Goal: Task Accomplishment & Management: Manage account settings

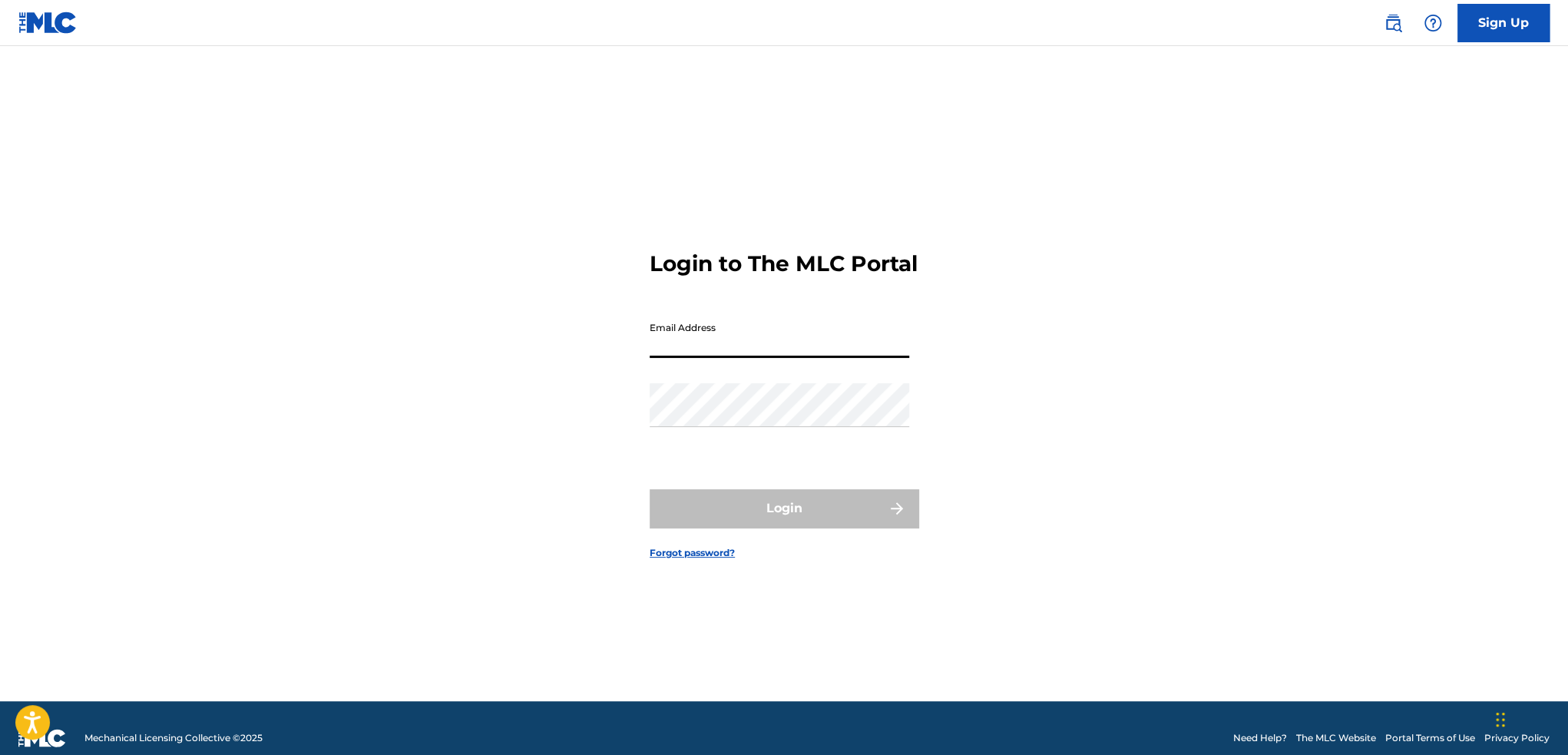
click at [892, 308] on form "Login to The MLC Portal Email Address Password Login Forgot password?" at bounding box center [784, 393] width 269 height 617
click at [712, 358] on input "Email Address" at bounding box center [779, 335] width 259 height 44
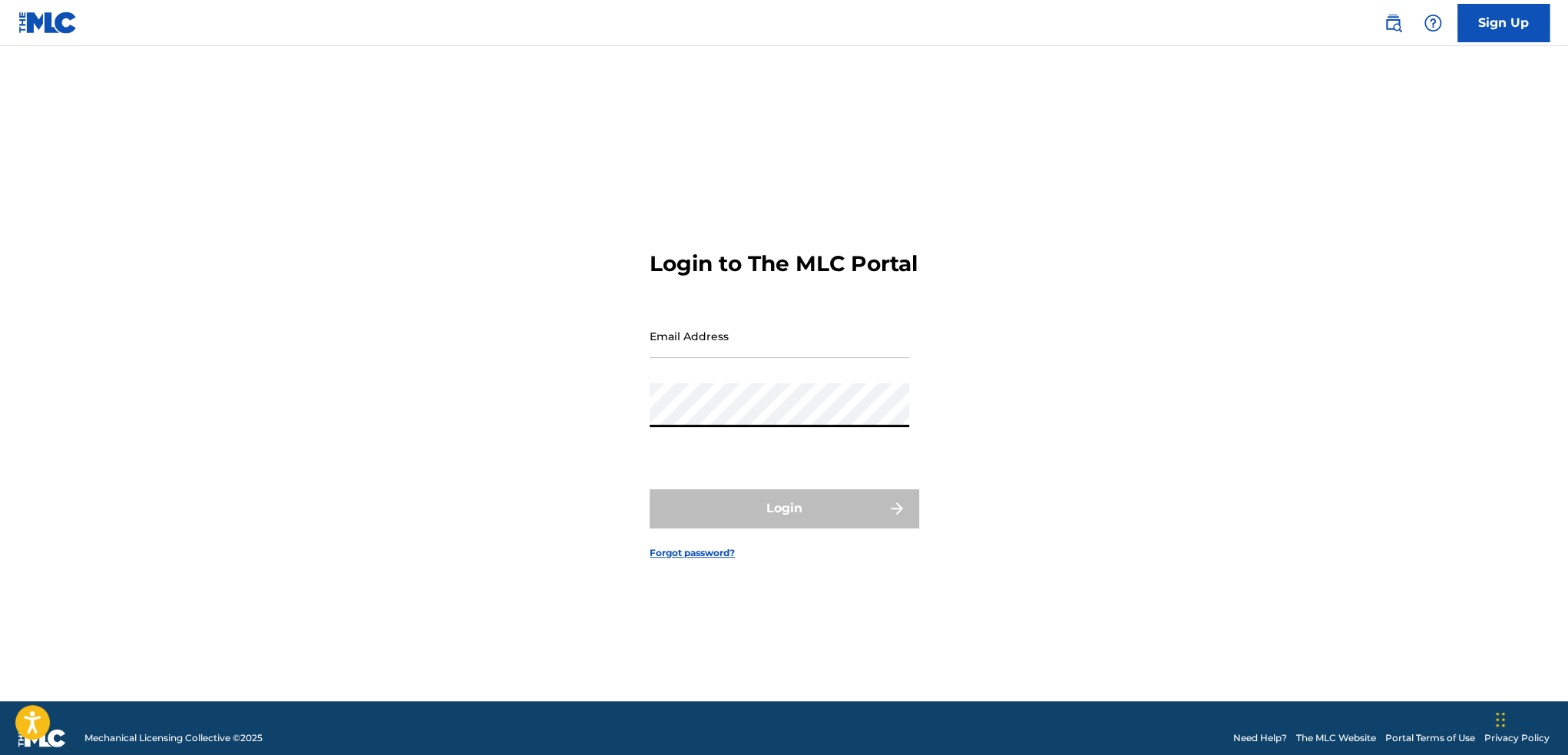
type input "[EMAIL_ADDRESS][DOMAIN_NAME]"
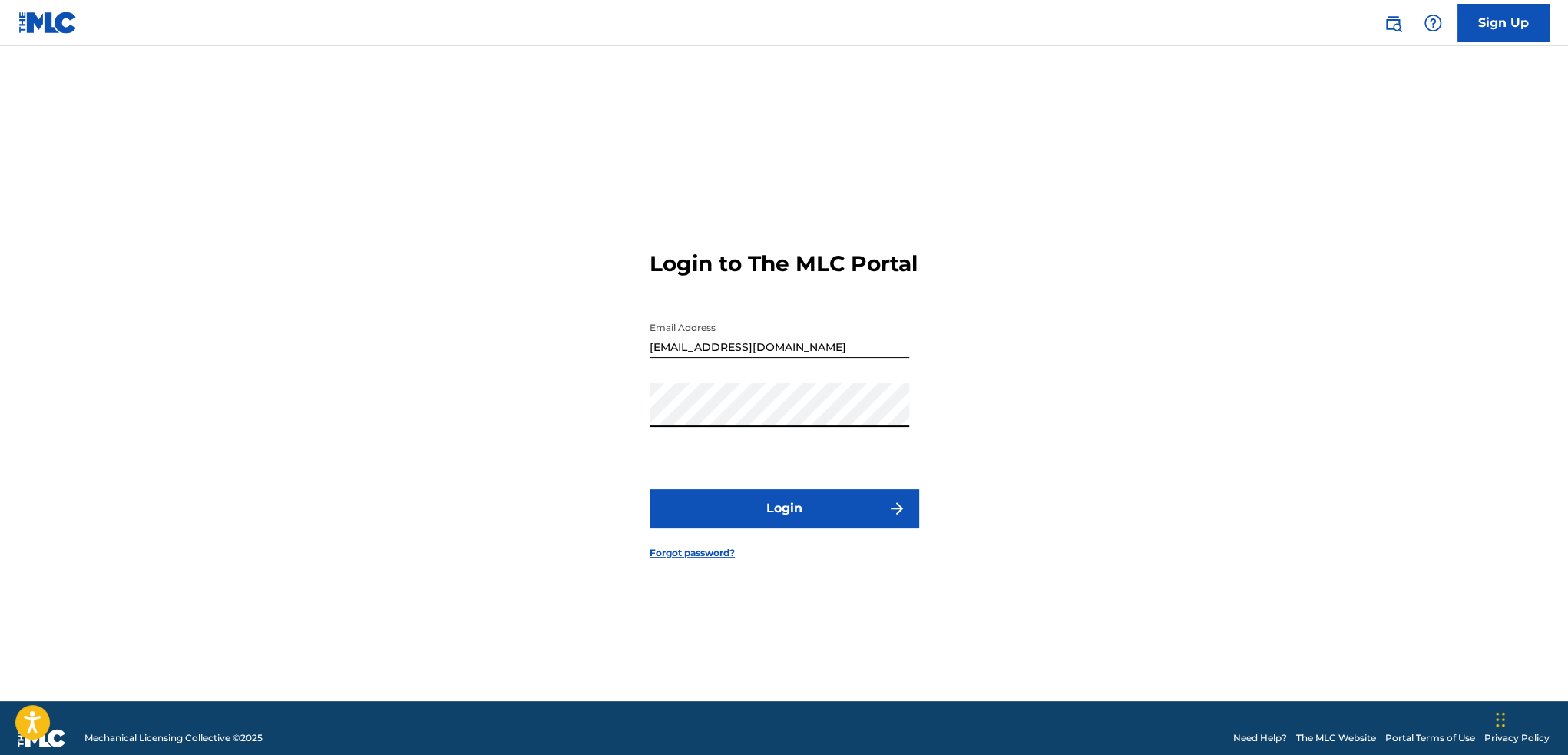
click at [778, 509] on button "Login" at bounding box center [784, 508] width 269 height 39
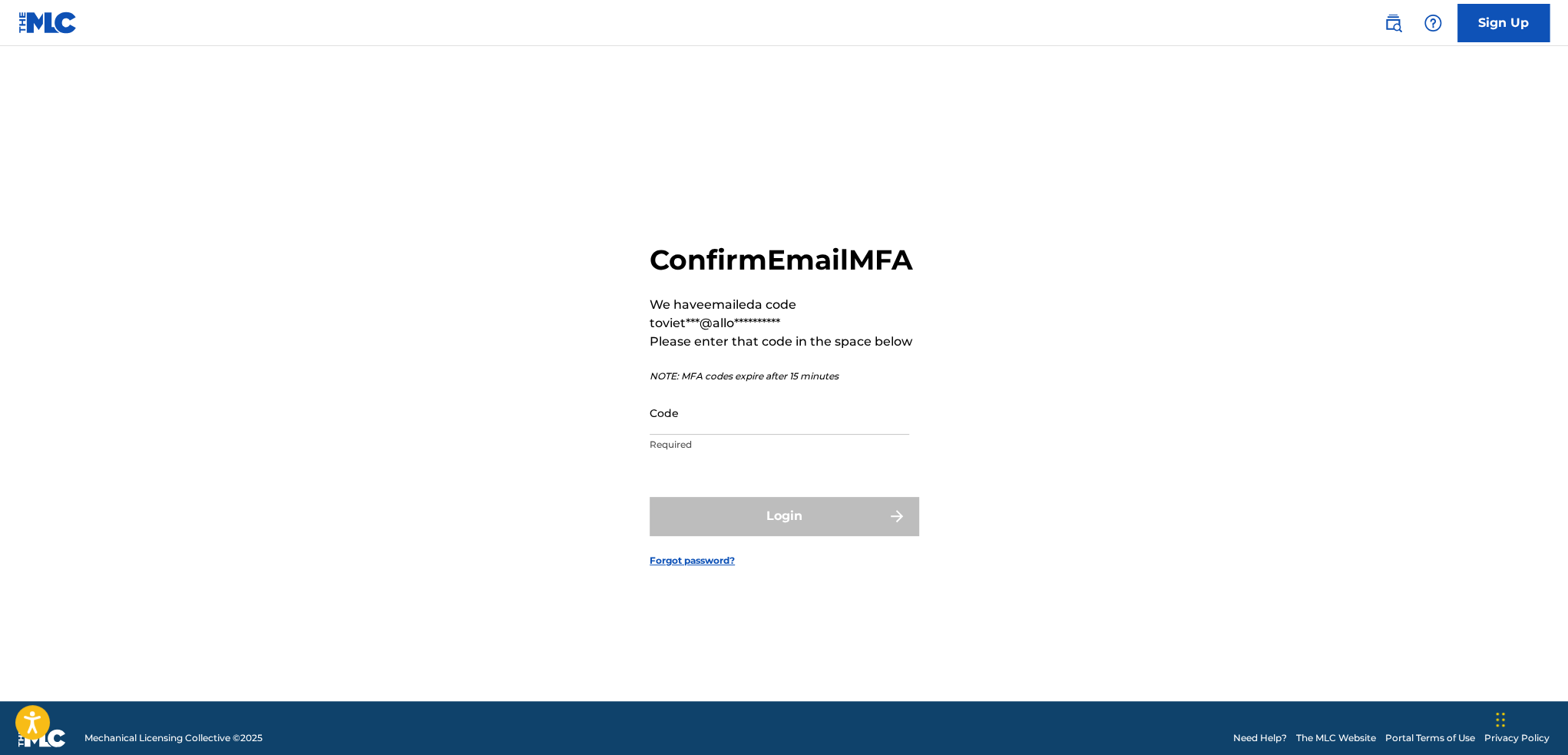
click at [757, 435] on input "Code" at bounding box center [779, 412] width 259 height 44
paste input "518965"
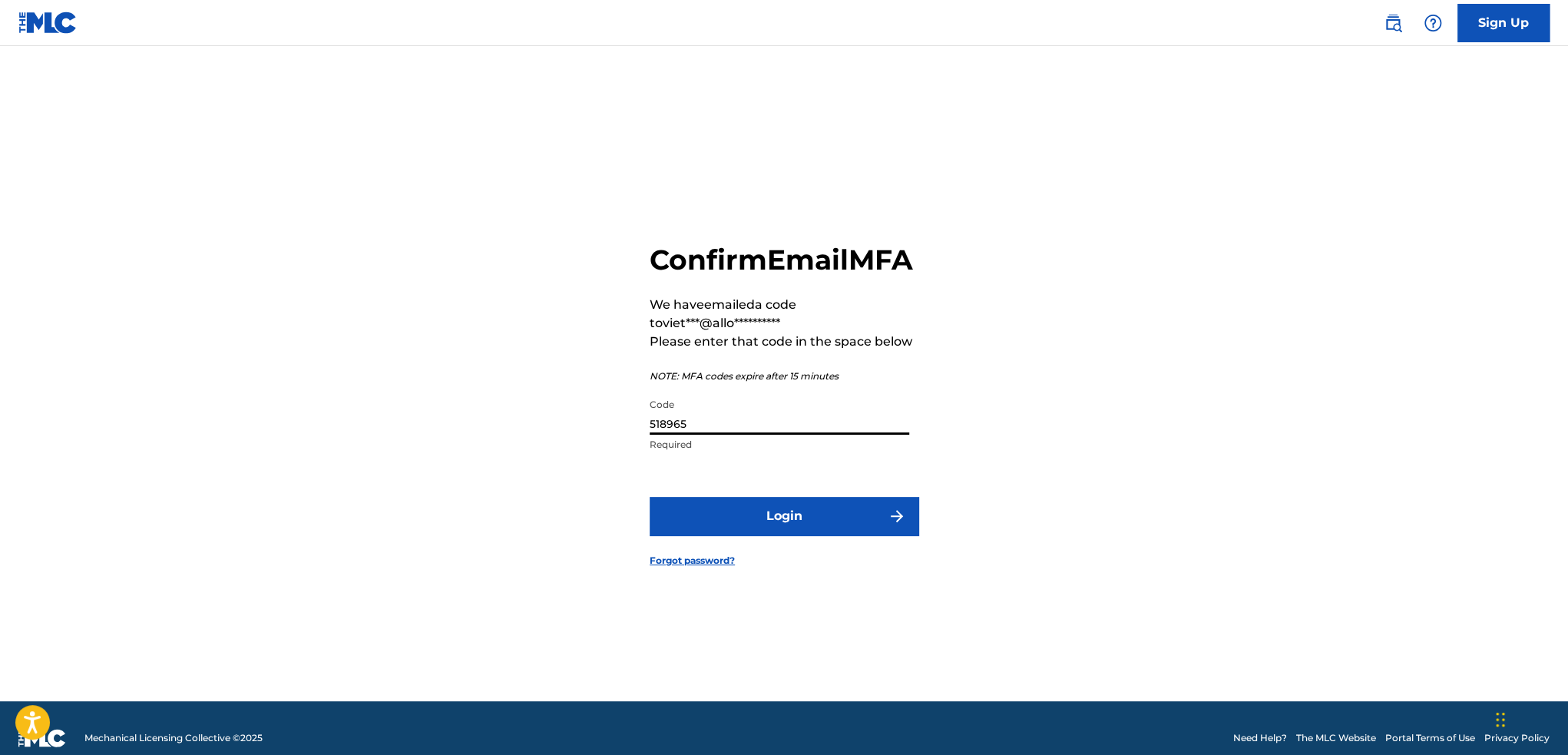
type input "518965"
click at [723, 508] on form "**********" at bounding box center [784, 393] width 269 height 617
click at [722, 518] on button "Login" at bounding box center [784, 516] width 269 height 39
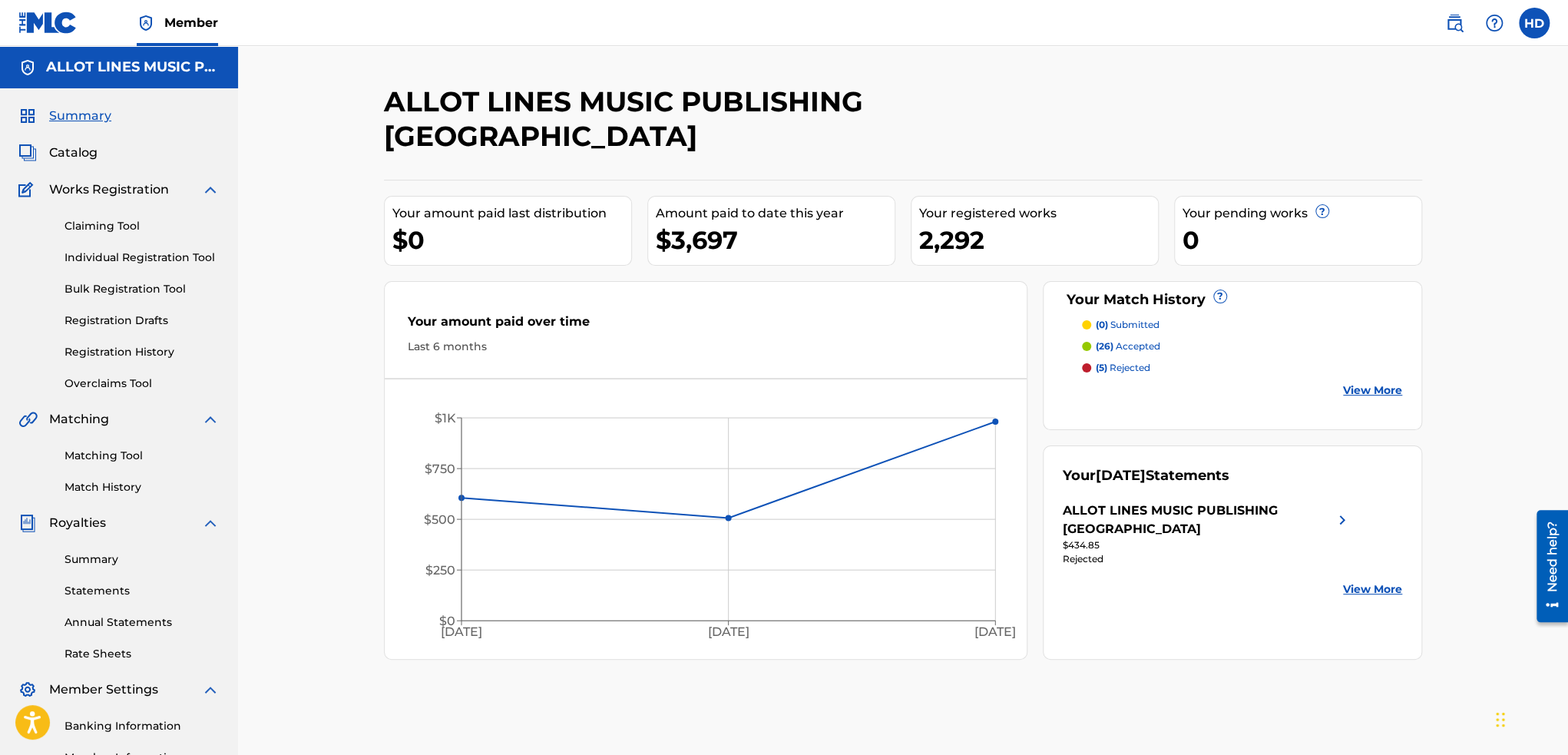
click at [132, 294] on link "Bulk Registration Tool" at bounding box center [142, 289] width 155 height 16
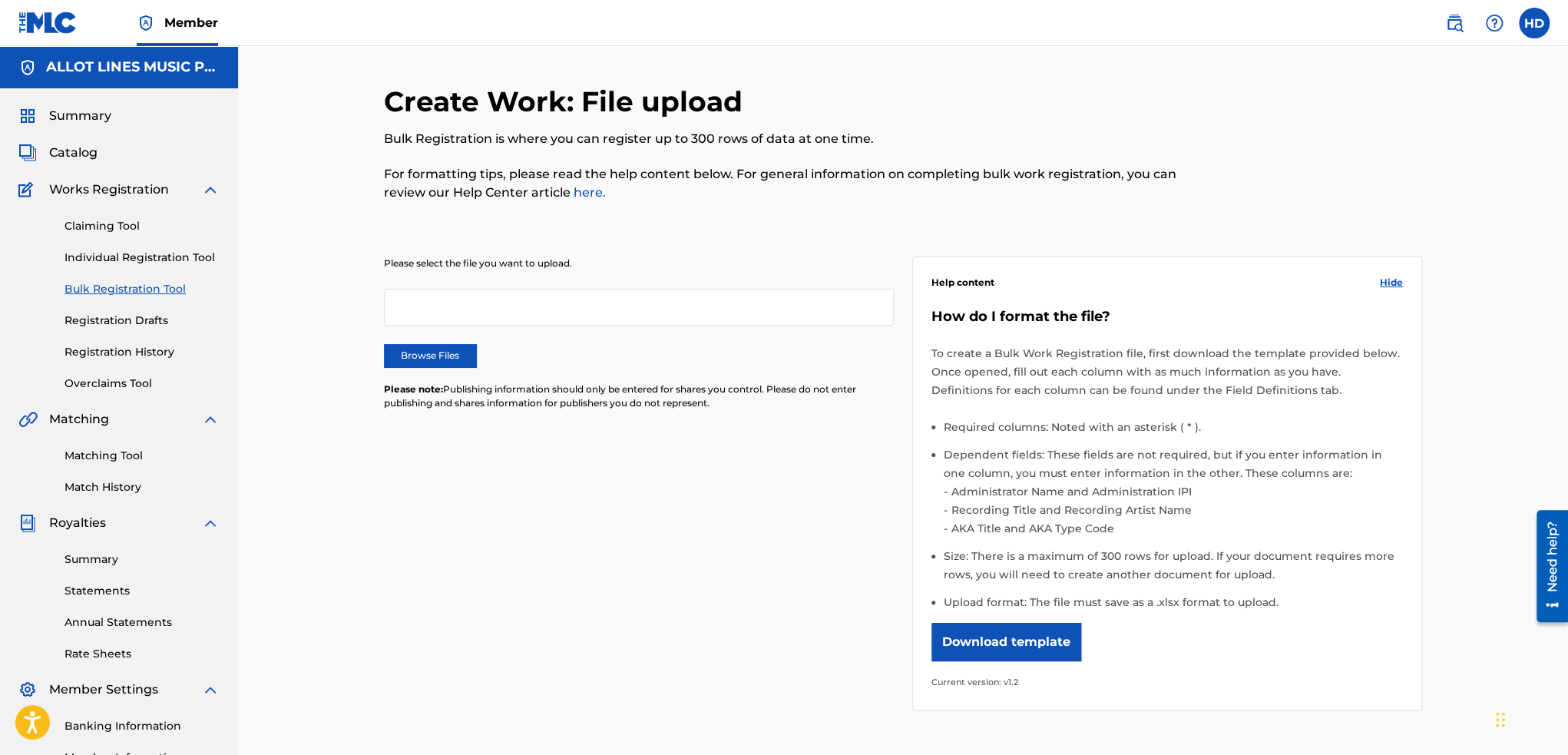
click at [440, 348] on label "Browse Files" at bounding box center [429, 356] width 92 height 23
click at [0, 0] on input "Browse Files" at bounding box center [0, 0] width 0 height 0
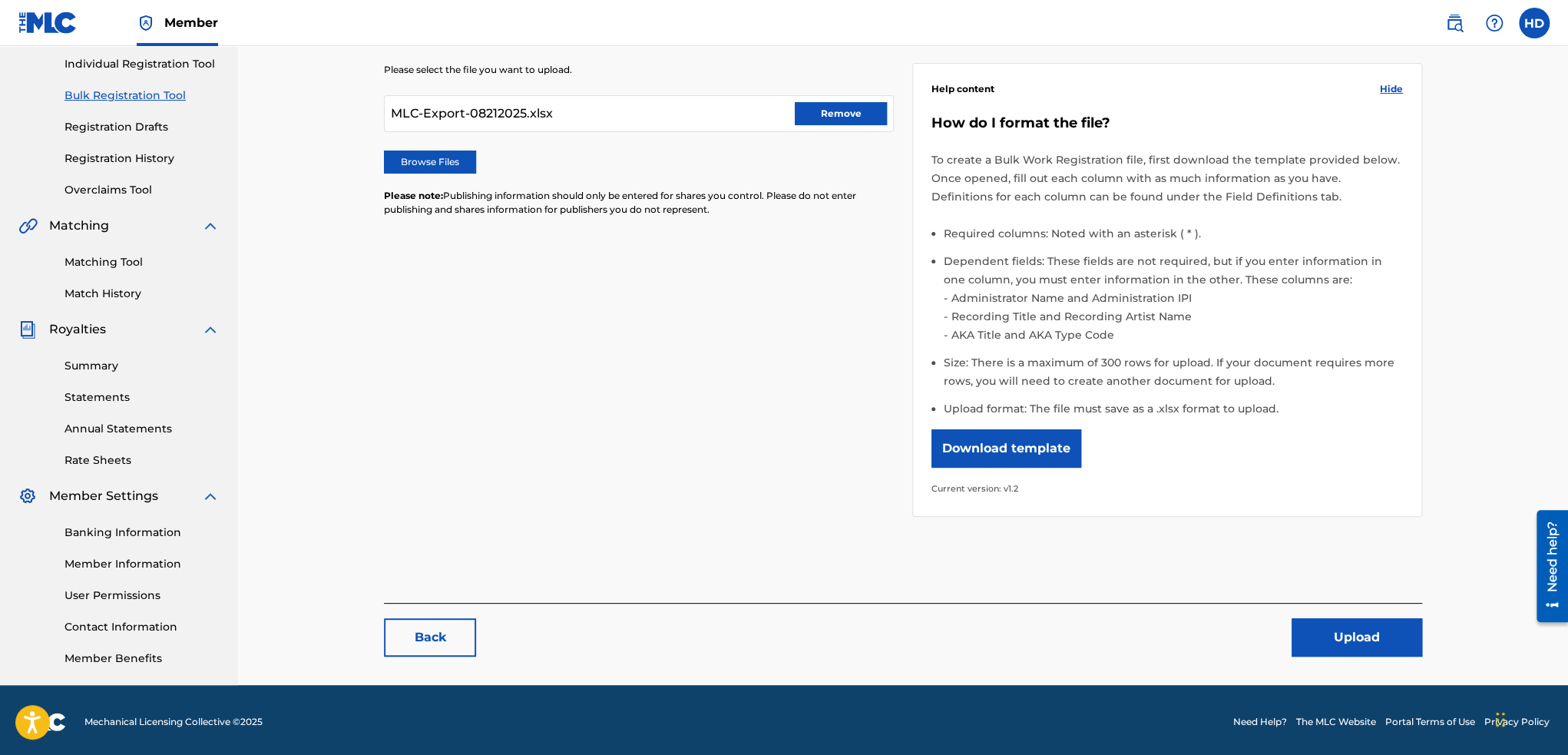
scroll to position [196, 0]
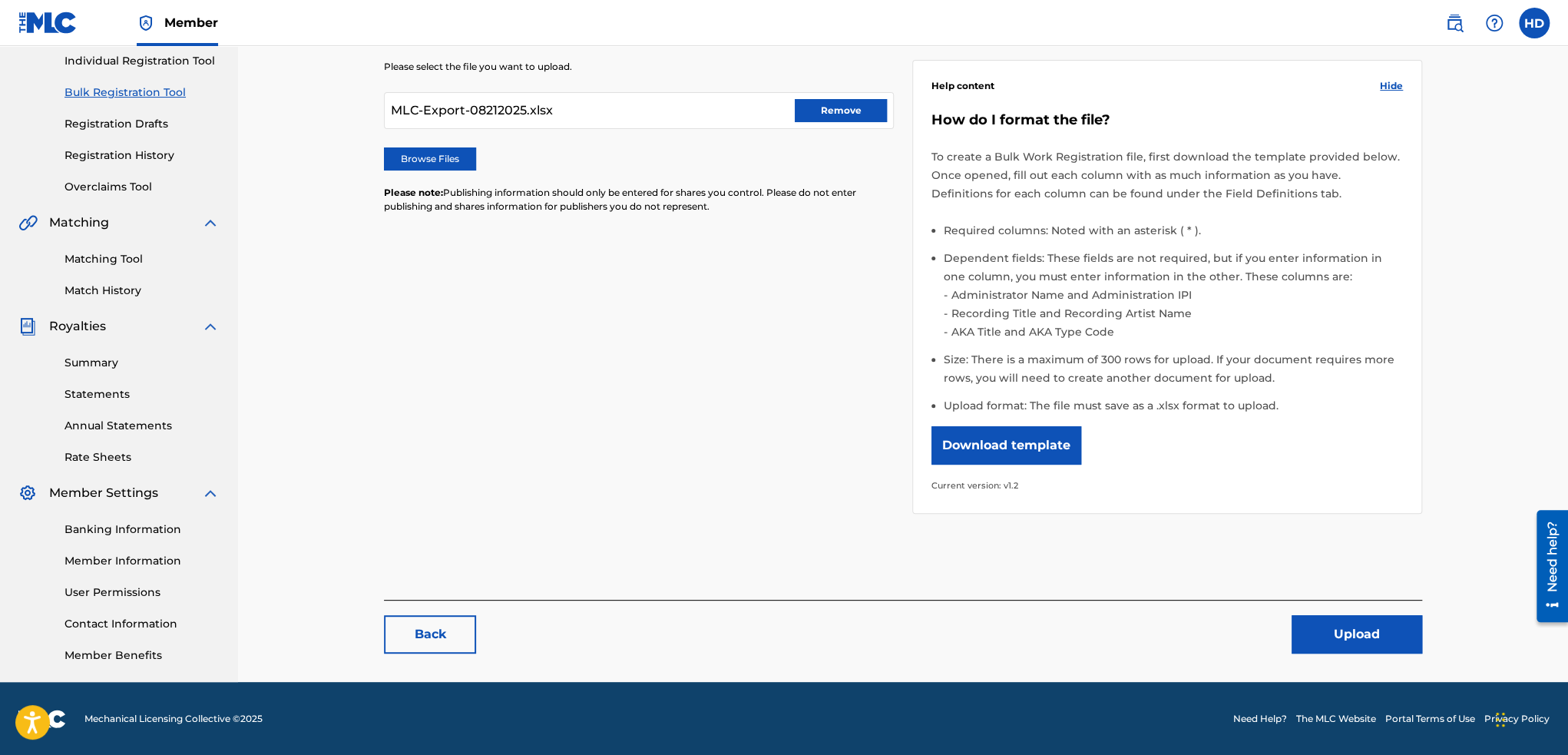
click at [1355, 657] on div "Create Work: File upload Bulk Registration is where you can register up to 300 …" at bounding box center [903, 278] width 1038 height 781
click at [1371, 629] on button "Upload" at bounding box center [1356, 634] width 131 height 39
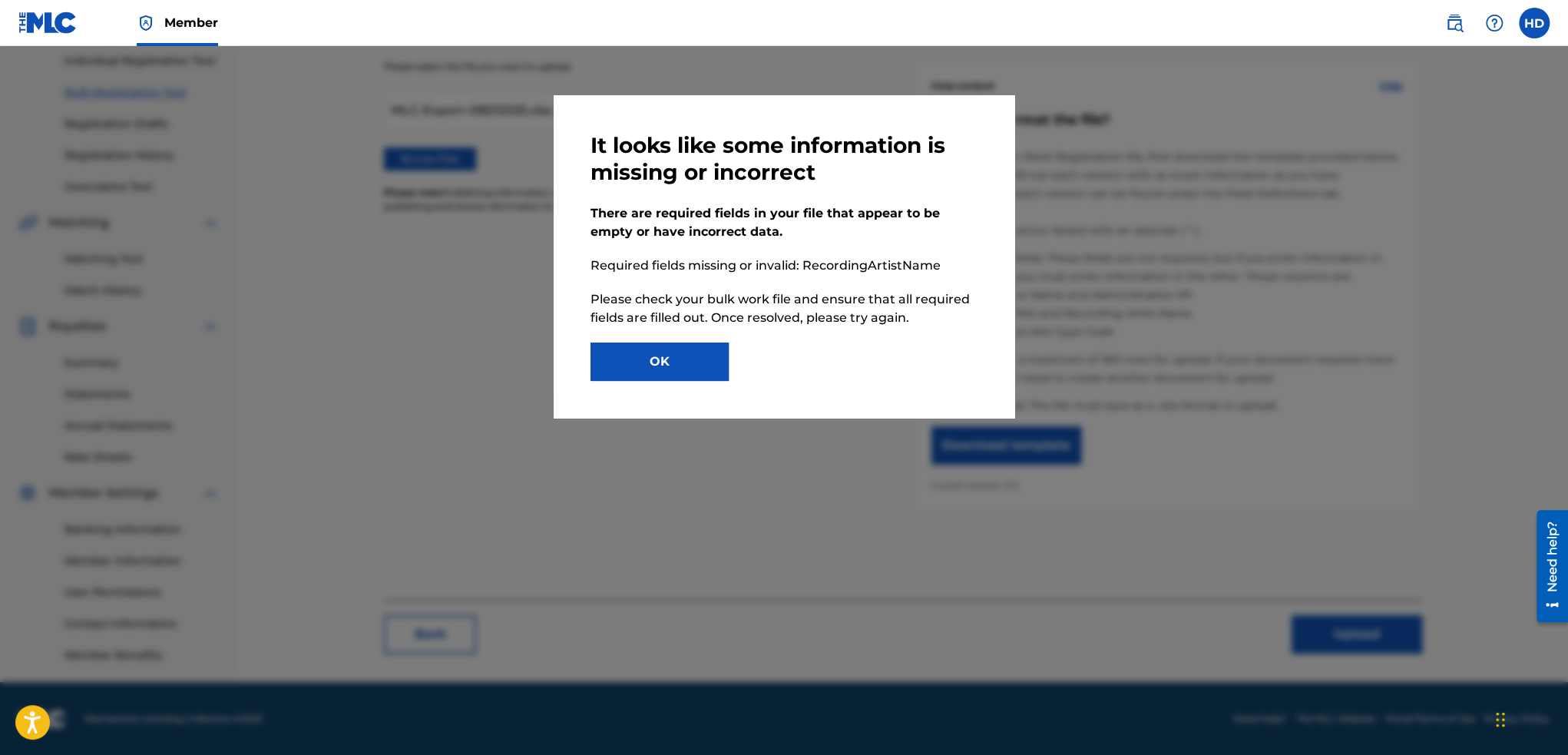
click at [702, 356] on button "OK" at bounding box center [660, 361] width 138 height 39
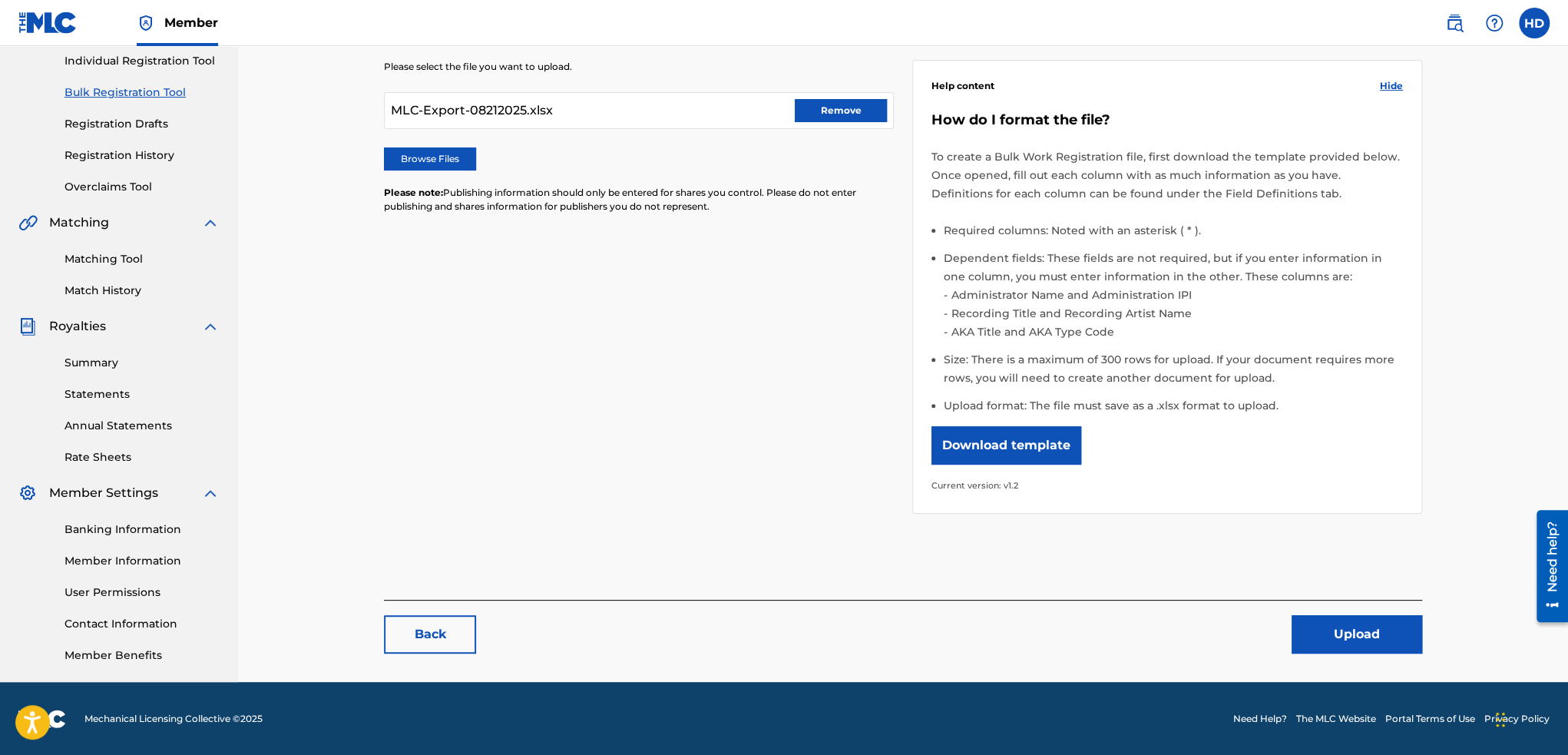
click at [855, 113] on button "Remove" at bounding box center [840, 110] width 92 height 23
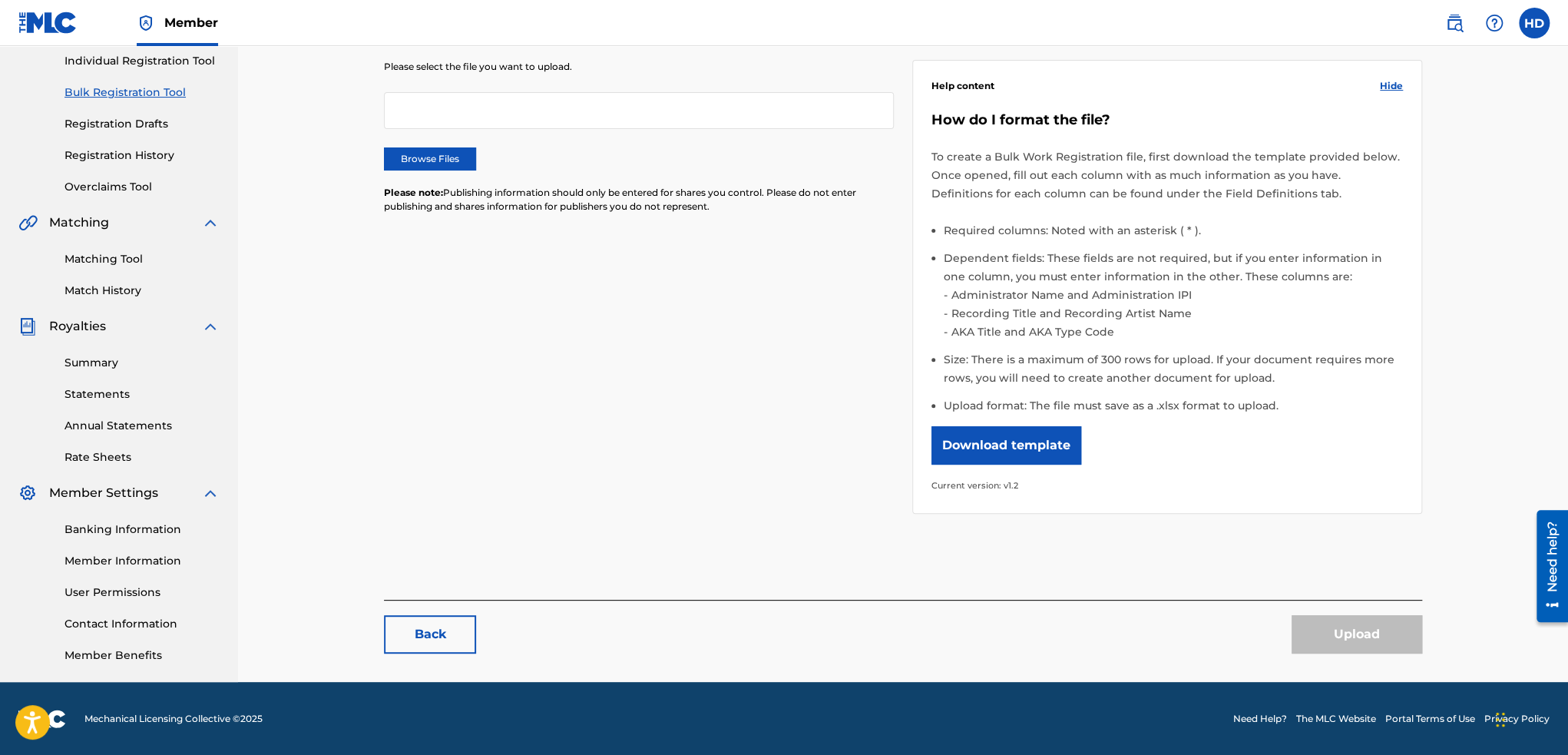
click at [433, 162] on label "Browse Files" at bounding box center [429, 159] width 92 height 23
click at [0, 0] on input "Browse Files" at bounding box center [0, 0] width 0 height 0
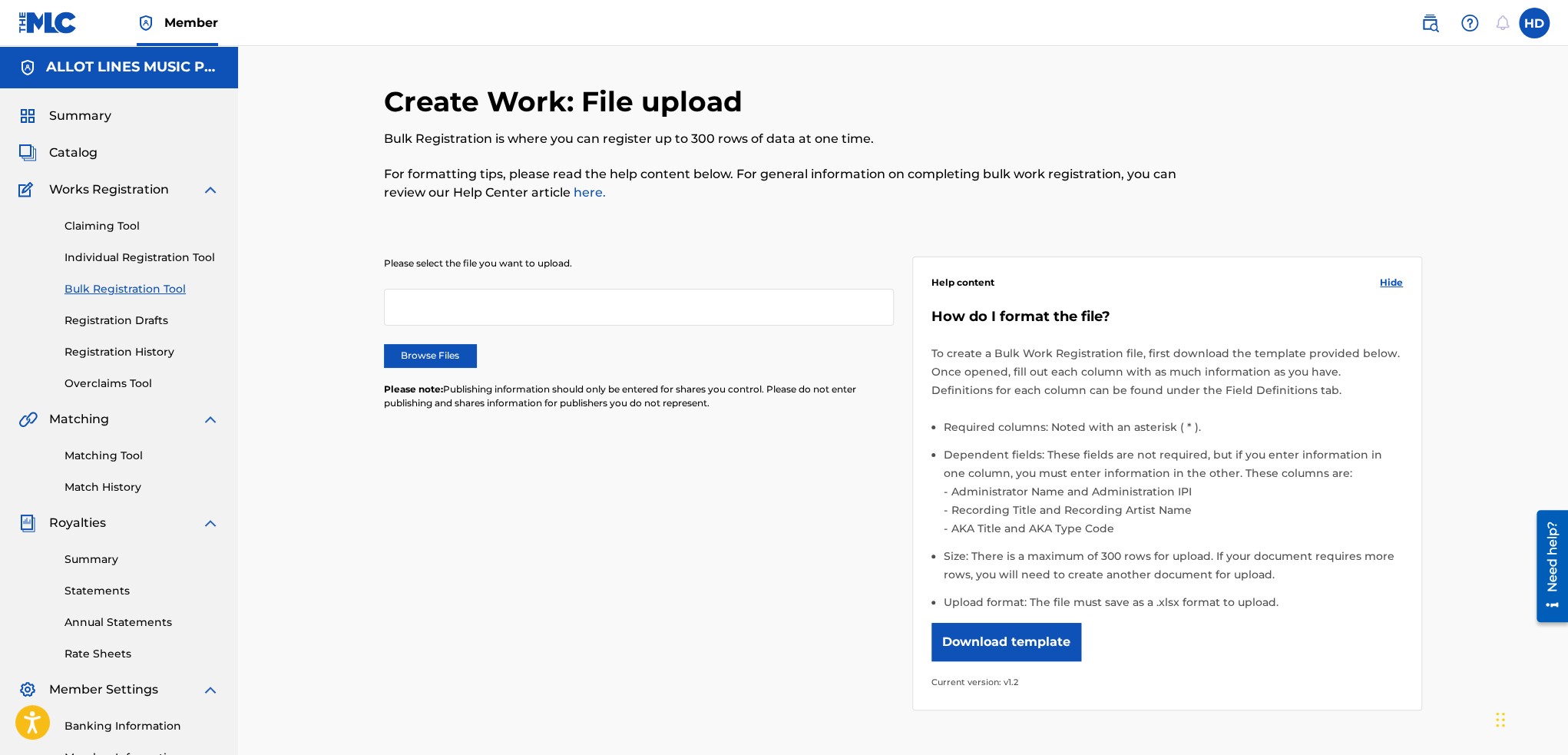
click at [430, 351] on label "Browse Files" at bounding box center [429, 356] width 92 height 23
click at [0, 0] on input "Browse Files" at bounding box center [0, 0] width 0 height 0
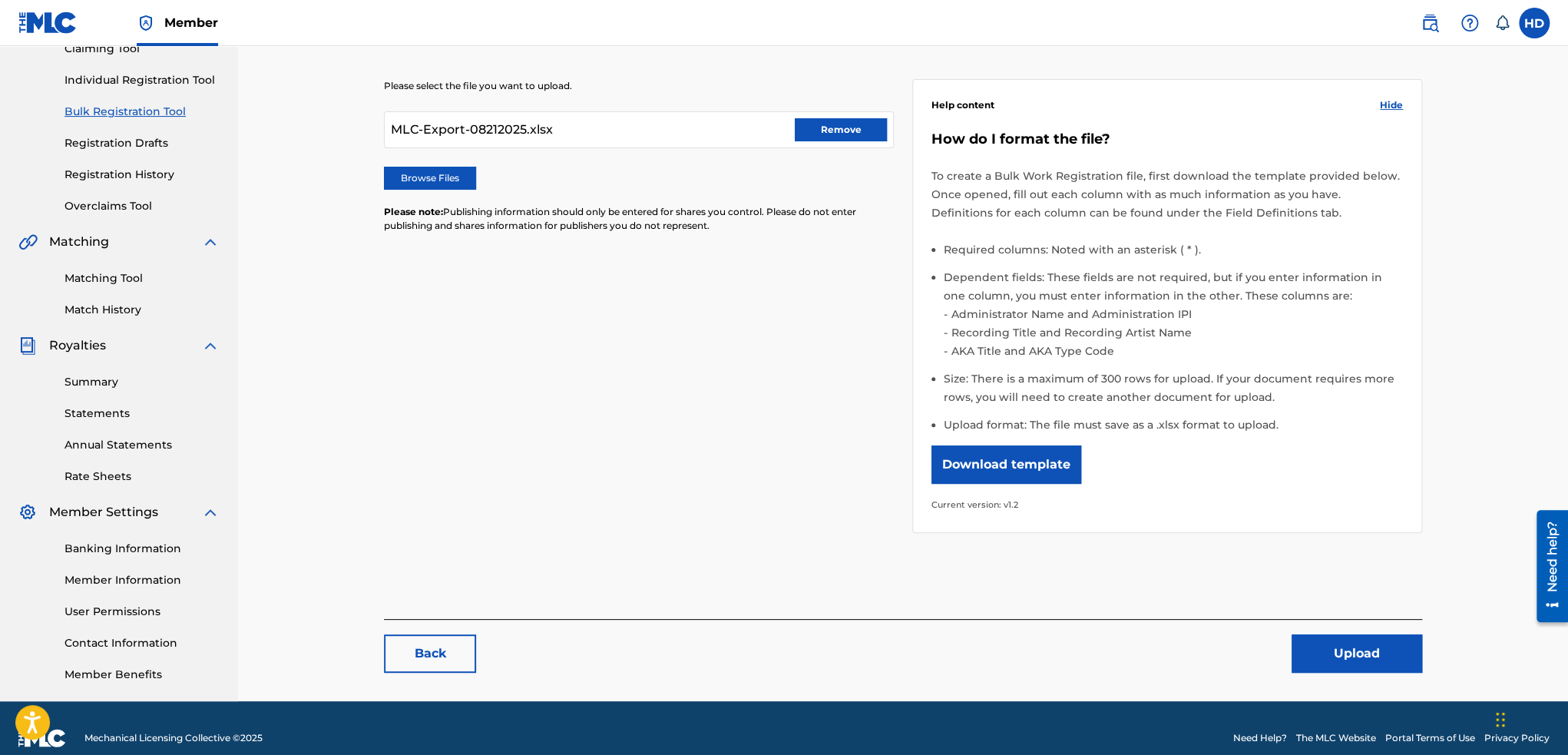
scroll to position [196, 0]
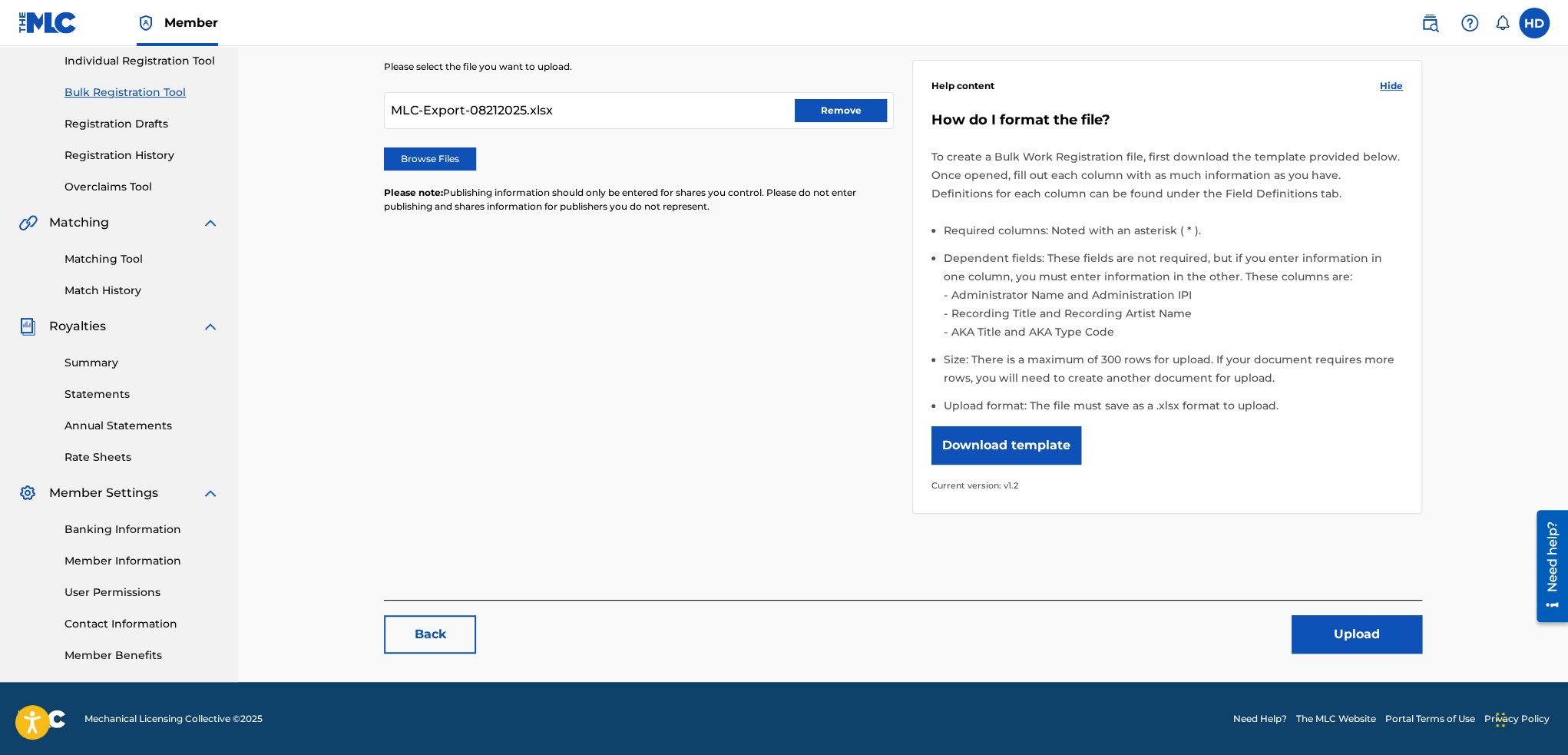
click at [1364, 620] on button "Upload" at bounding box center [1356, 634] width 131 height 39
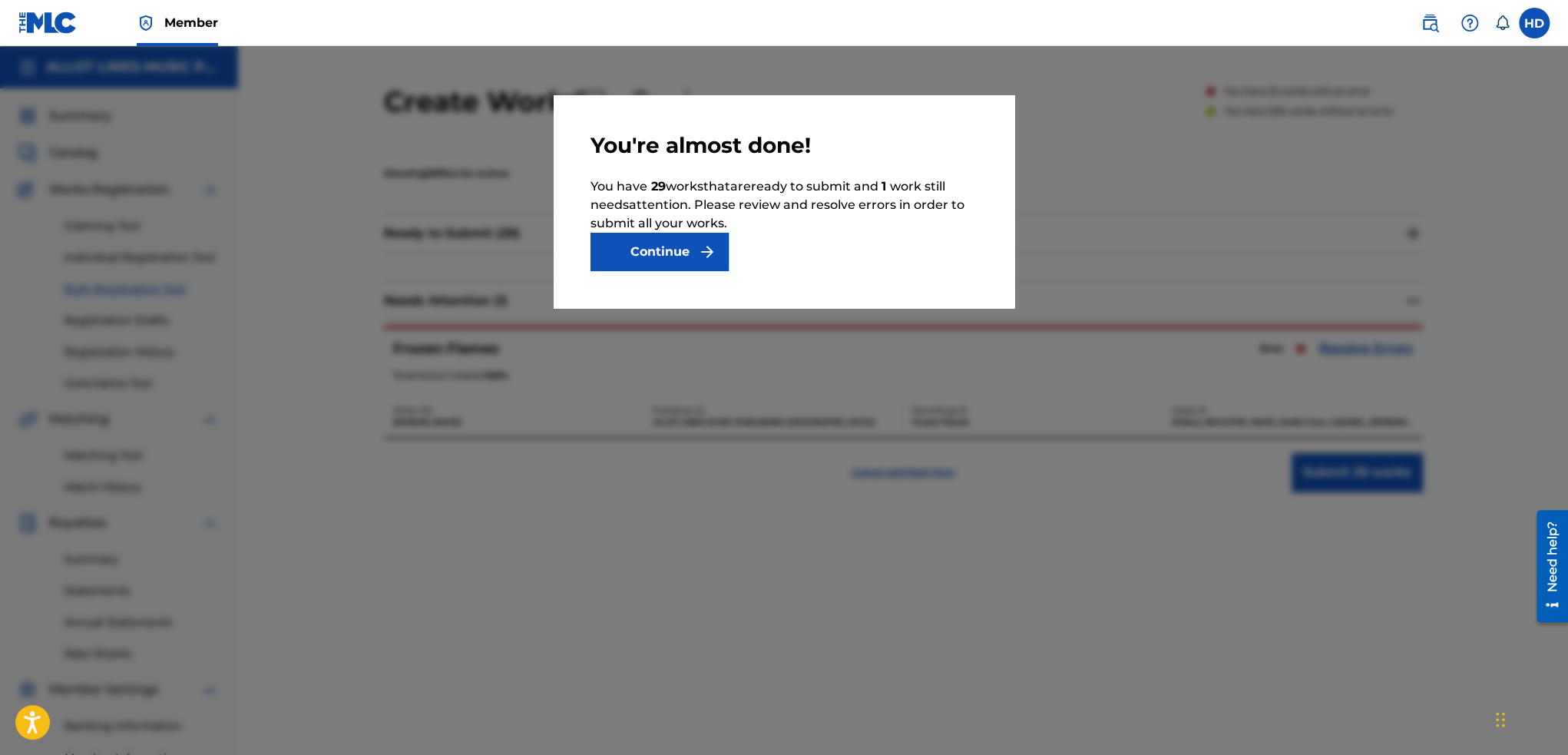
click at [700, 256] on img "submit" at bounding box center [706, 252] width 19 height 19
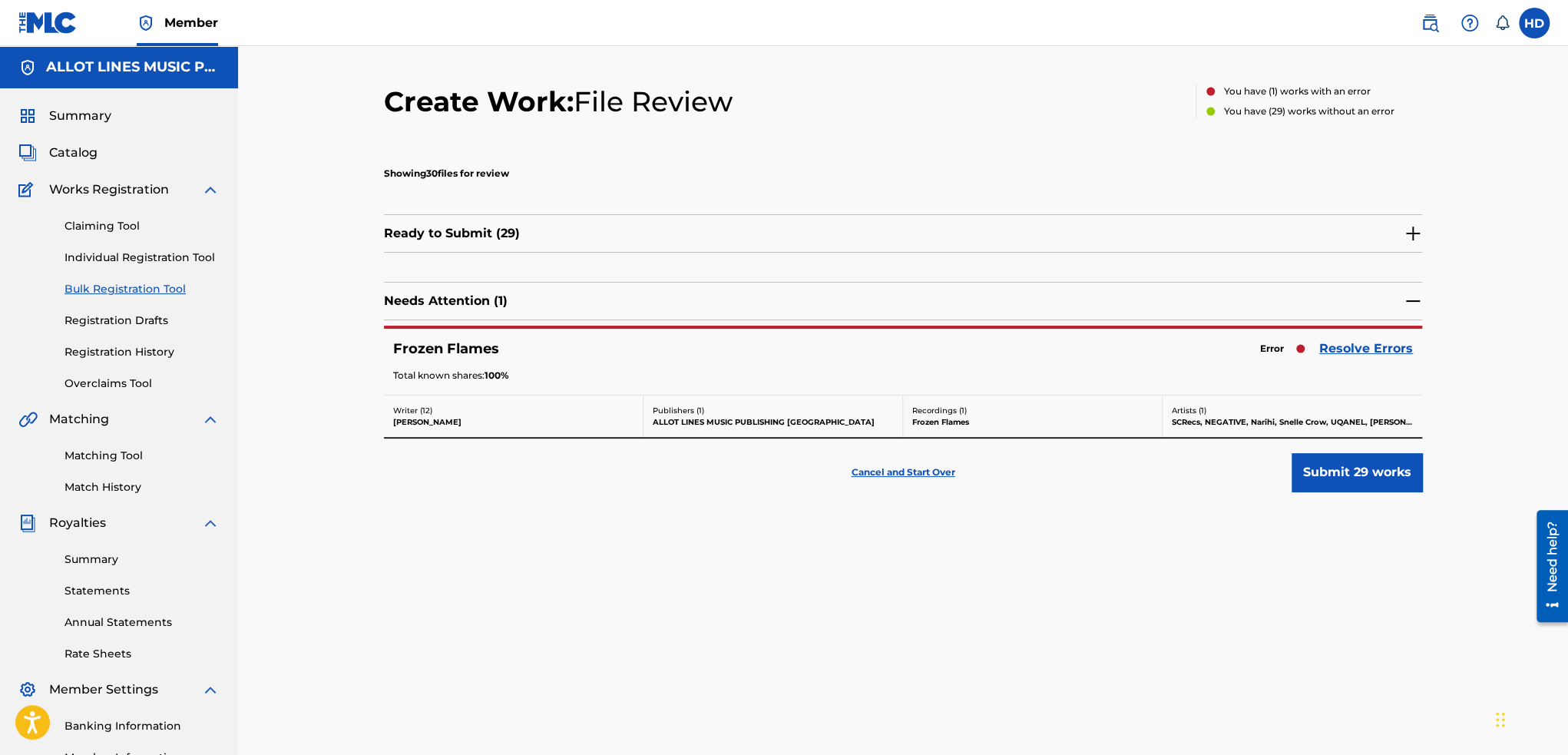
click at [1356, 484] on button "Submit 29 works" at bounding box center [1356, 472] width 131 height 39
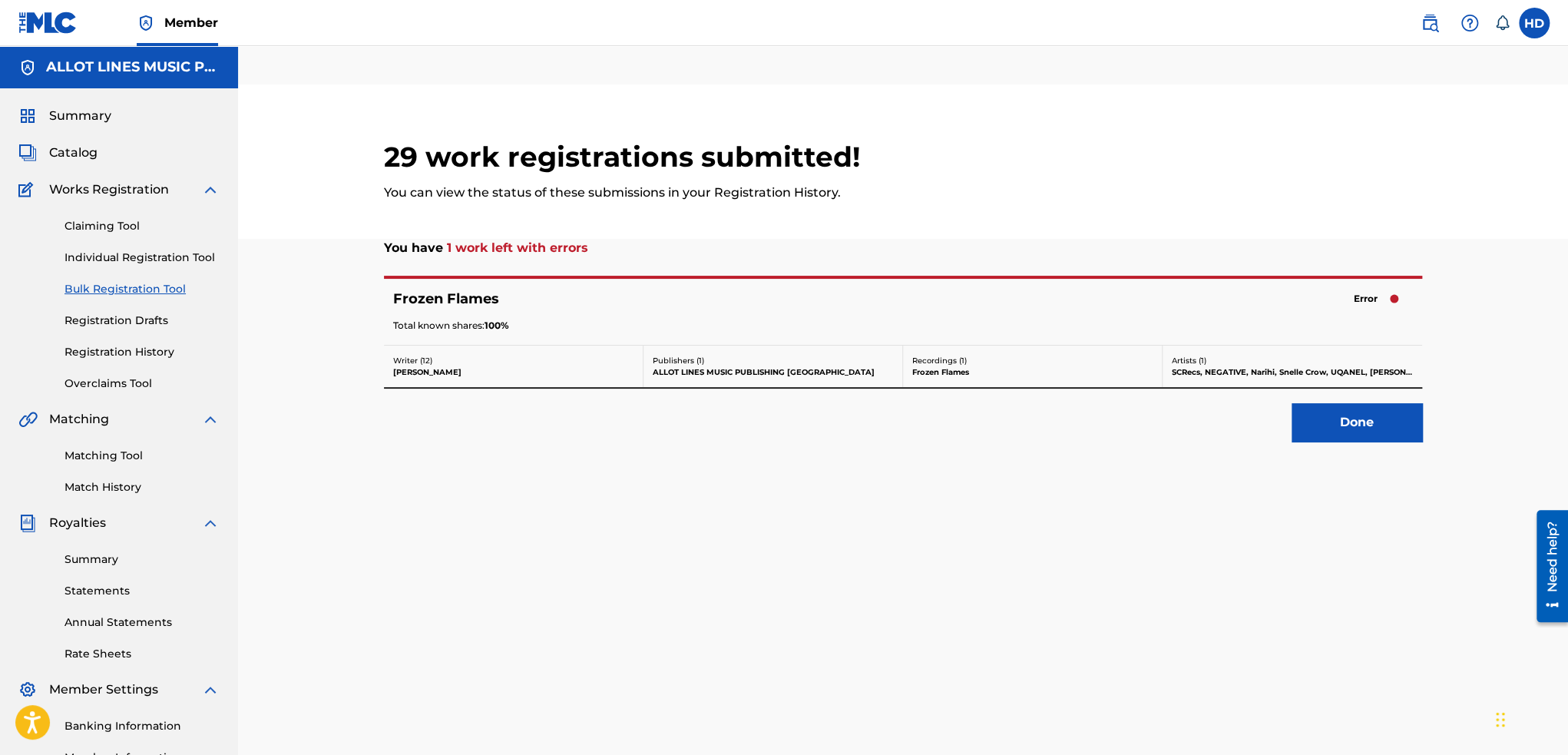
click at [1363, 415] on button "Done" at bounding box center [1356, 422] width 131 height 39
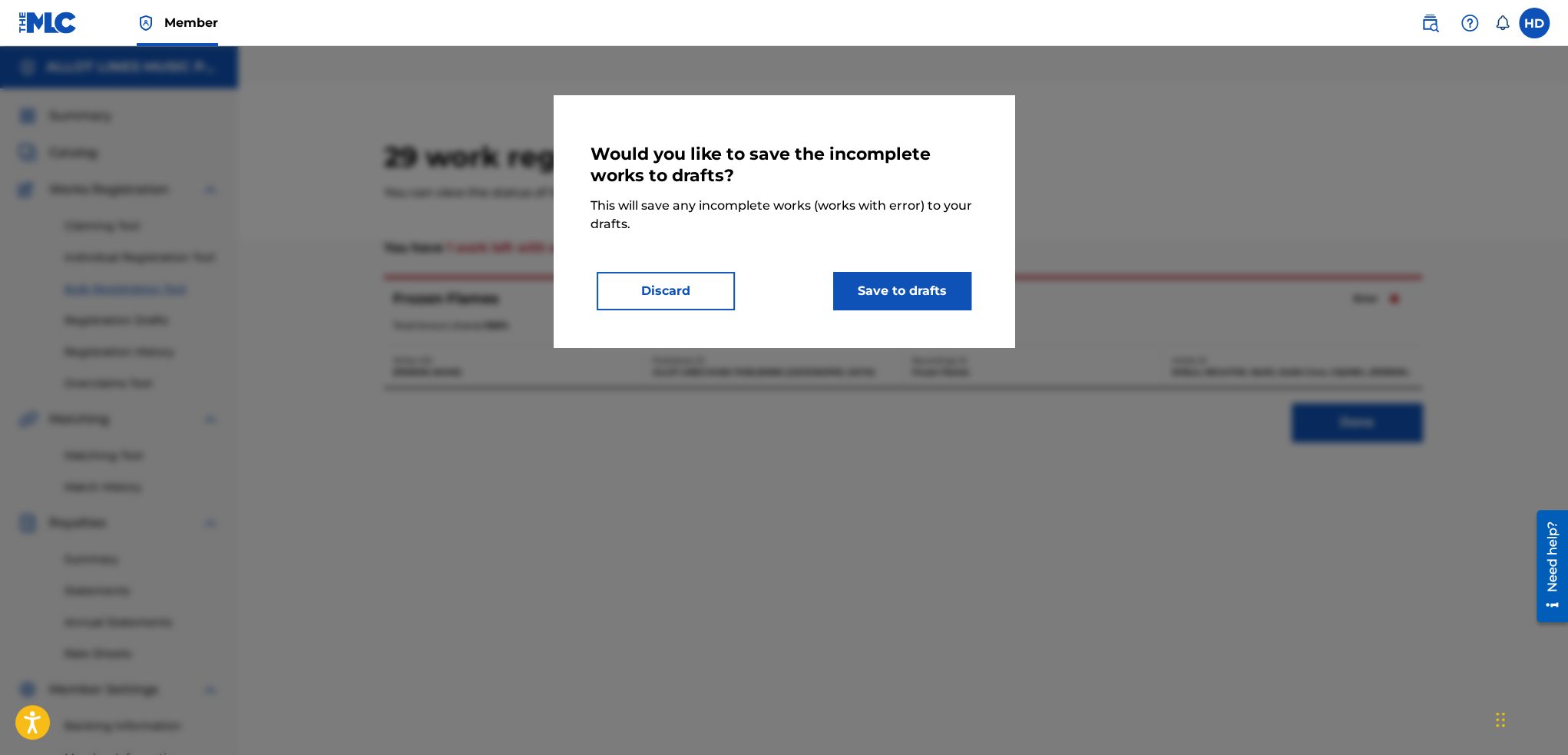
click at [914, 300] on button "Save to drafts" at bounding box center [902, 291] width 138 height 39
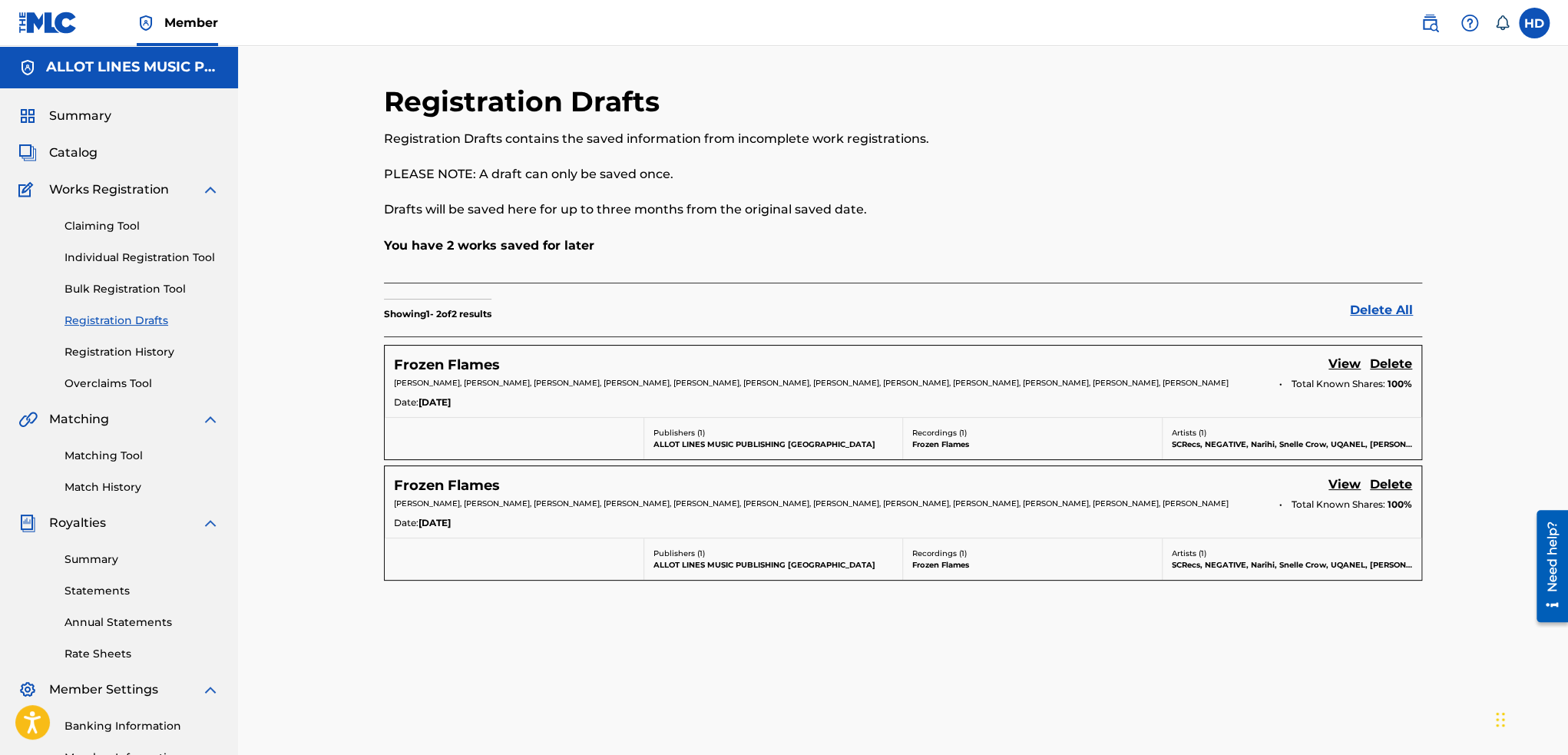
click at [1384, 482] on link "Delete" at bounding box center [1390, 485] width 42 height 21
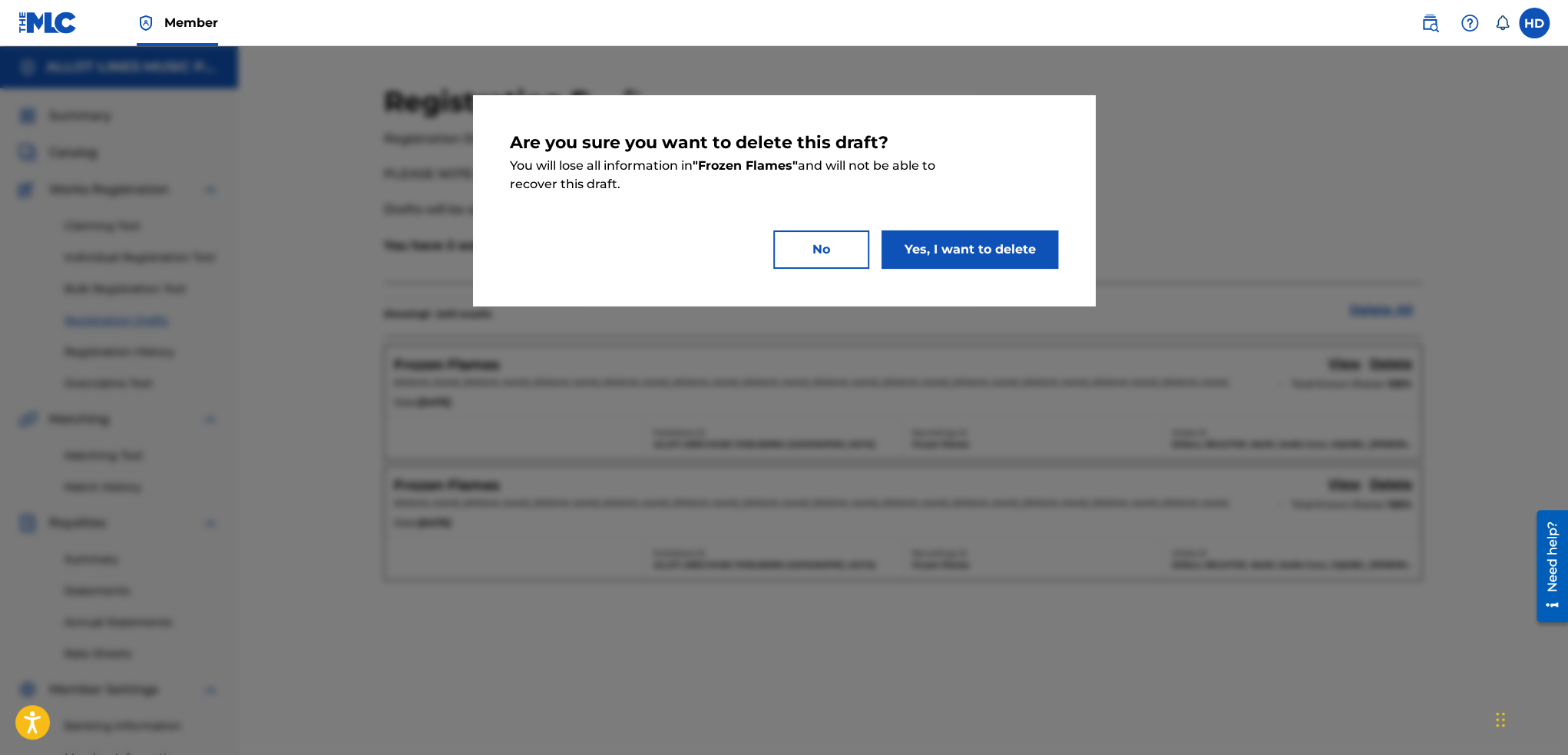
click at [998, 259] on button "Yes, I want to delete" at bounding box center [969, 249] width 177 height 39
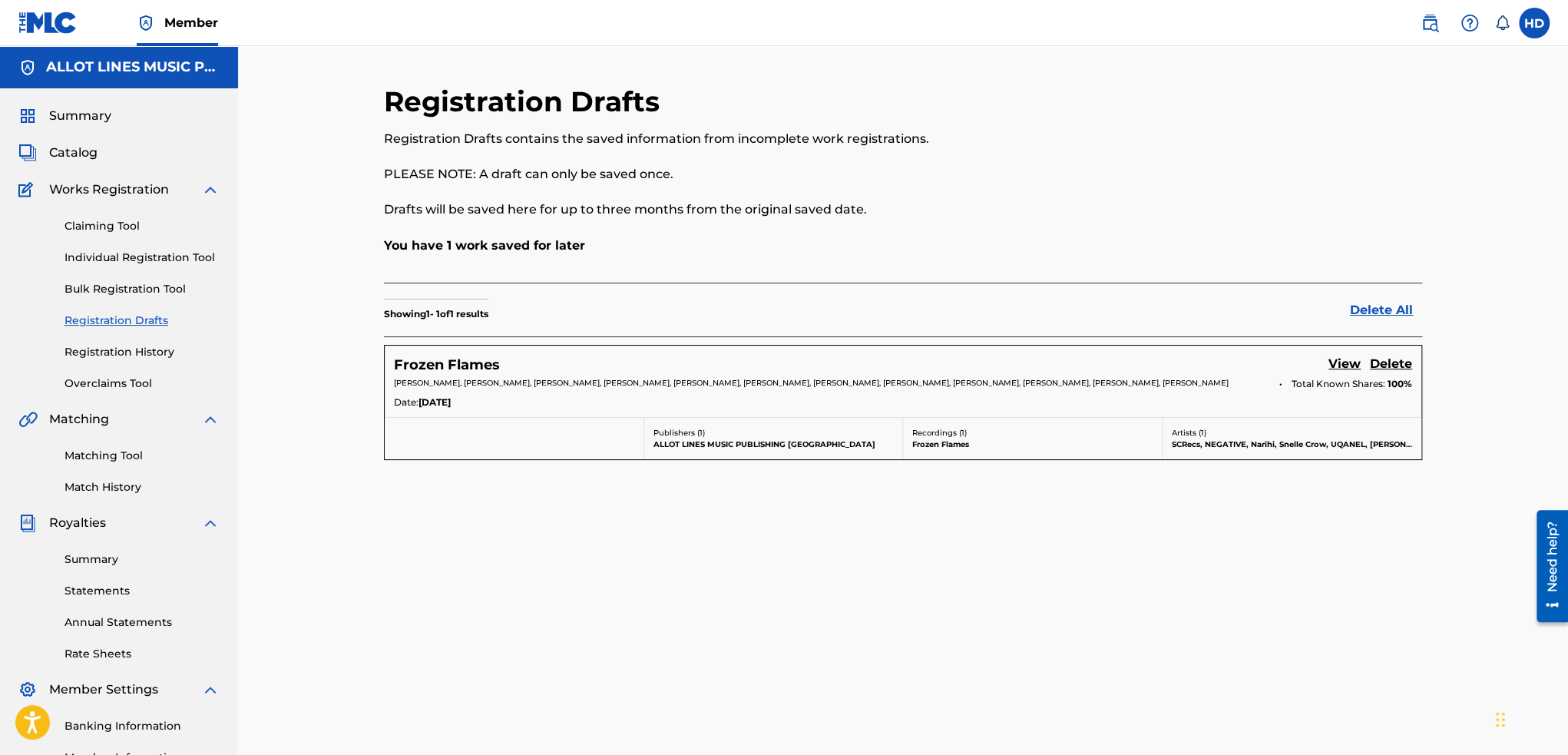
click at [1350, 359] on link "View" at bounding box center [1345, 365] width 32 height 21
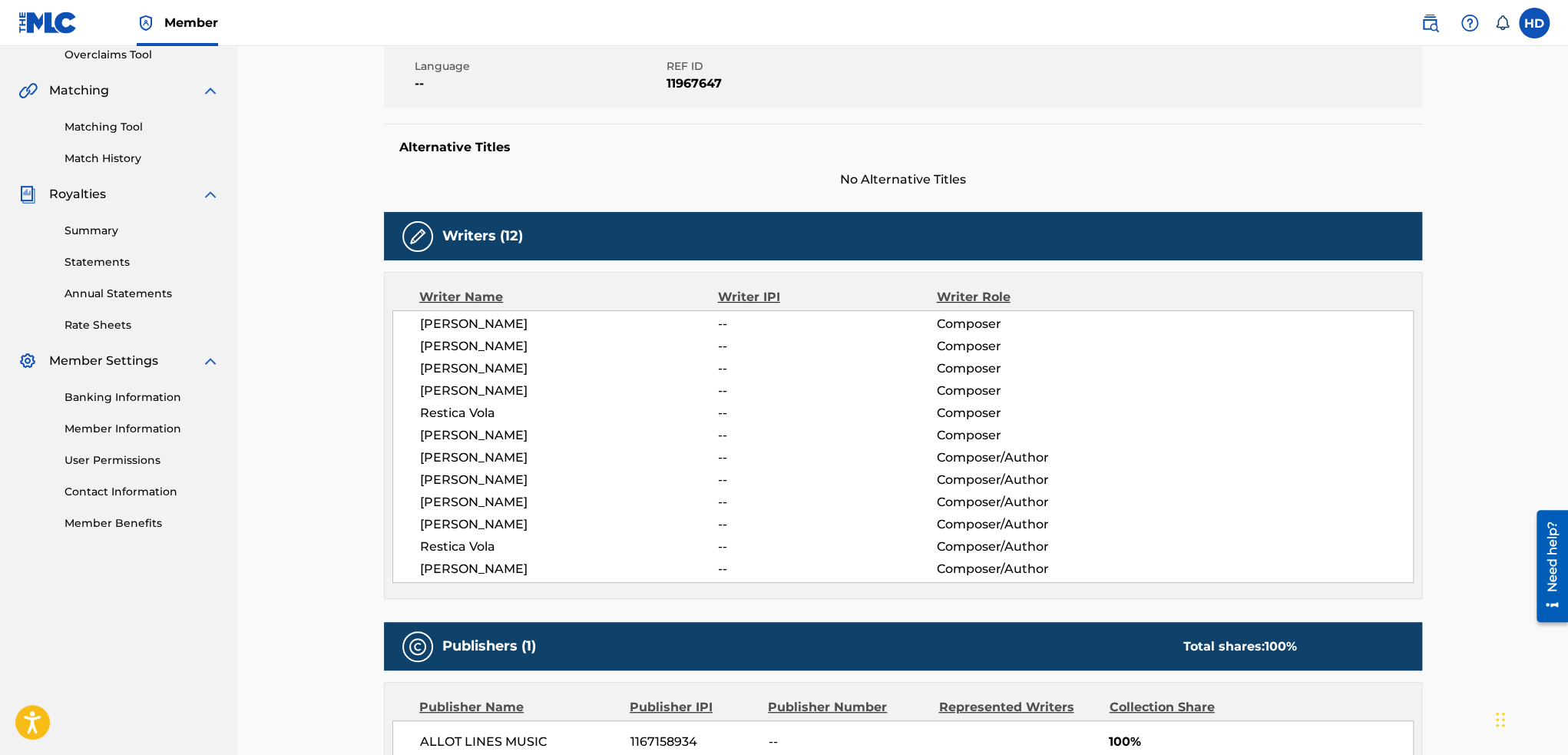
scroll to position [77, 0]
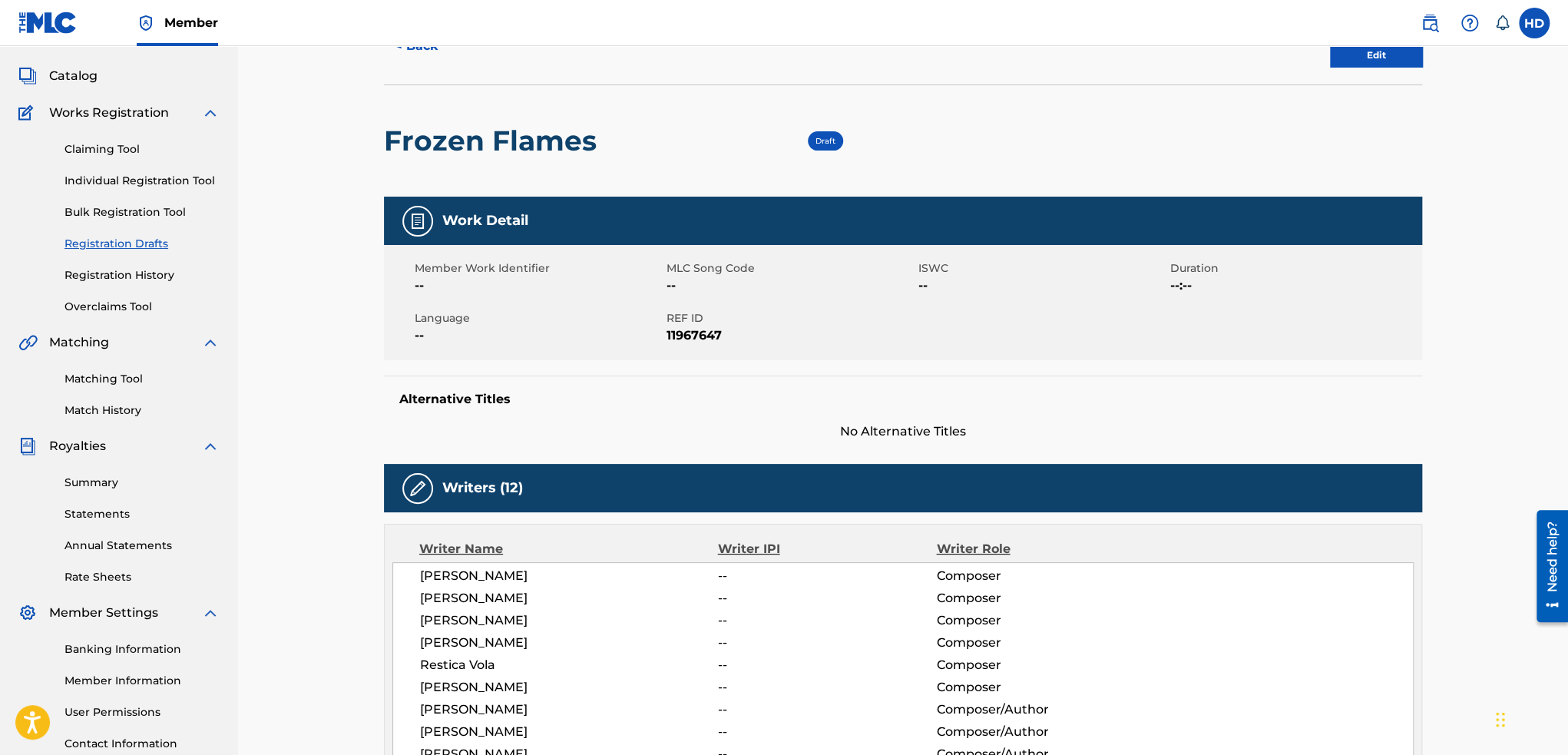
click at [1391, 55] on link "Edit" at bounding box center [1375, 56] width 92 height 23
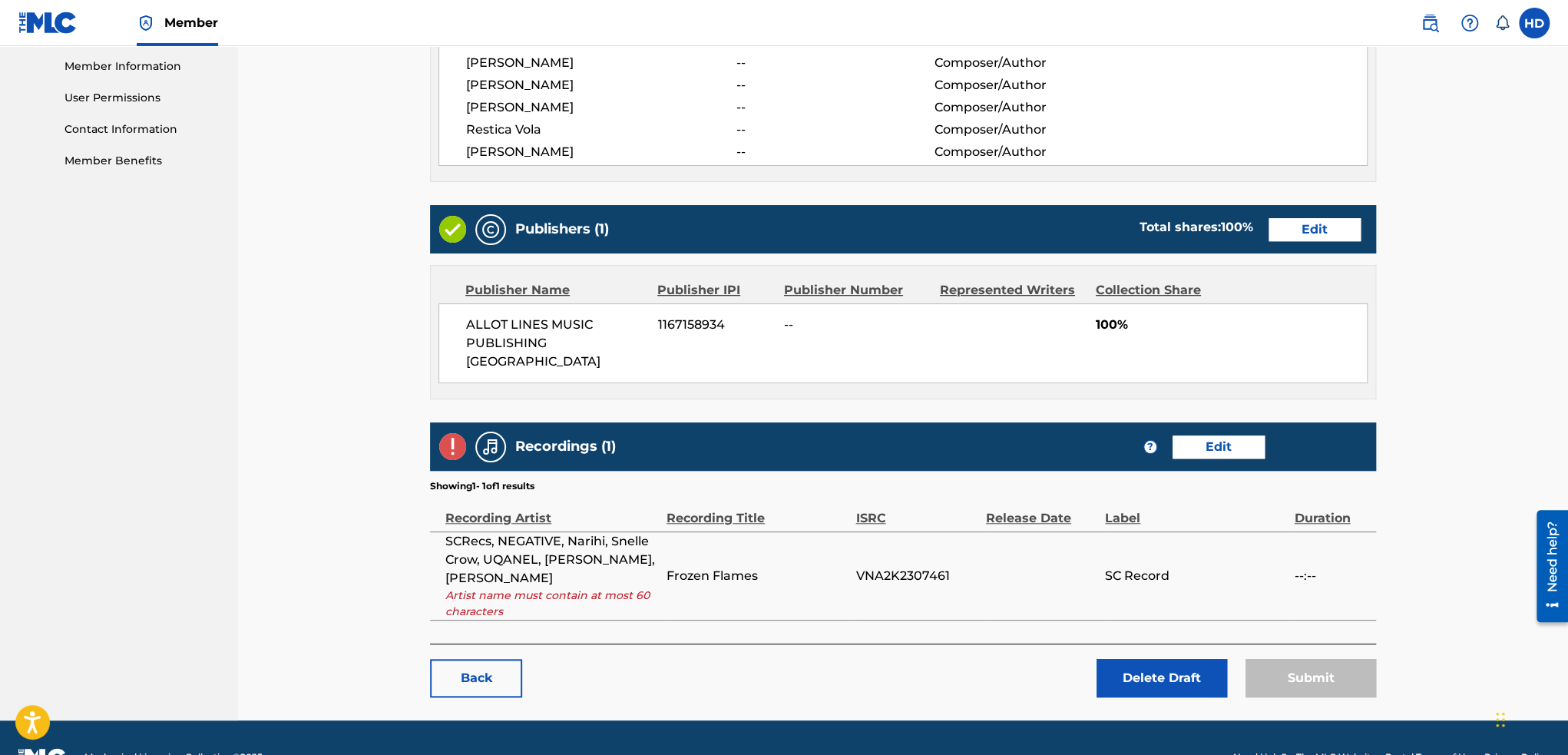
scroll to position [709, 0]
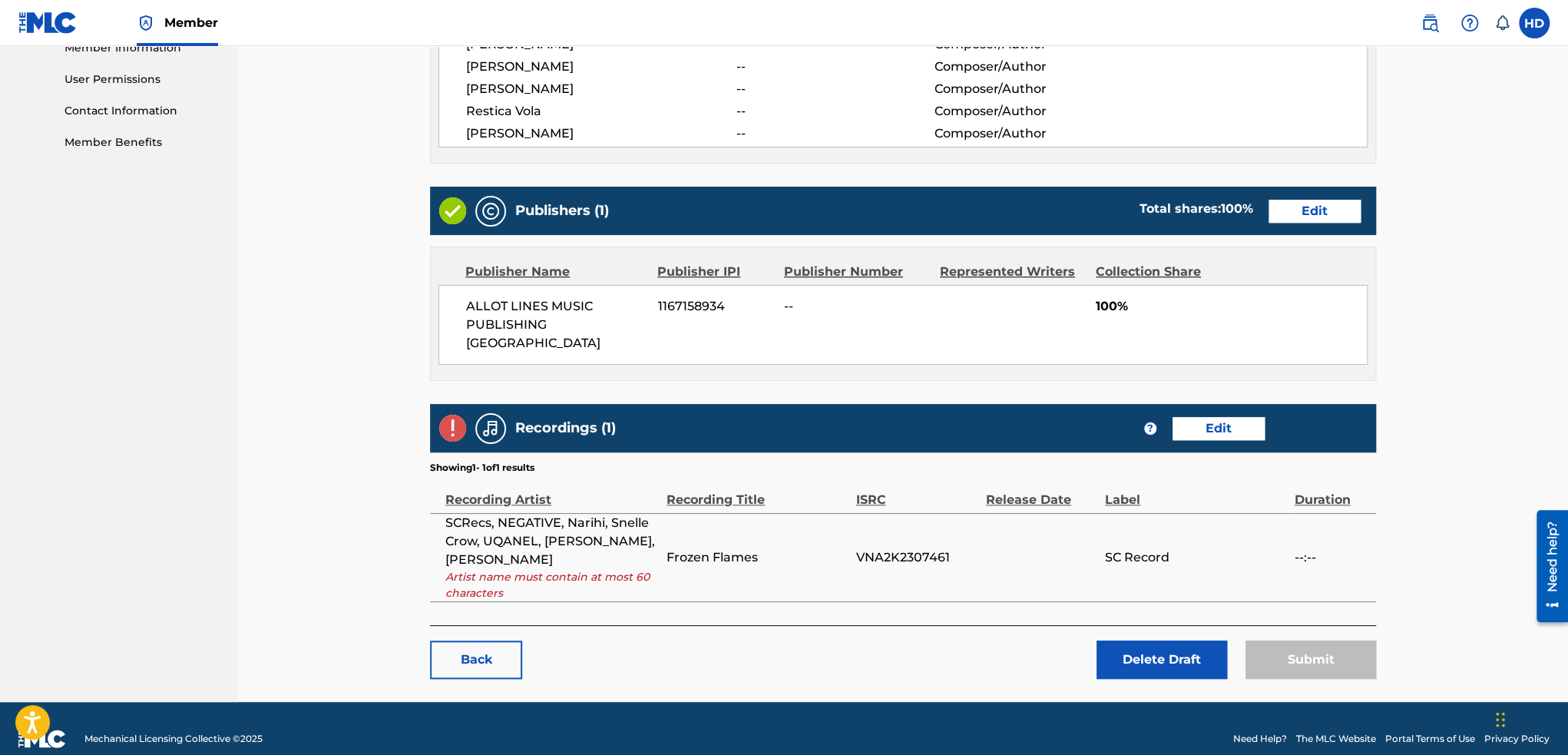
click at [871, 548] on span "VNA2K2307461" at bounding box center [916, 557] width 122 height 19
copy span "VNA2K2307461"
click at [1241, 417] on link "Edit" at bounding box center [1218, 429] width 92 height 23
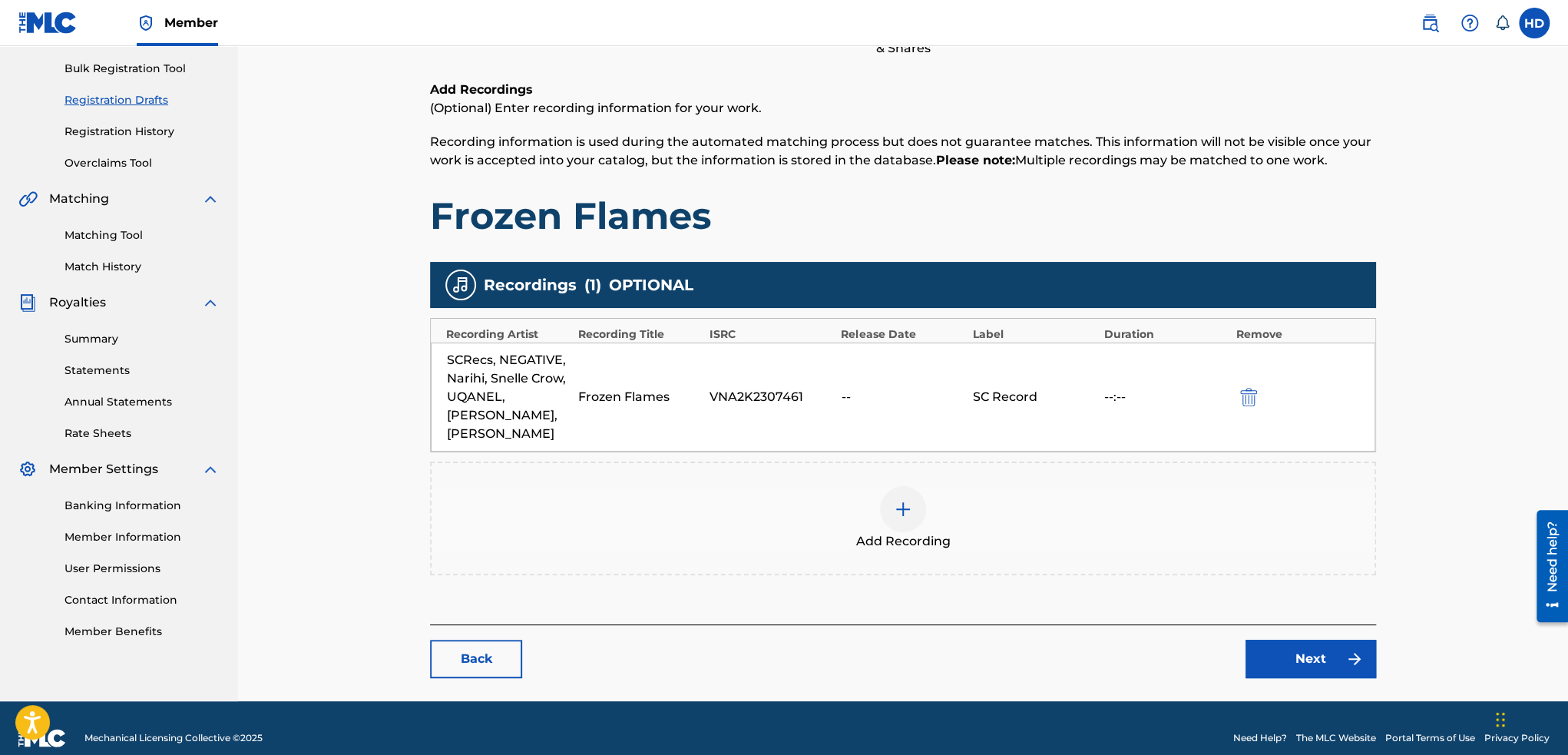
click at [1253, 387] on img "submit" at bounding box center [1248, 396] width 17 height 19
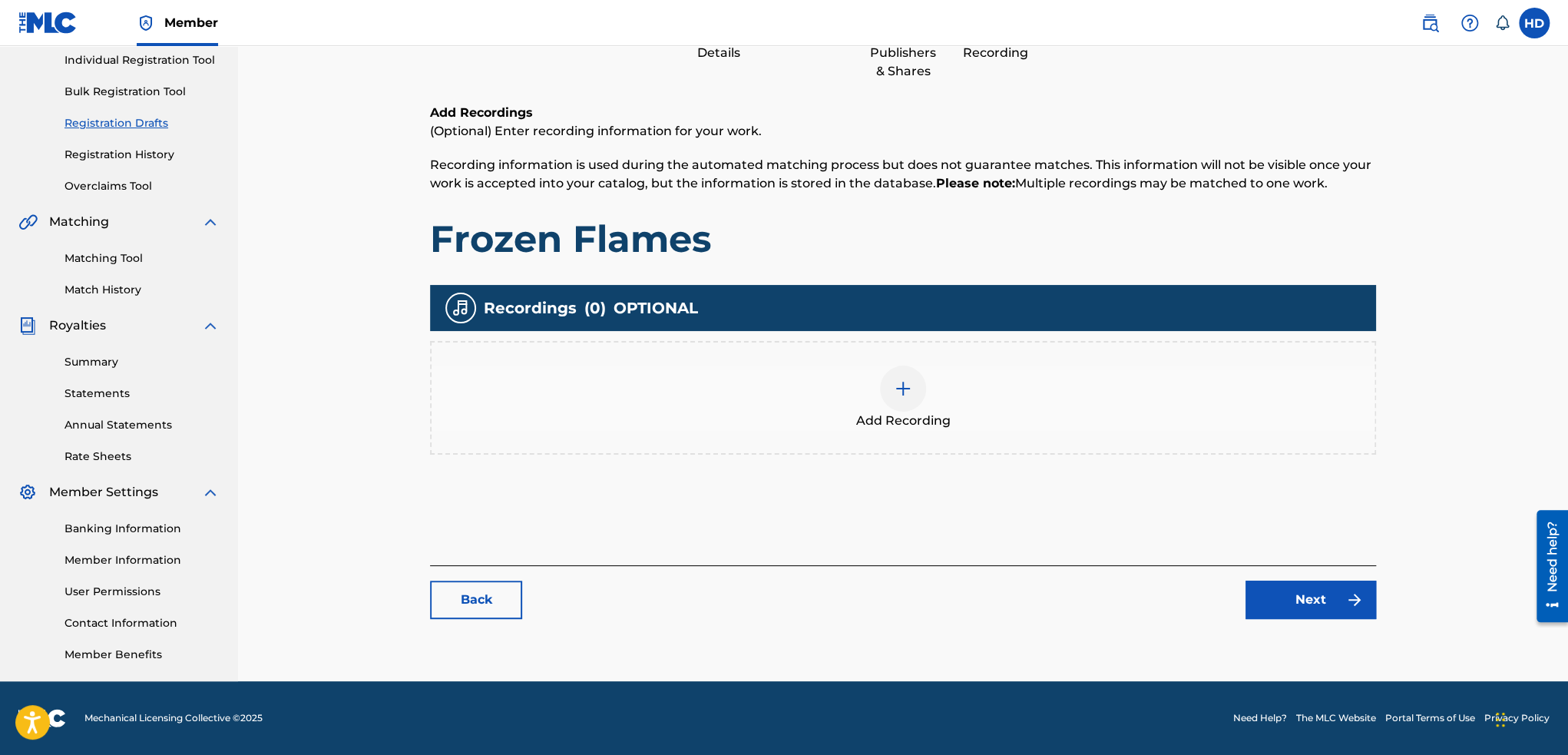
scroll to position [196, 0]
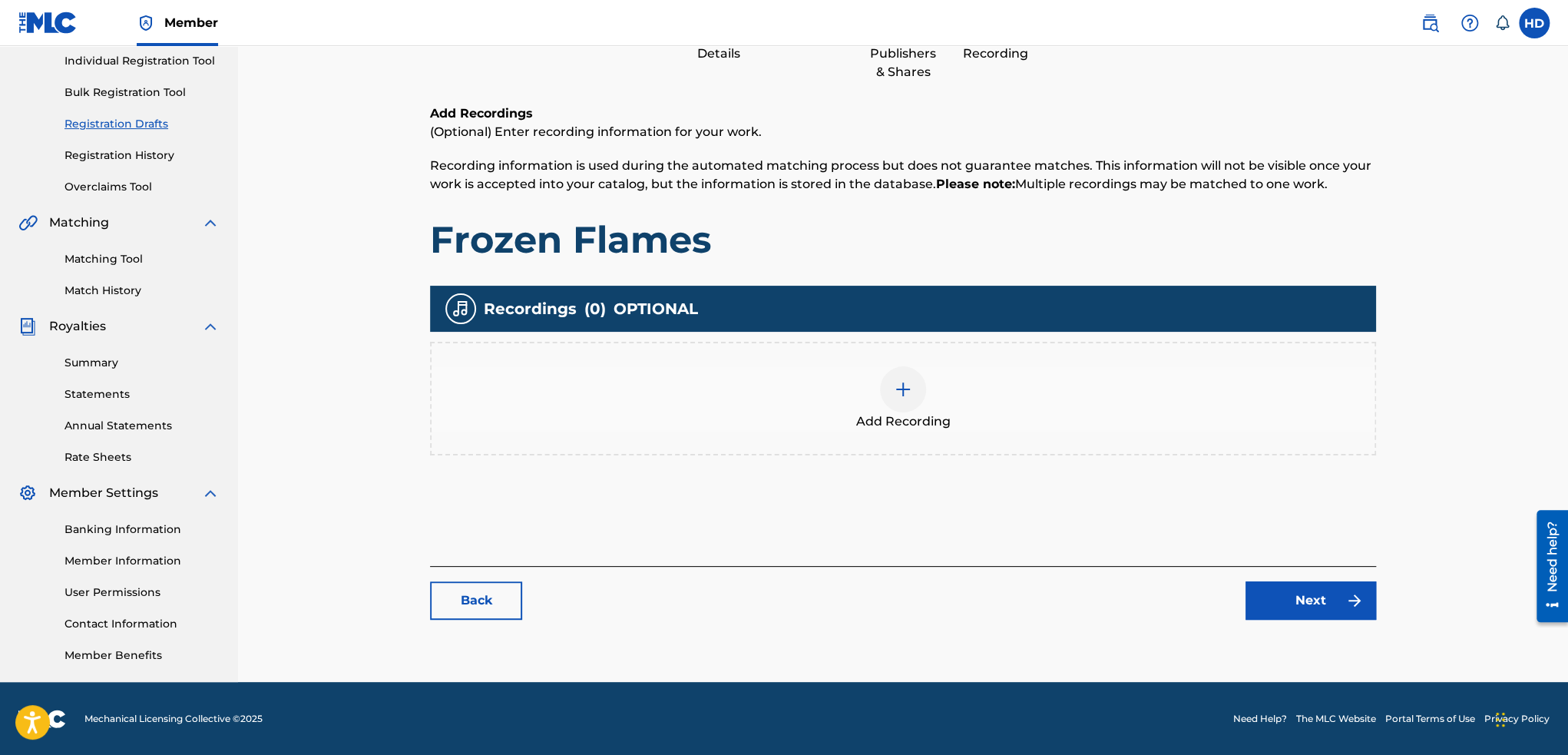
click at [890, 383] on div at bounding box center [902, 388] width 46 height 46
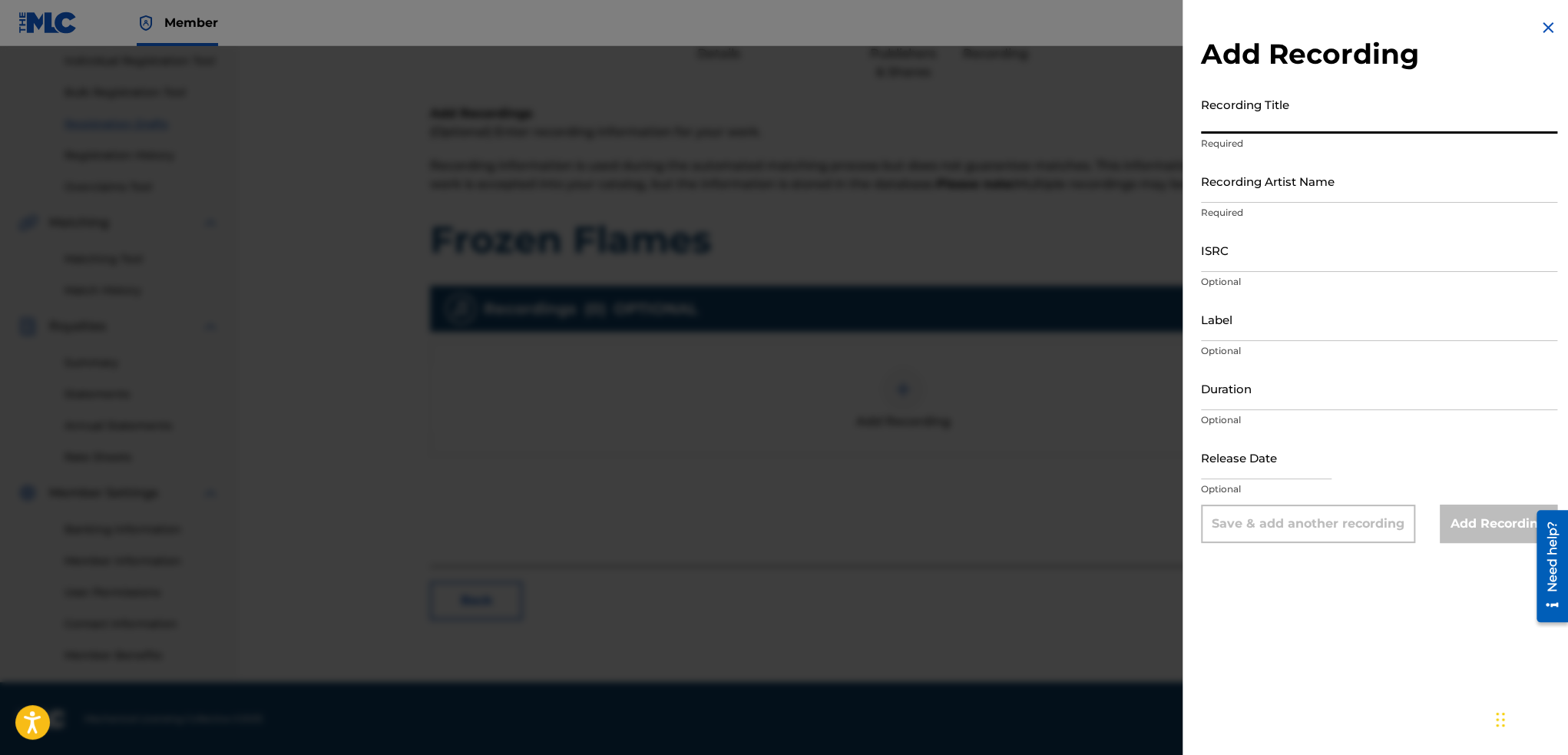
click at [1285, 118] on input "Recording Title" at bounding box center [1378, 111] width 356 height 44
paste input "Frozen Flames"
type input "Frozen Flames"
click at [1288, 193] on input "Recording Artist Name" at bounding box center [1378, 180] width 356 height 44
paste input "SCRecs, NEGATIVE, [PERSON_NAME], [PERSON_NAME]"
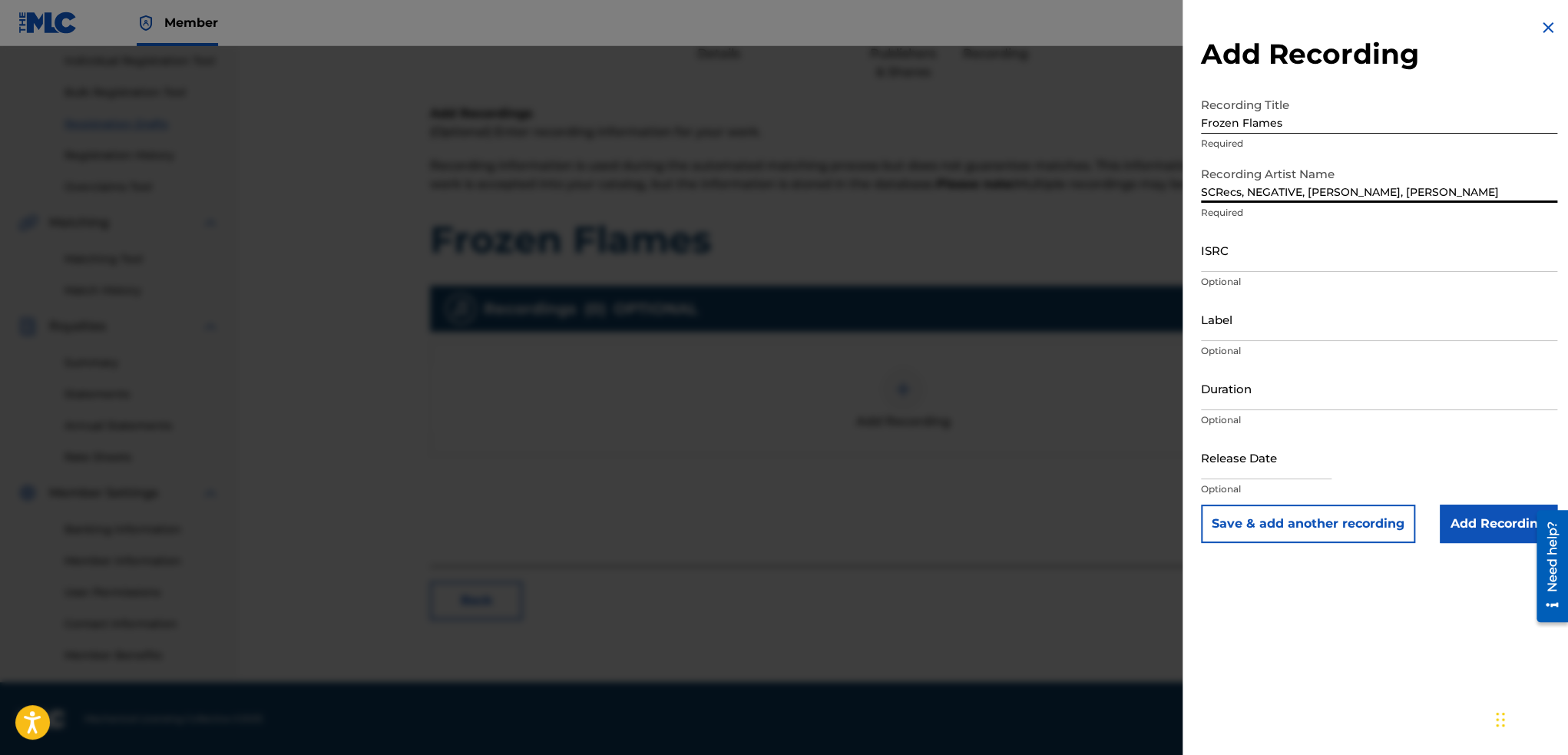
click at [1200, 190] on input "SCRecs, NEGATIVE, [PERSON_NAME], [PERSON_NAME]" at bounding box center [1378, 180] width 356 height 44
type input "SCRecs, NEGATIVE, [PERSON_NAME], [PERSON_NAME]"
click at [1240, 254] on input "ISRC" at bounding box center [1378, 249] width 356 height 44
paste input "VNA2K2307461"
type input "VNA2K2307461"
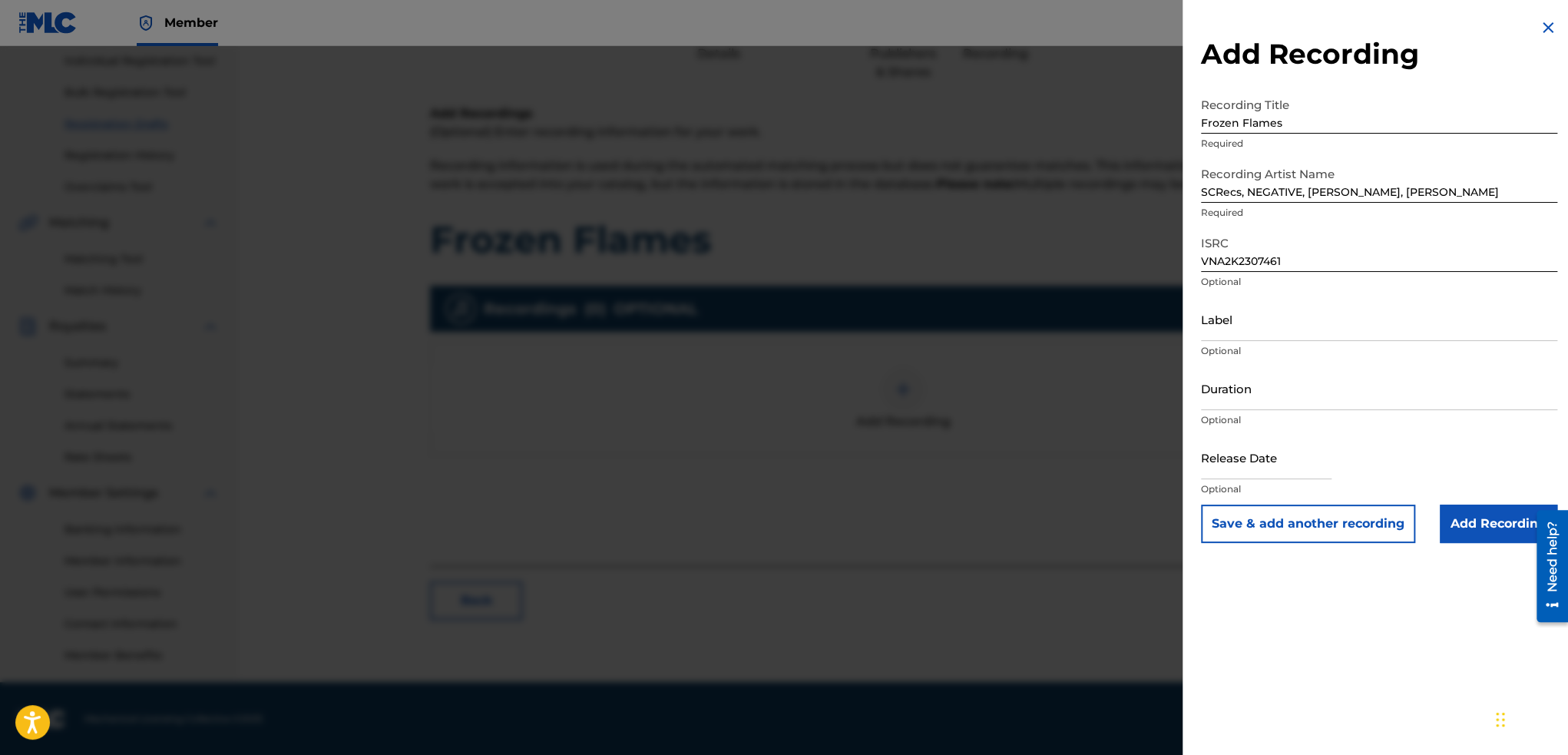
click at [1243, 346] on p "Optional" at bounding box center [1378, 351] width 356 height 13
click at [1259, 331] on input "Label" at bounding box center [1378, 318] width 356 height 44
paste input "SC Record"
click at [1204, 331] on input "SC Record" at bounding box center [1378, 318] width 356 height 44
type input "SC Record"
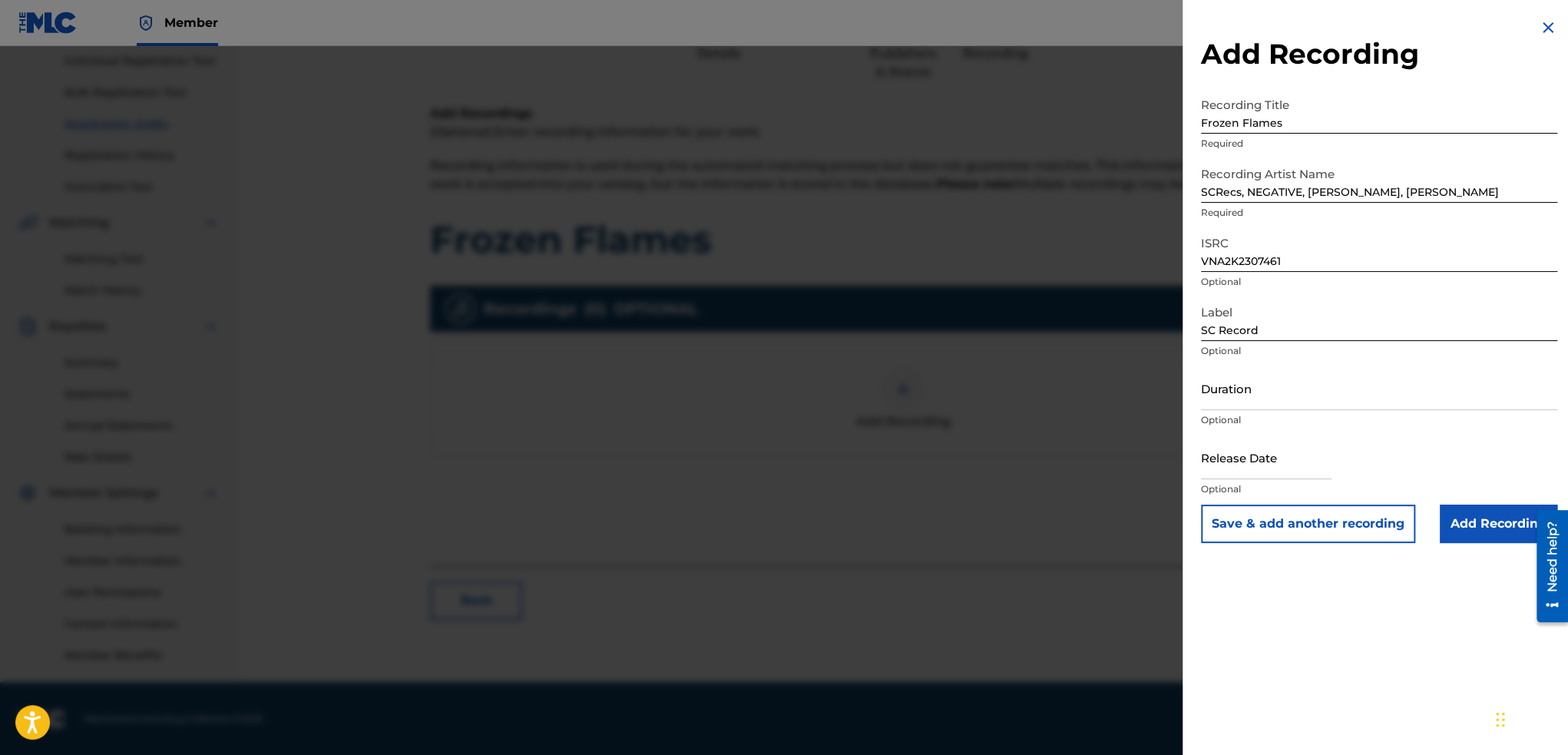
click at [1311, 396] on input "Duration" at bounding box center [1378, 387] width 356 height 44
paste input "3:27"
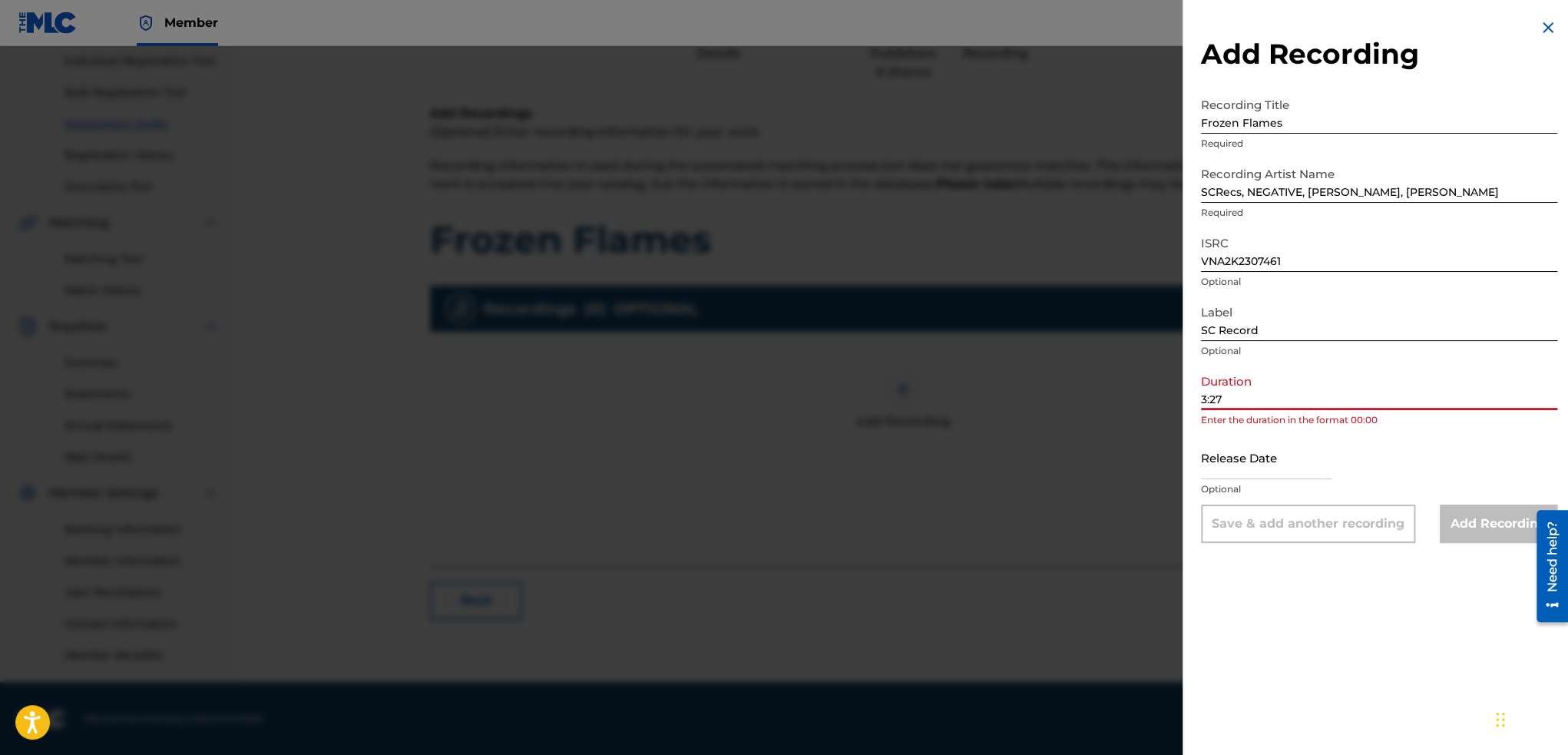
click at [1200, 398] on input "3:27" at bounding box center [1378, 387] width 356 height 44
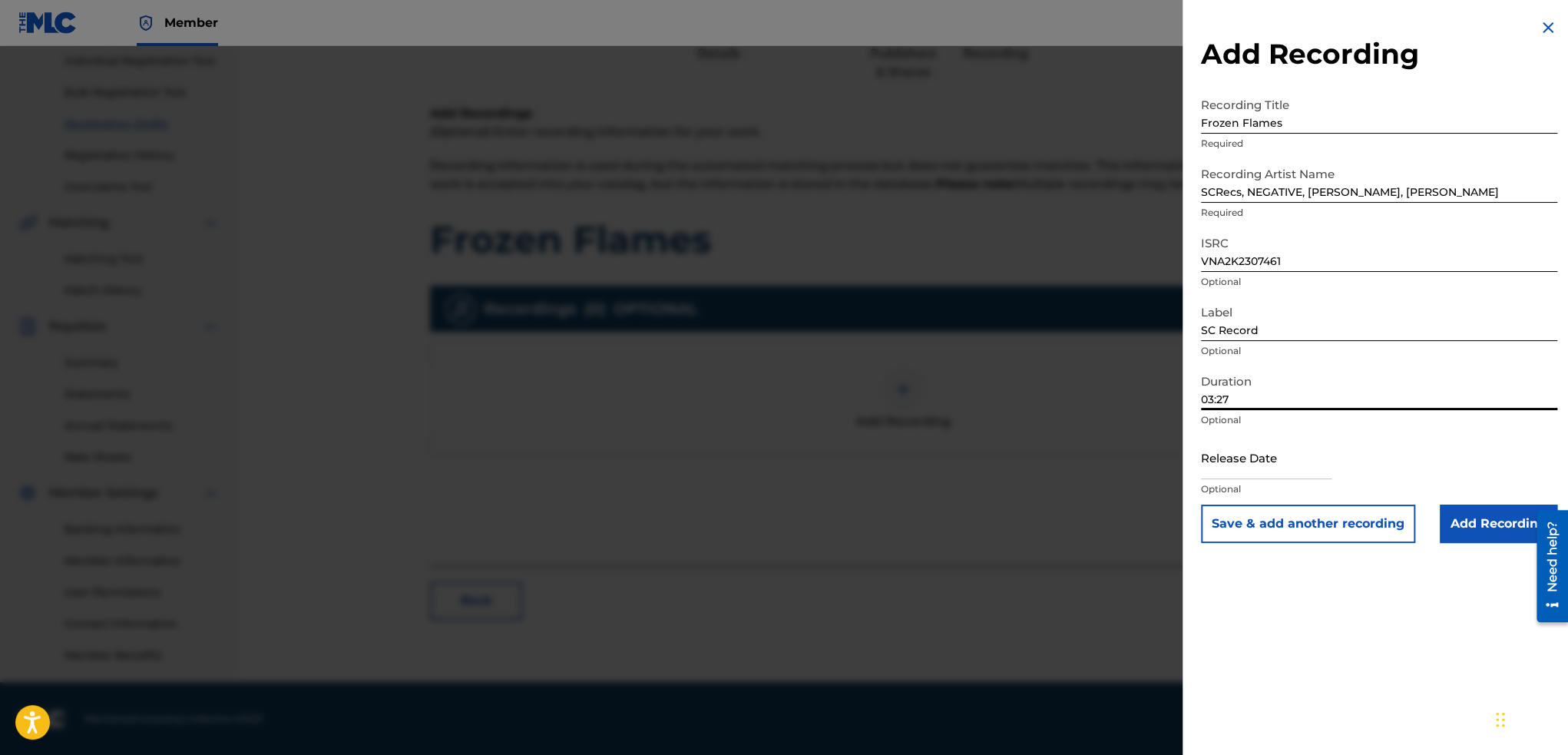
type input "03:27"
click at [1286, 470] on input "text" at bounding box center [1266, 457] width 131 height 44
select select "7"
select select "2025"
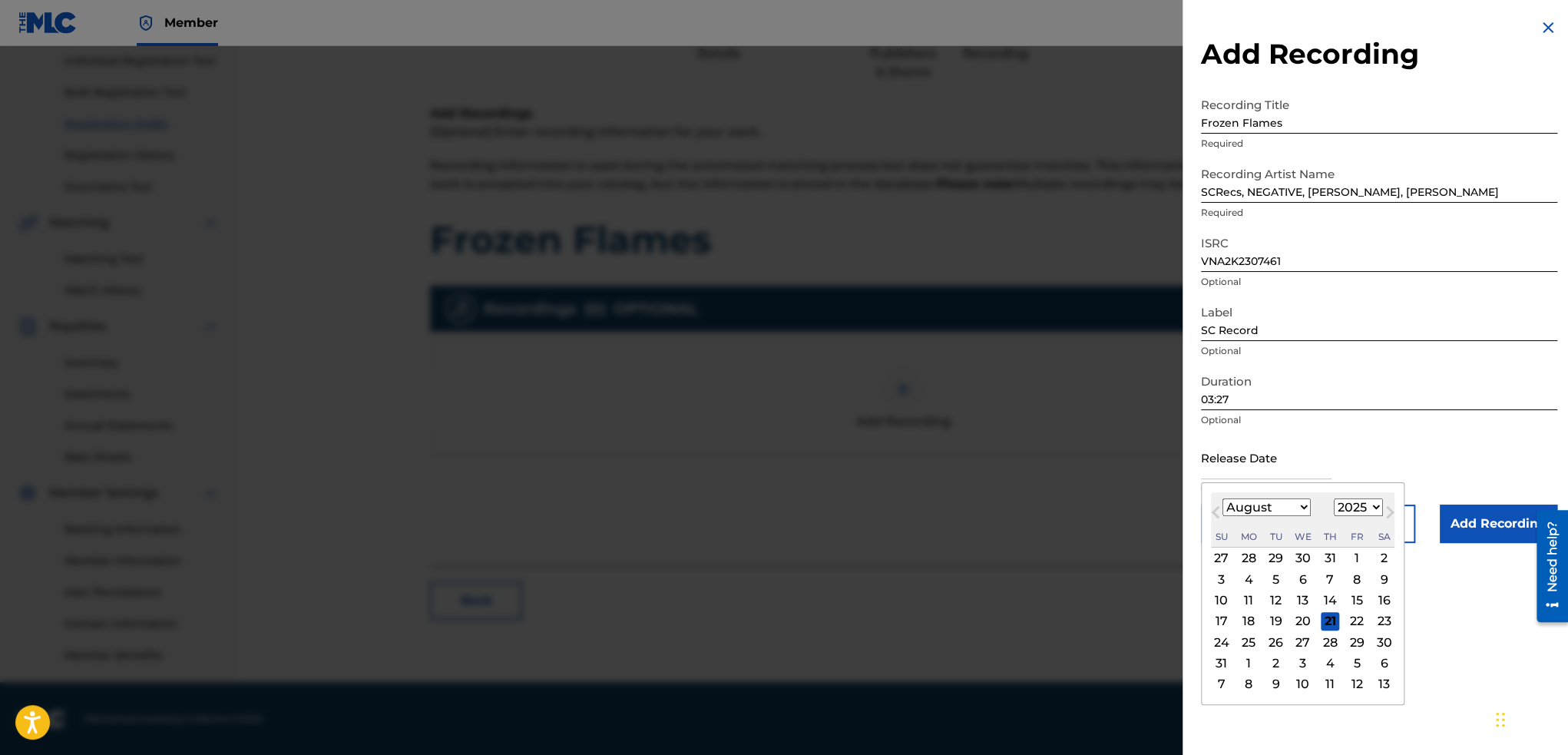
click at [1305, 506] on select "January February March April May June July August September October November De…" at bounding box center [1266, 508] width 88 height 18
select select "8"
click at [1222, 499] on select "January February March April May June July August September October November De…" at bounding box center [1266, 508] width 88 height 18
click at [1347, 579] on div "12" at bounding box center [1356, 578] width 19 height 19
type input "[DATE]"
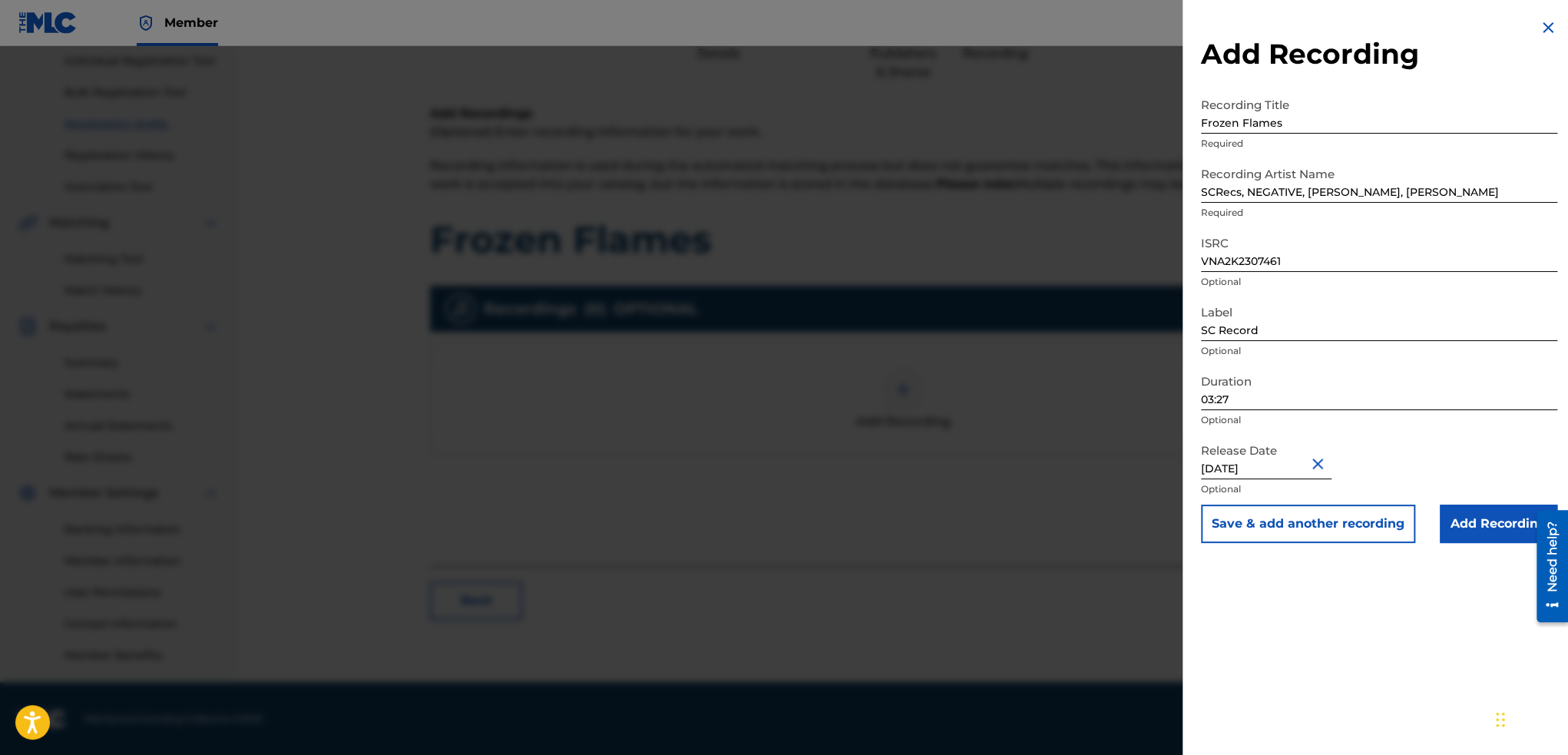
click at [1462, 525] on input "Add Recording" at bounding box center [1498, 524] width 117 height 39
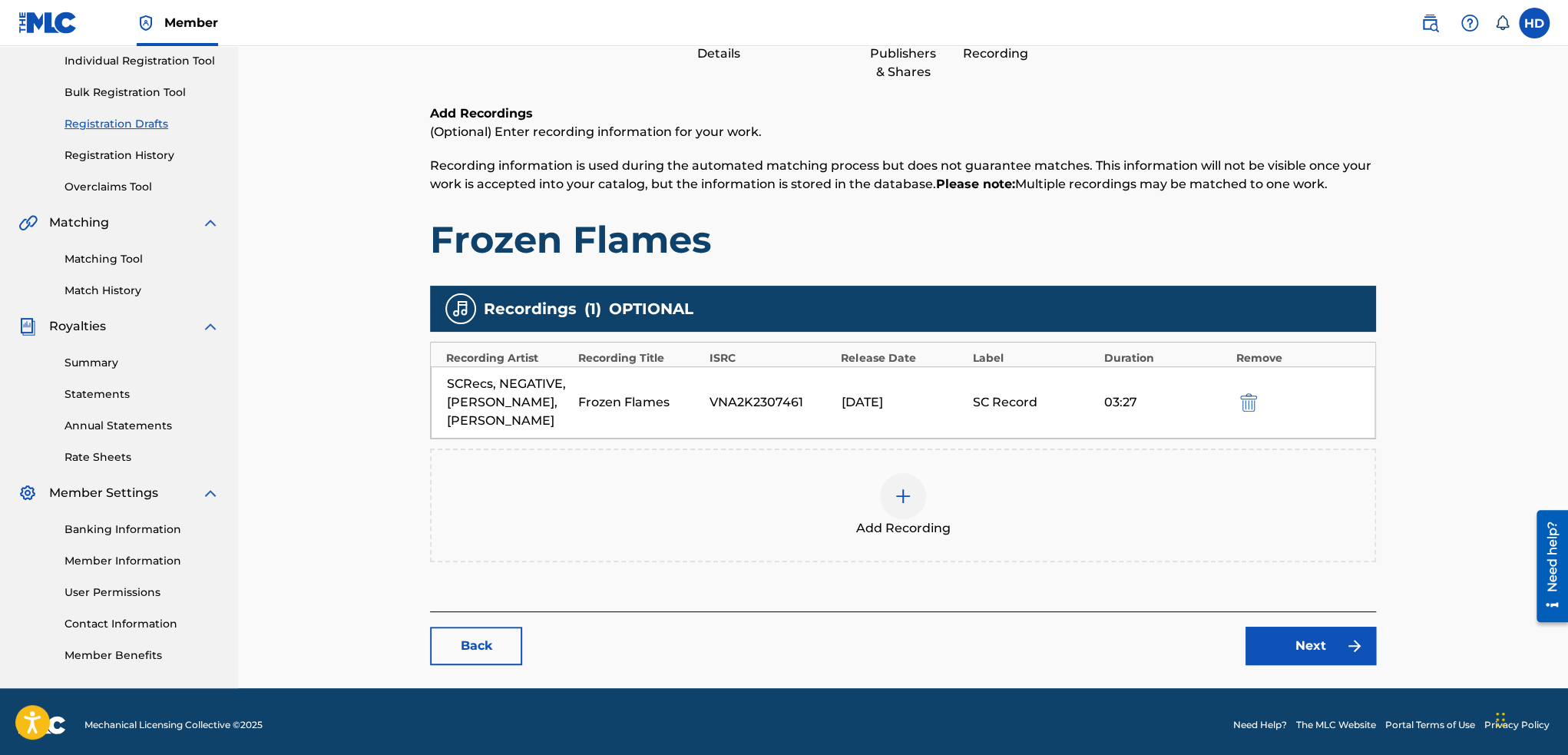
click at [1329, 629] on link "Next" at bounding box center [1311, 646] width 131 height 39
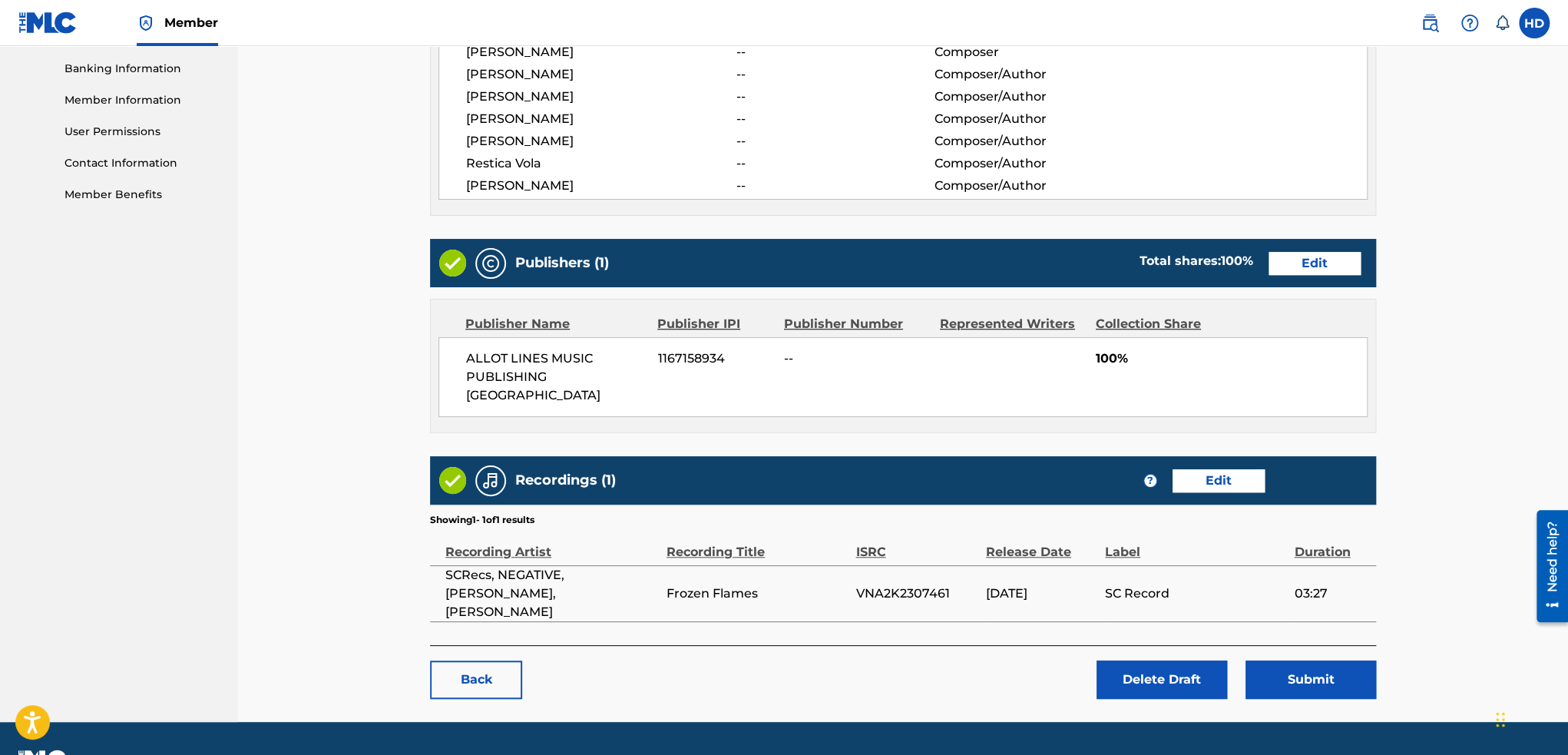
scroll to position [660, 0]
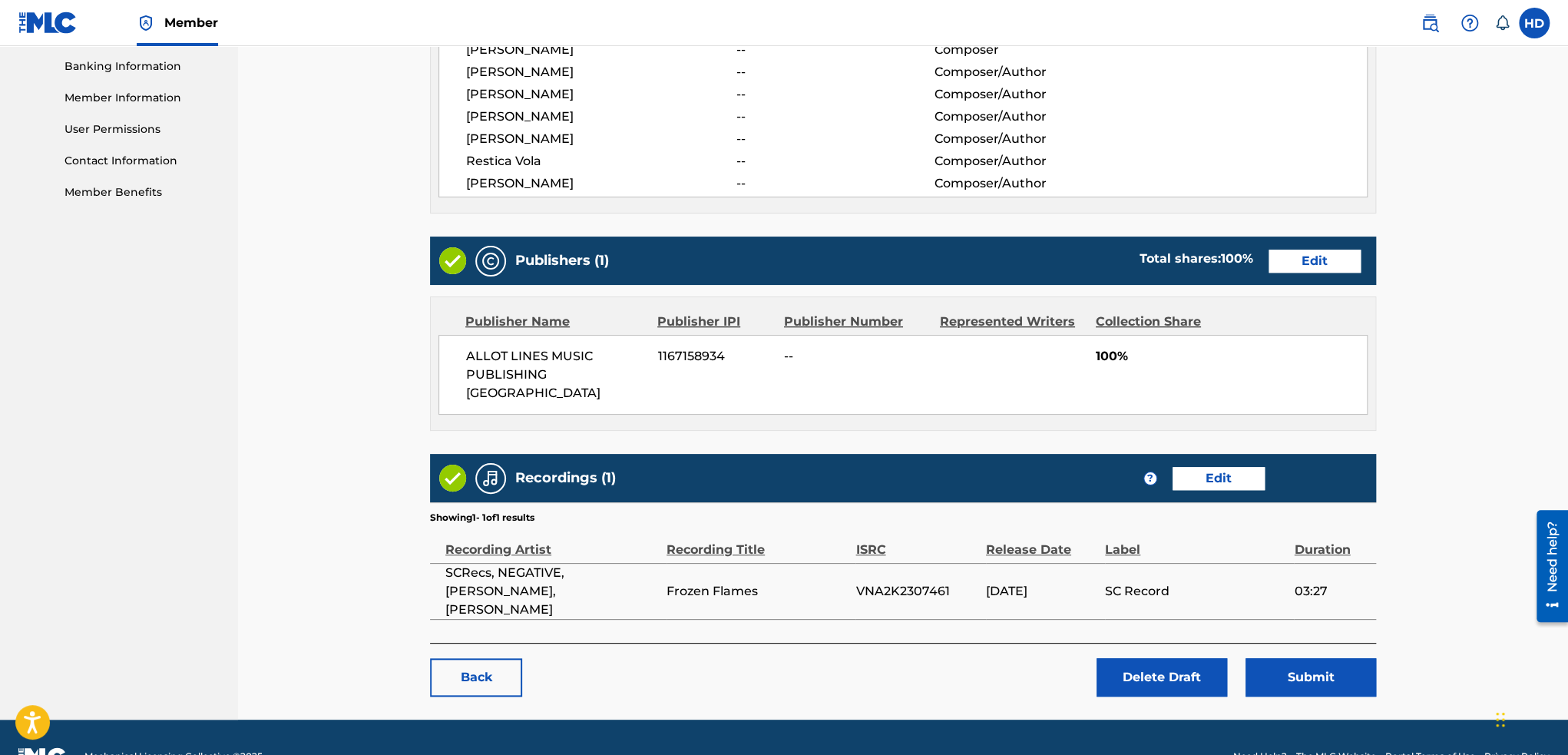
click at [1324, 658] on button "Submit" at bounding box center [1311, 677] width 131 height 39
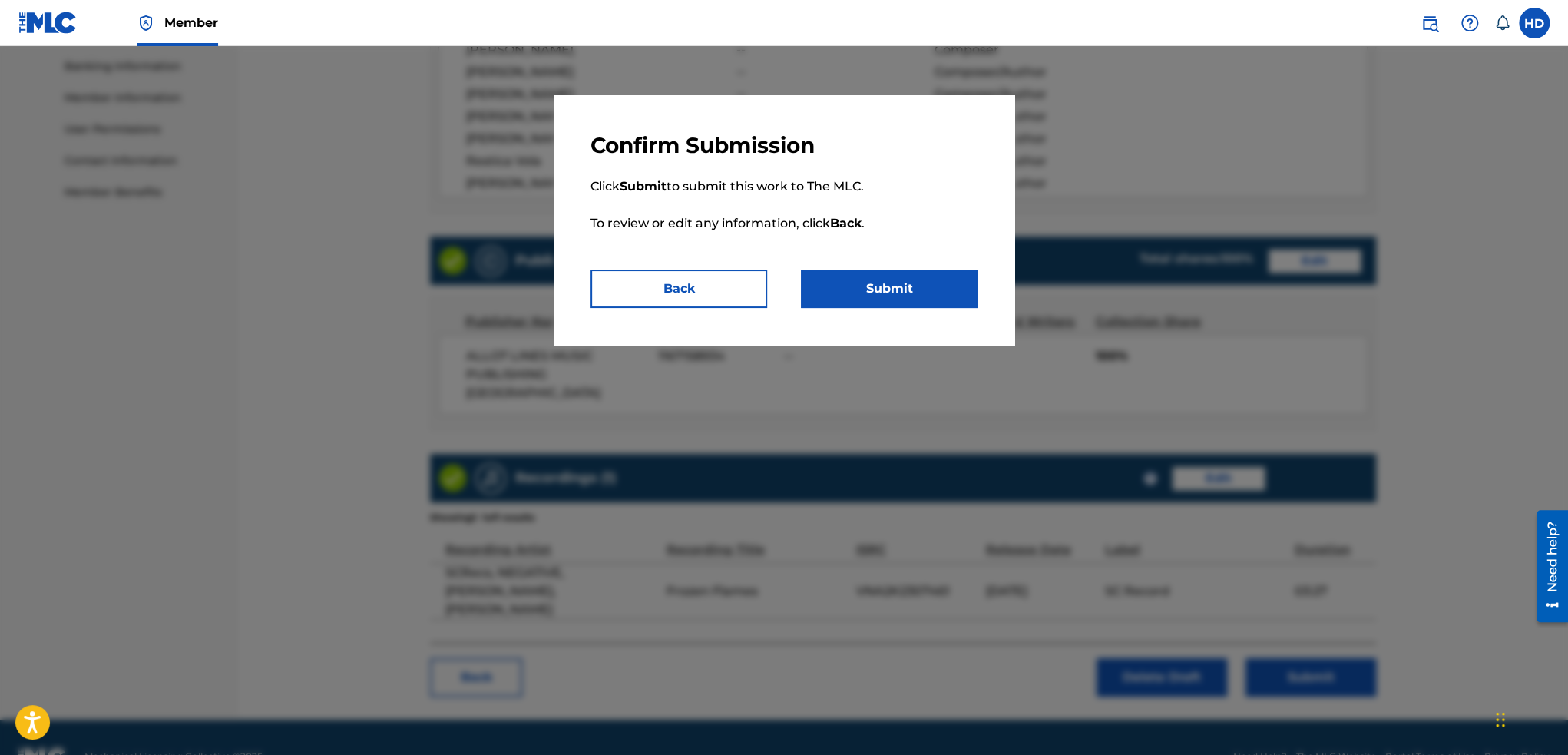
click at [915, 297] on button "Submit" at bounding box center [888, 289] width 177 height 39
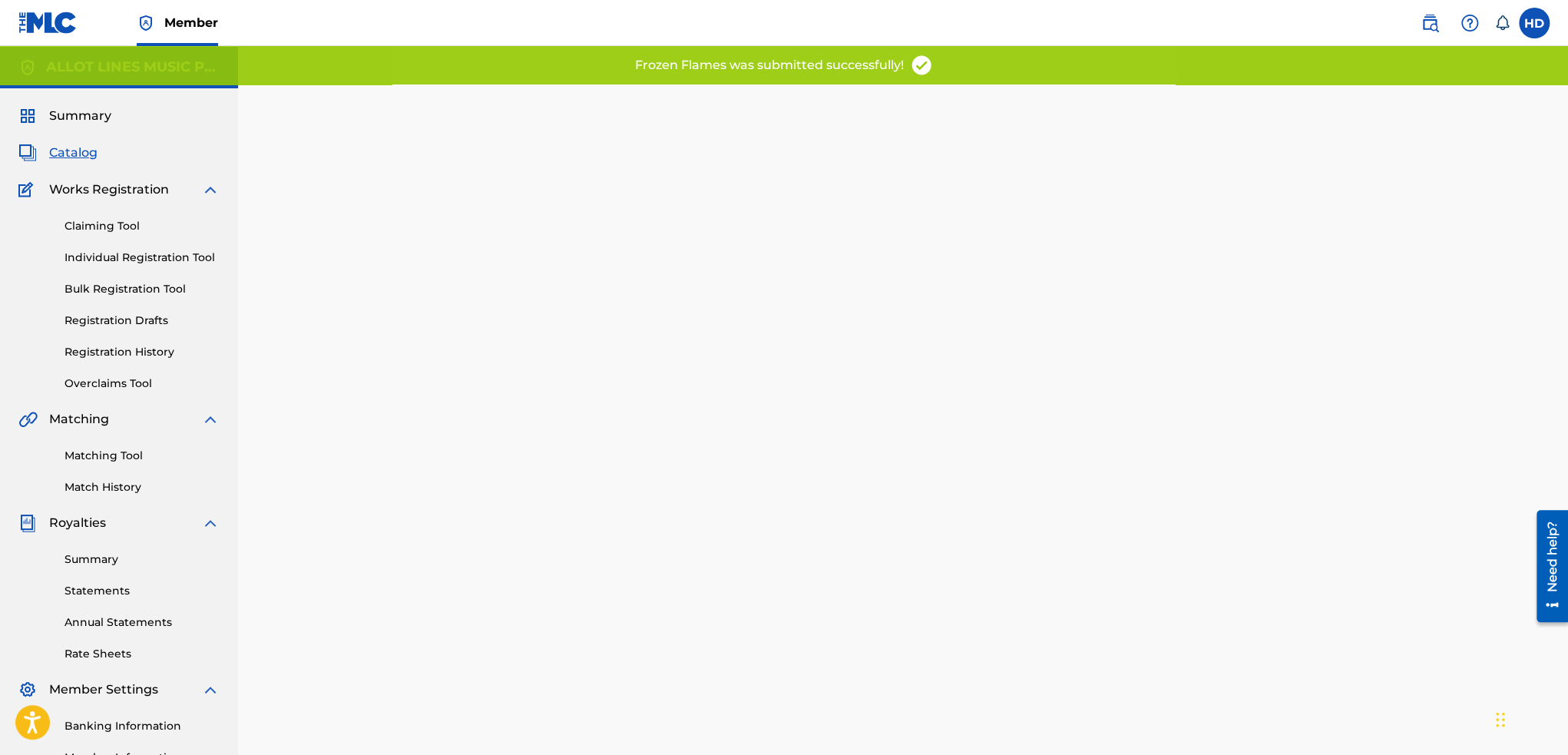
click at [146, 380] on link "Overclaims Tool" at bounding box center [142, 384] width 155 height 16
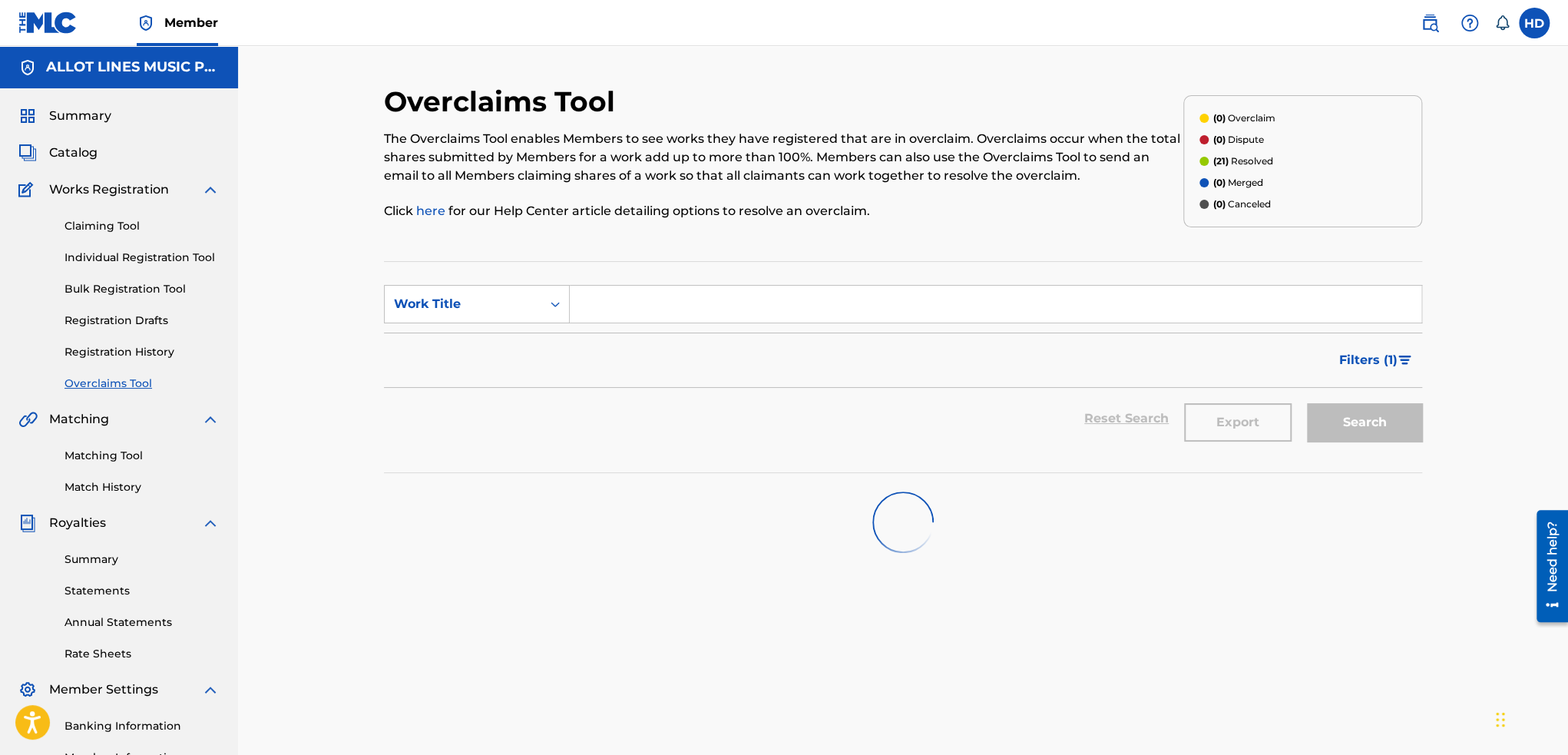
click at [139, 294] on link "Bulk Registration Tool" at bounding box center [142, 289] width 155 height 16
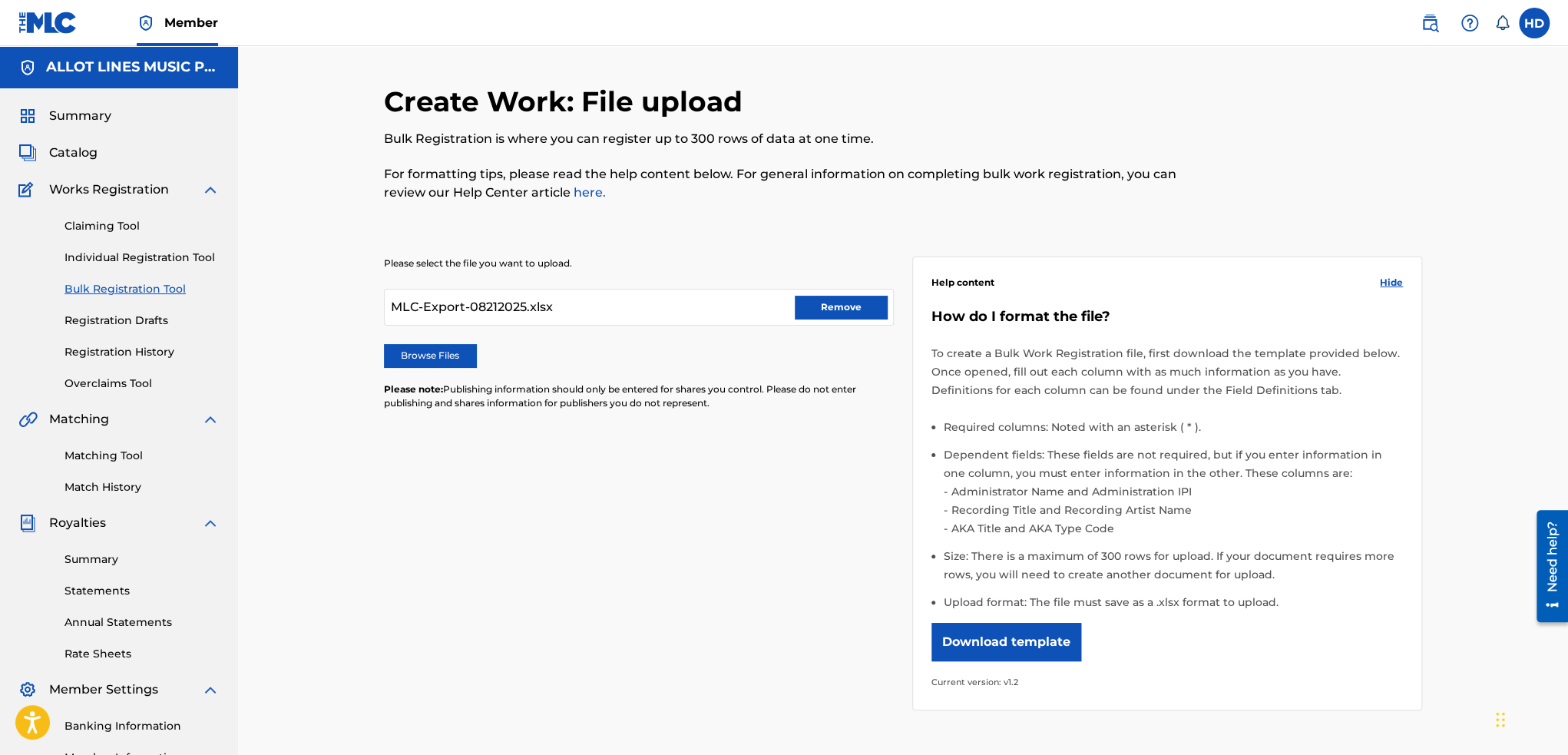
click at [147, 265] on div "Claiming Tool Individual Registration Tool Bulk Registration Tool Registration …" at bounding box center [119, 295] width 201 height 193
click at [108, 452] on link "Matching Tool" at bounding box center [142, 456] width 155 height 16
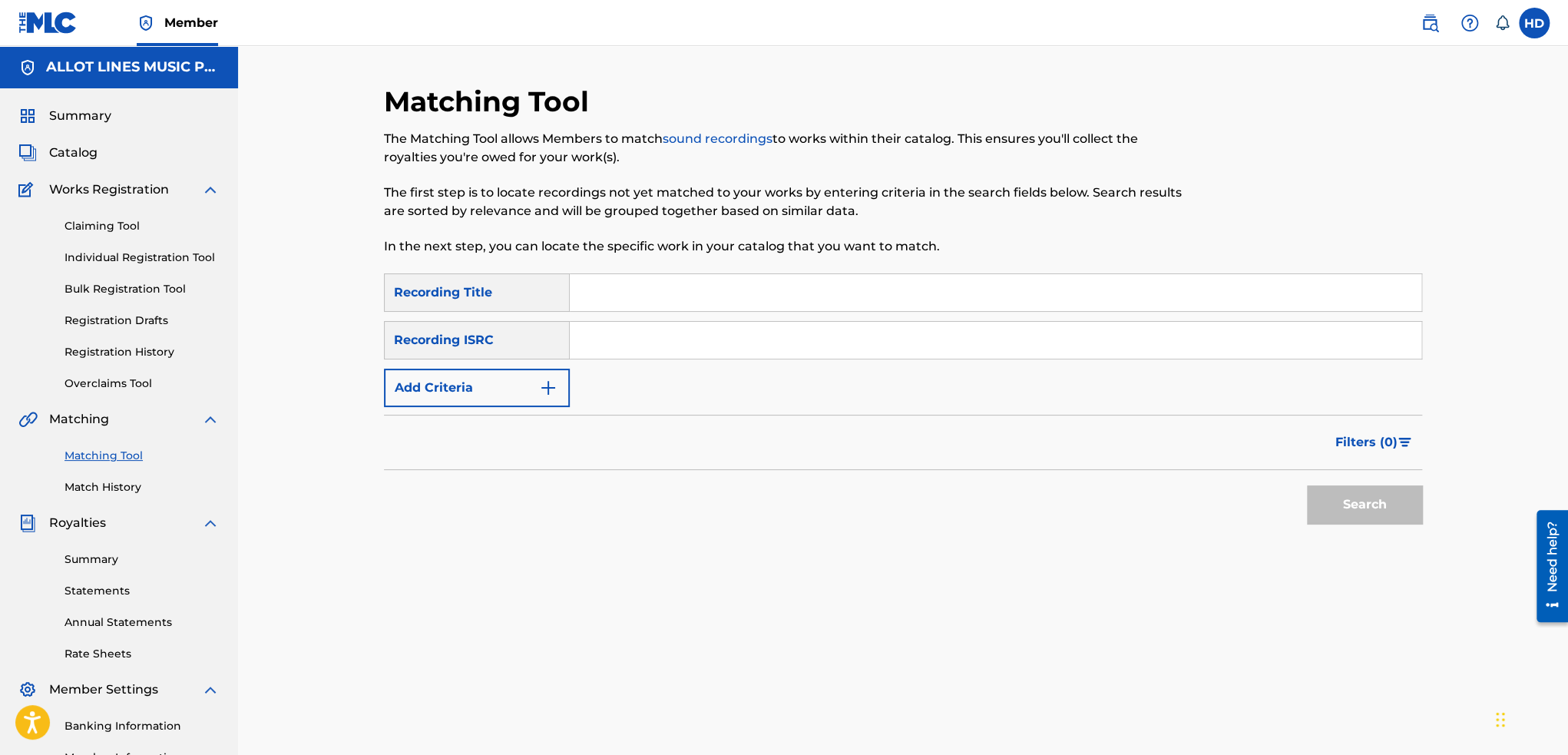
click at [142, 523] on div "Royalties" at bounding box center [119, 523] width 201 height 19
click at [109, 568] on div "Summary Statements Annual Statements Rate Sheets" at bounding box center [119, 596] width 201 height 130
click at [104, 561] on link "Summary" at bounding box center [142, 560] width 155 height 16
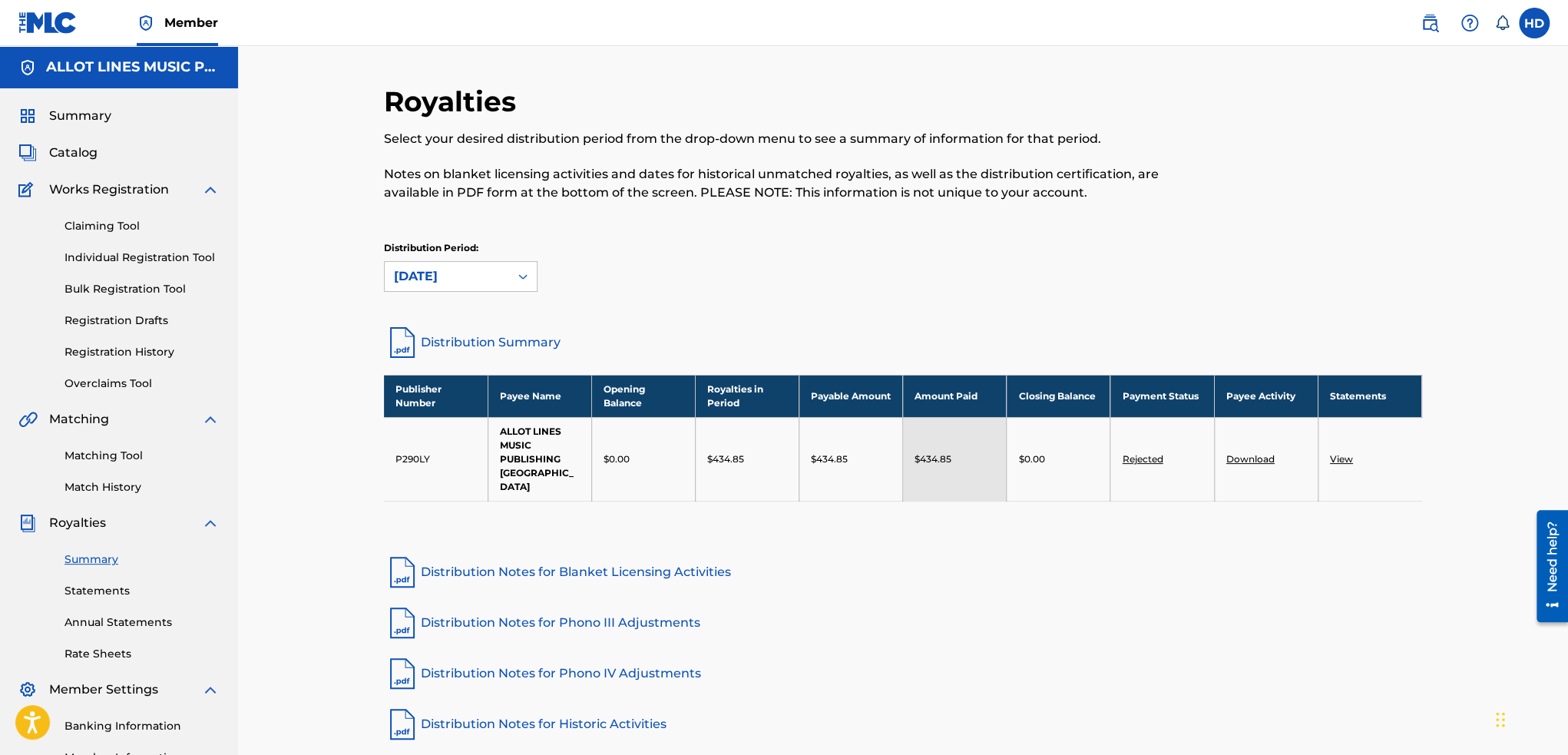
click at [1155, 453] on link "Rejected" at bounding box center [1141, 458] width 40 height 12
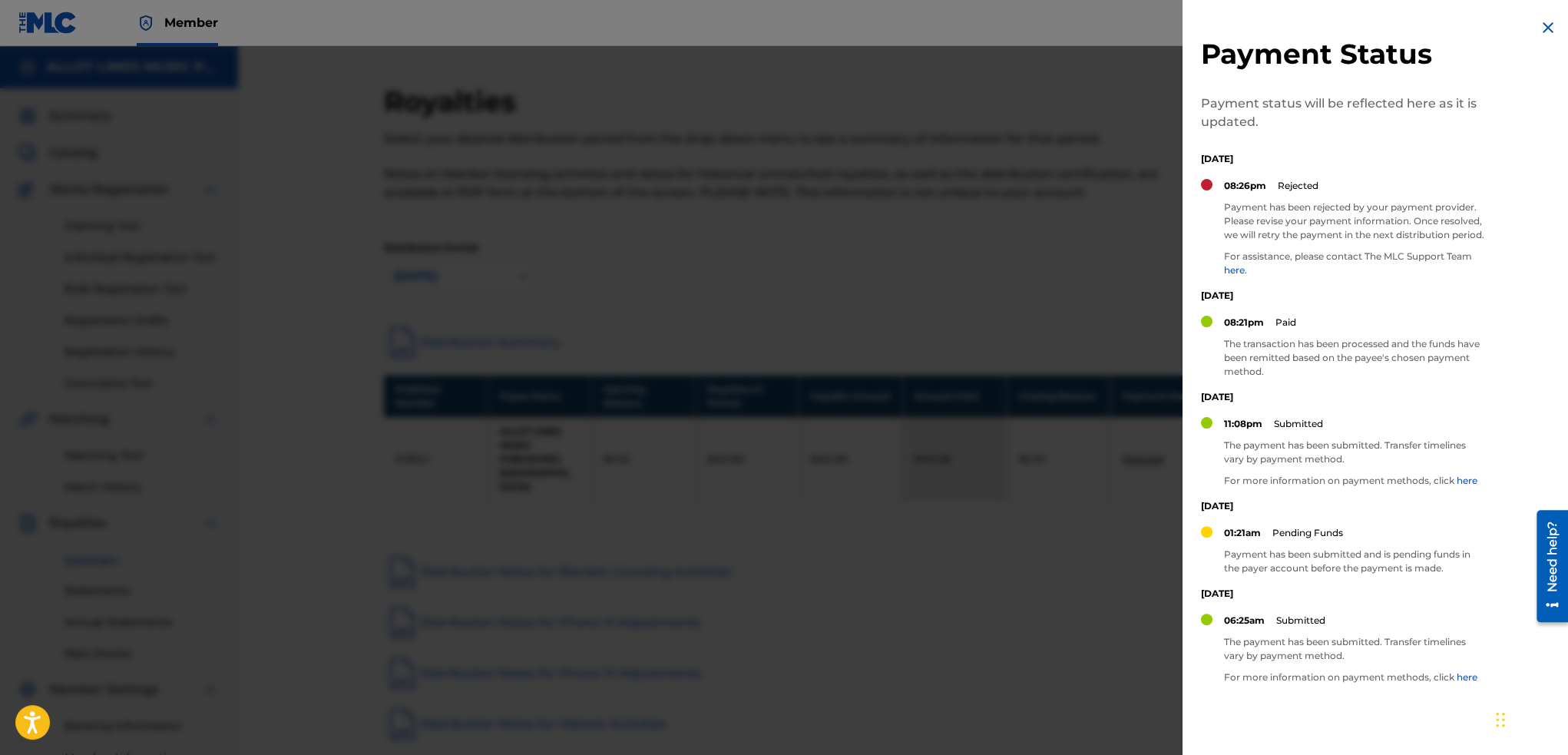
click at [1079, 322] on div at bounding box center [784, 423] width 1568 height 755
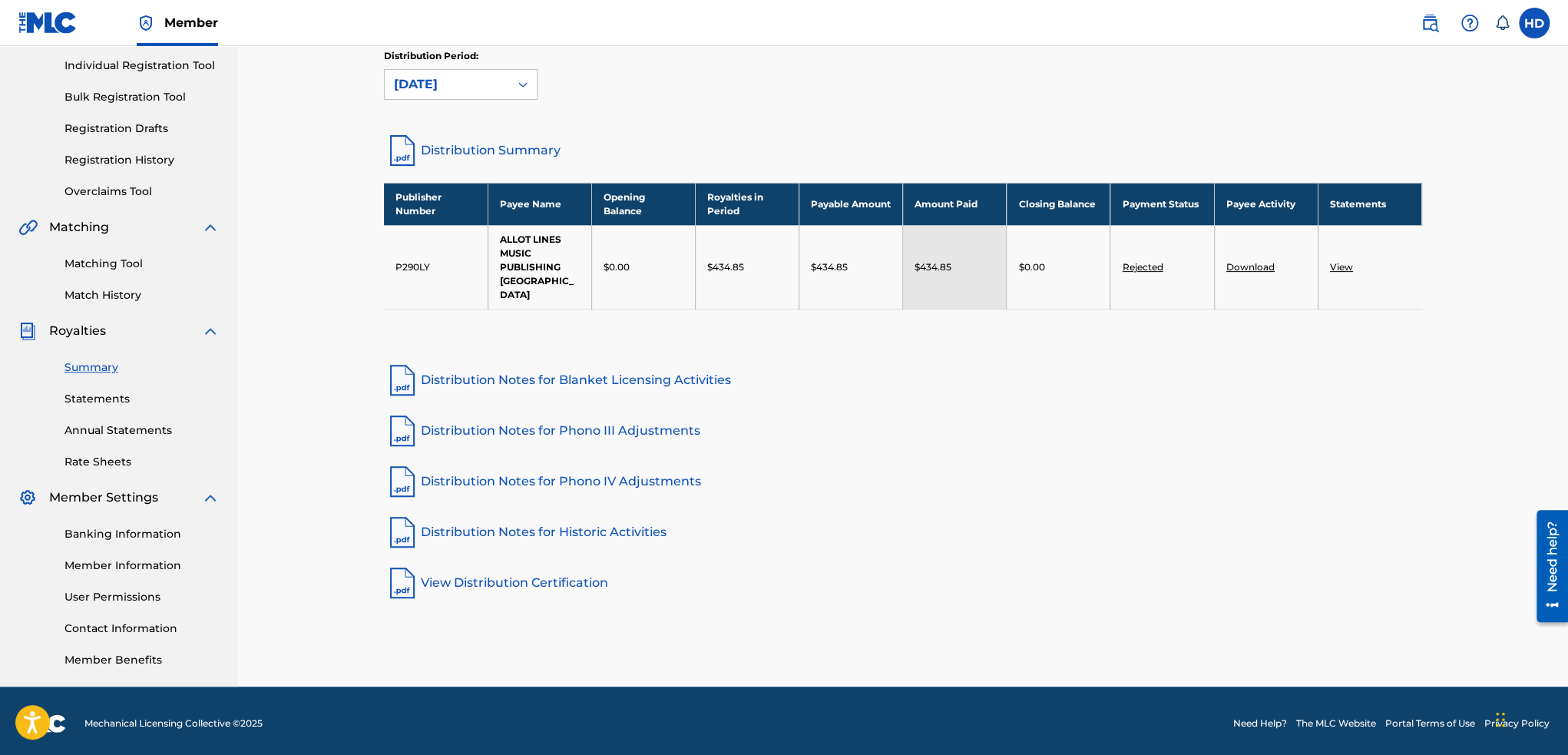
scroll to position [196, 0]
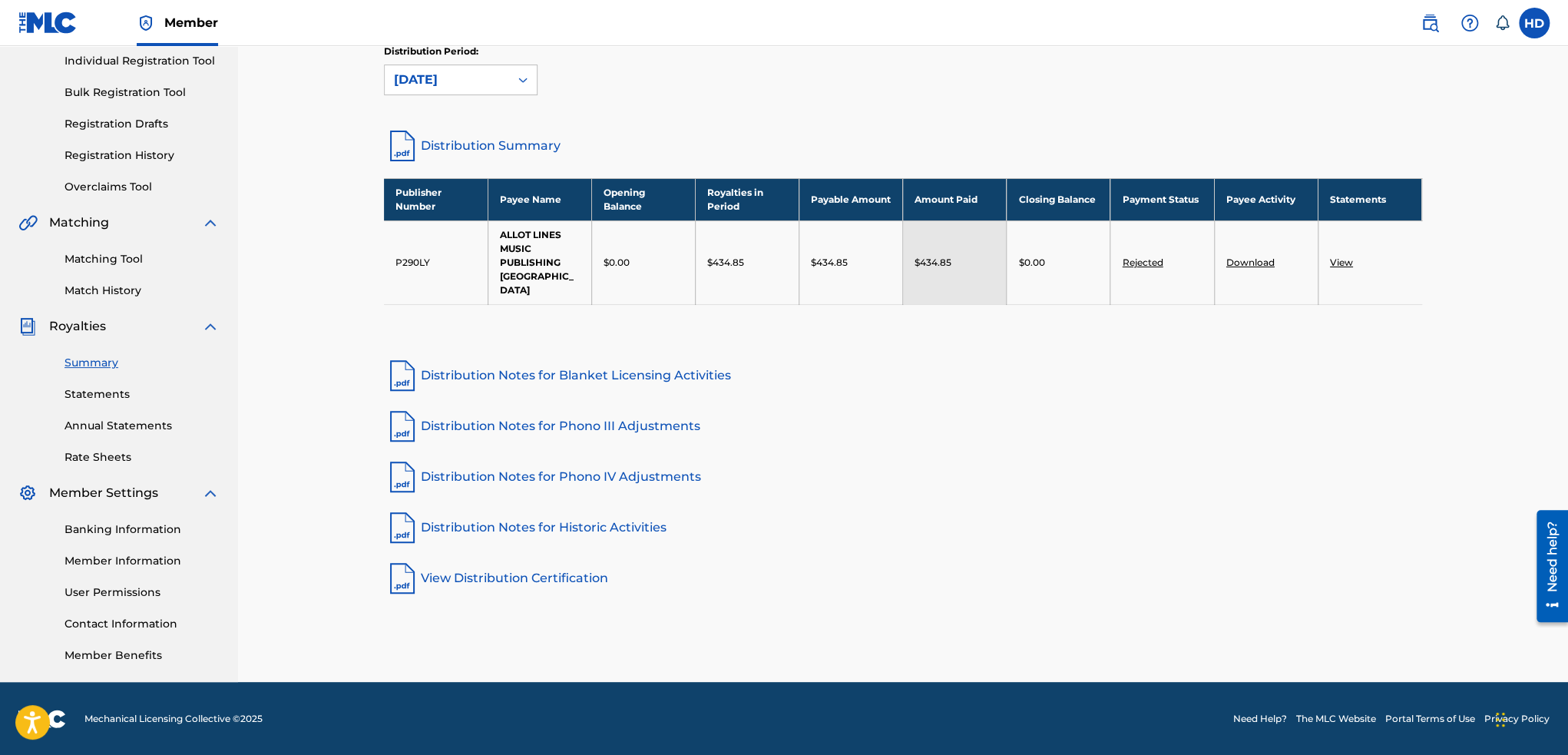
click at [151, 531] on link "Banking Information" at bounding box center [142, 529] width 155 height 16
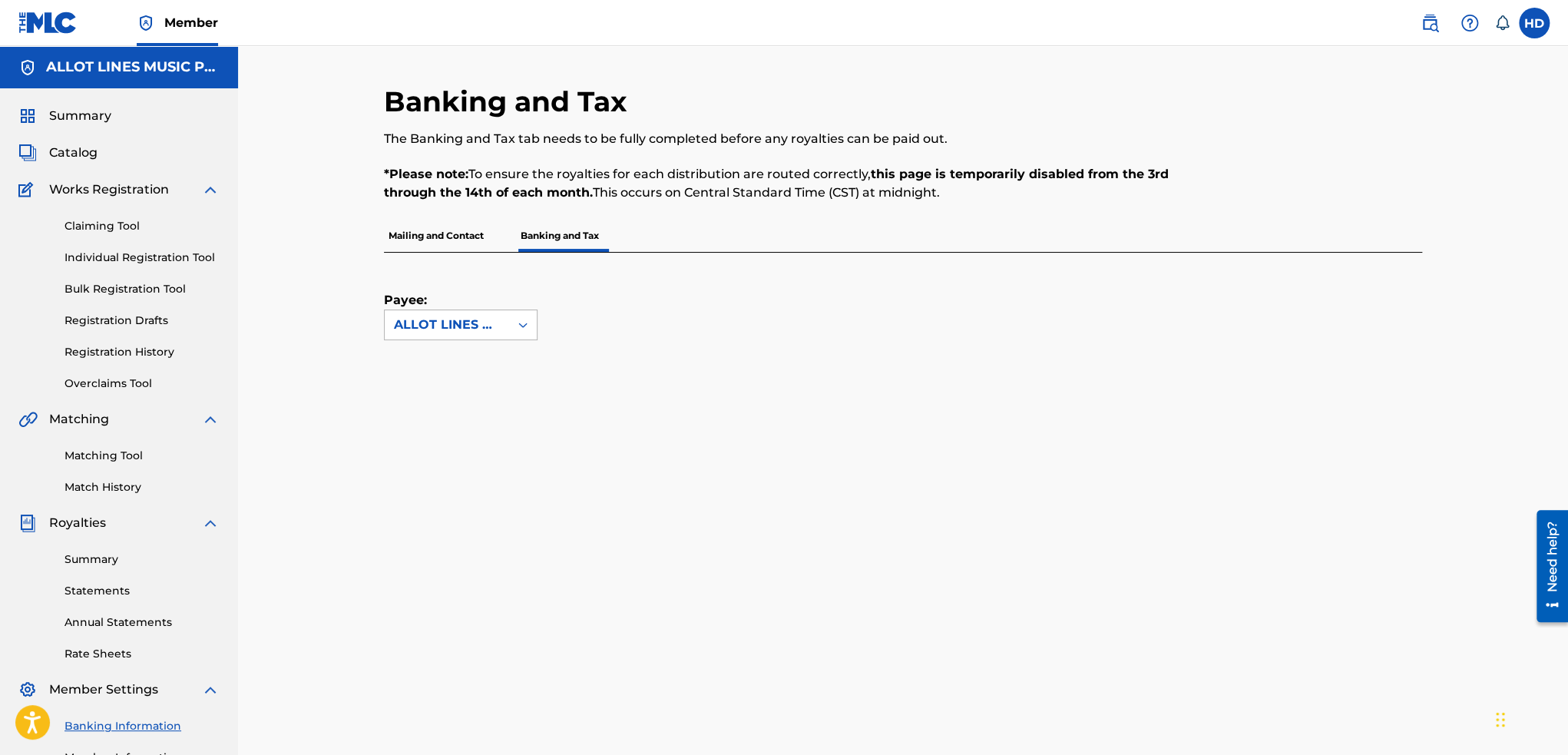
click at [501, 325] on div "ALLOT LINES MUSIC PUBLISHING [GEOGRAPHIC_DATA]" at bounding box center [446, 325] width 125 height 30
click at [489, 392] on div "ALLOT LINES MUSIC PUBLISHING [GEOGRAPHIC_DATA]" at bounding box center [461, 378] width 152 height 75
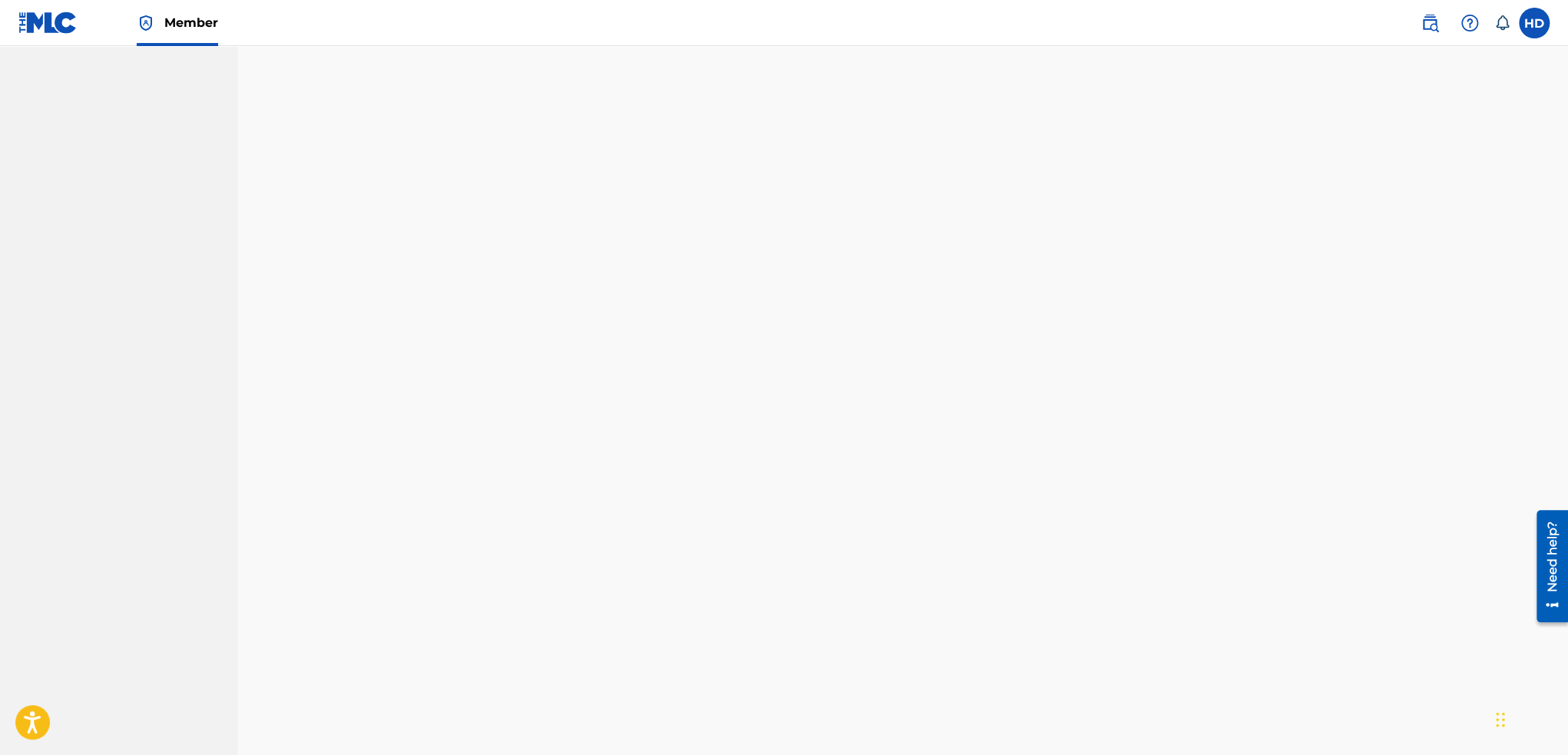
scroll to position [196, 0]
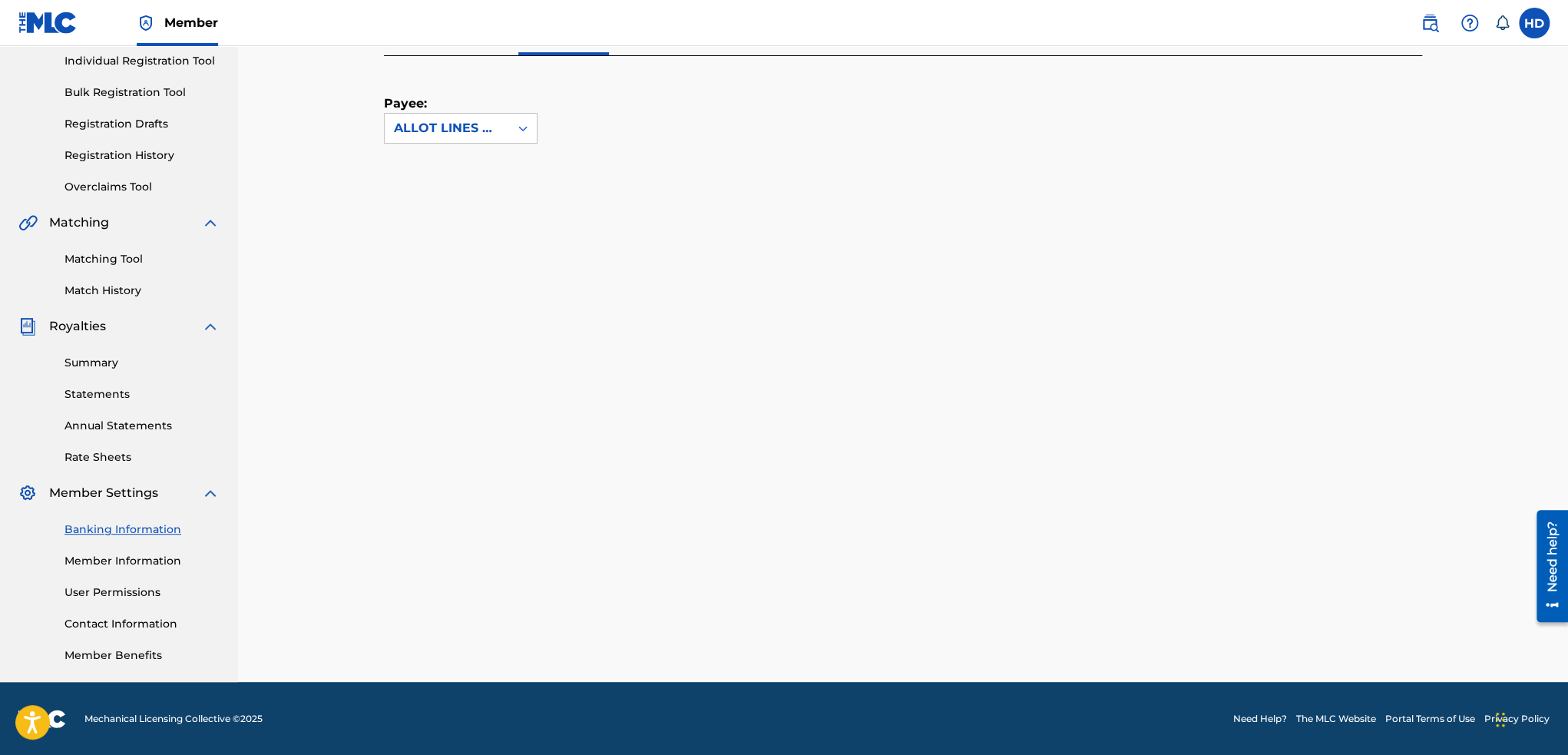
click at [146, 527] on link "Banking Information" at bounding box center [142, 529] width 155 height 16
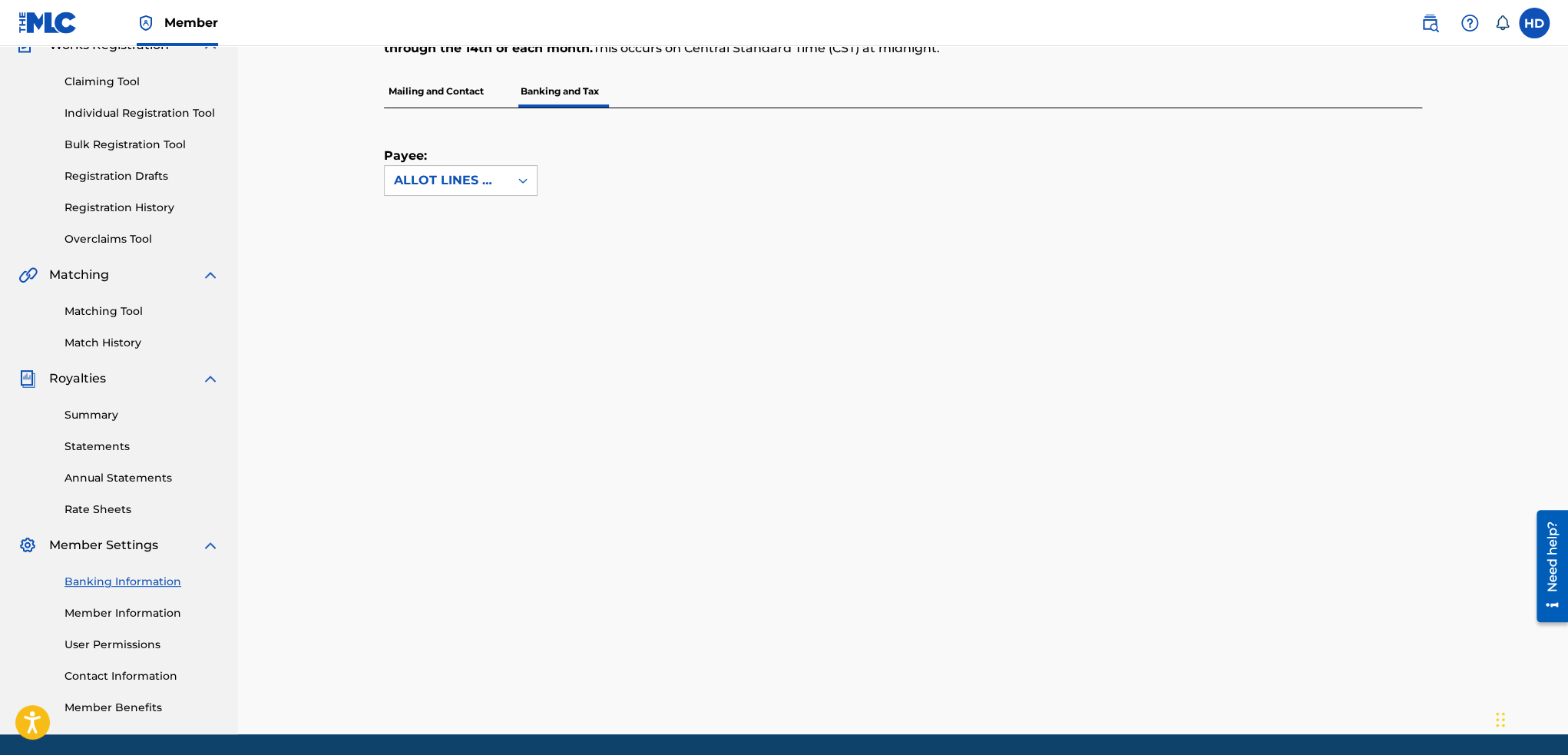
scroll to position [153, 0]
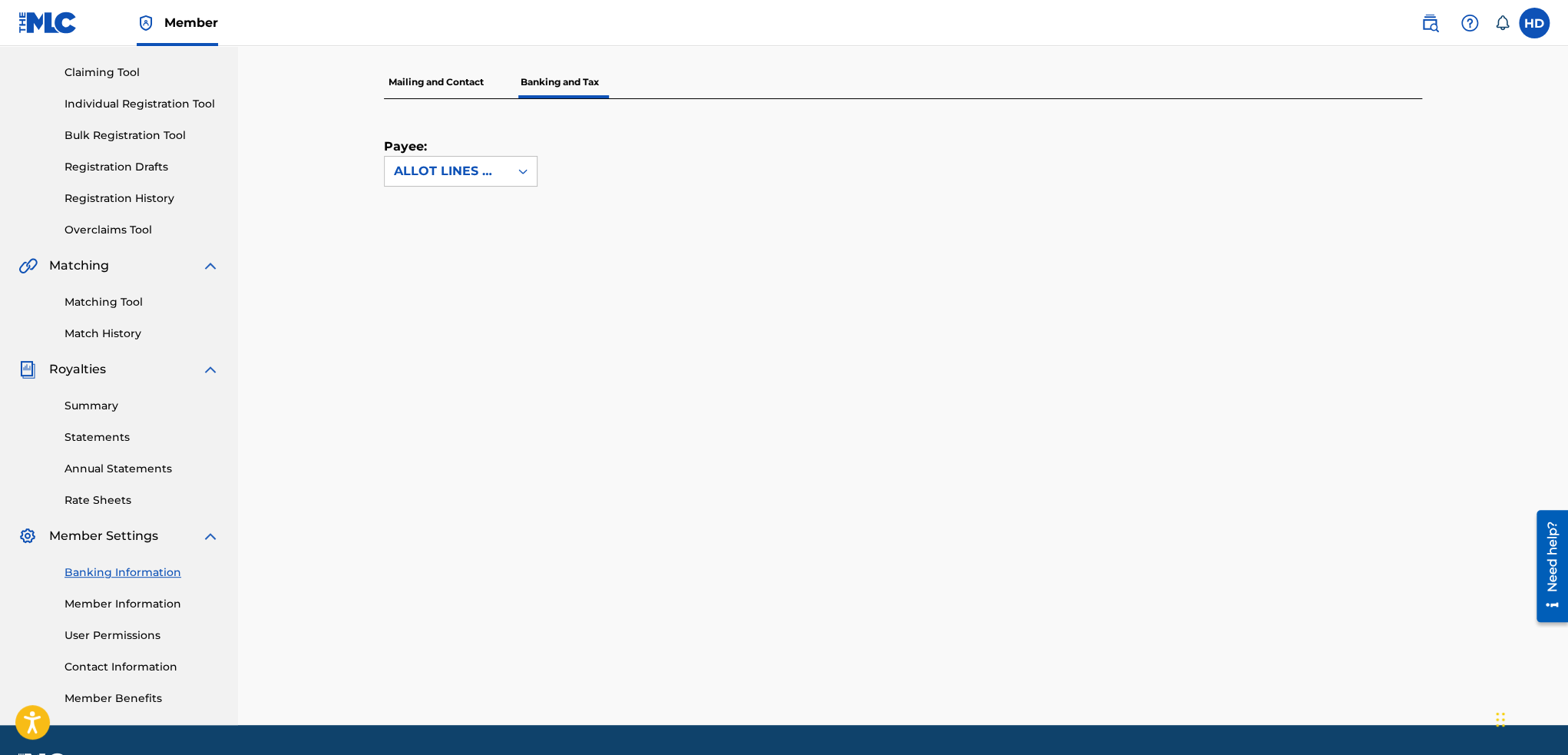
click at [598, 83] on p "Banking and Tax" at bounding box center [559, 82] width 88 height 32
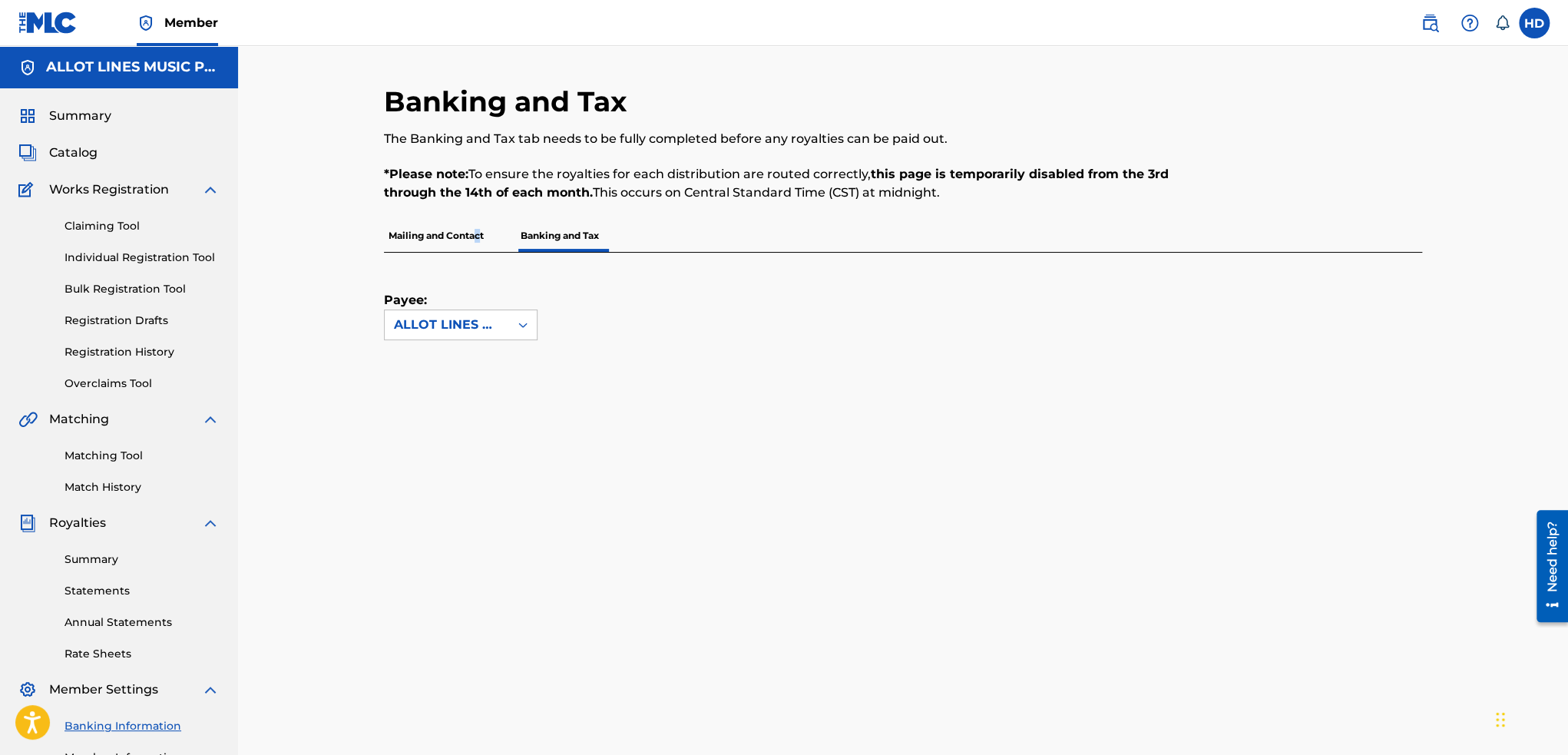
click at [475, 242] on p "Mailing and Contact" at bounding box center [436, 236] width 104 height 32
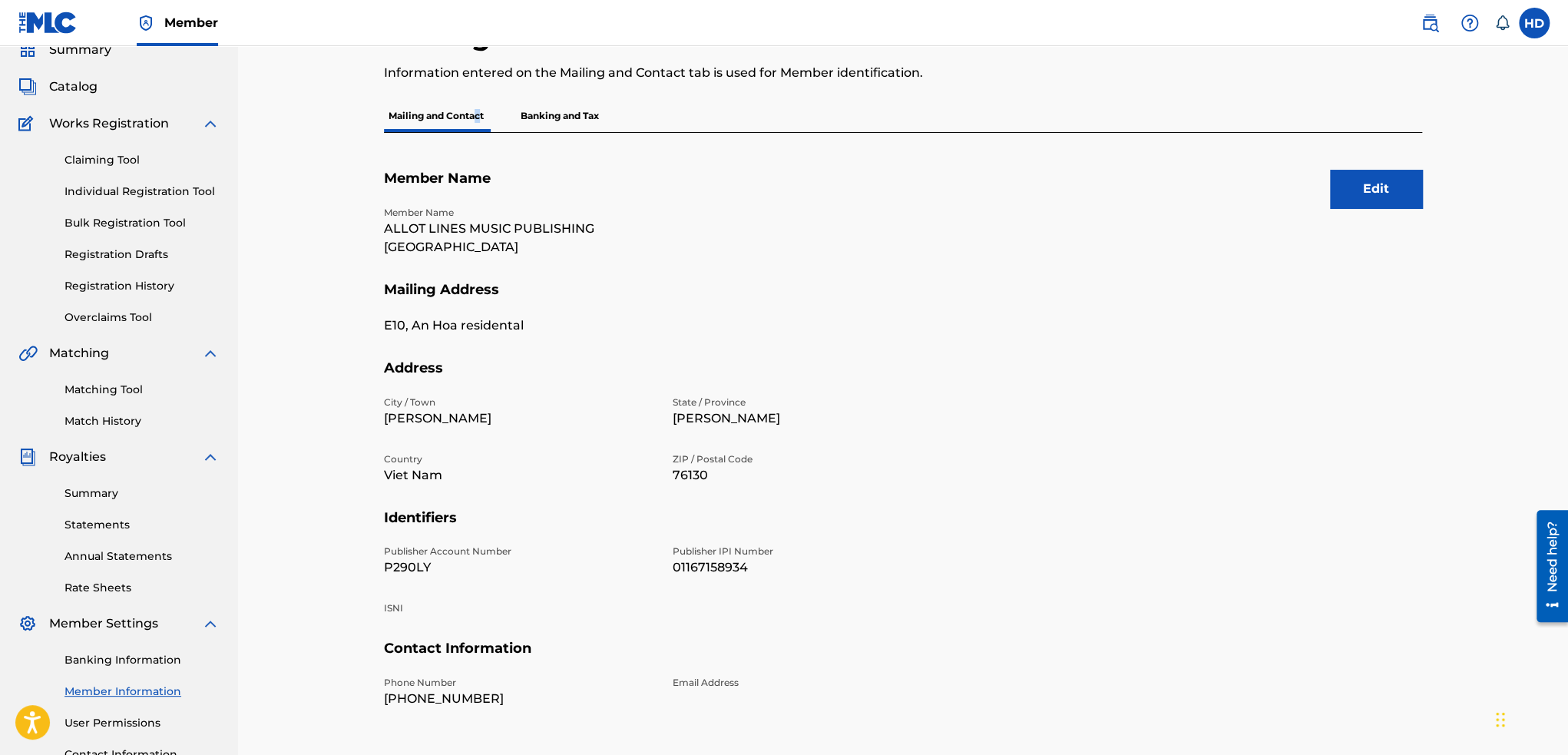
scroll to position [77, 0]
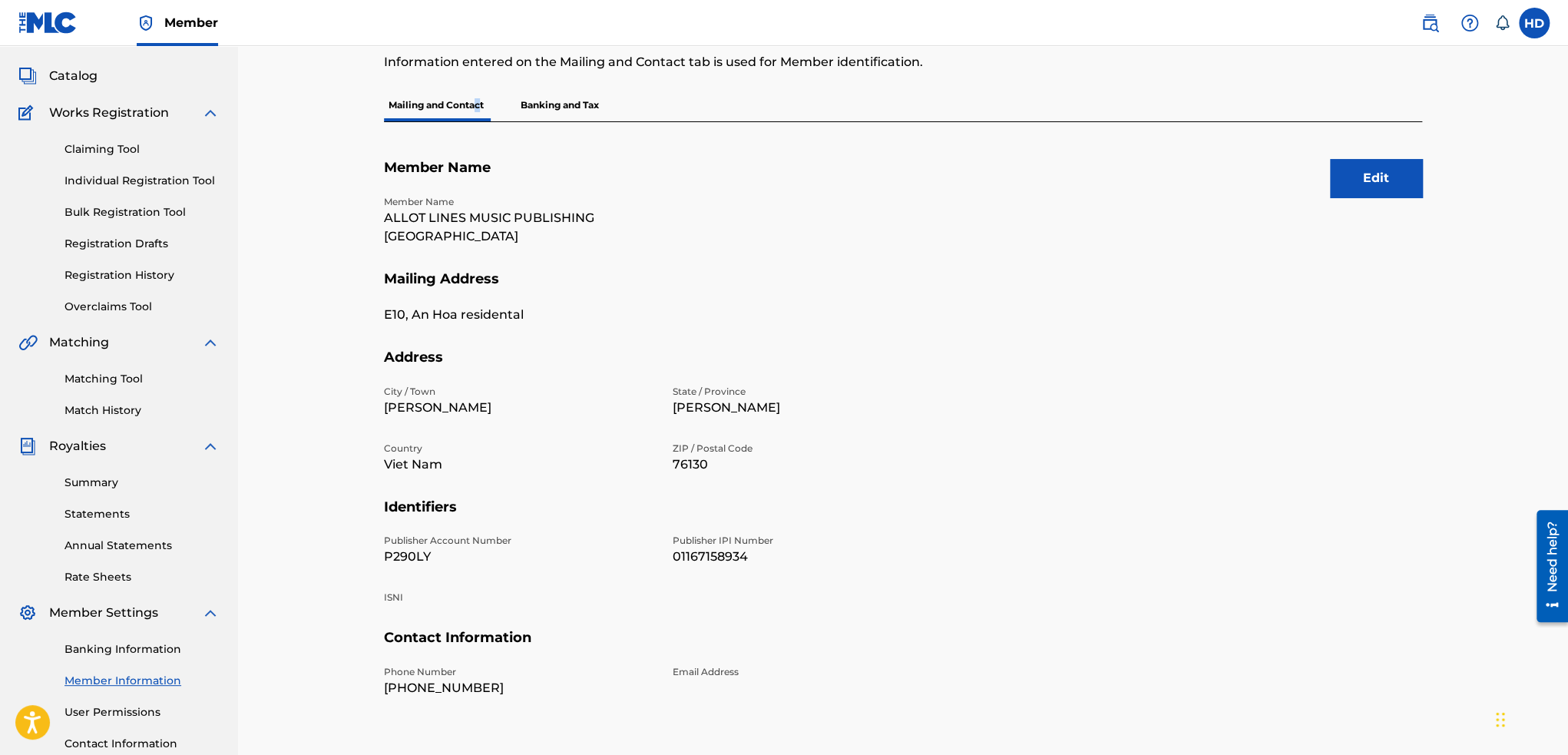
click at [1394, 167] on button "Edit" at bounding box center [1375, 178] width 92 height 39
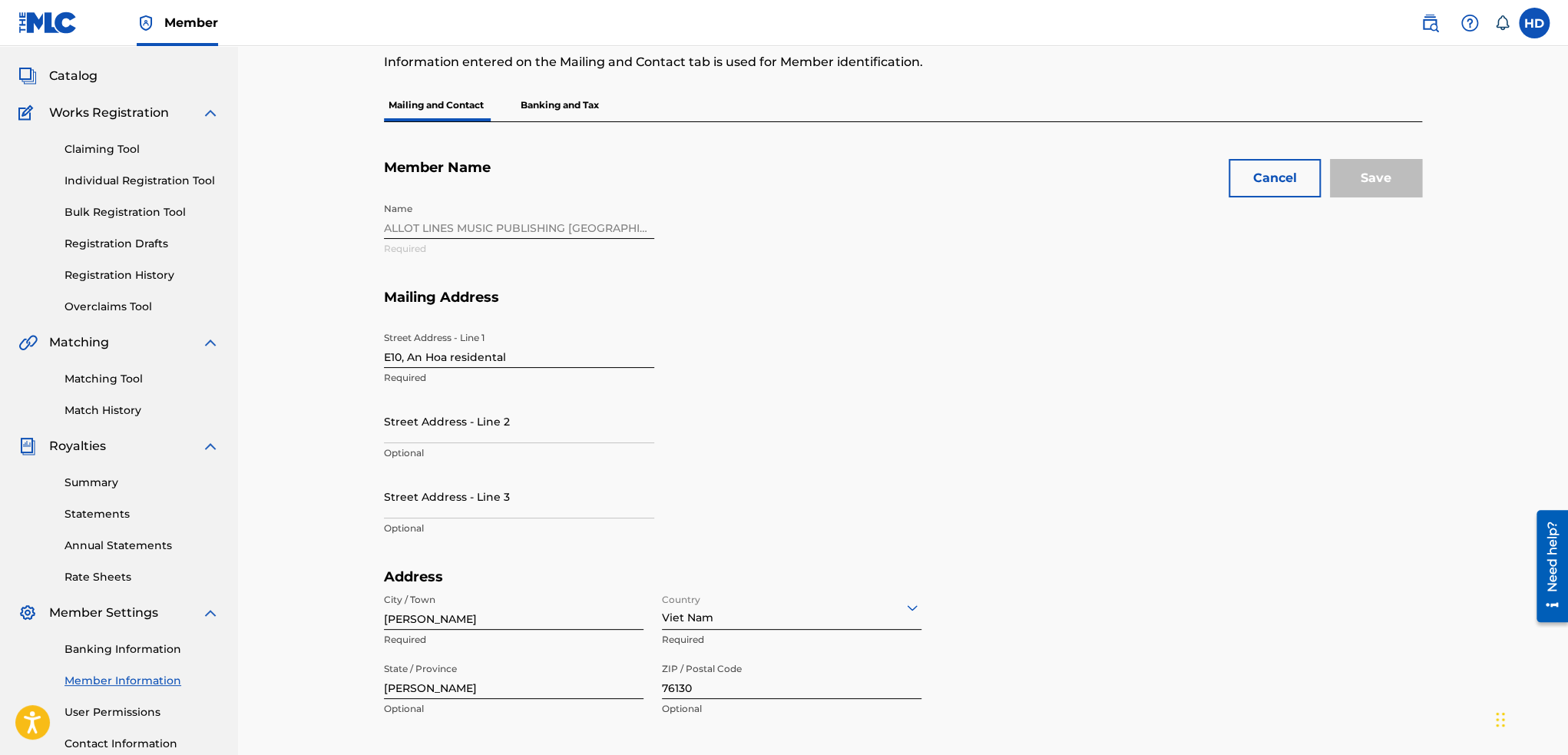
click at [533, 364] on input "E10, An Hoa residental" at bounding box center [518, 345] width 270 height 44
type input "685/65/30/1, Tan Buu Town"
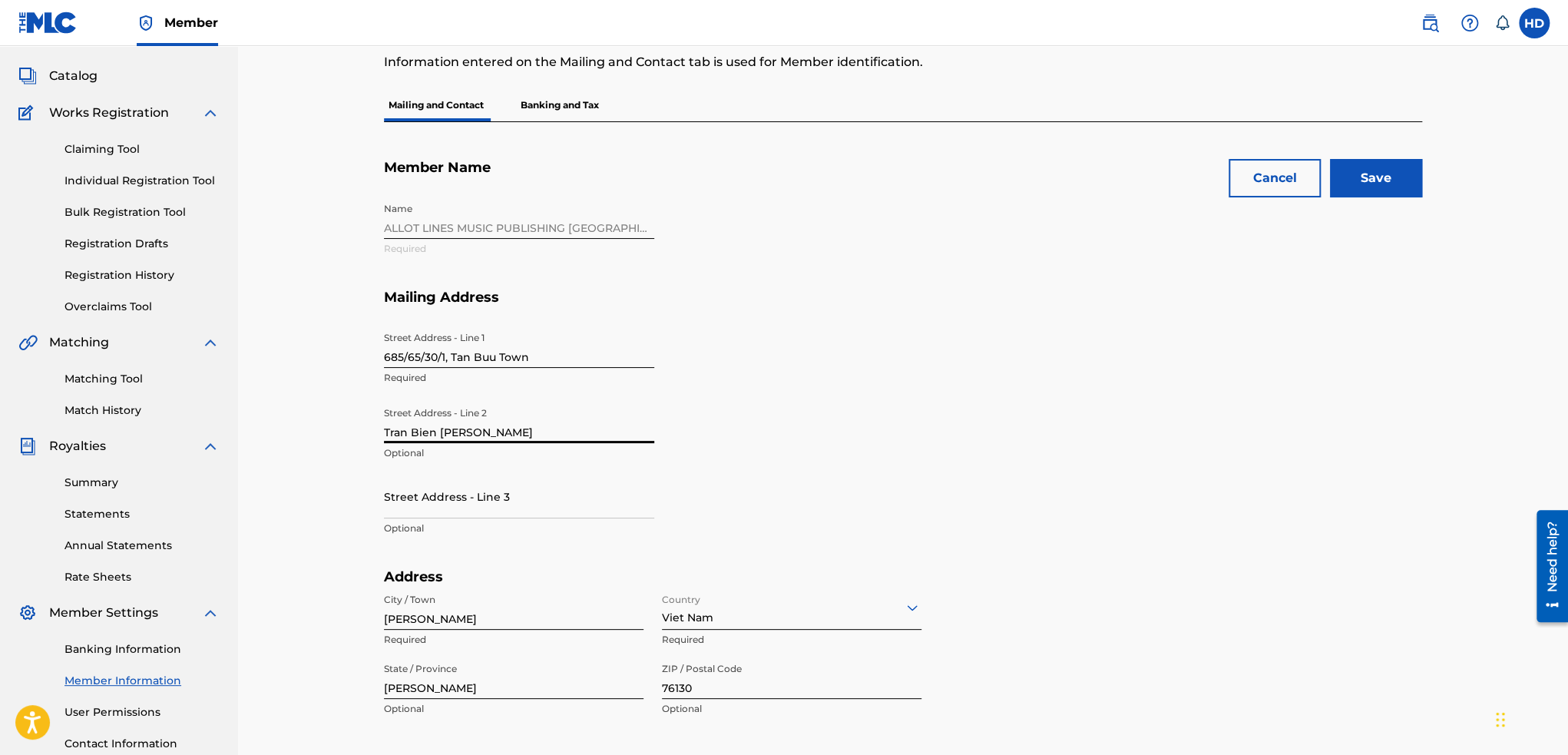
type input "Tran Bien [PERSON_NAME]"
type input "Tran Bien"
type input "810000"
click at [997, 400] on section "Mailing Address Street Address - Line 1 685/65/30/[GEOGRAPHIC_DATA] Required St…" at bounding box center [903, 429] width 1038 height 281
click at [1361, 169] on input "Save" at bounding box center [1375, 178] width 92 height 39
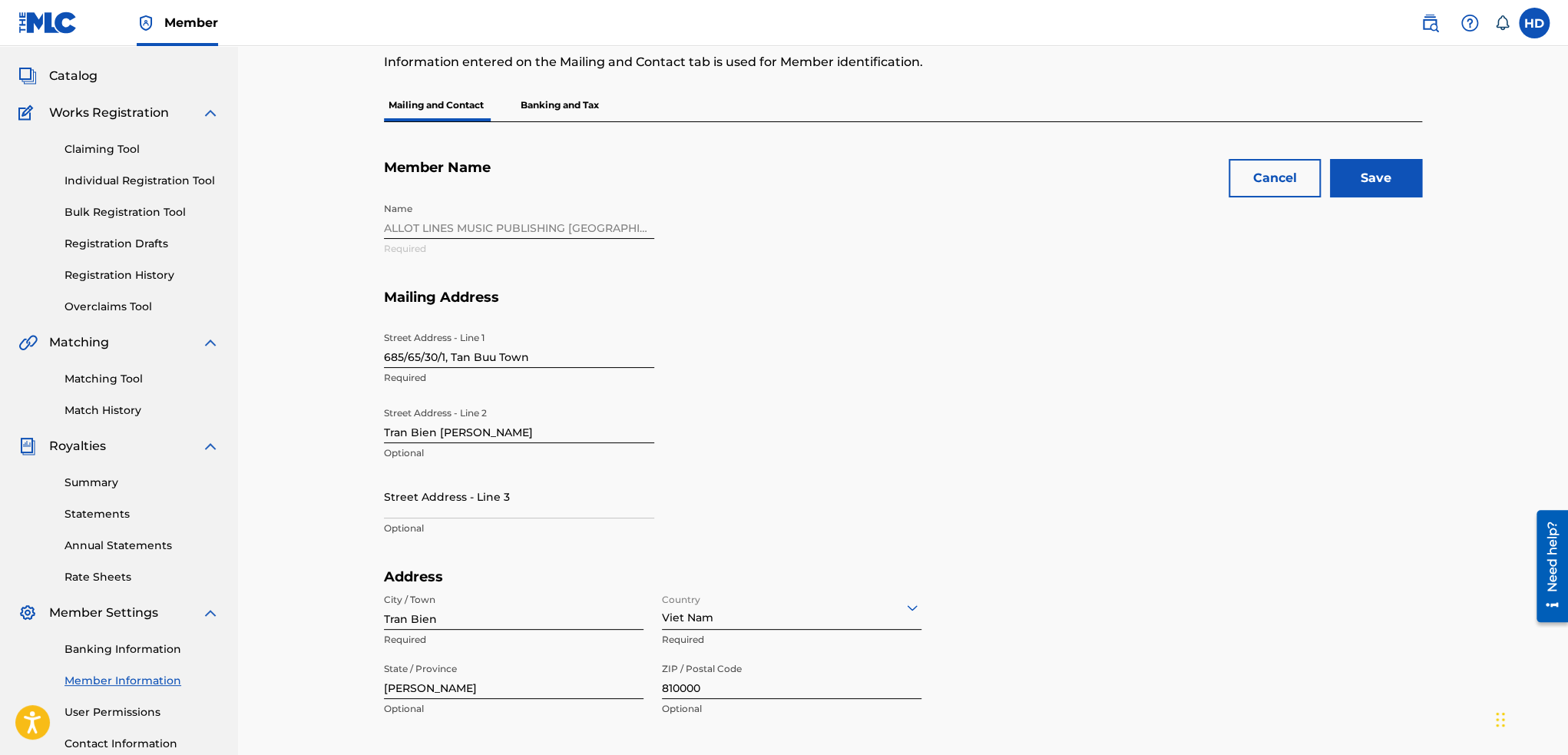
scroll to position [541, 0]
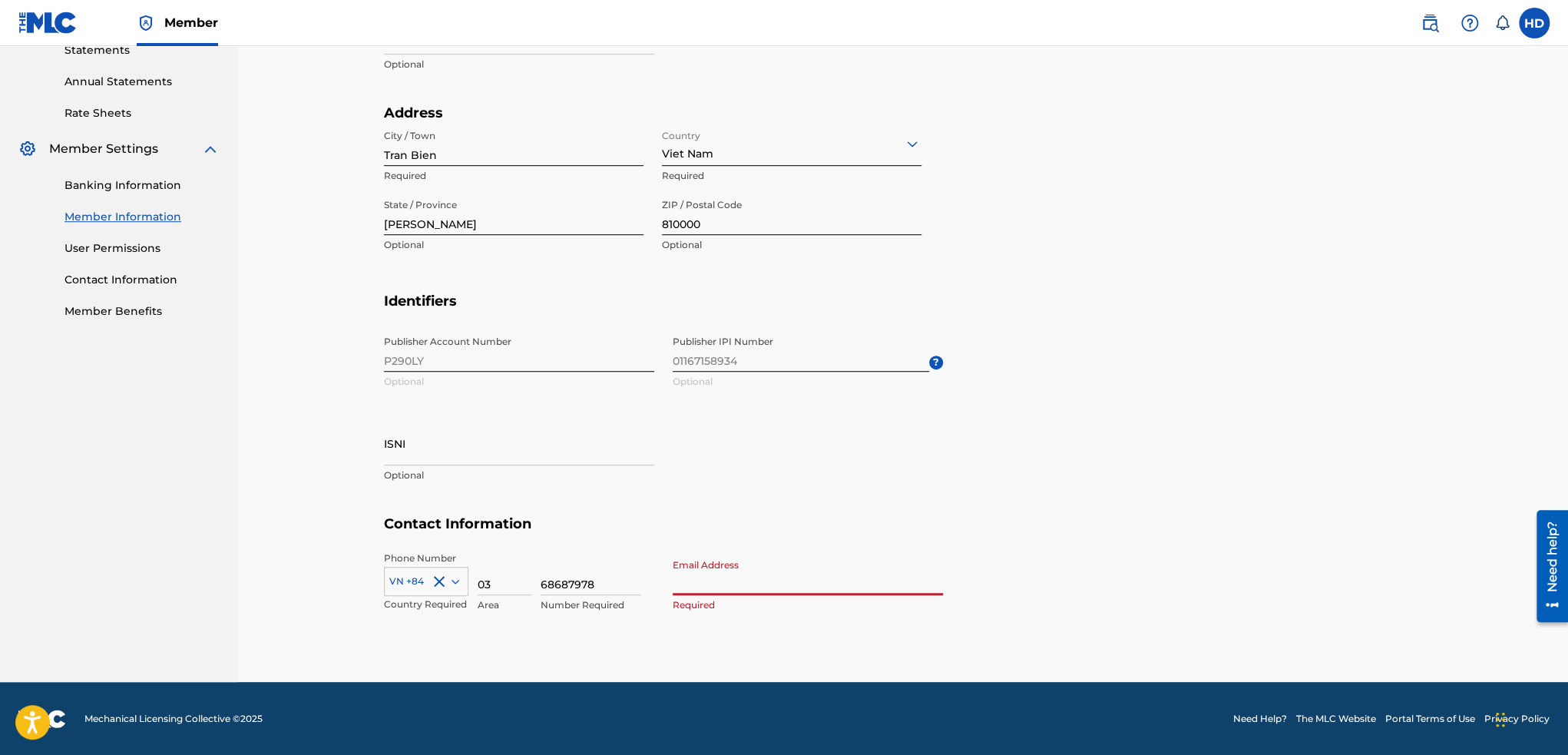
click at [773, 577] on input "Email Address" at bounding box center [807, 573] width 270 height 44
type input "[EMAIL_ADDRESS][DOMAIN_NAME]"
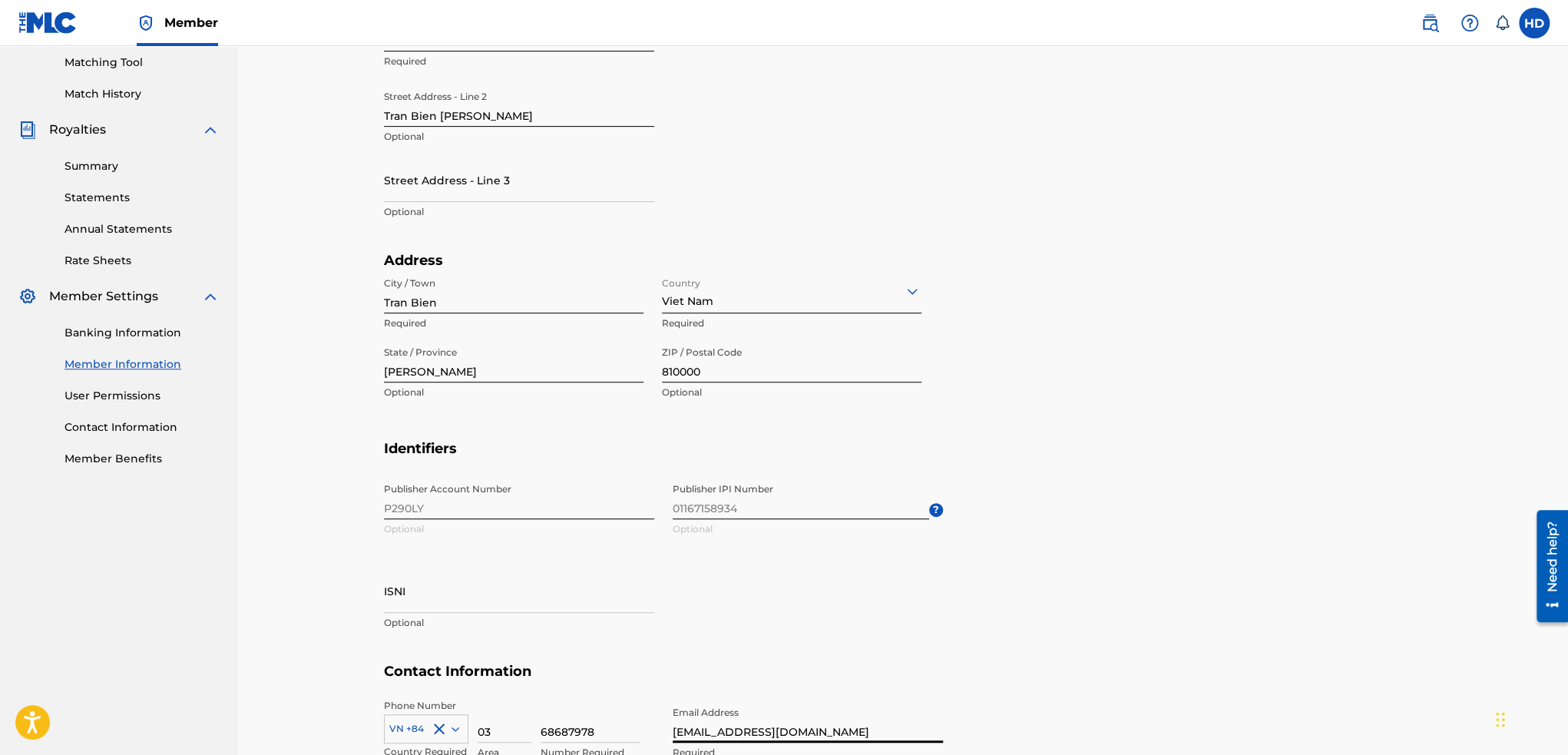
scroll to position [3, 0]
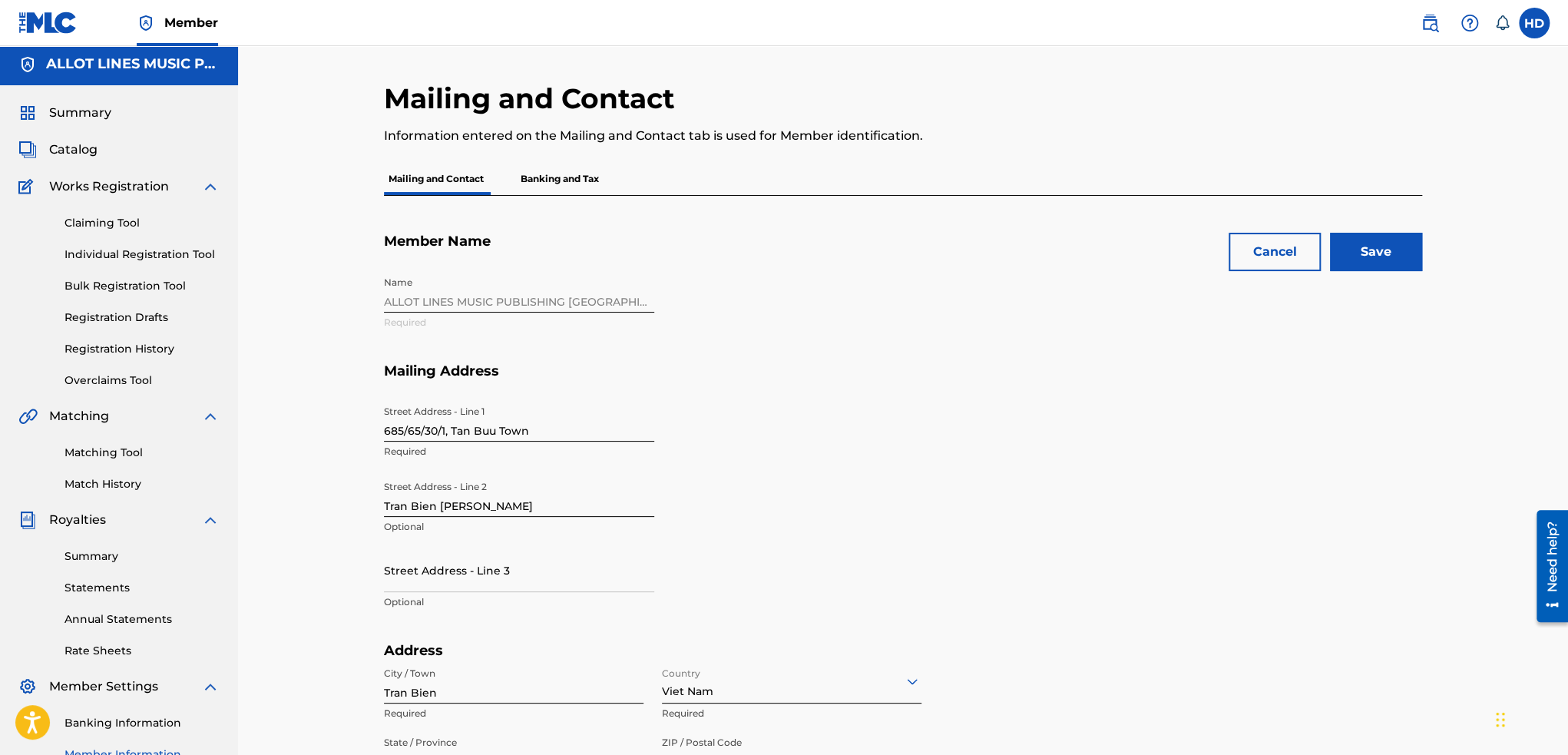
click at [1398, 245] on input "Save" at bounding box center [1375, 251] width 92 height 39
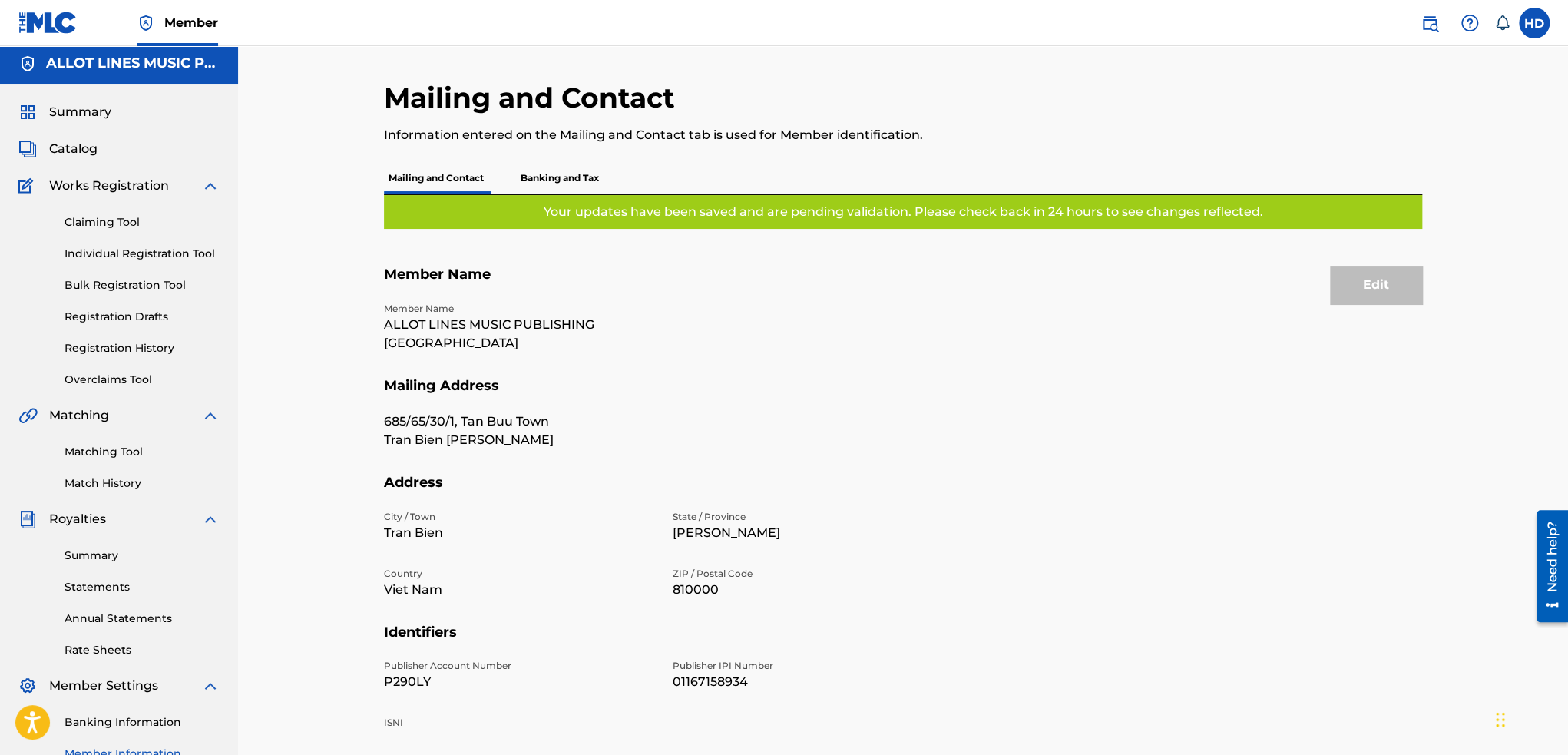
scroll to position [0, 0]
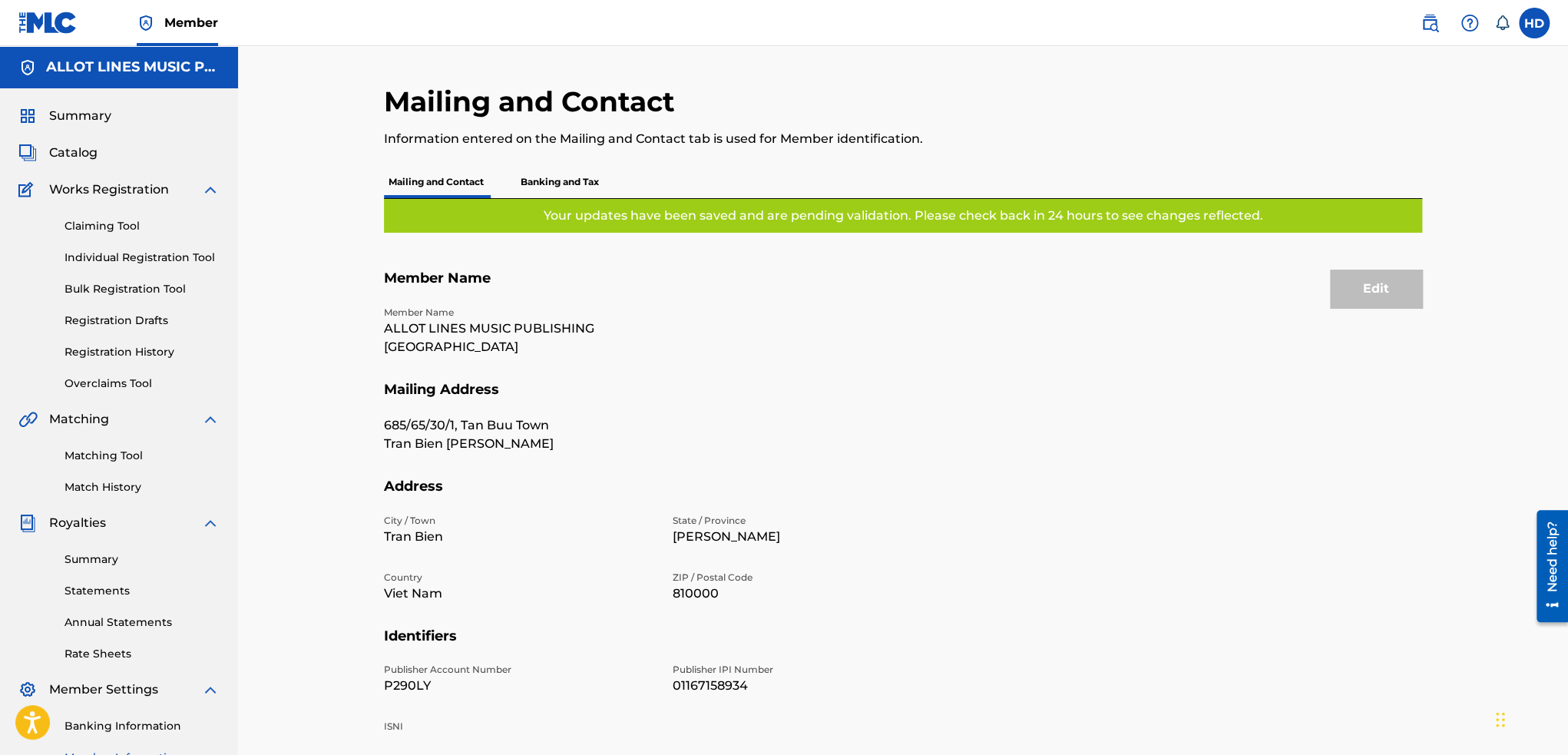
click at [562, 181] on p "Banking and Tax" at bounding box center [559, 182] width 88 height 32
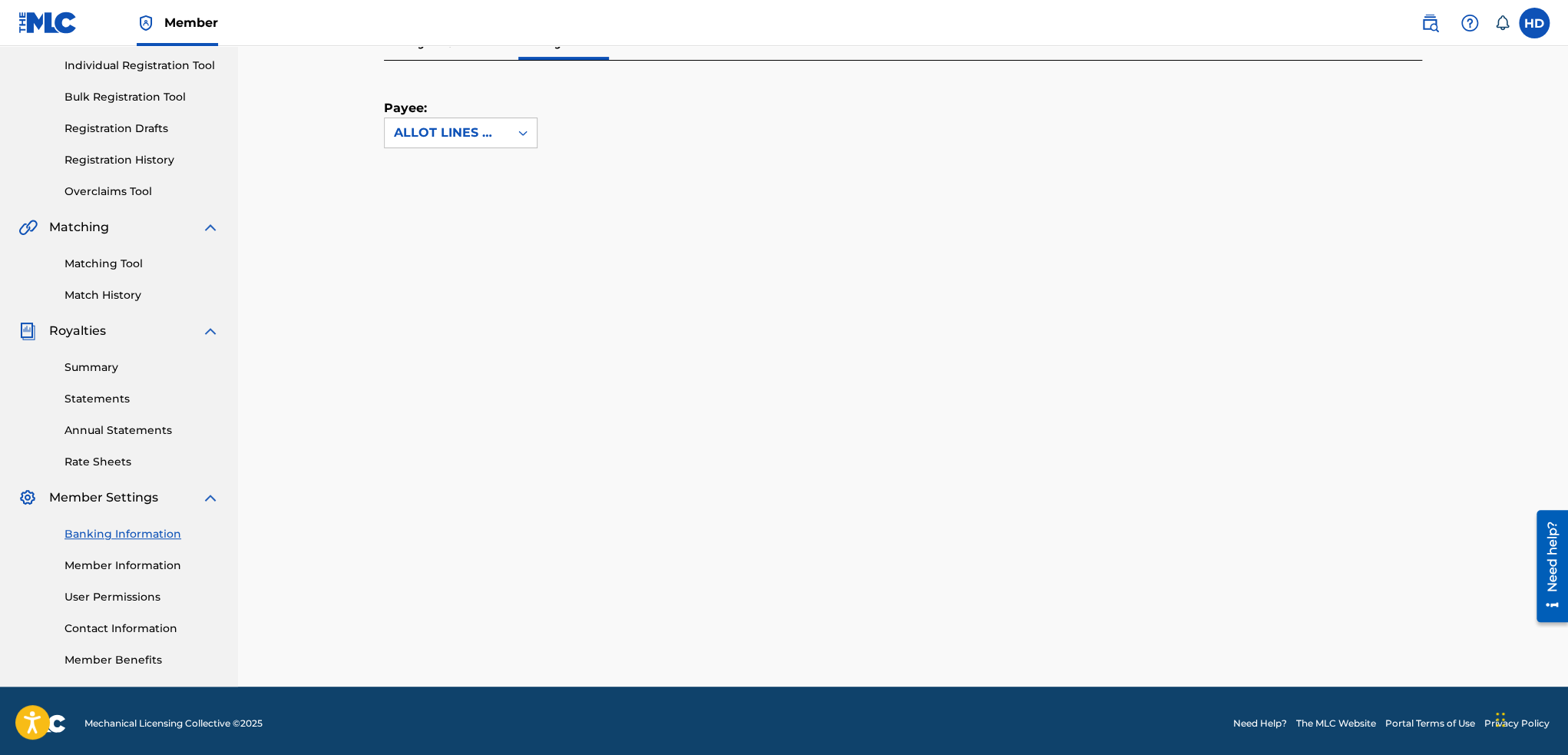
scroll to position [196, 0]
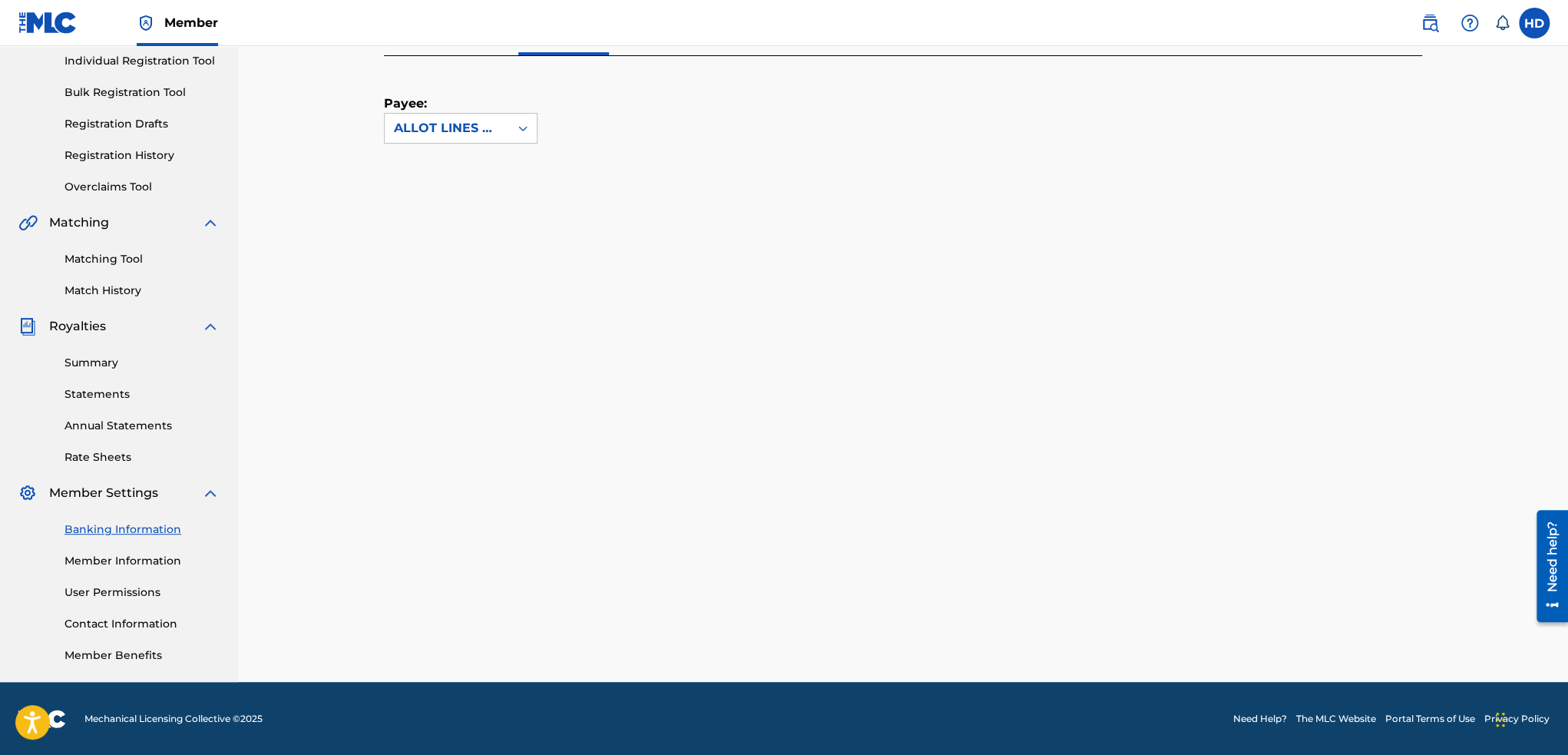
click at [142, 565] on link "Member Information" at bounding box center [142, 561] width 155 height 16
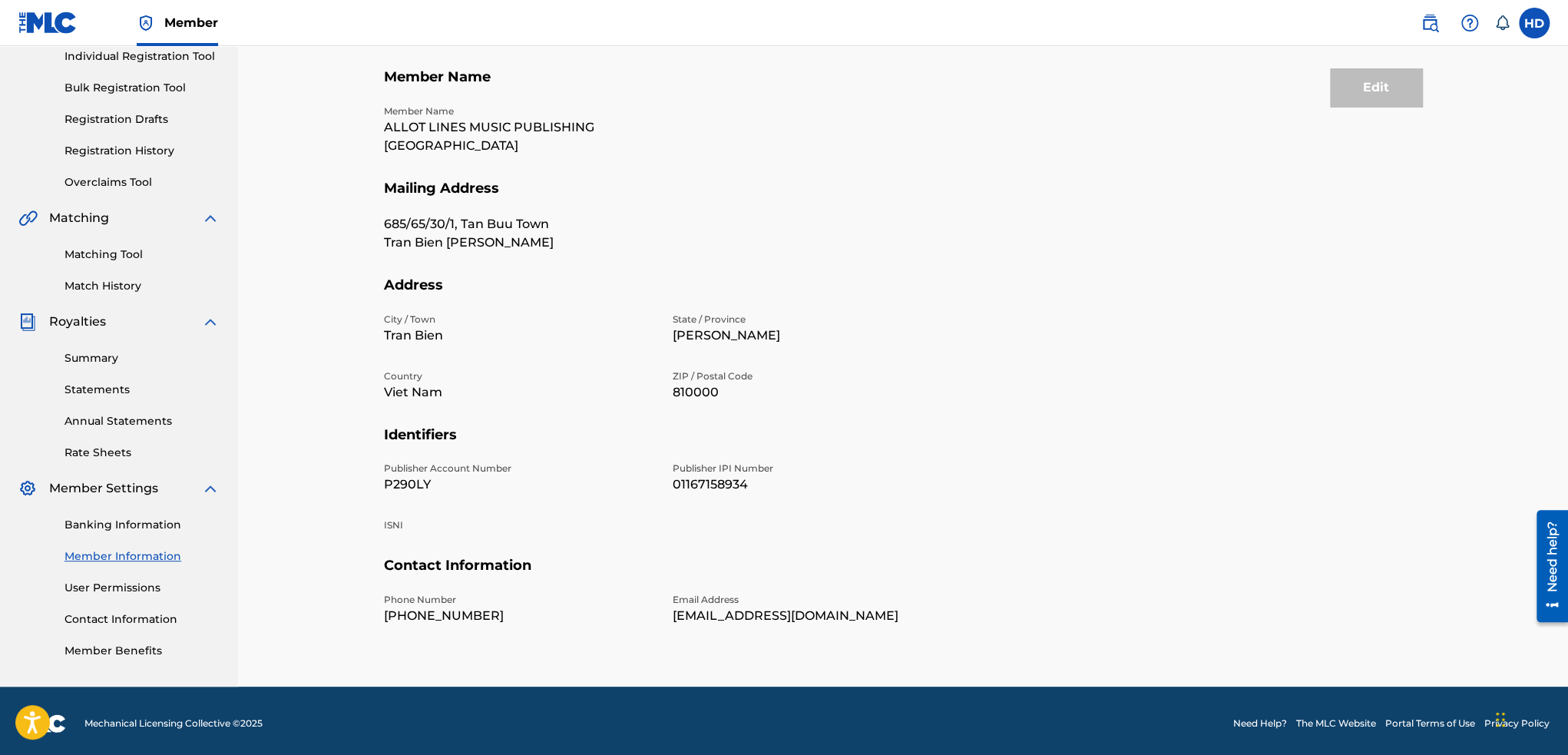
scroll to position [206, 0]
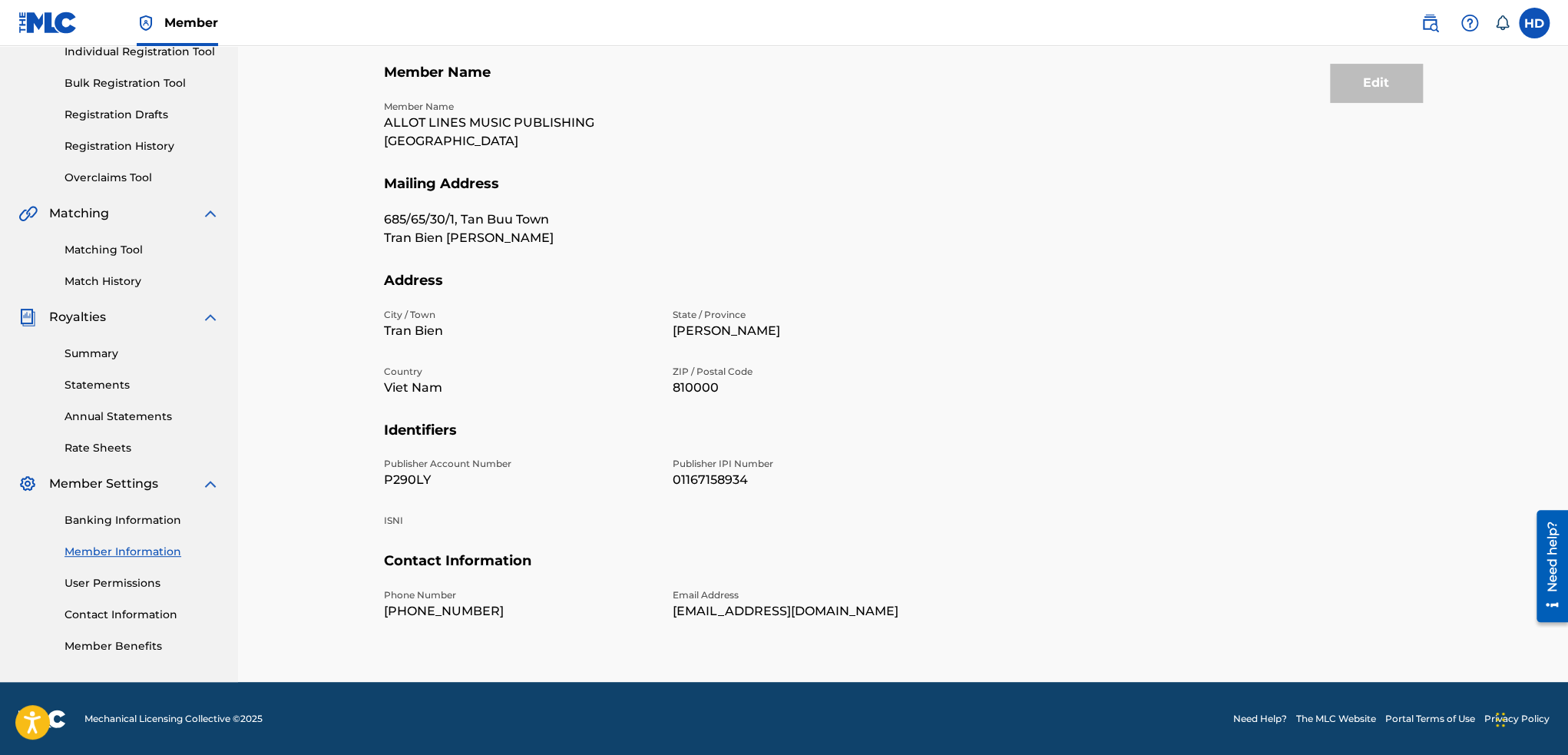
click at [114, 580] on link "User Permissions" at bounding box center [142, 583] width 155 height 16
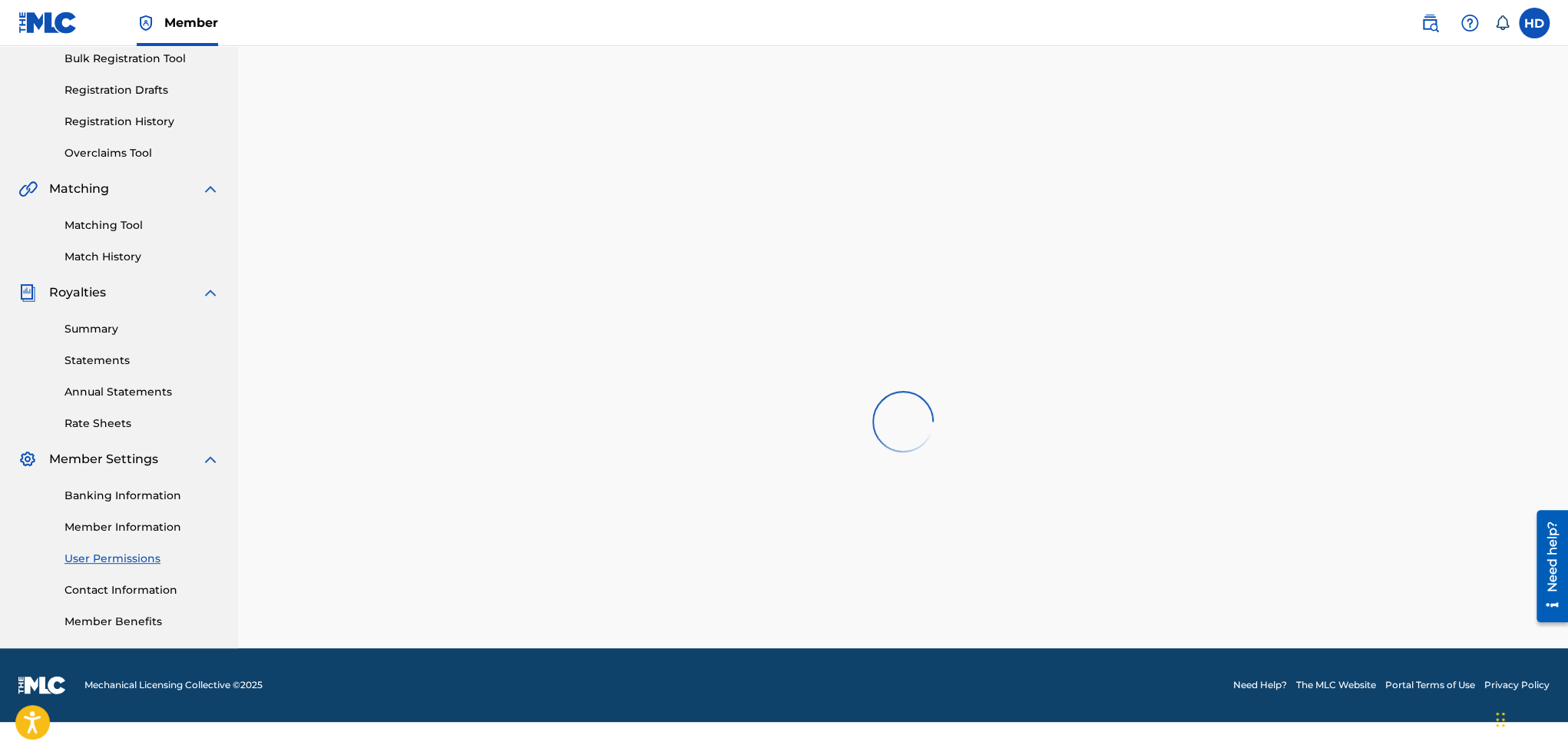
click at [136, 516] on div "Banking Information Member Information User Permissions Contact Information Mem…" at bounding box center [119, 549] width 201 height 161
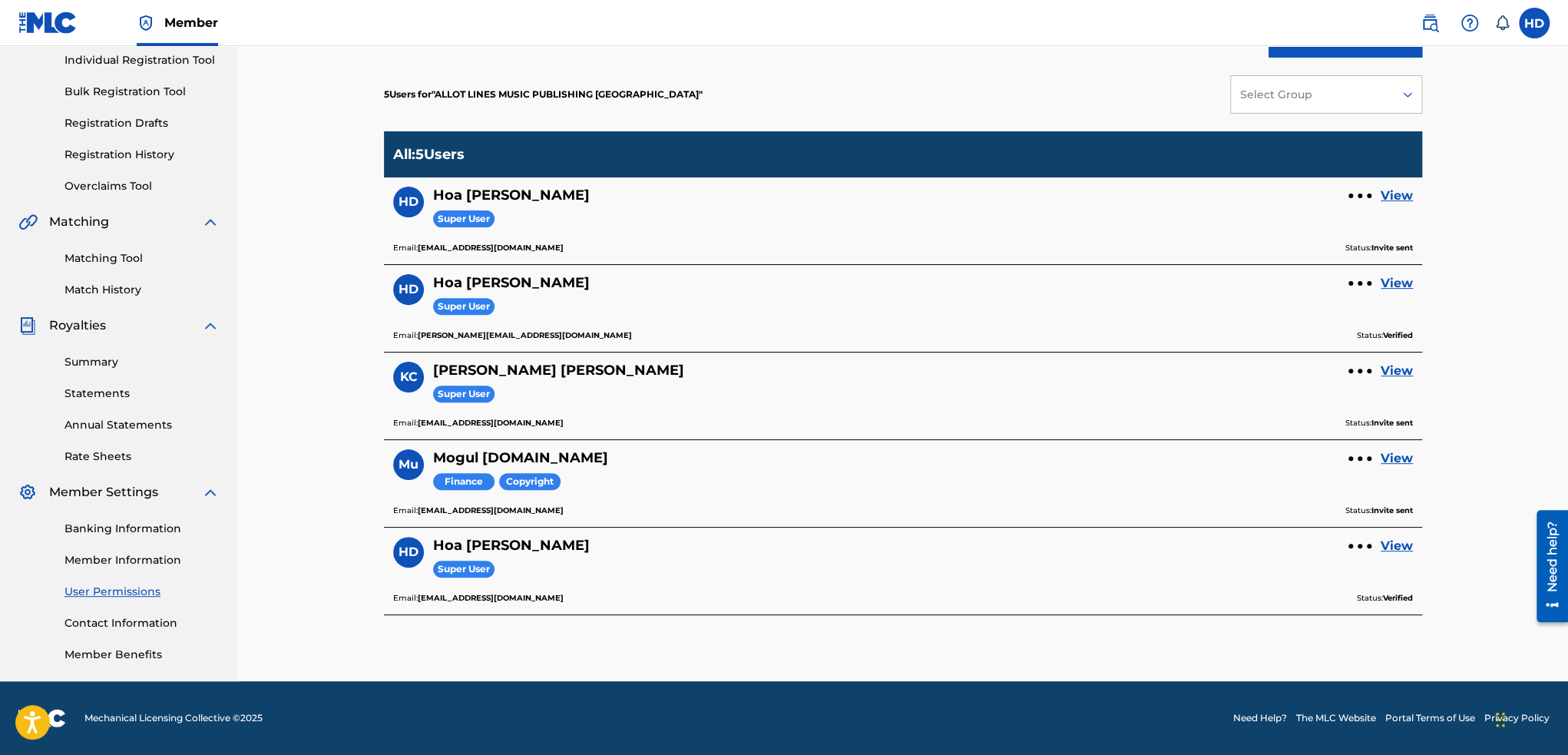
scroll to position [196, 0]
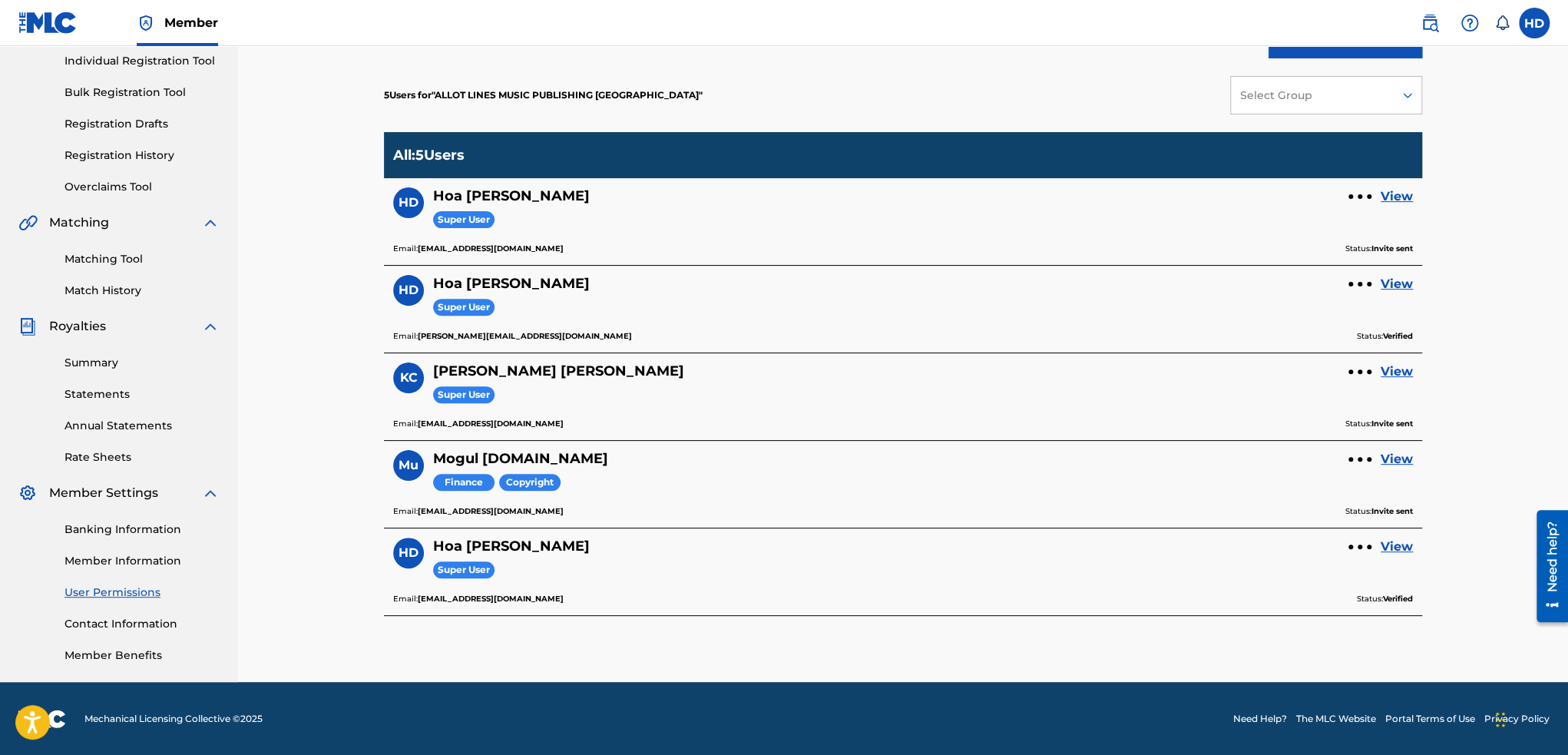
click at [133, 565] on link "Member Information" at bounding box center [142, 561] width 155 height 16
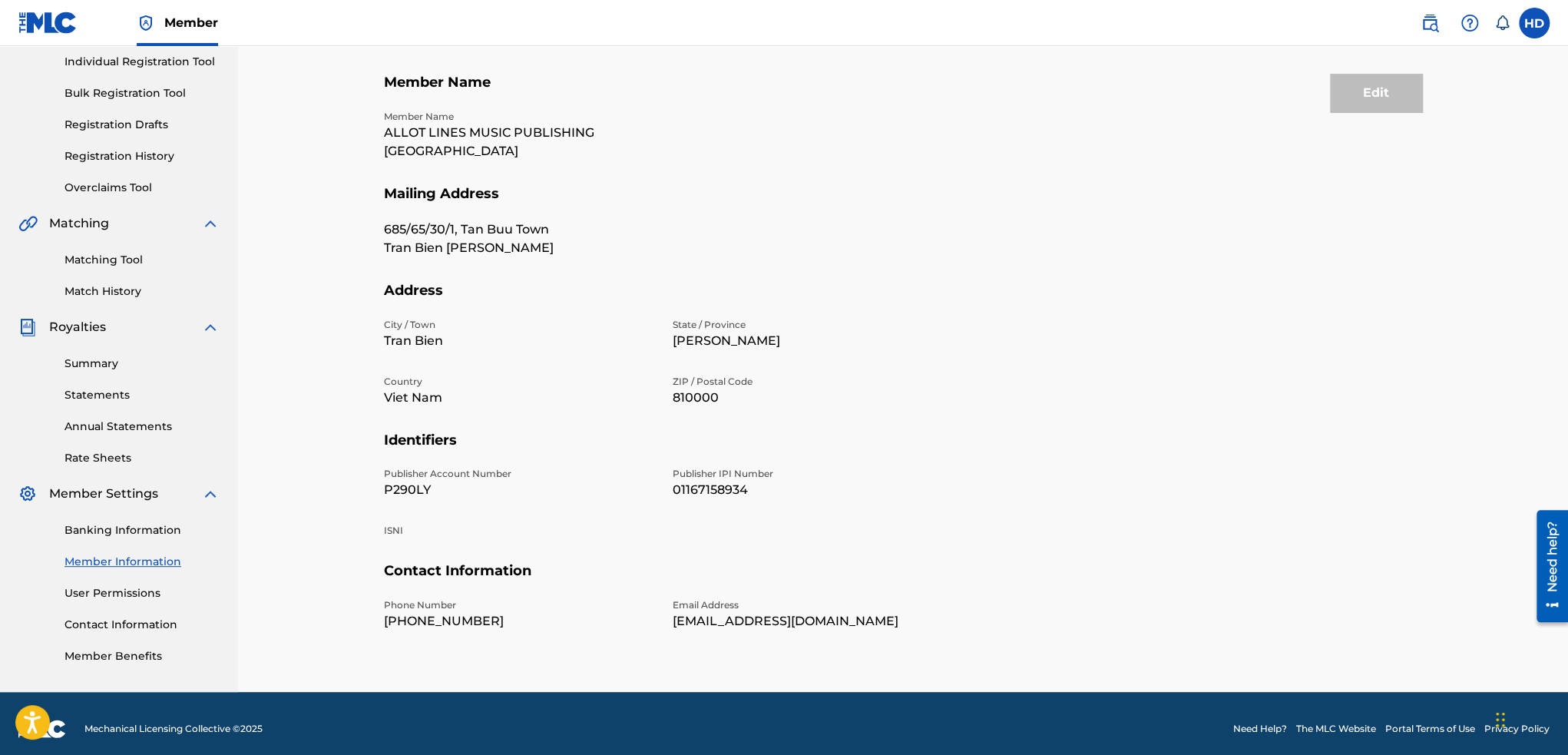
scroll to position [206, 0]
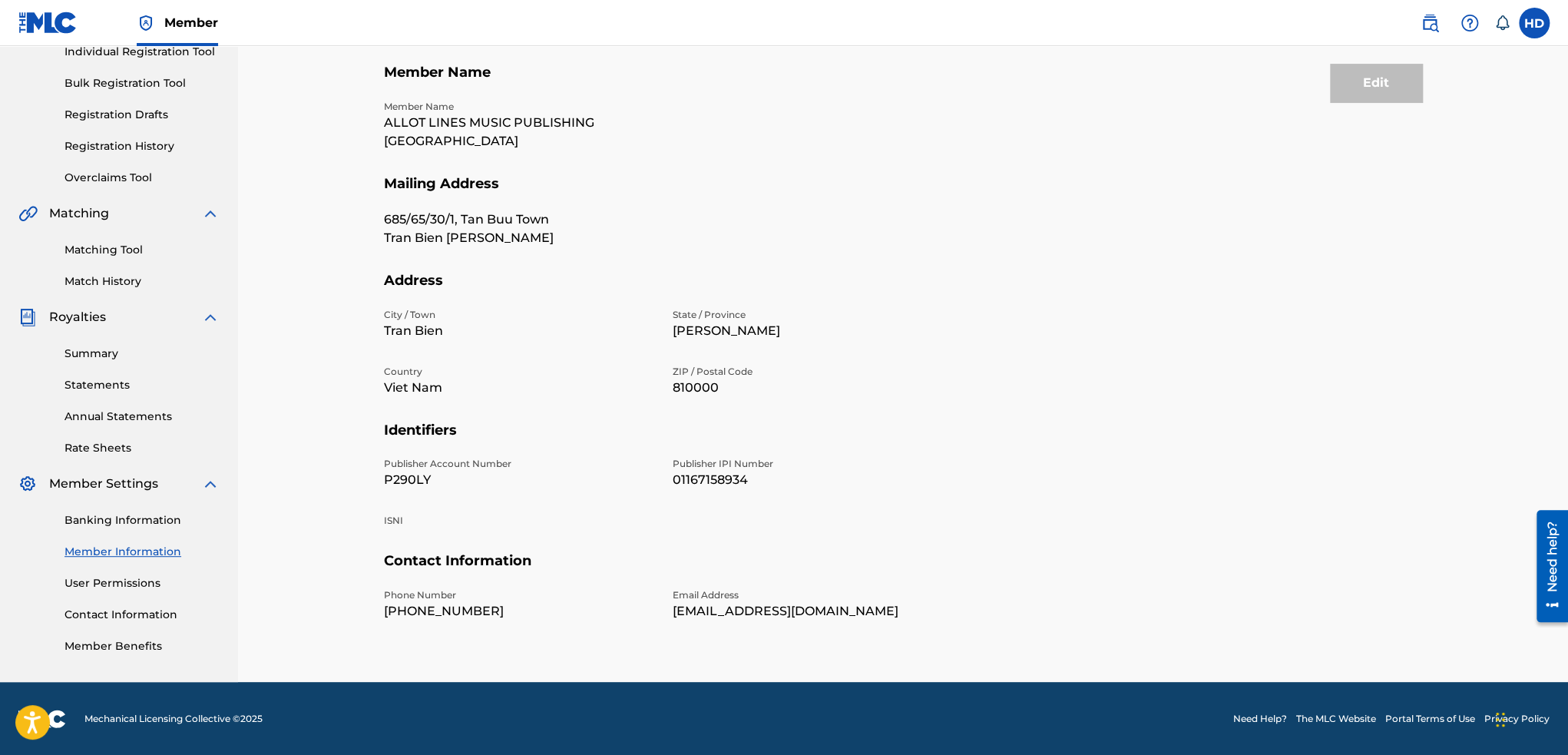
click at [114, 589] on link "User Permissions" at bounding box center [142, 583] width 155 height 16
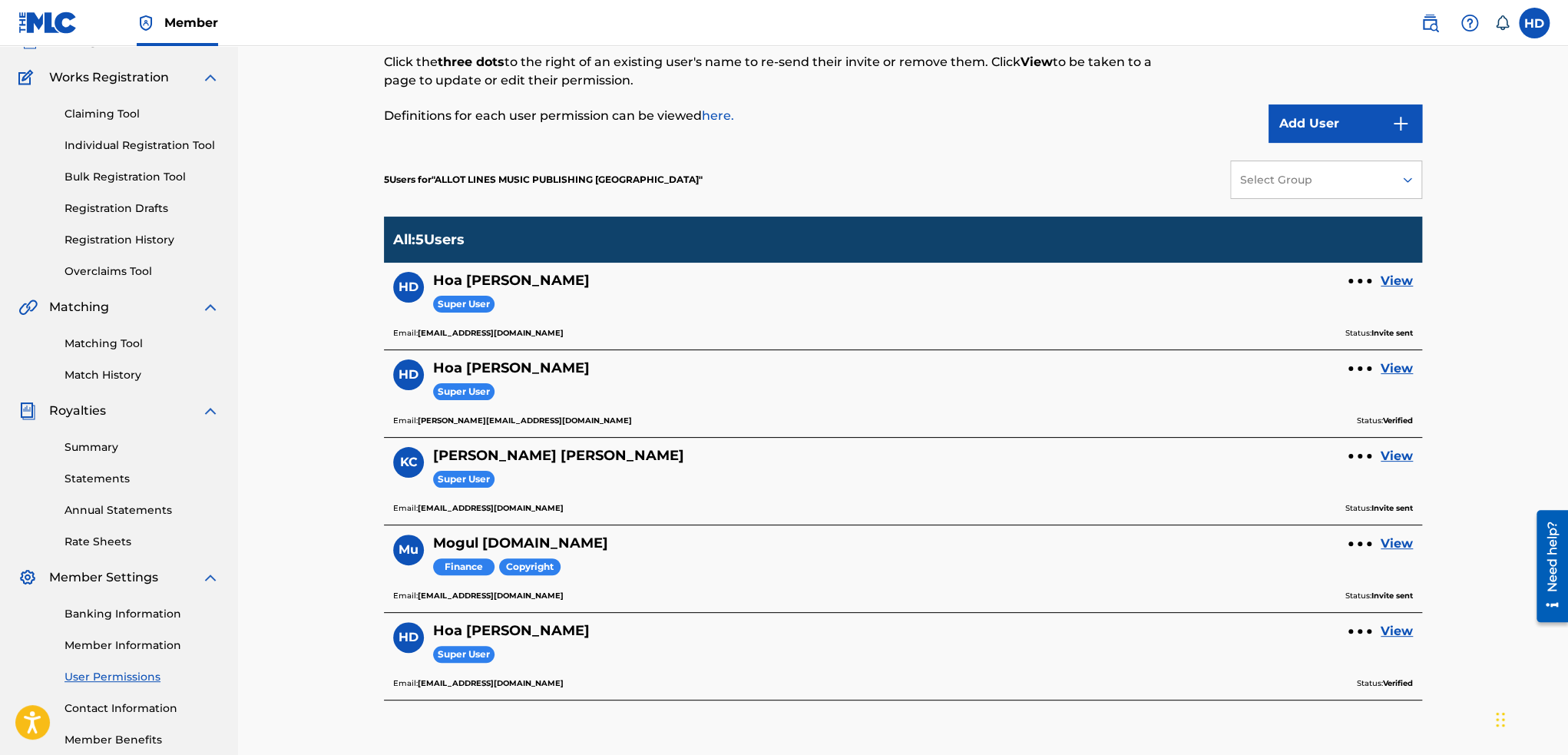
scroll to position [153, 0]
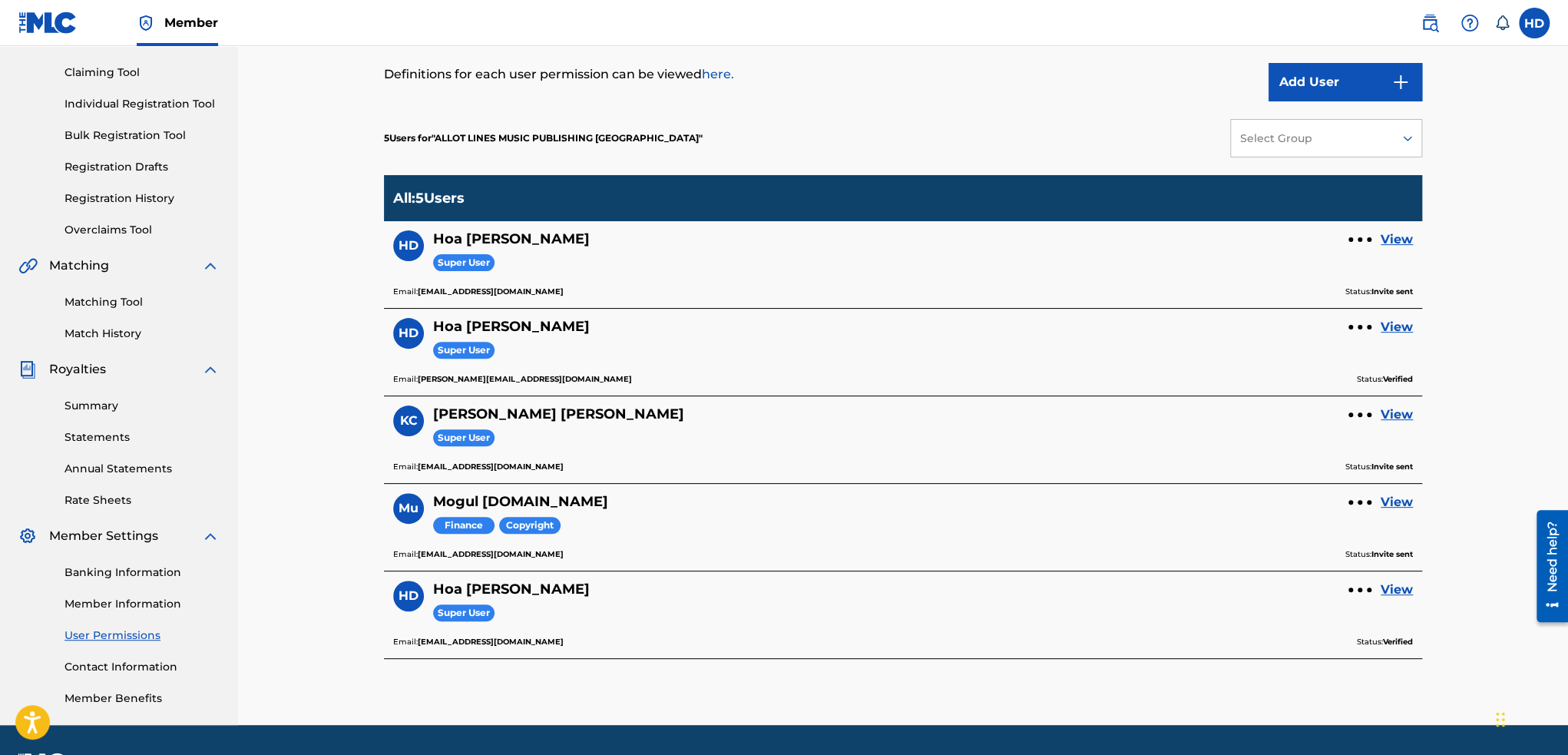
click at [1405, 239] on link "View" at bounding box center [1397, 239] width 32 height 19
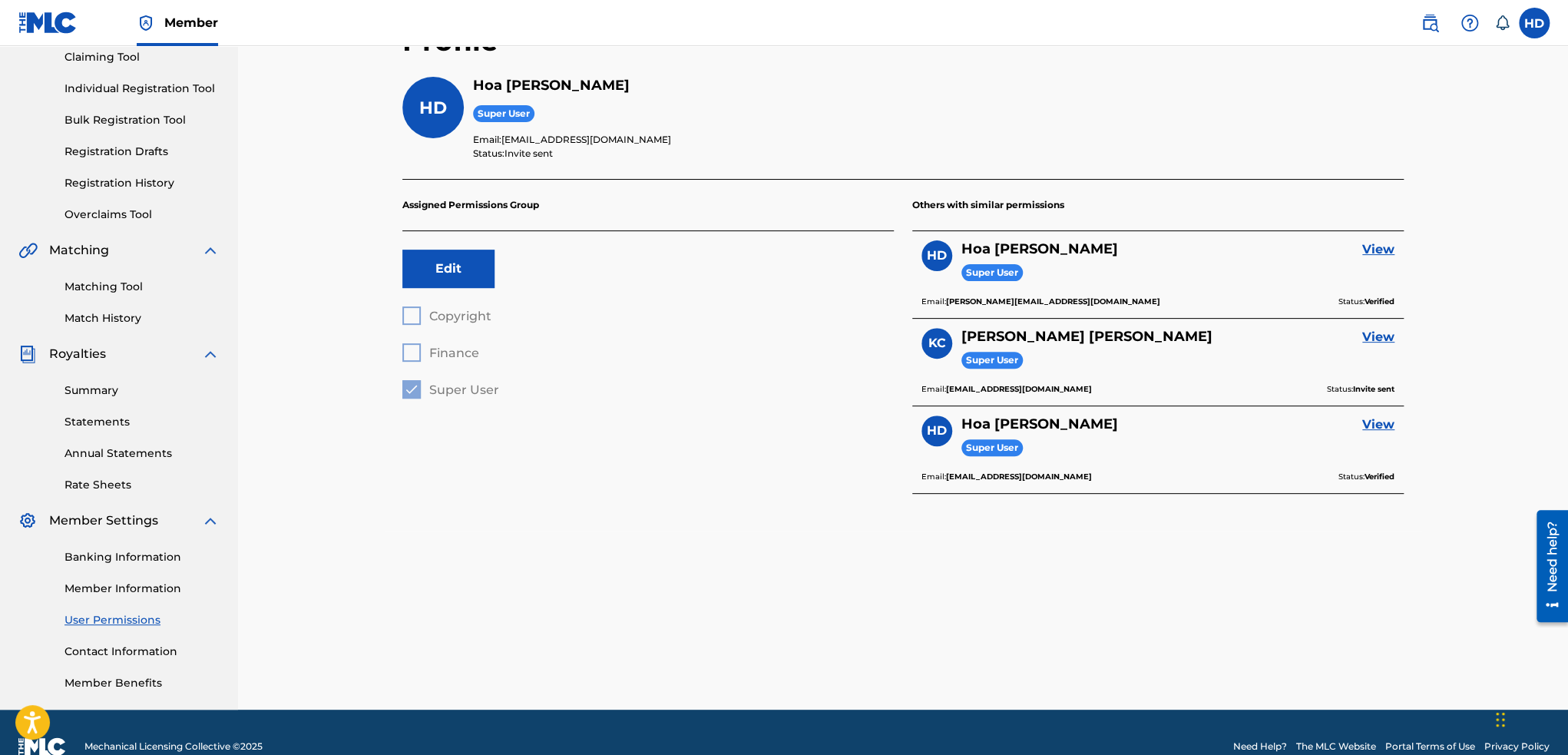
scroll to position [196, 0]
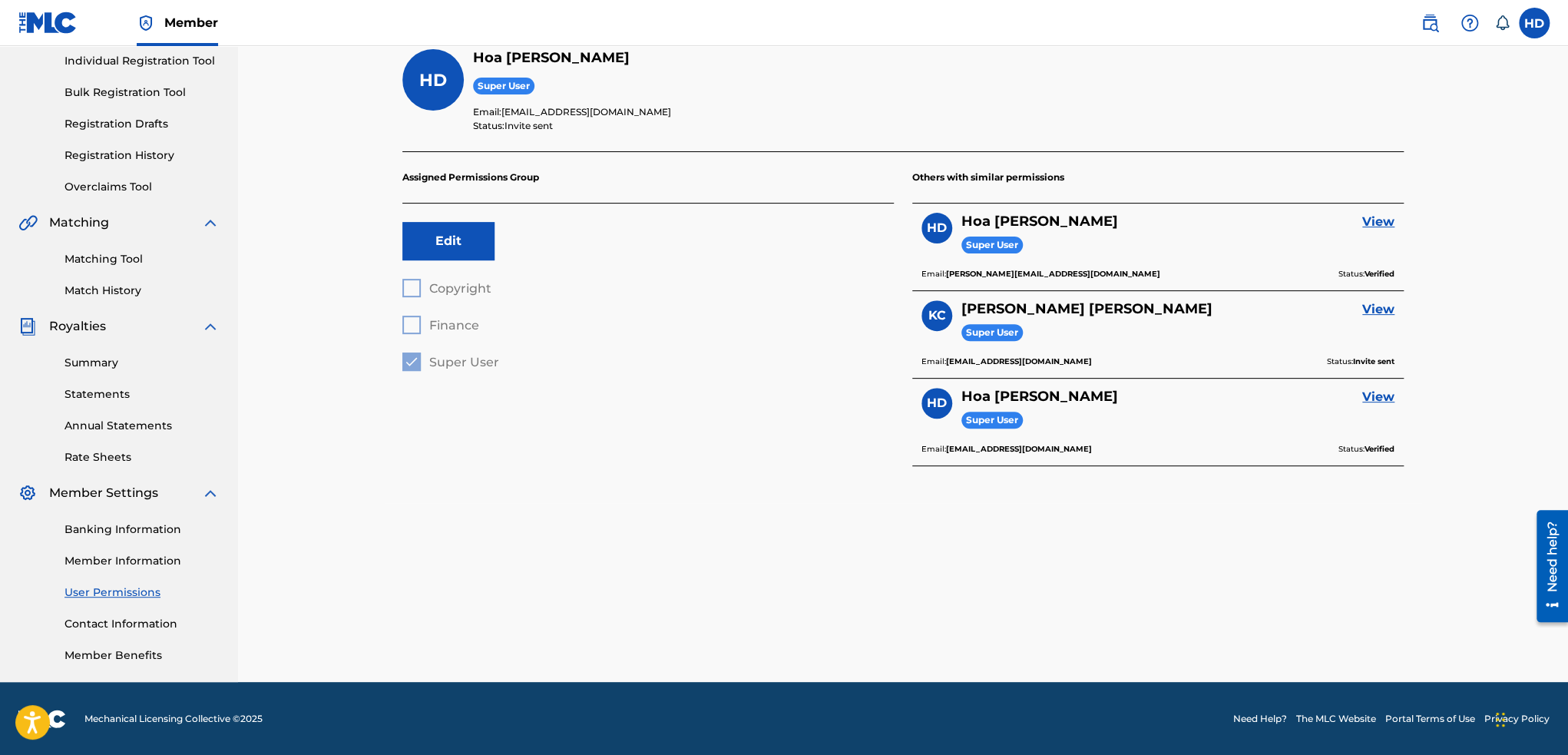
click at [131, 627] on link "Contact Information" at bounding box center [142, 624] width 155 height 16
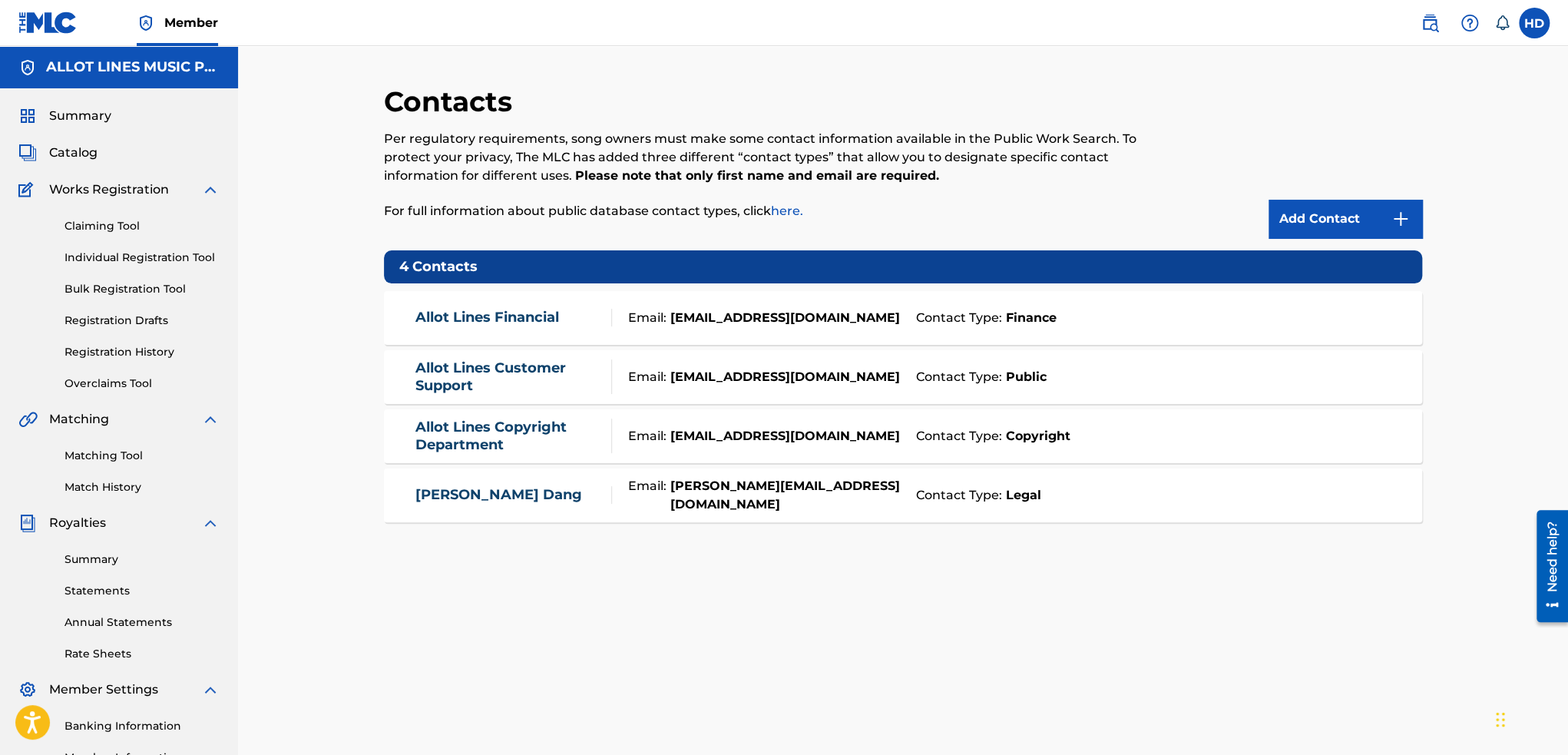
click at [862, 323] on div "Email: [EMAIL_ADDRESS][DOMAIN_NAME]" at bounding box center [760, 317] width 296 height 19
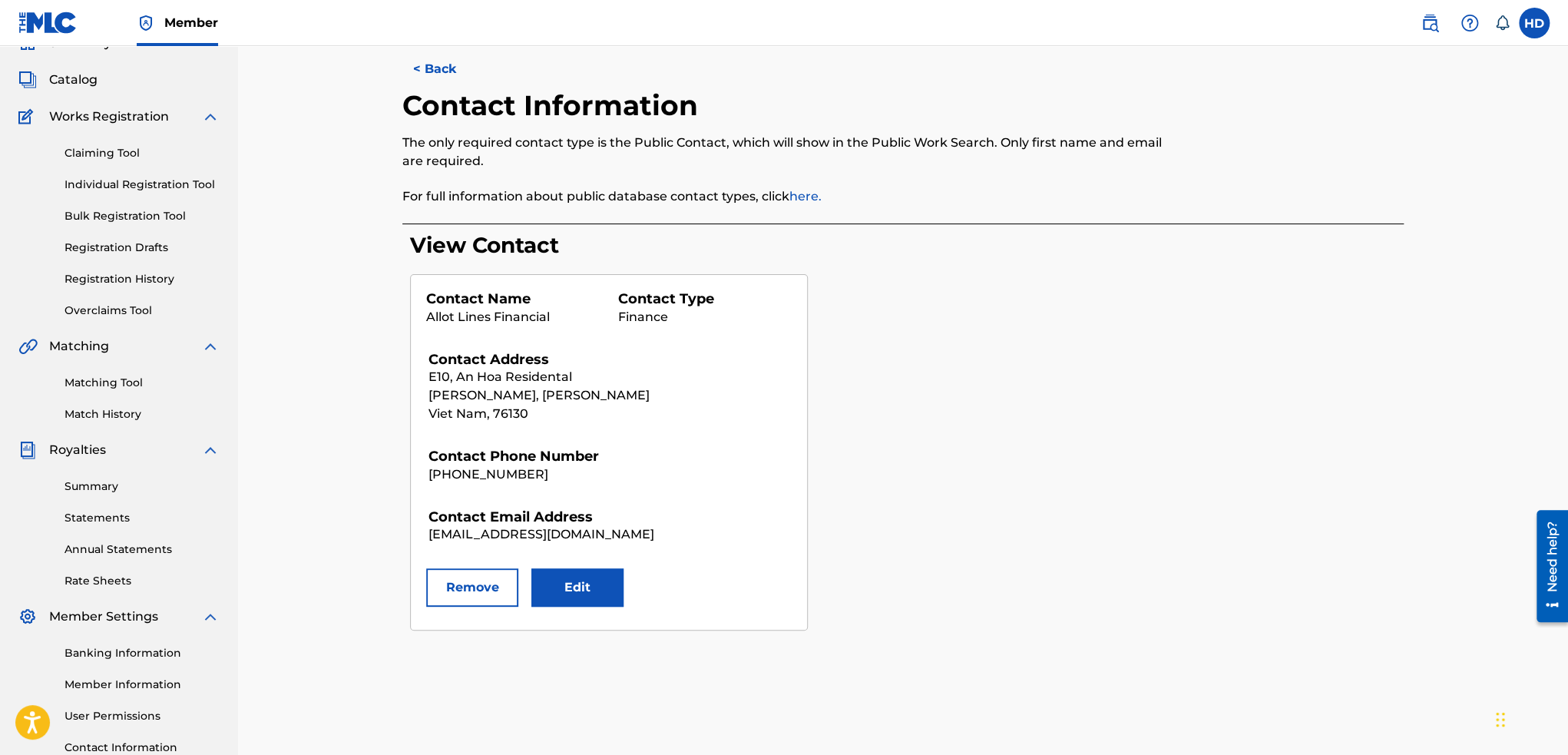
scroll to position [77, 0]
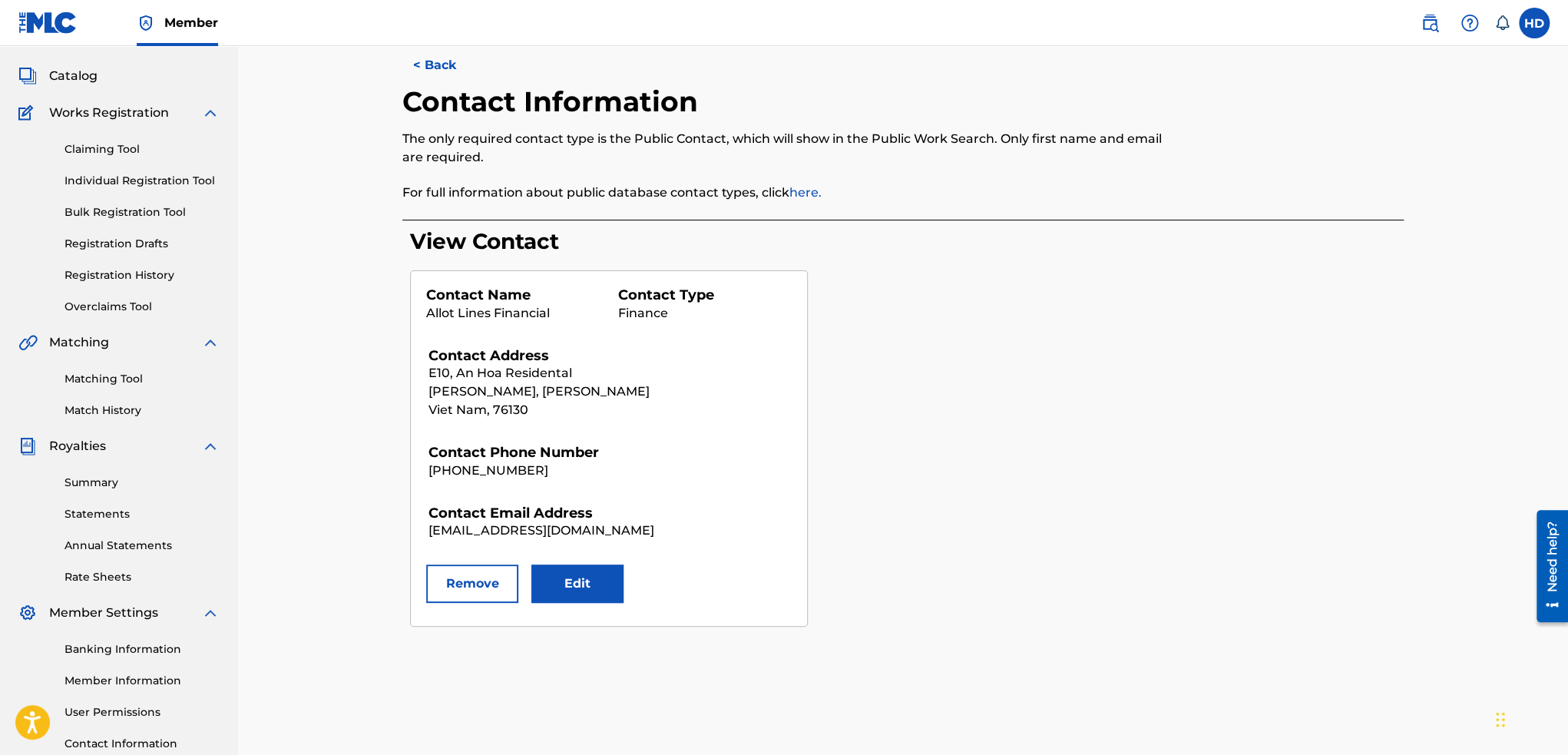
click at [569, 575] on button "Edit" at bounding box center [577, 583] width 92 height 39
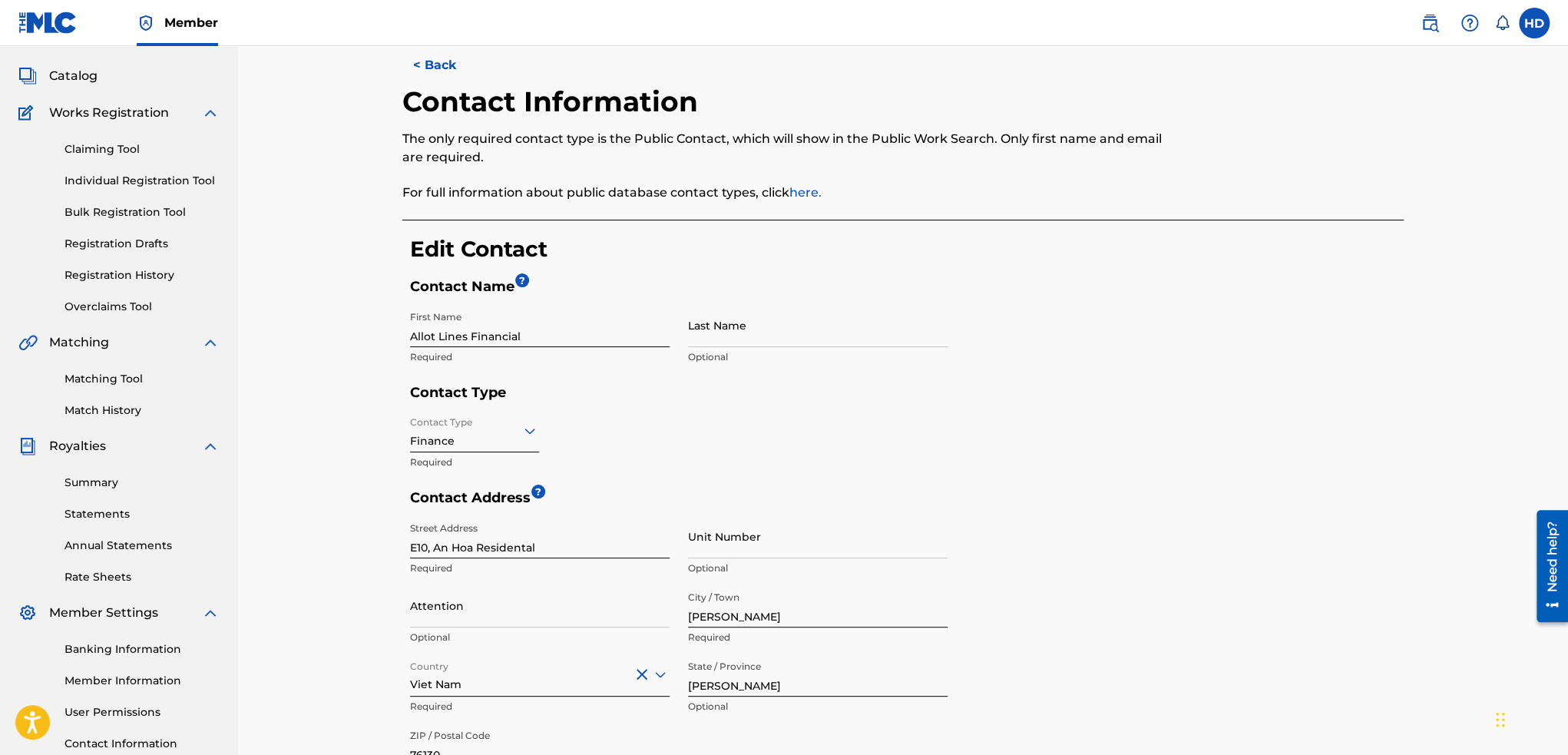
click at [602, 533] on input "E10, An Hoa Residental" at bounding box center [539, 536] width 259 height 44
click at [709, 559] on div "Unit Number Optional" at bounding box center [817, 549] width 259 height 69
click at [472, 542] on input "685/65/30/1, Tan Buu Town" at bounding box center [539, 536] width 259 height 44
type input "[PERSON_NAME][GEOGRAPHIC_DATA]"
type input "685/65/30/1"
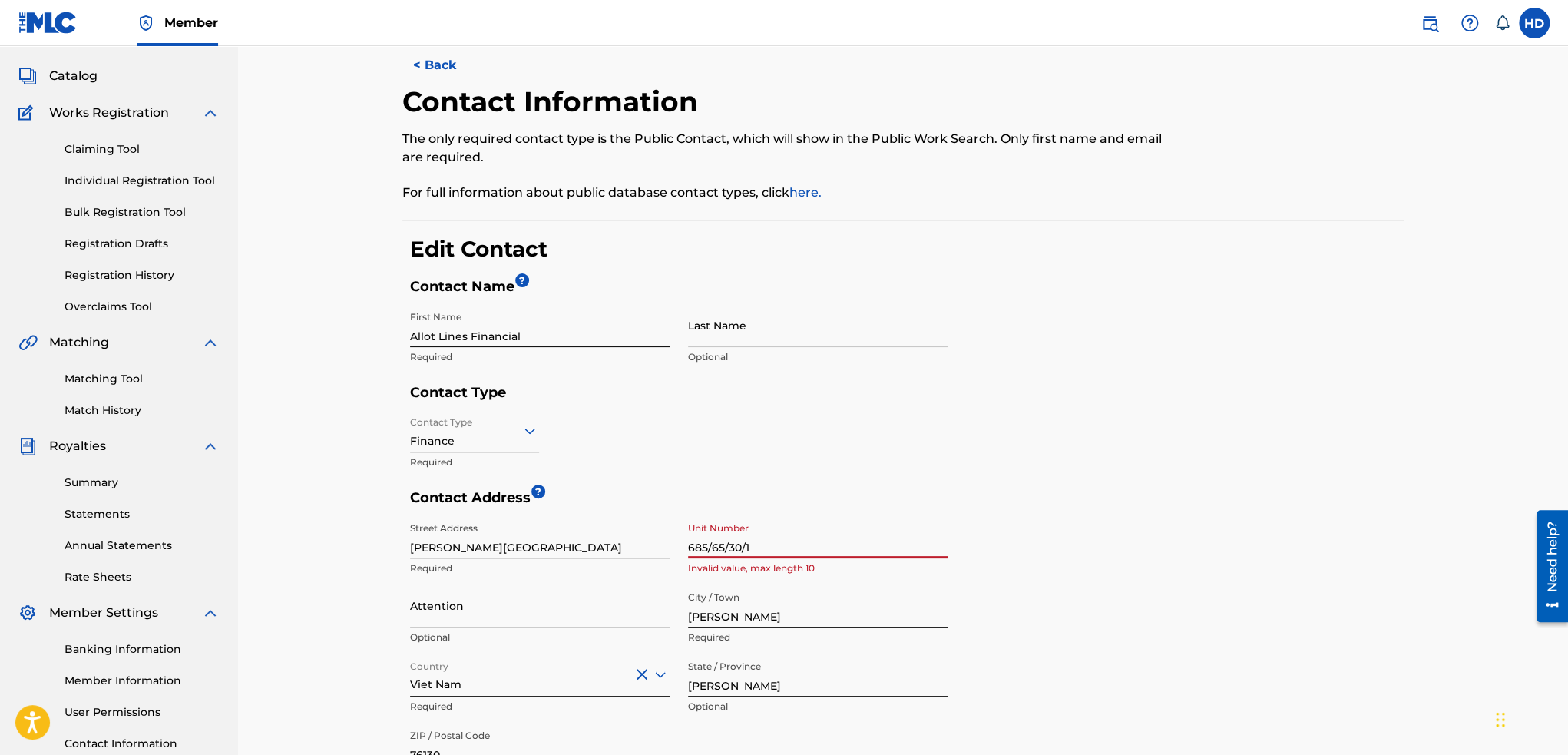
click at [831, 548] on input "685/65/30/1" at bounding box center [817, 536] width 259 height 44
click at [777, 543] on input "685/65/30/1" at bounding box center [817, 536] width 259 height 44
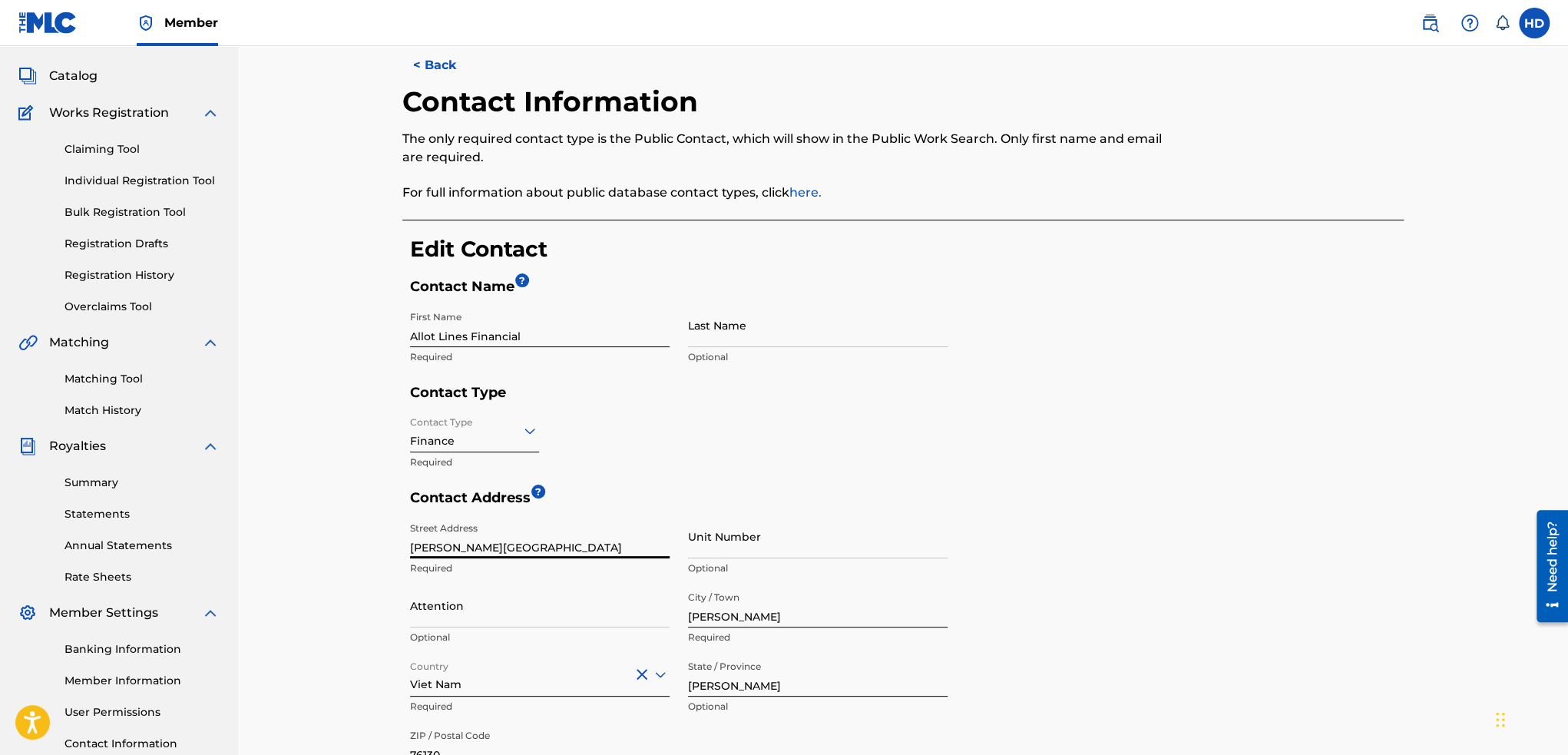
click at [410, 544] on input "[PERSON_NAME][GEOGRAPHIC_DATA]" at bounding box center [539, 536] width 259 height 44
paste input "685/65/30/1"
type input "685/65/30/[STREET_ADDRESS][PERSON_NAME]"
click at [483, 620] on input "Attention" at bounding box center [539, 605] width 259 height 44
click at [790, 614] on input "[PERSON_NAME]" at bounding box center [817, 605] width 259 height 44
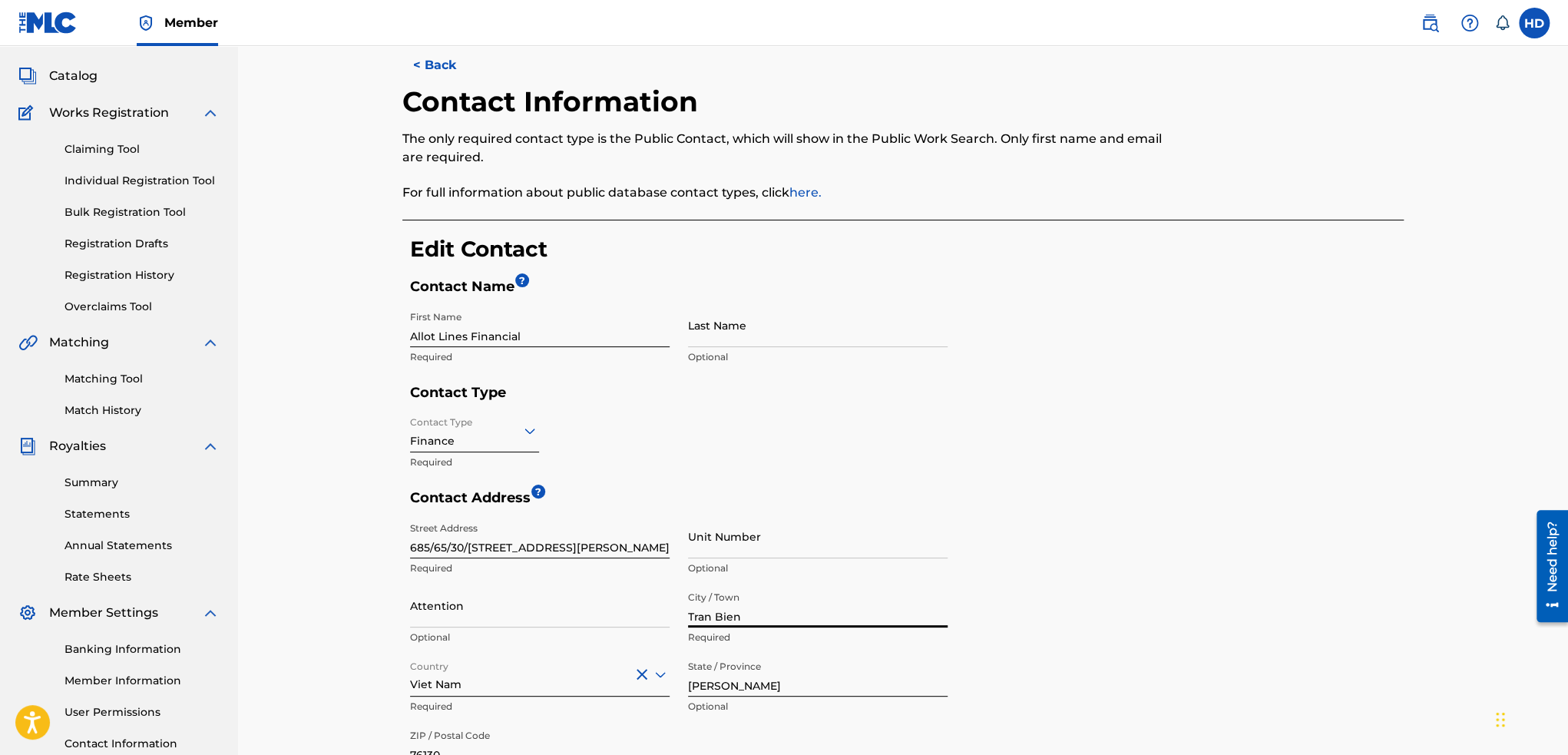
type input "Tran Bien"
click at [542, 613] on input "Attention" at bounding box center [539, 605] width 259 height 44
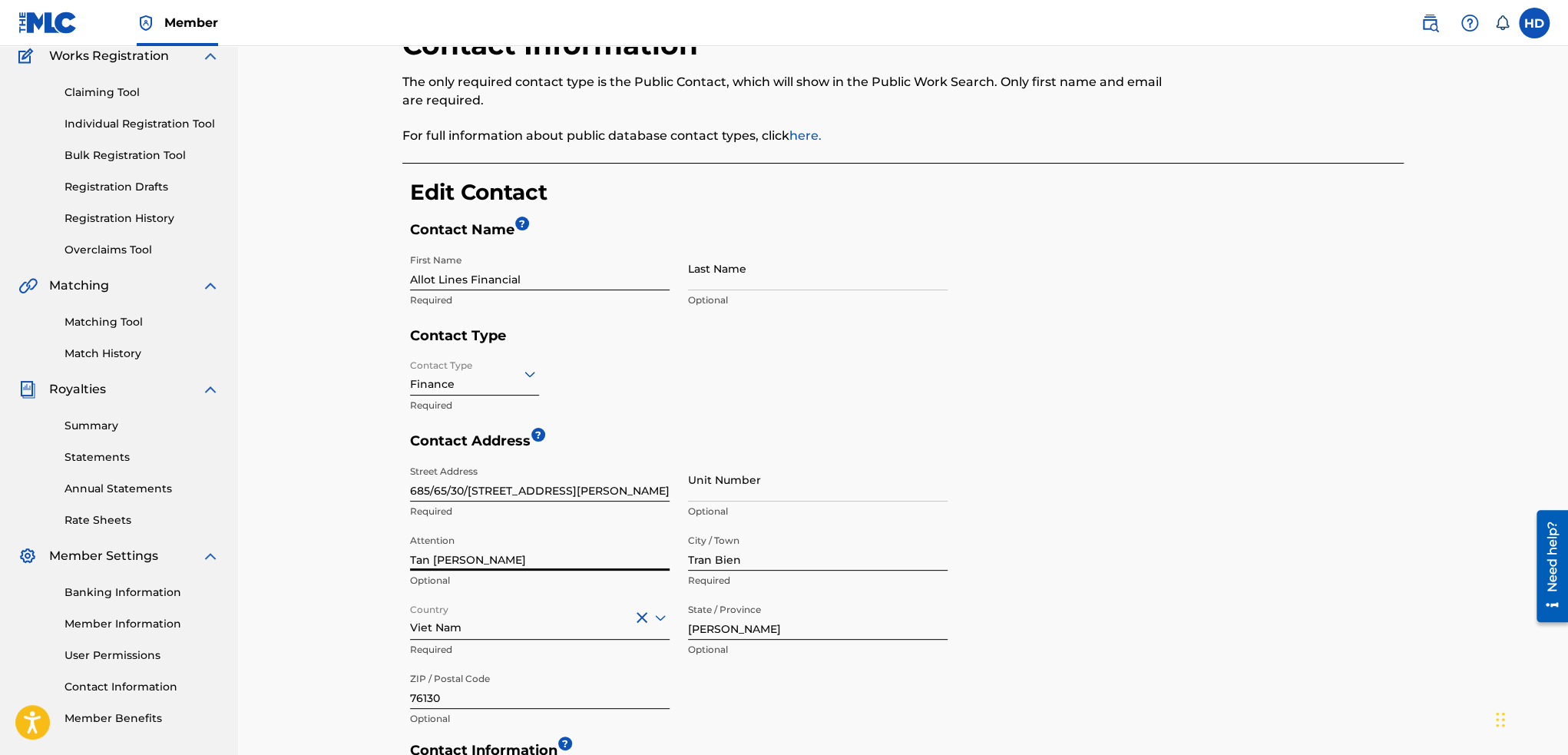
scroll to position [384, 0]
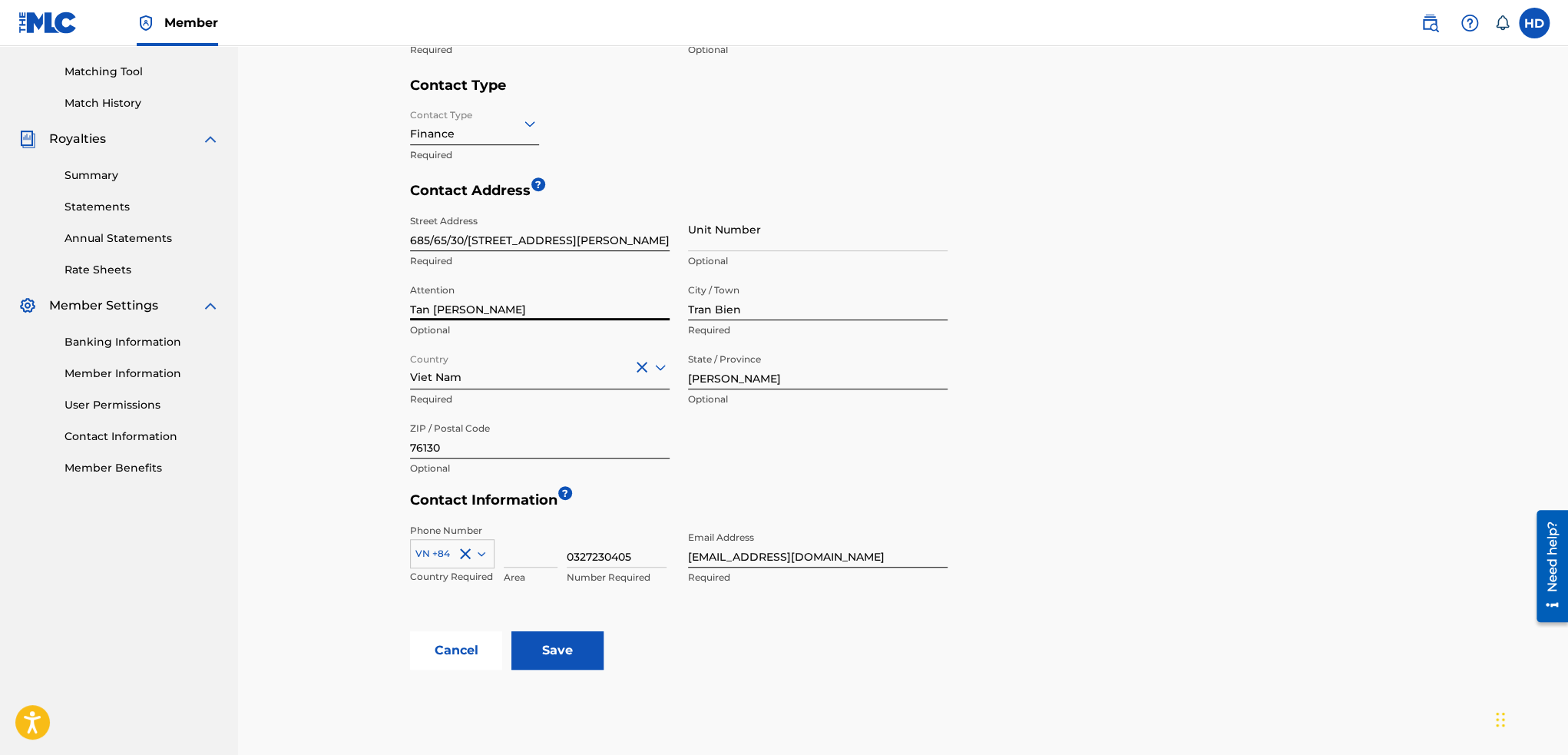
type input "Tan [PERSON_NAME]"
click at [787, 369] on input "[PERSON_NAME]" at bounding box center [817, 367] width 259 height 44
click at [500, 452] on input "76130" at bounding box center [539, 436] width 259 height 44
type input "810000"
click at [575, 649] on input "Save" at bounding box center [557, 650] width 92 height 39
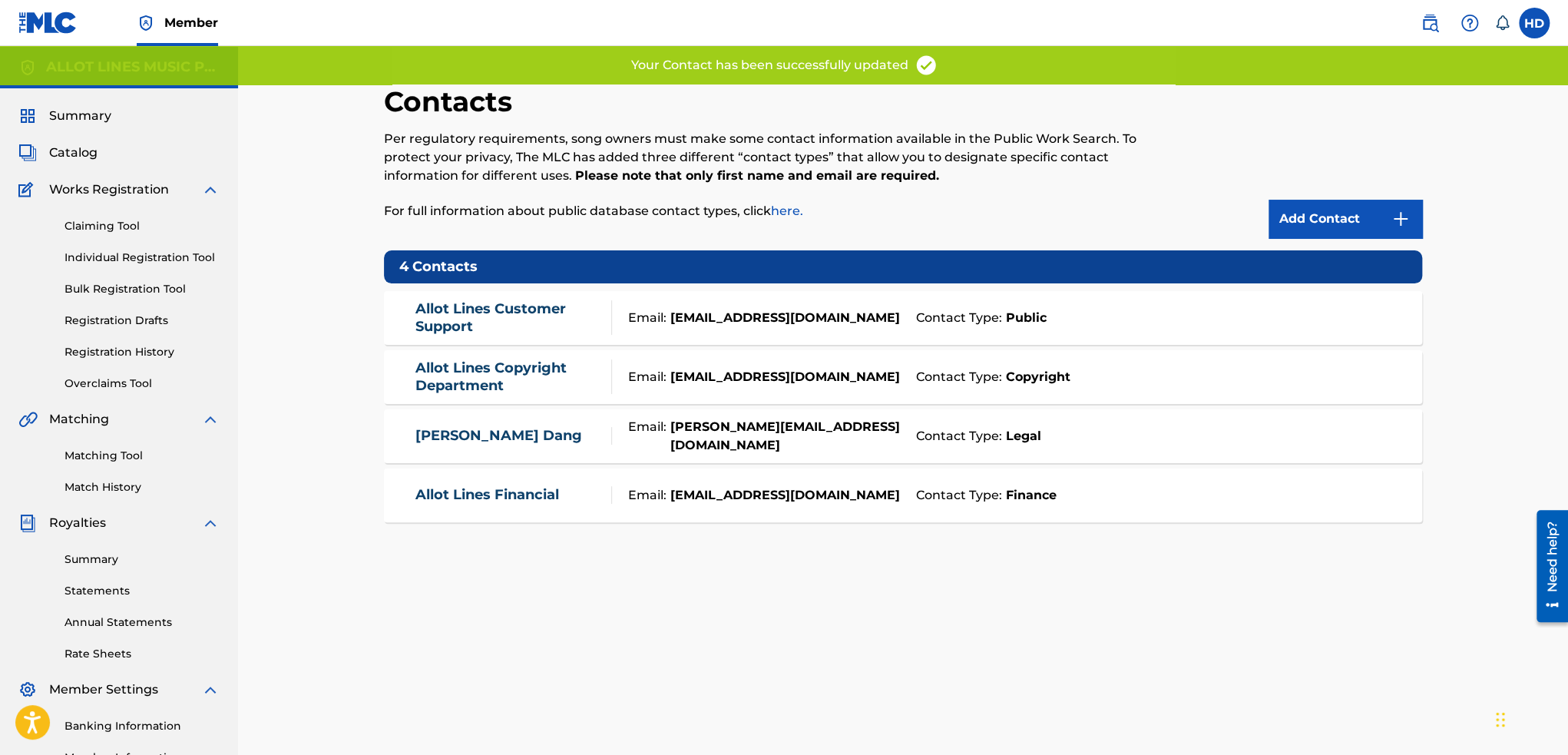
click at [912, 378] on div "Contact Type: Copyright" at bounding box center [1155, 377] width 493 height 19
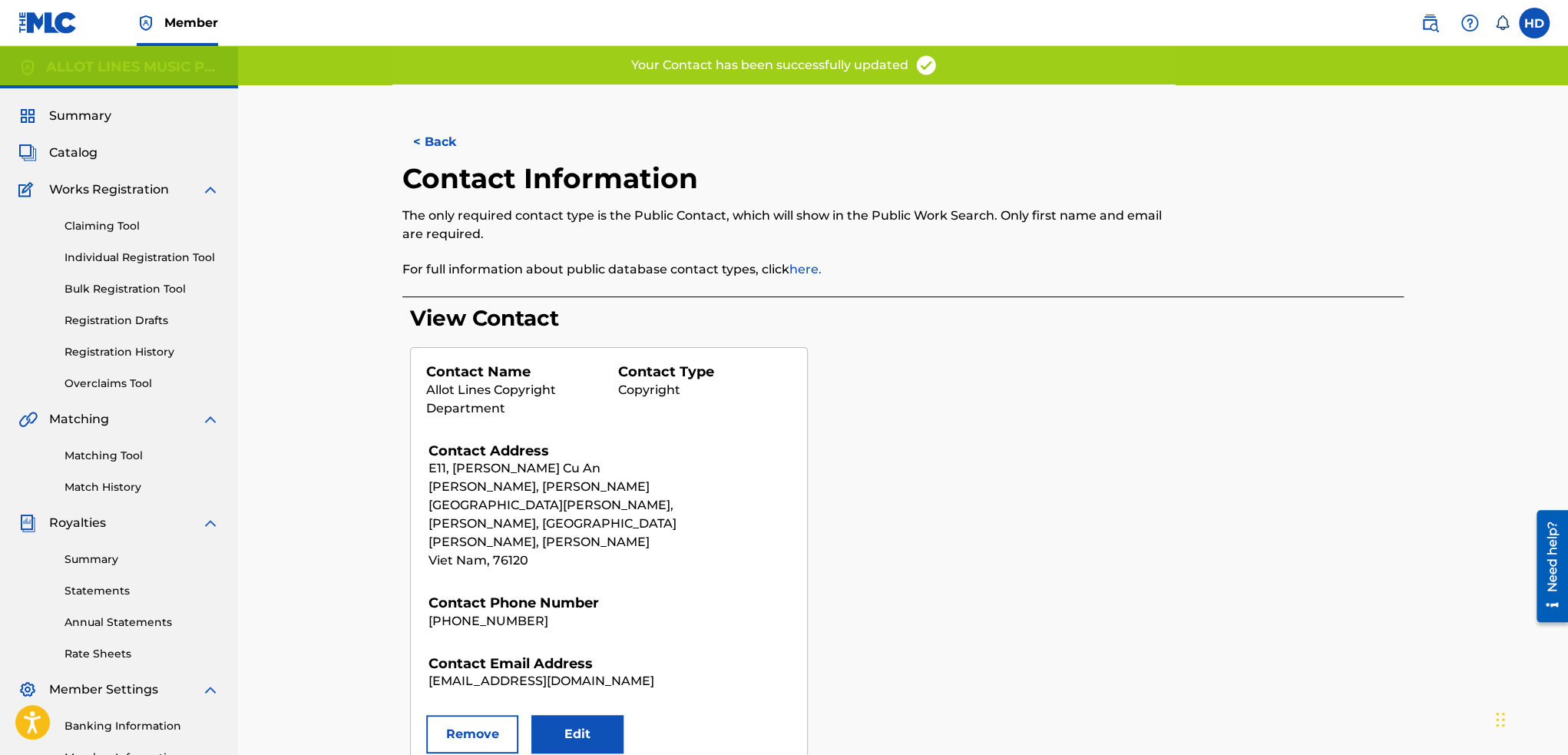
click at [572, 715] on button "Edit" at bounding box center [577, 733] width 92 height 39
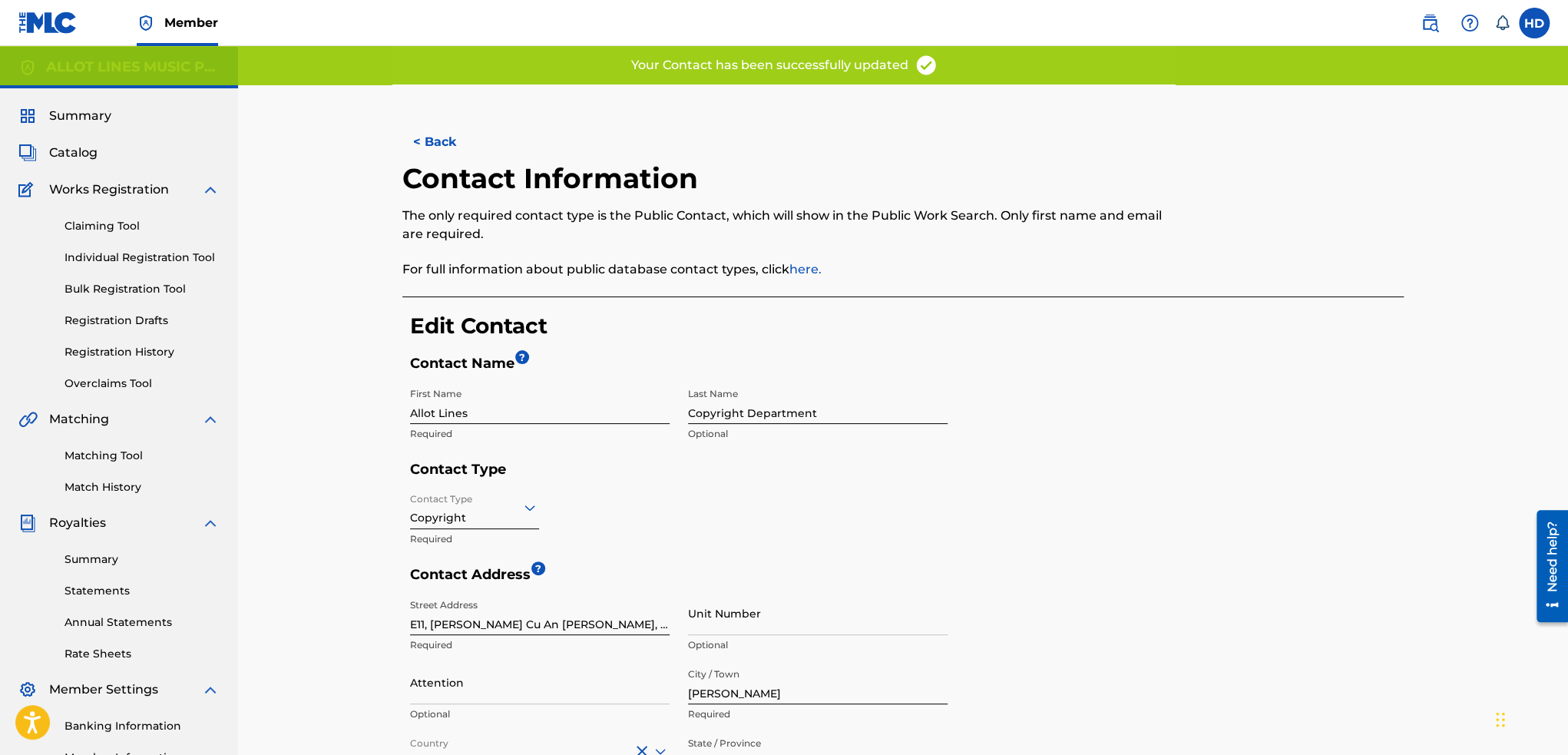
click at [476, 634] on input "E11, [PERSON_NAME] Cu An [PERSON_NAME], [PERSON_NAME][GEOGRAPHIC_DATA][PERSON_N…" at bounding box center [539, 612] width 259 height 44
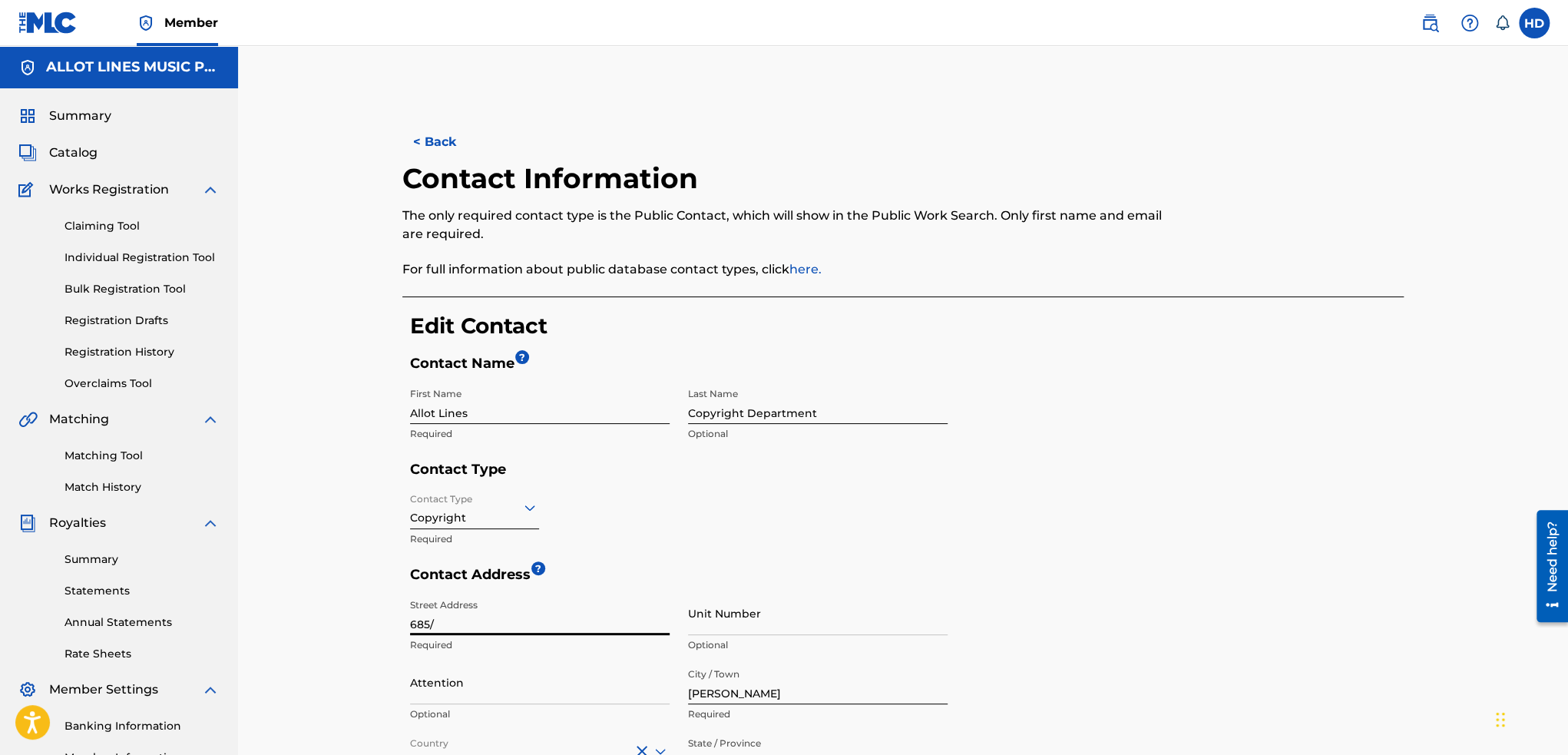
type input "685/65/30/1, group 25, town Tan Buu"
drag, startPoint x: 474, startPoint y: 623, endPoint x: 526, endPoint y: 625, distance: 52.0
click at [526, 625] on input "685/65/30/1, group 25, town Tan Buu" at bounding box center [539, 612] width 259 height 44
click at [624, 631] on input "685/65/30/1, group 25, town Tan Buu" at bounding box center [539, 612] width 259 height 44
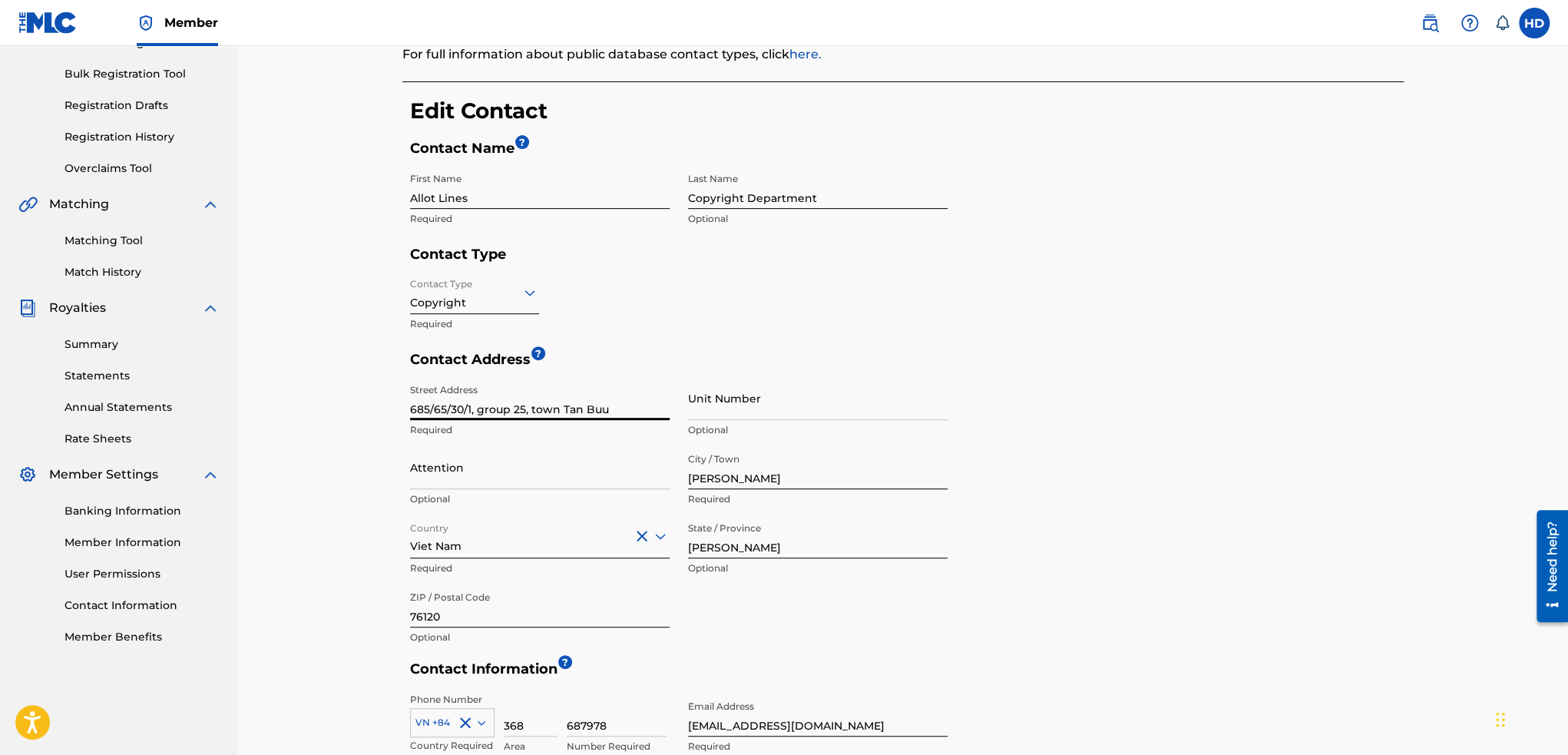
scroll to position [230, 0]
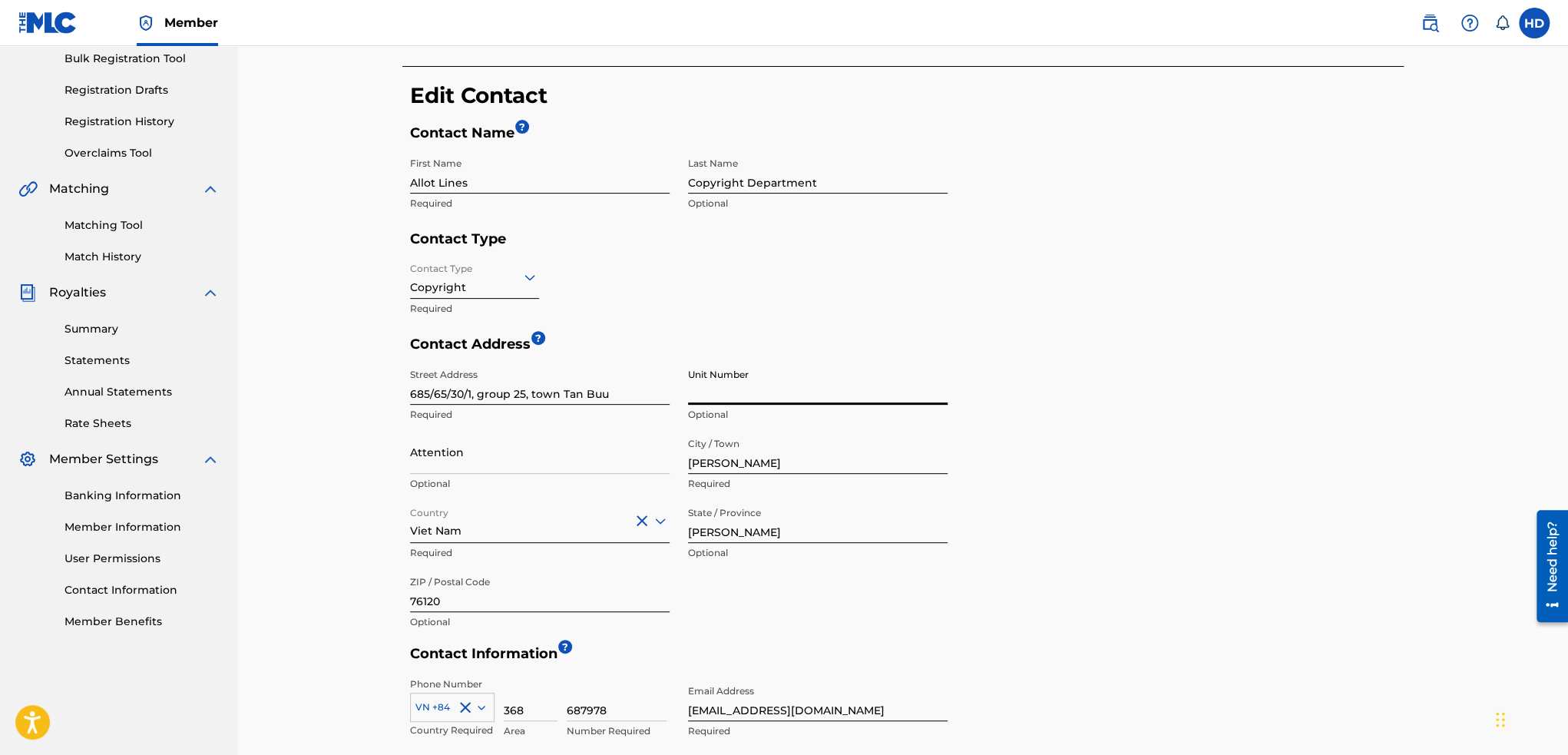
click at [750, 393] on input "Unit Number" at bounding box center [817, 383] width 259 height 44
click at [488, 468] on input "Attention" at bounding box center [539, 452] width 259 height 44
drag, startPoint x: 692, startPoint y: 454, endPoint x: 681, endPoint y: 456, distance: 11.2
click at [692, 454] on input "[PERSON_NAME]" at bounding box center [817, 452] width 259 height 44
click at [546, 468] on input "Attention" at bounding box center [539, 452] width 259 height 44
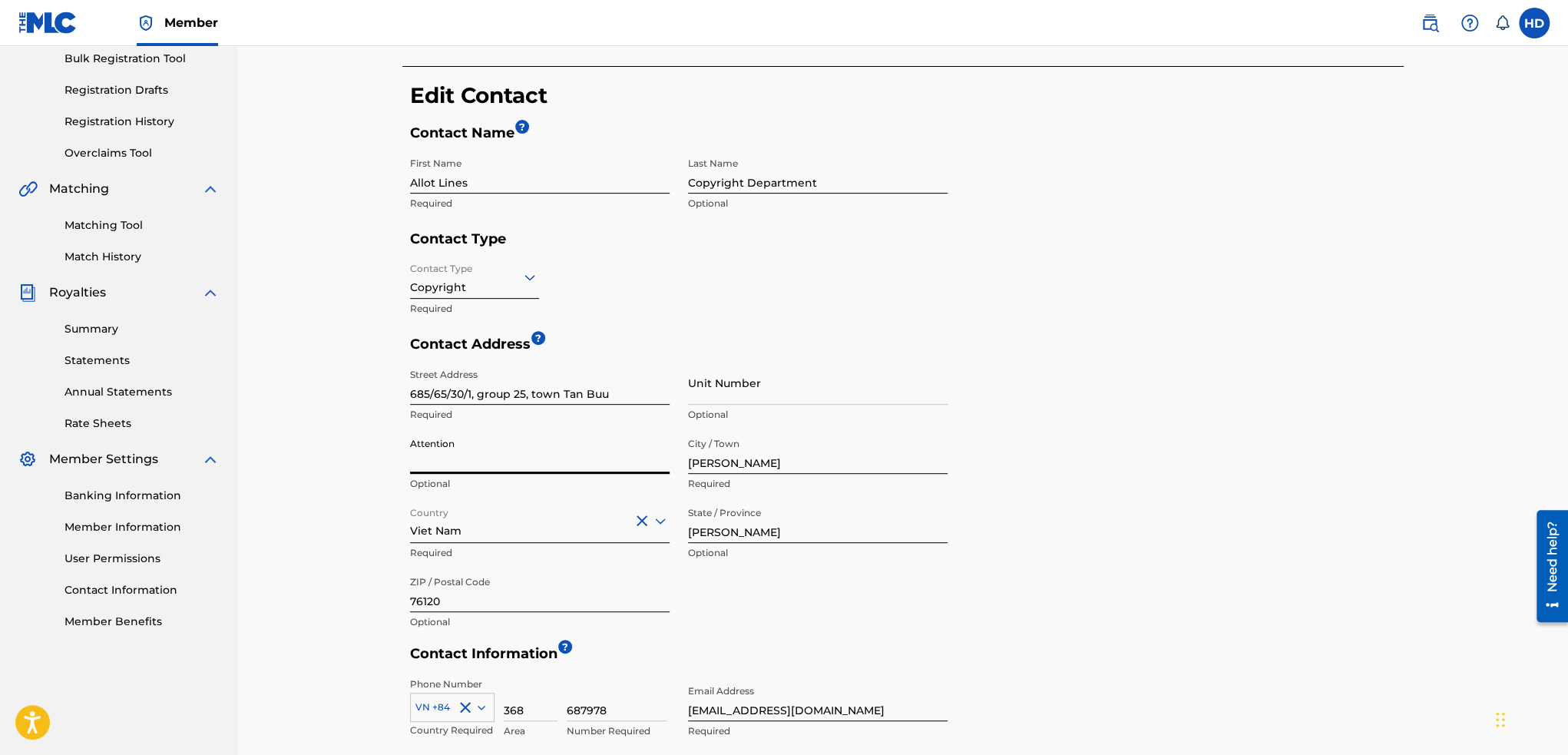
type input "B"
type input "Tran Bien [PERSON_NAME]"
click at [723, 469] on input "[PERSON_NAME]" at bounding box center [817, 452] width 259 height 44
type input "Tran Bien"
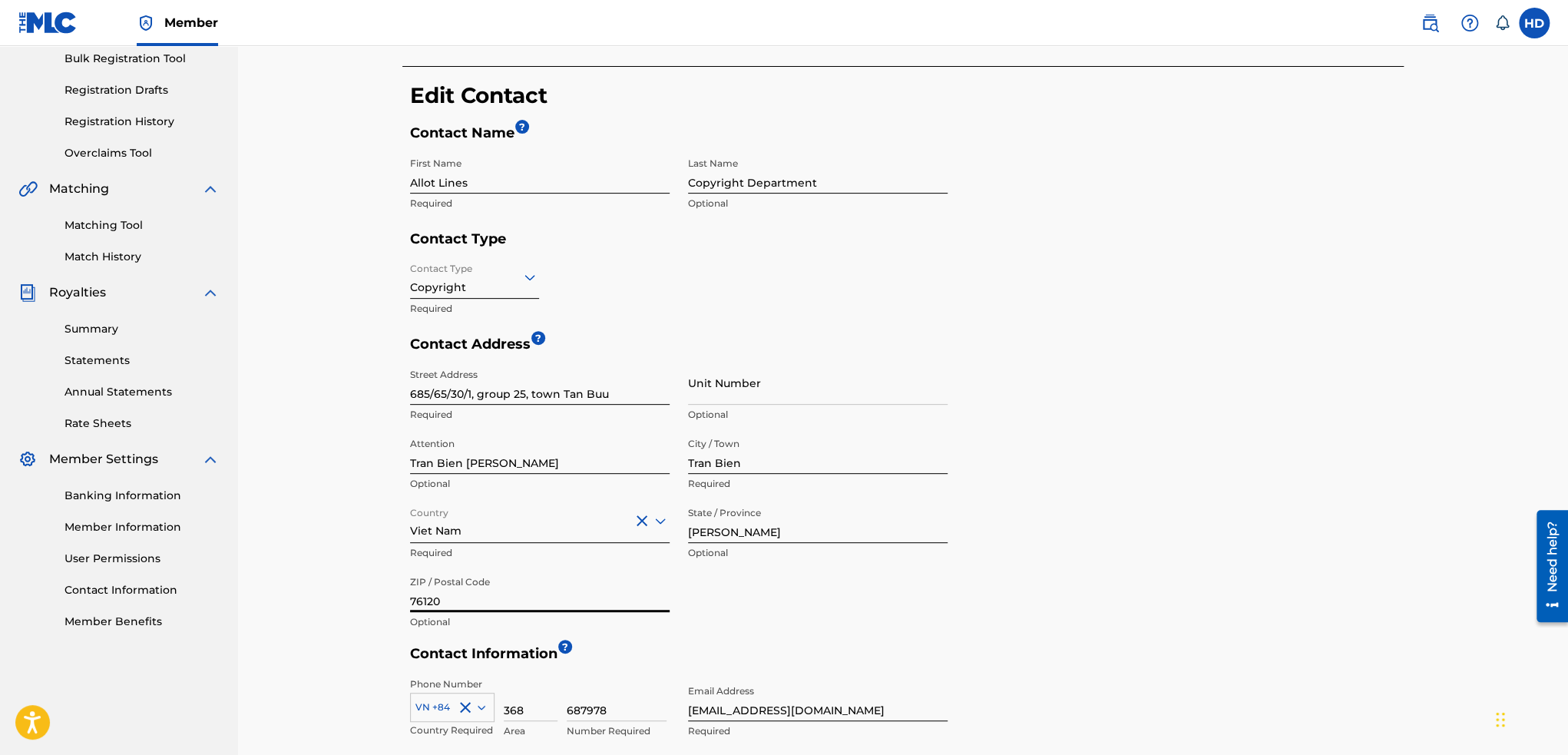
click at [583, 604] on input "76120" at bounding box center [539, 590] width 259 height 44
type input "810000"
click at [819, 597] on div "Street Address 685/65/30/1, group 25, town Tan Buu Required Unit Number Optiona…" at bounding box center [678, 499] width 537 height 276
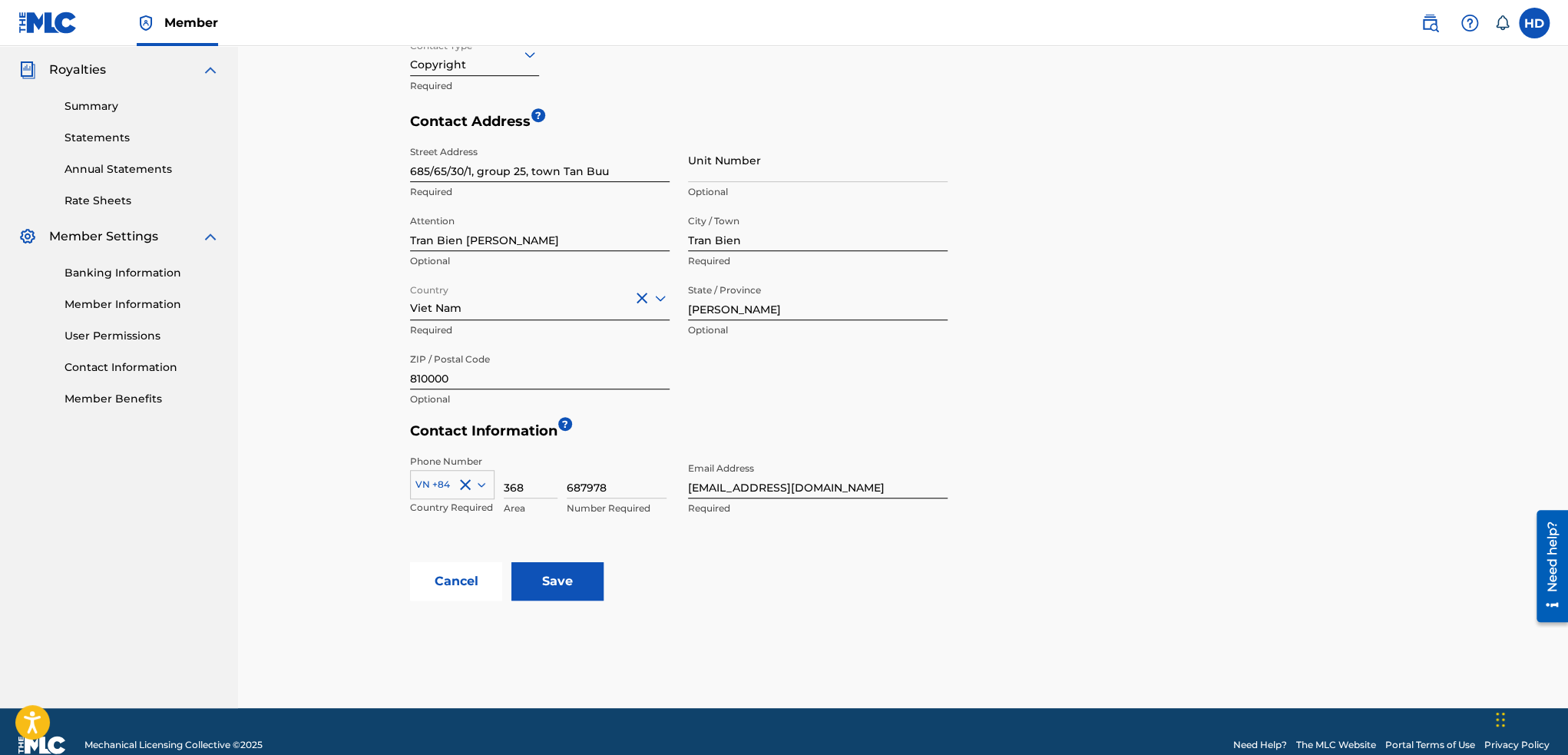
scroll to position [461, 0]
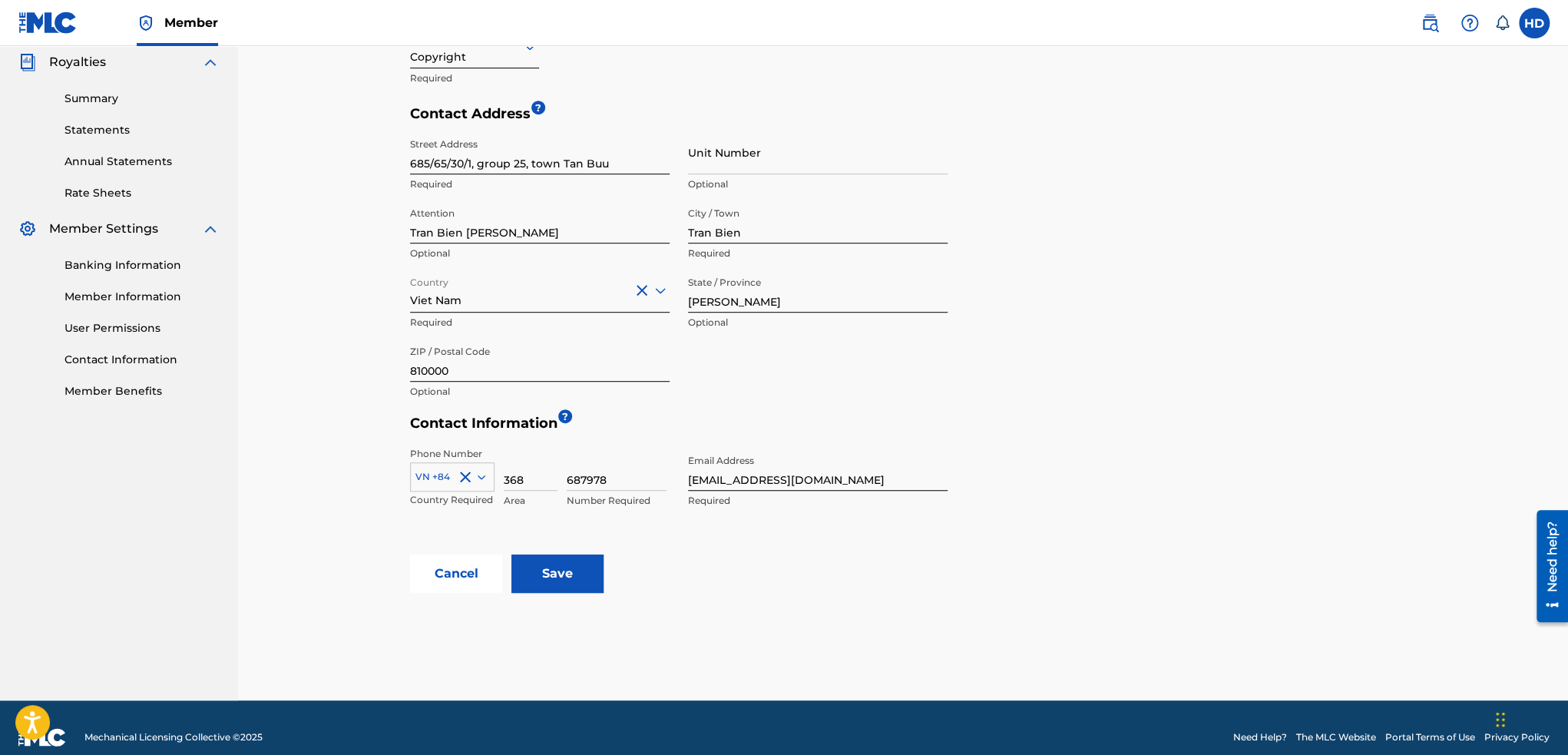
click at [555, 590] on input "Save" at bounding box center [557, 573] width 92 height 39
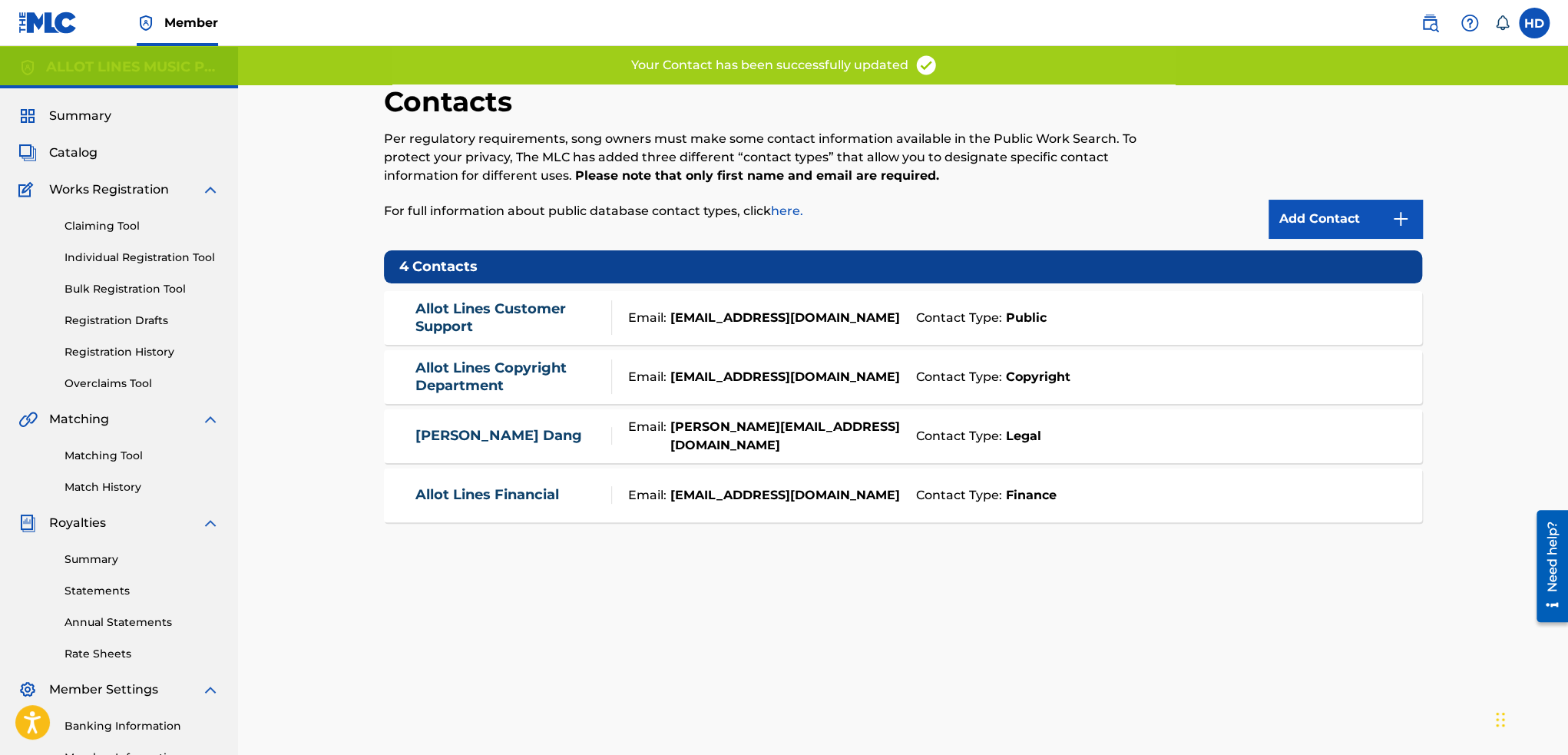
click at [857, 440] on div "Email: [PERSON_NAME][EMAIL_ADDRESS][DOMAIN_NAME]" at bounding box center [760, 436] width 296 height 37
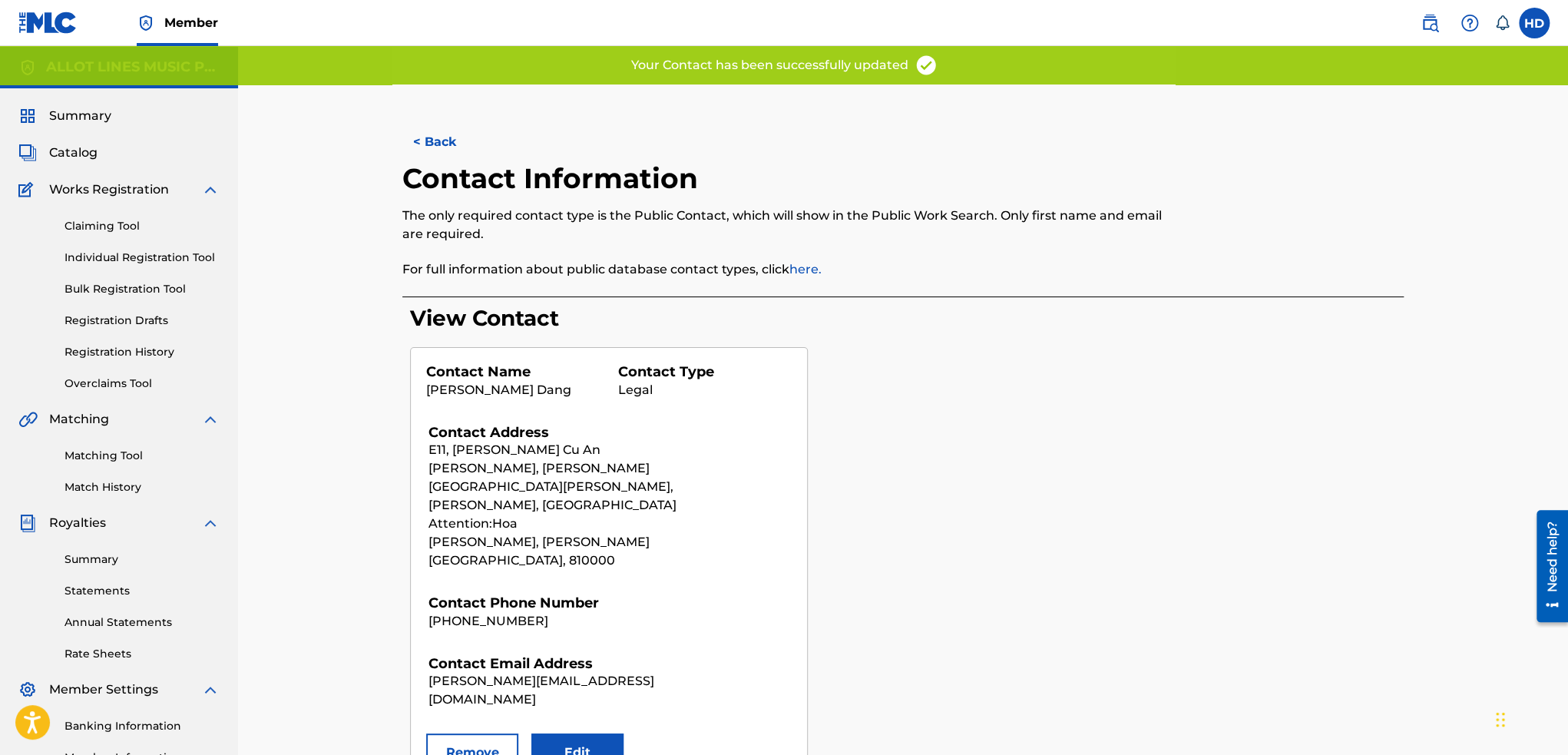
click at [555, 733] on button "Edit" at bounding box center [577, 752] width 92 height 39
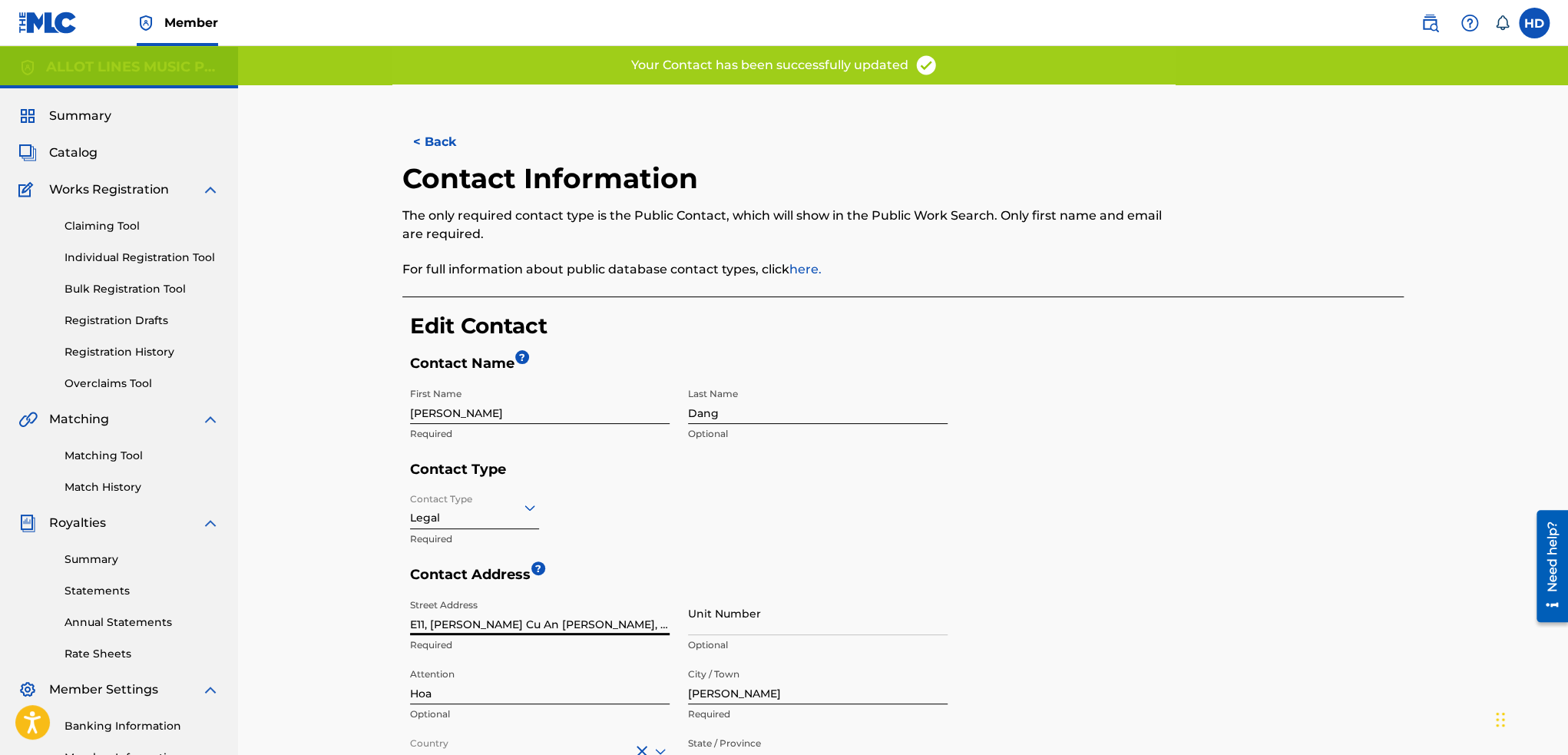
click at [493, 630] on input "E11, [PERSON_NAME] Cu An [PERSON_NAME], [PERSON_NAME][GEOGRAPHIC_DATA][PERSON_N…" at bounding box center [539, 612] width 259 height 44
click at [561, 622] on input "Street Address" at bounding box center [539, 612] width 259 height 44
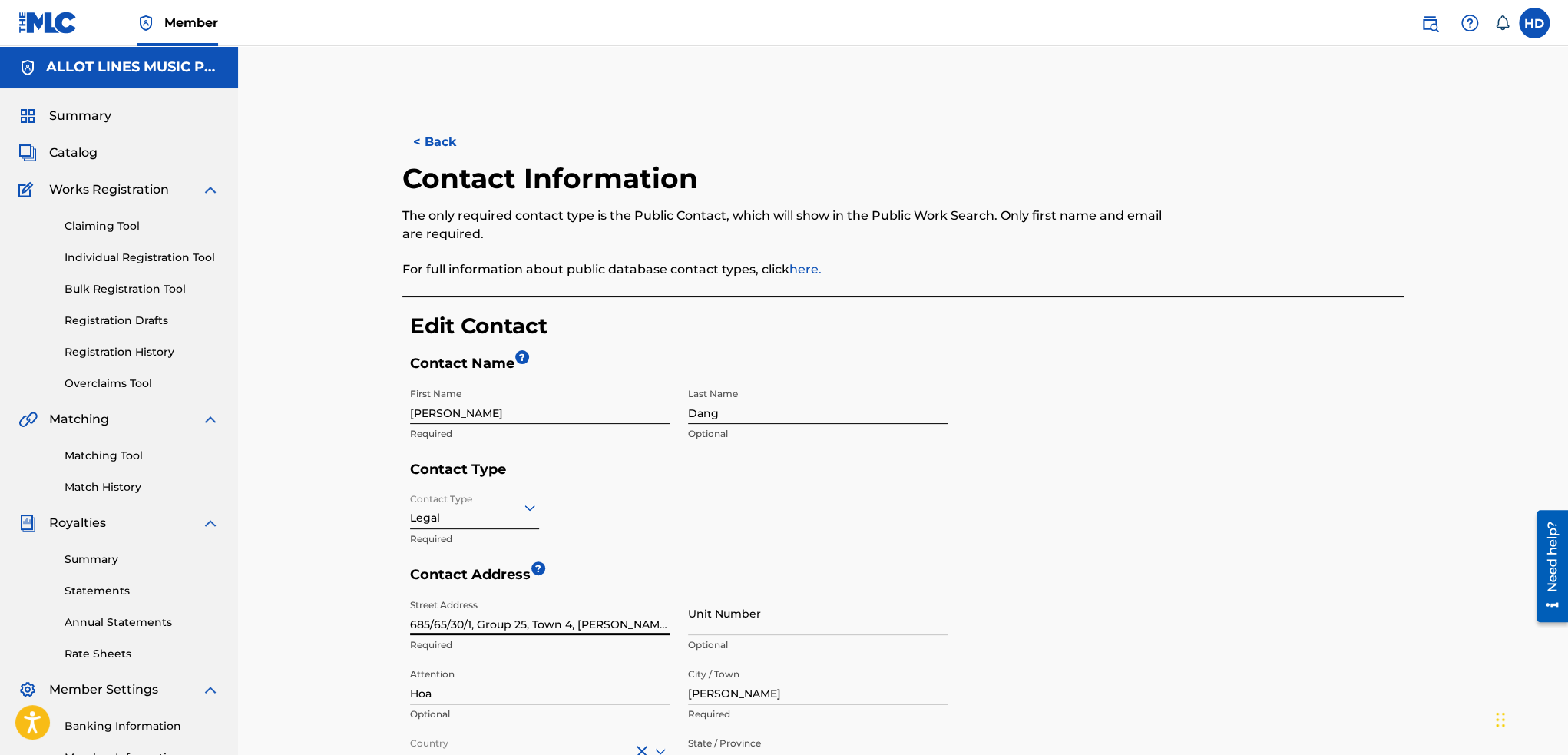
click at [614, 619] on input "685/65/30/1, Group 25, Town 4, [PERSON_NAME][GEOGRAPHIC_DATA][PERSON_NAME]" at bounding box center [539, 612] width 259 height 44
click at [550, 629] on input "685/65/30/1, Group 25, Town 4, [PERSON_NAME][GEOGRAPHIC_DATA][PERSON_NAME]" at bounding box center [539, 612] width 259 height 44
drag, startPoint x: 531, startPoint y: 623, endPoint x: 665, endPoint y: 623, distance: 134.0
click at [665, 623] on input "685/65/30/1, Group 25, Town 4, [PERSON_NAME][GEOGRAPHIC_DATA][PERSON_NAME]" at bounding box center [539, 612] width 259 height 44
type input "685/65/30/1, Group 25, Tan Buu Town"
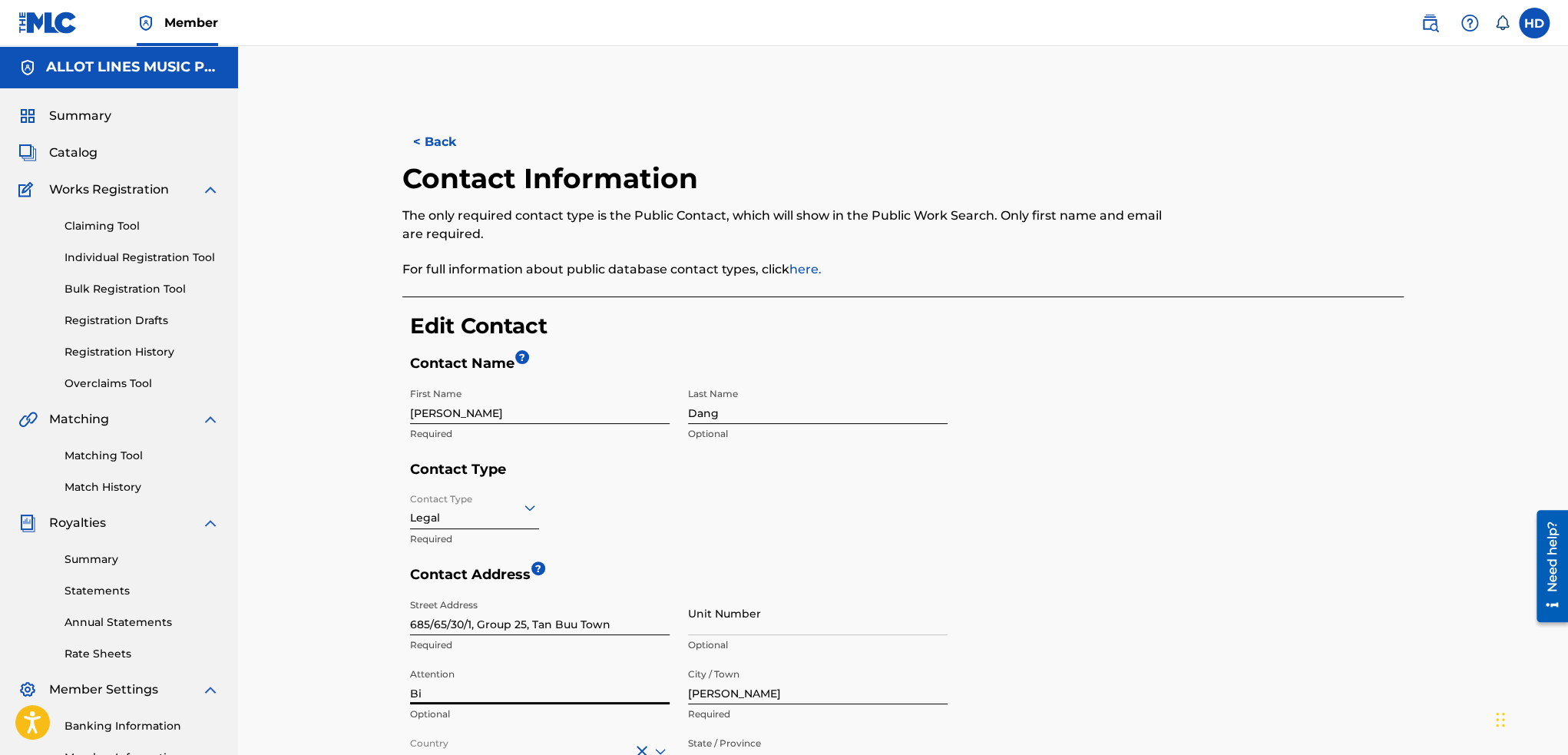
type input "B"
type input "Tran Bien [PERSON_NAME]"
type input "[GEOGRAPHIC_DATA]"
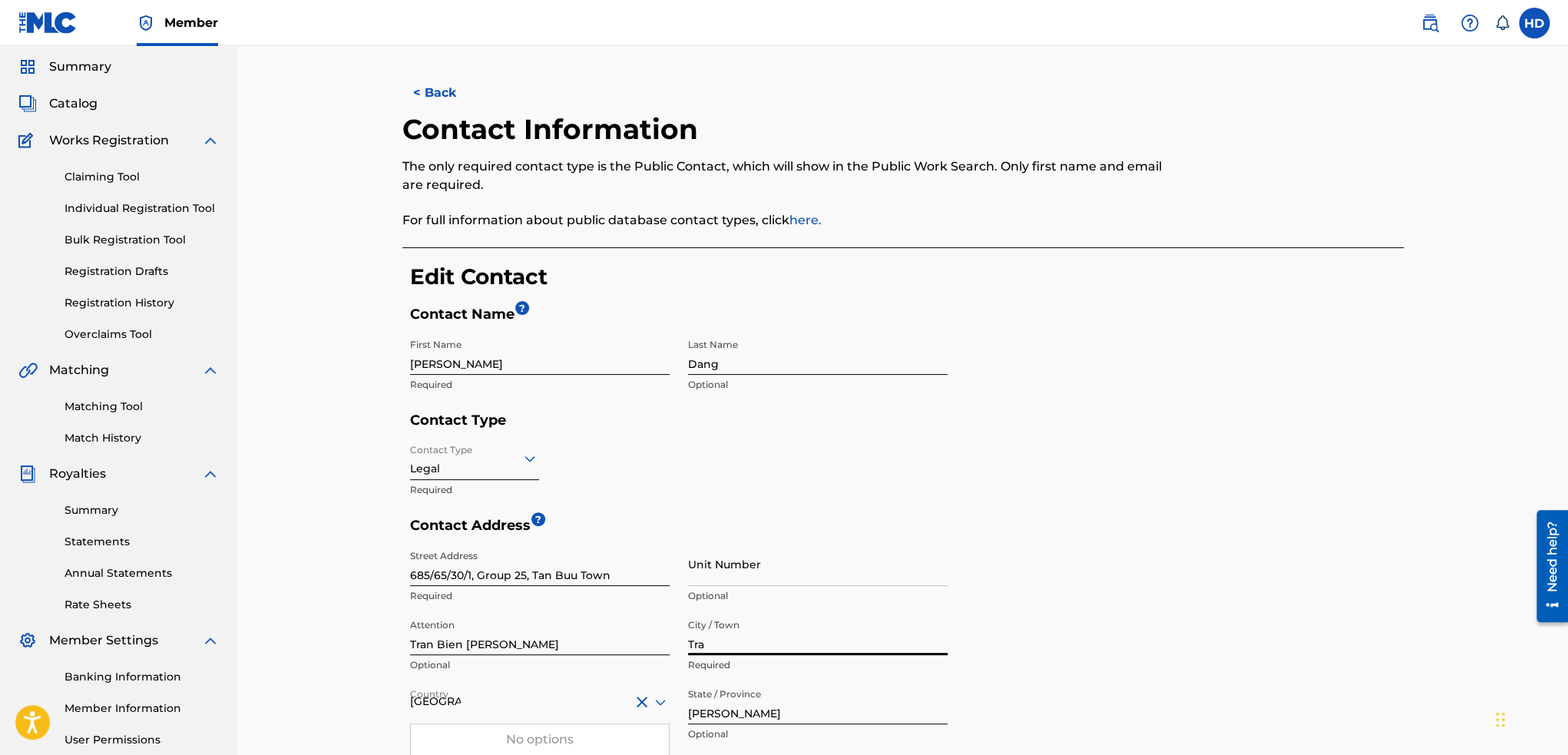
type input "Tran Bien"
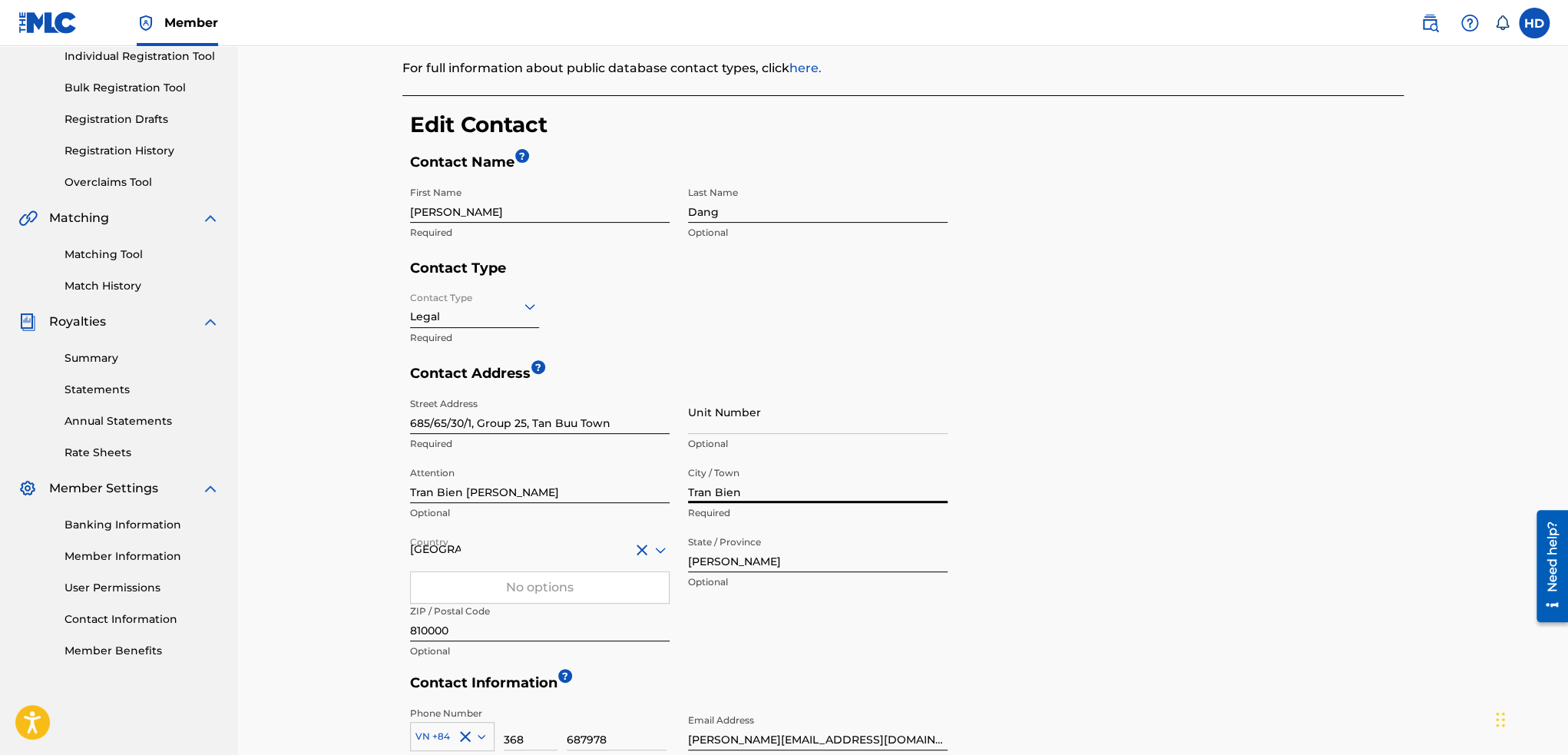
scroll to position [203, 0]
click at [564, 598] on div "No options" at bounding box center [540, 586] width 258 height 30
click at [487, 629] on input "810000" at bounding box center [539, 618] width 259 height 44
type input "810000"
click at [881, 637] on div "Street Address 685/65/30/1, Group [GEOGRAPHIC_DATA] Required Unit Number Option…" at bounding box center [678, 526] width 537 height 276
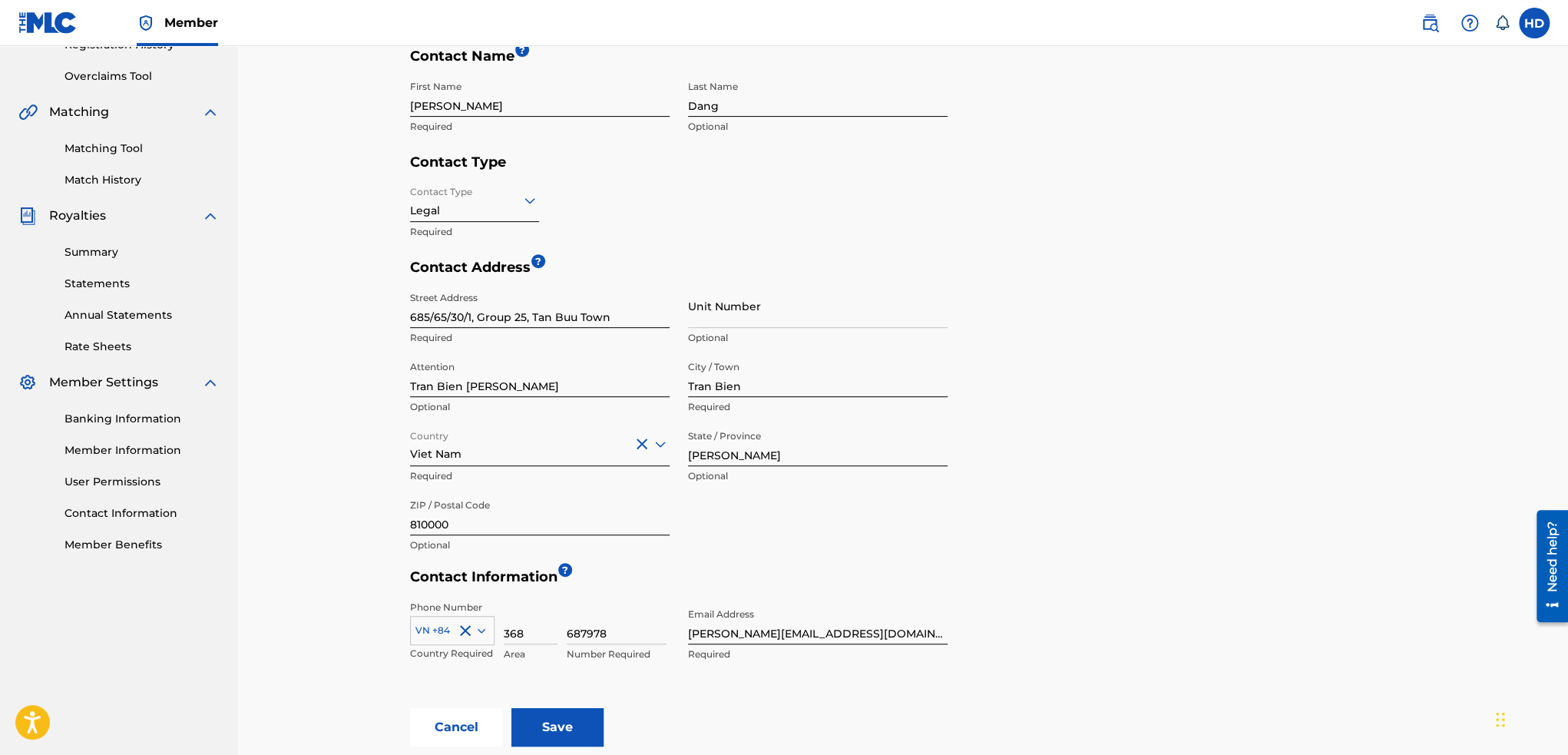
scroll to position [479, 0]
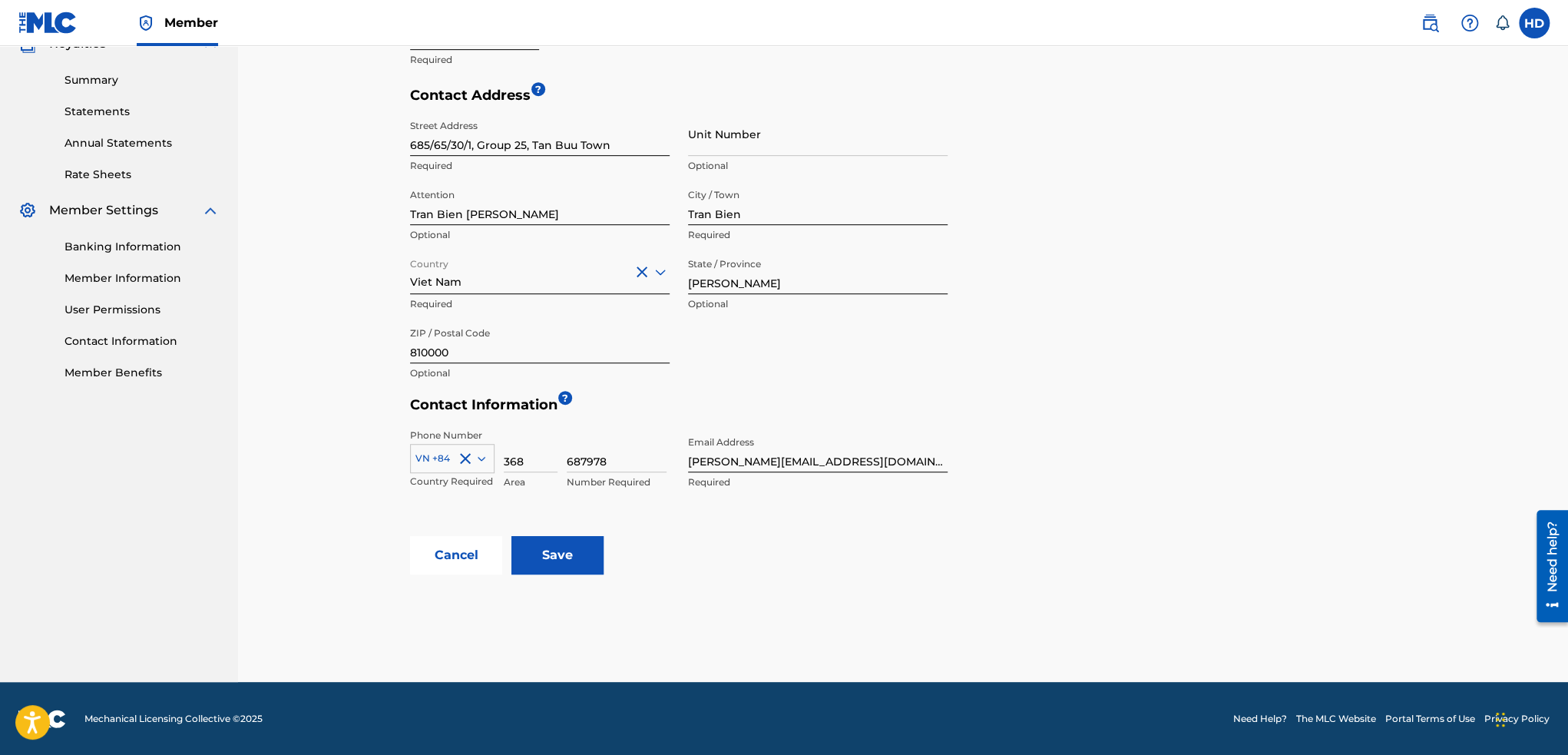
click at [561, 558] on input "Save" at bounding box center [557, 555] width 92 height 39
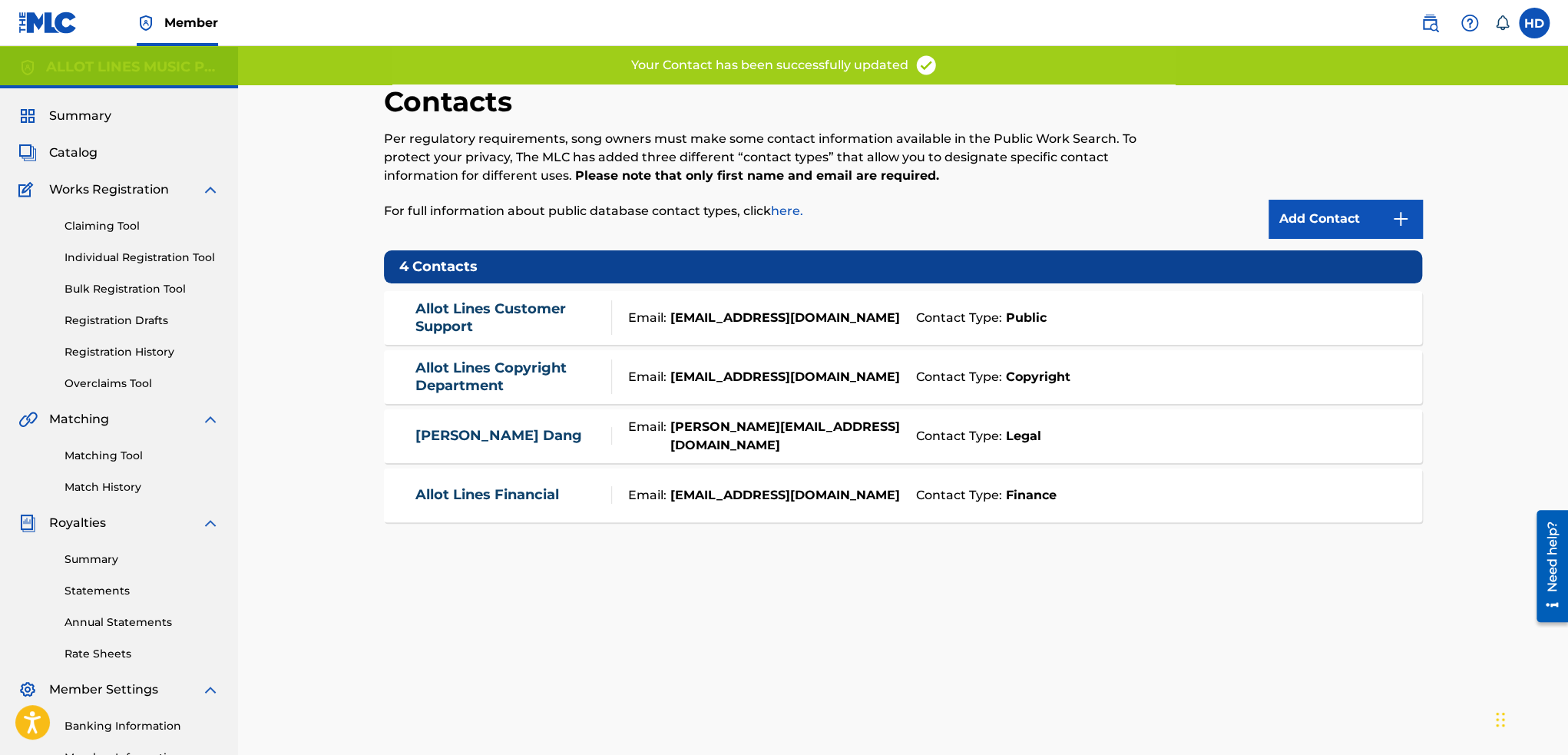
click at [585, 486] on div "Allot Lines Financial" at bounding box center [513, 495] width 196 height 18
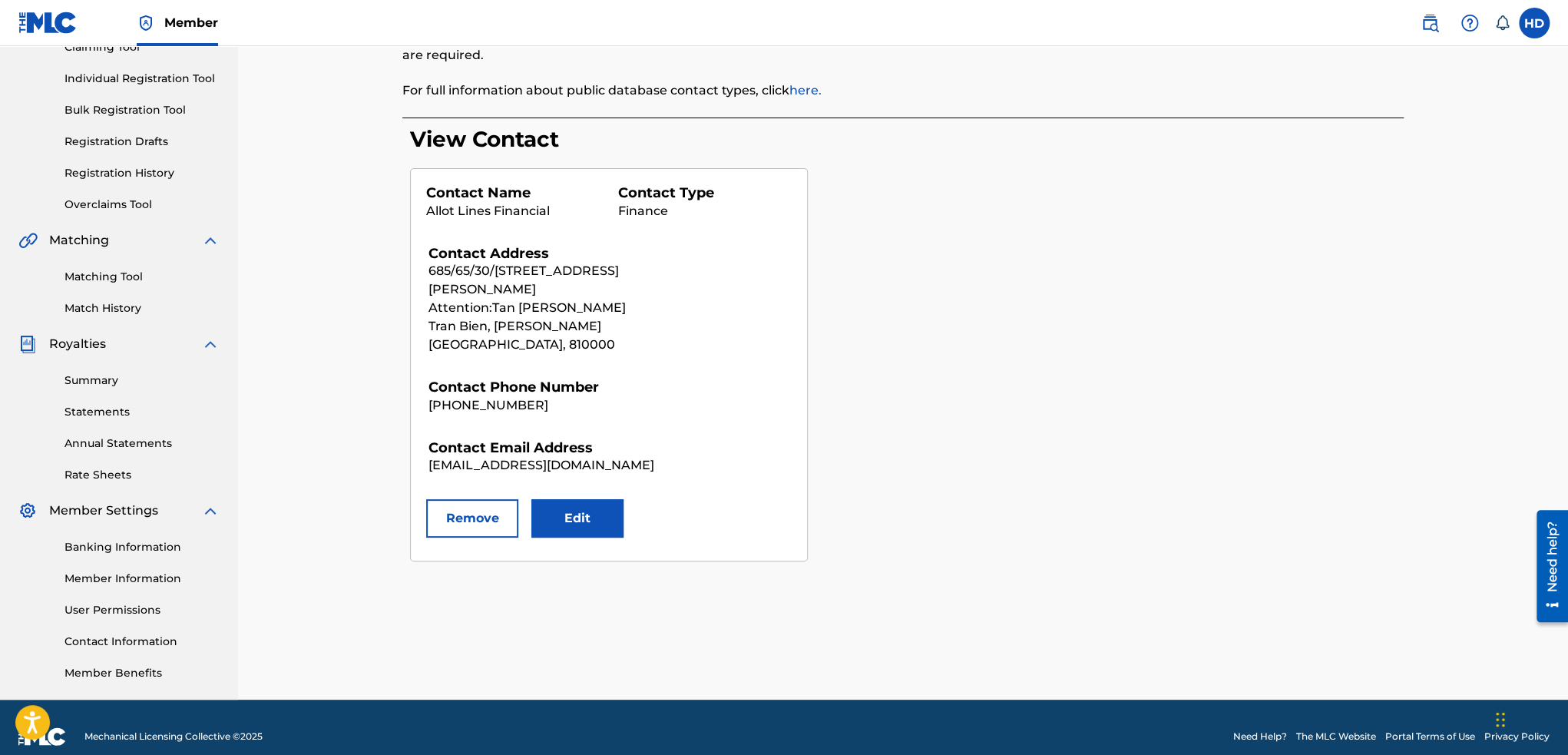
scroll to position [196, 0]
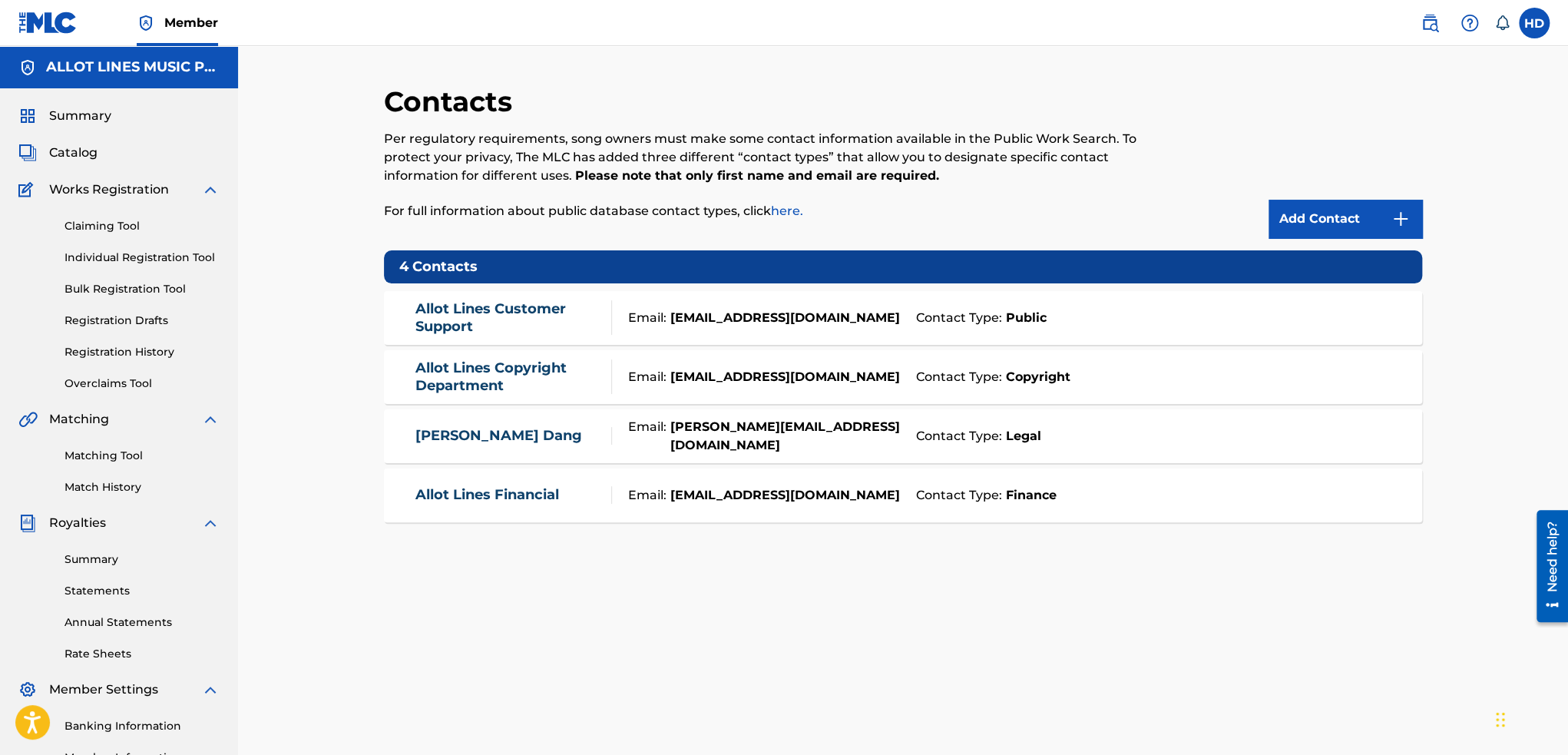
click at [651, 308] on div "Email: [EMAIL_ADDRESS][DOMAIN_NAME]" at bounding box center [760, 317] width 296 height 19
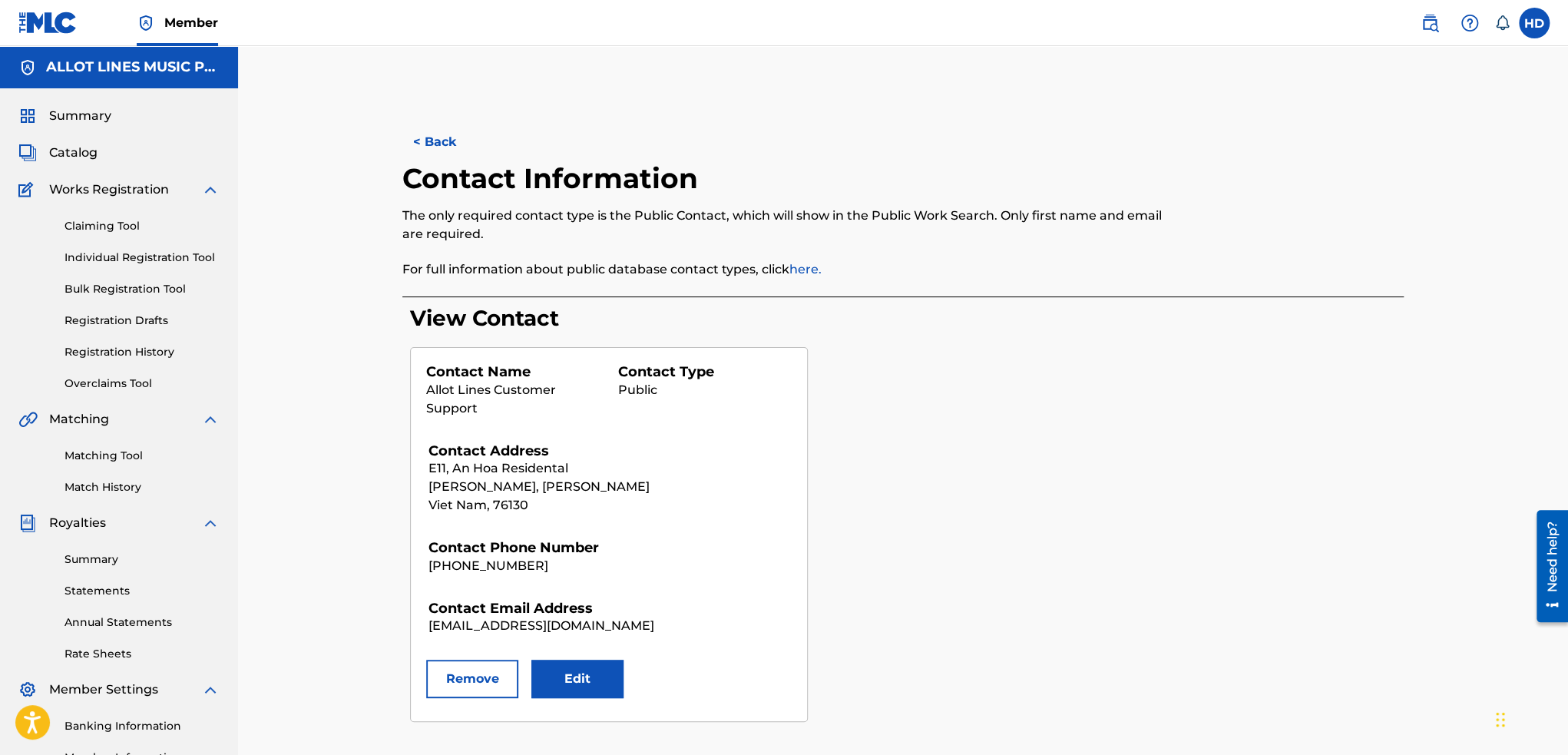
click at [567, 671] on button "Edit" at bounding box center [577, 679] width 92 height 39
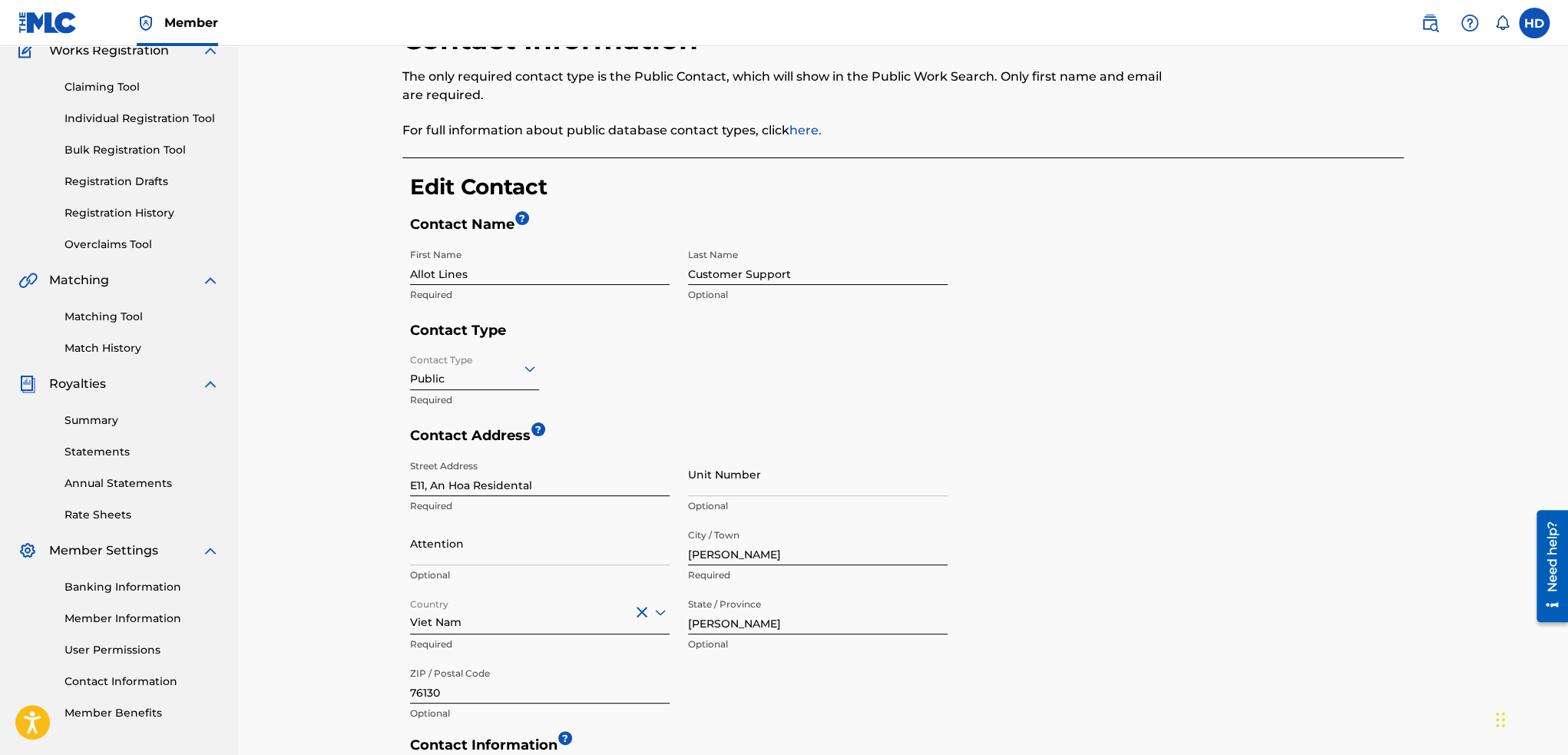
scroll to position [153, 0]
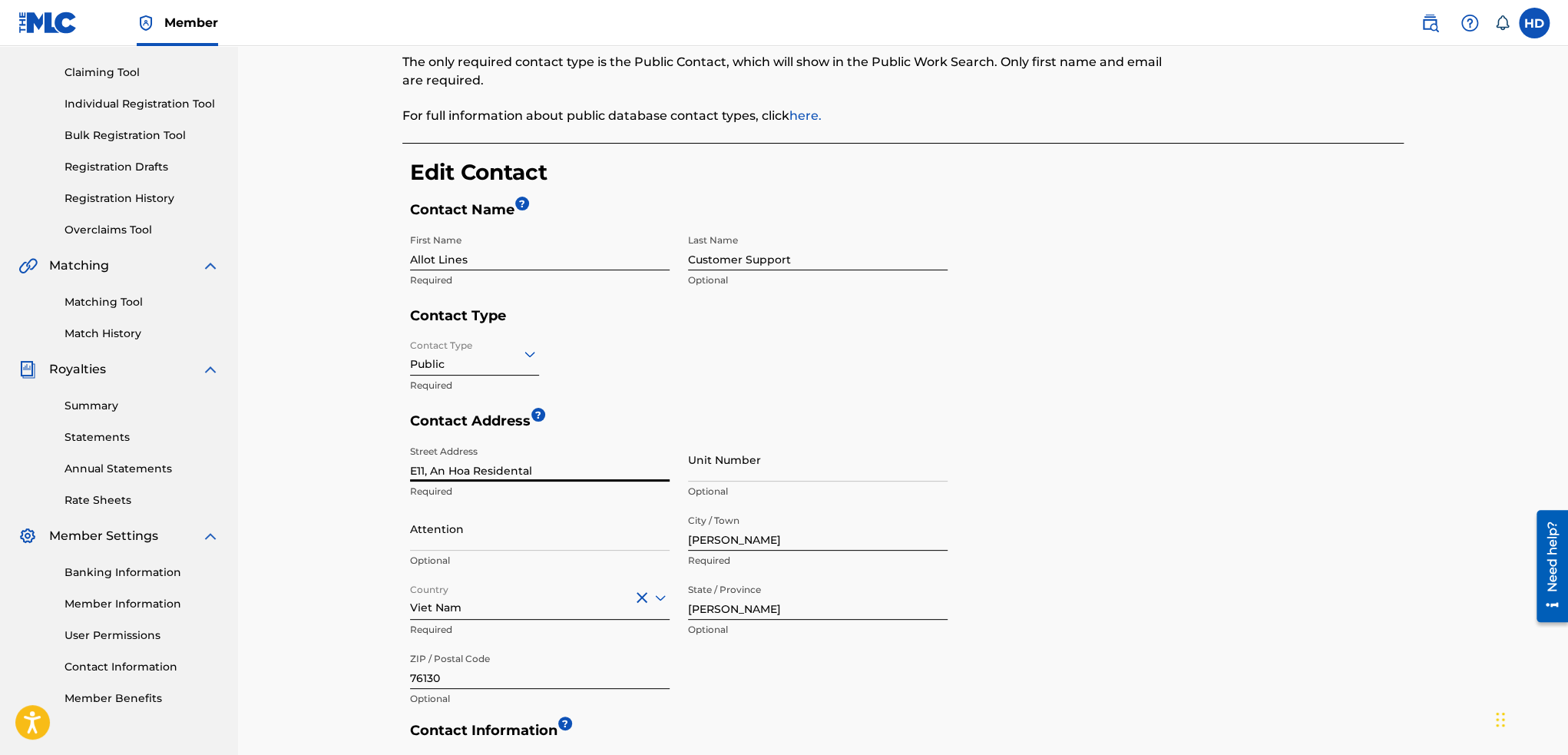
click at [631, 472] on input "E11, An Hoa Residental" at bounding box center [539, 459] width 259 height 44
click at [584, 457] on input "Street Address" at bounding box center [539, 459] width 259 height 44
type input "685/65/30/1, group 25, town Tan Buu"
click at [582, 546] on input "Attention" at bounding box center [539, 528] width 259 height 44
type input "Tran Bien [PERSON_NAME]"
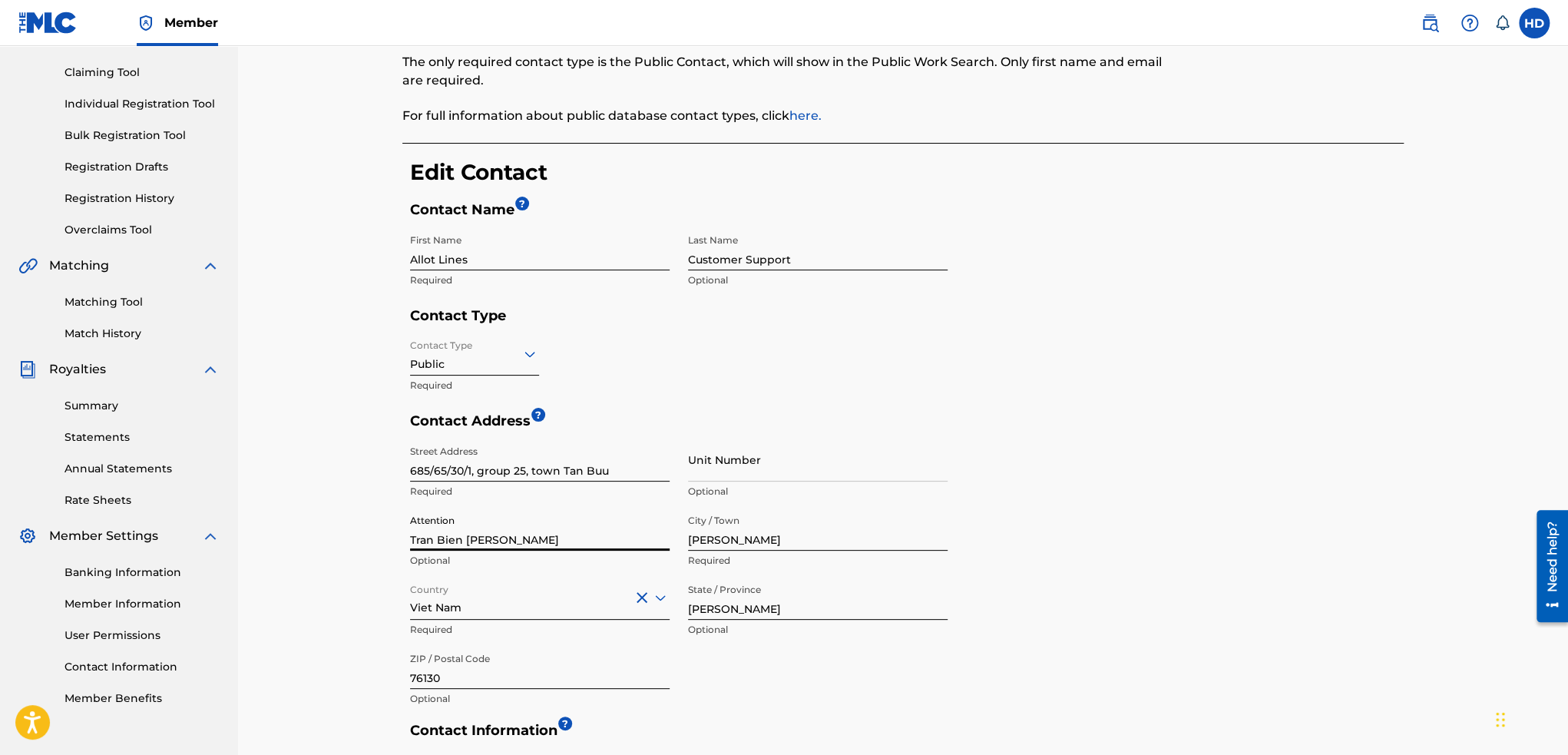
type input "[GEOGRAPHIC_DATA]"
click at [739, 552] on div "City / Town [PERSON_NAME] Required" at bounding box center [817, 541] width 259 height 69
click at [748, 543] on input "[PERSON_NAME]" at bounding box center [817, 528] width 259 height 44
type input "Tran Bien"
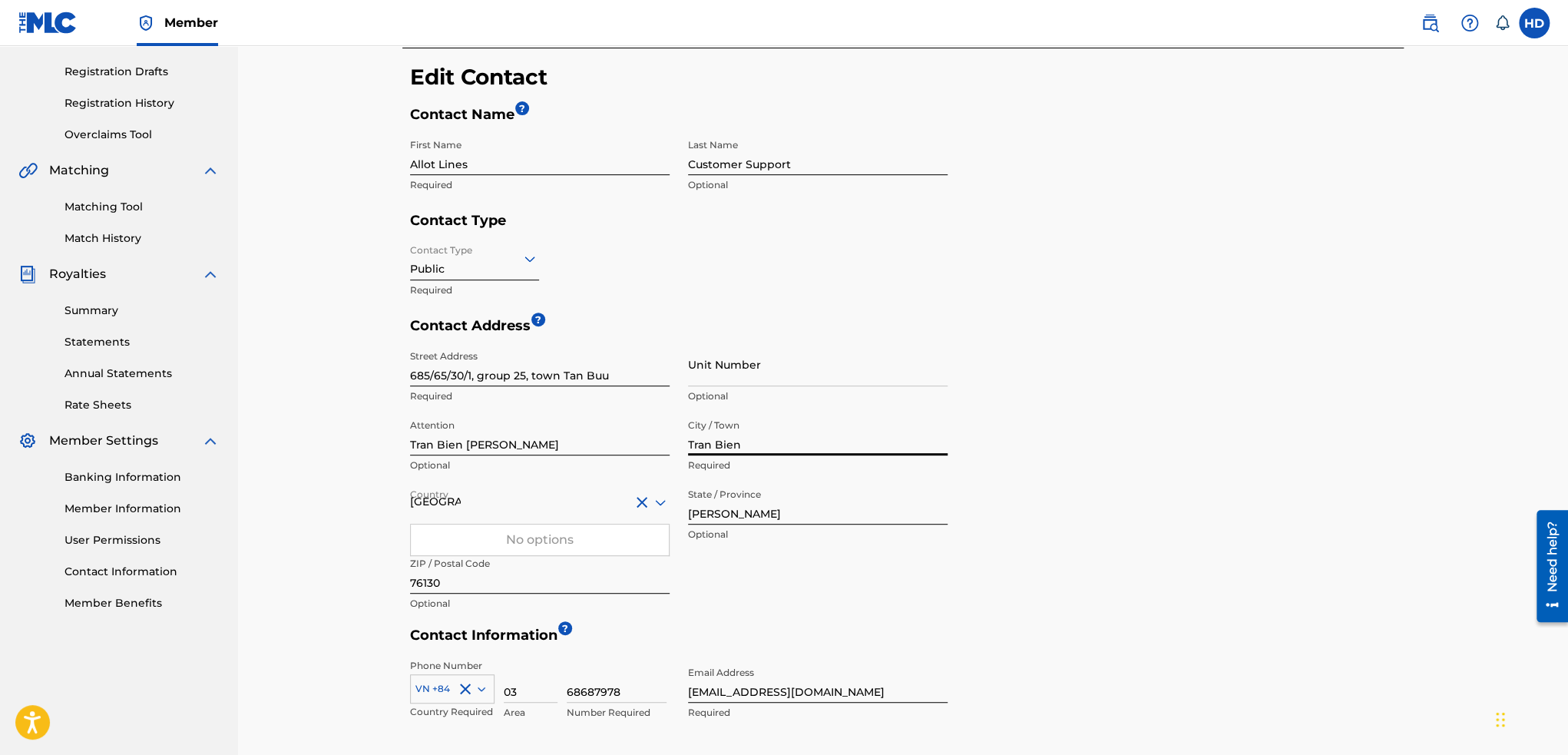
scroll to position [308, 0]
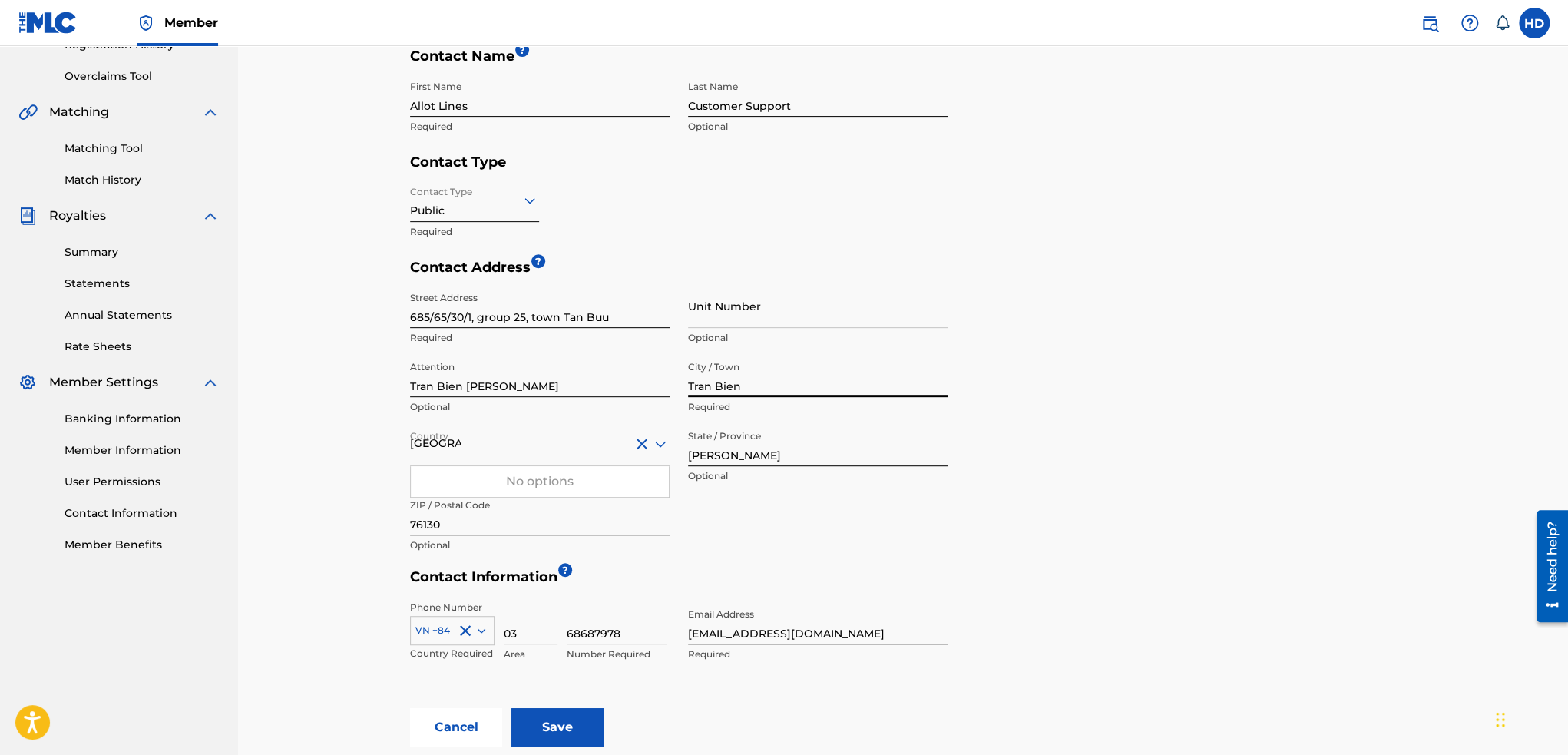
click at [557, 491] on div "No options" at bounding box center [540, 482] width 258 height 30
click at [563, 474] on div "No options" at bounding box center [540, 482] width 258 height 30
drag, startPoint x: 525, startPoint y: 452, endPoint x: 572, endPoint y: 485, distance: 57.4
click at [525, 451] on div at bounding box center [539, 443] width 259 height 19
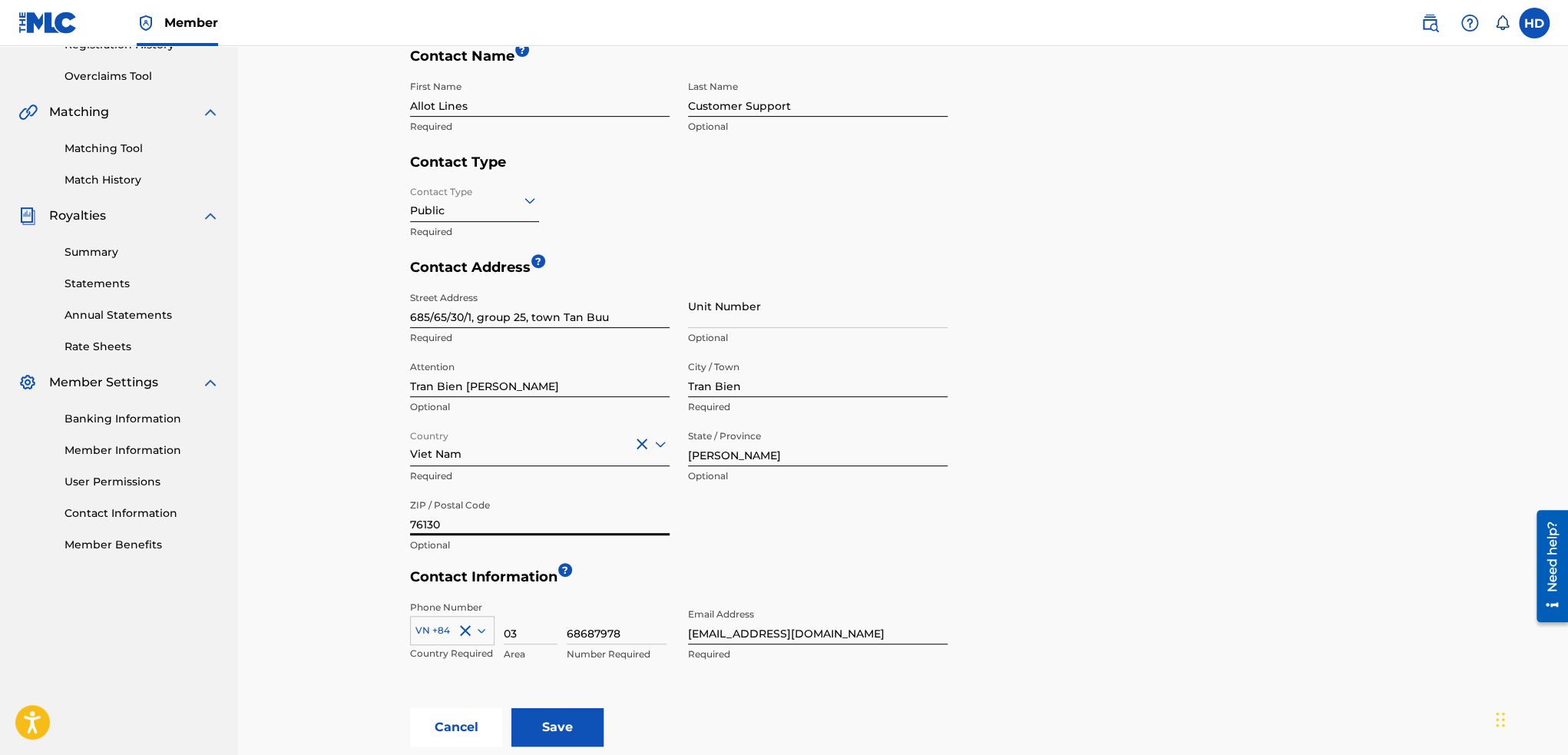
click at [567, 521] on input "76130" at bounding box center [539, 513] width 259 height 44
type input "810000"
click at [515, 721] on input "Save" at bounding box center [557, 727] width 92 height 39
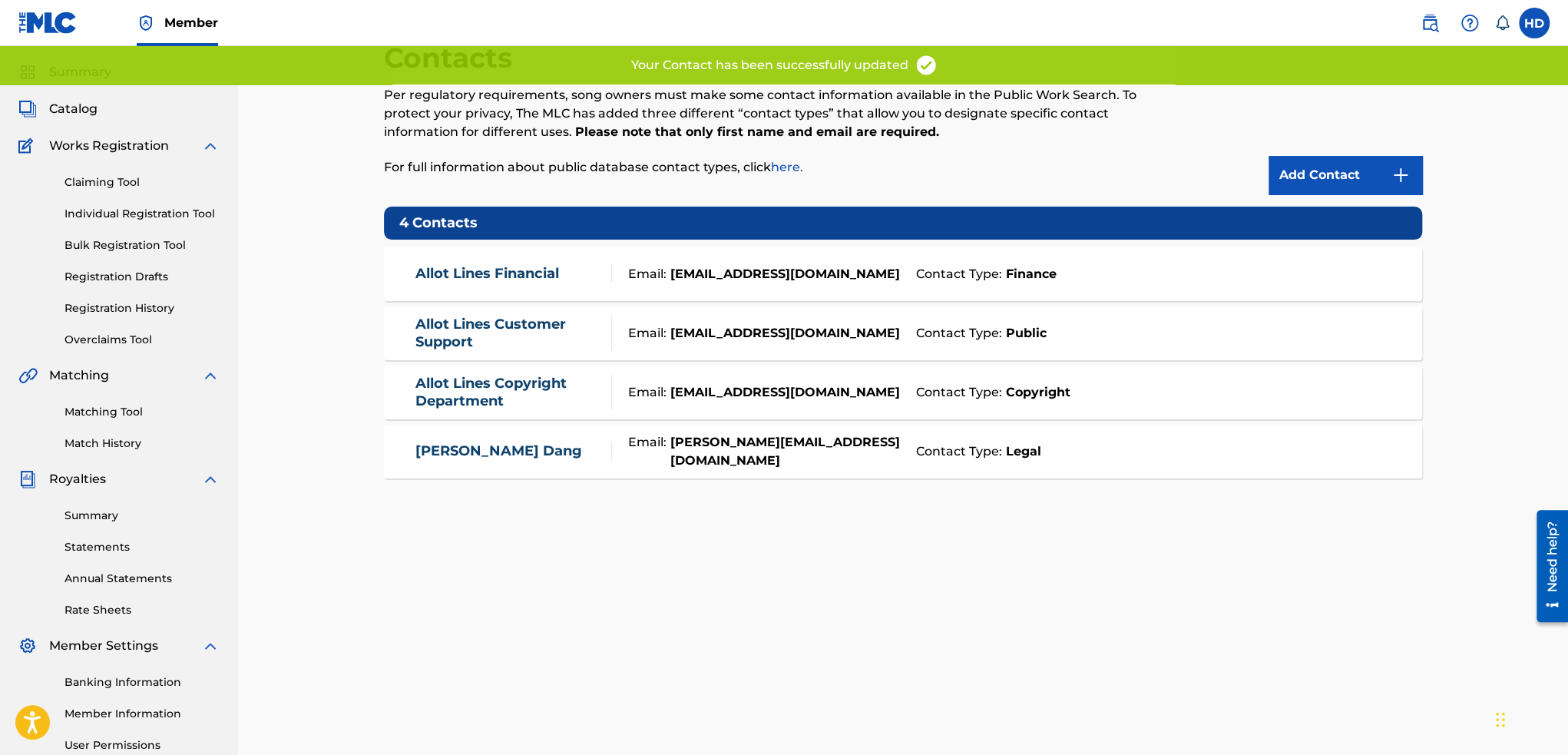
scroll to position [196, 0]
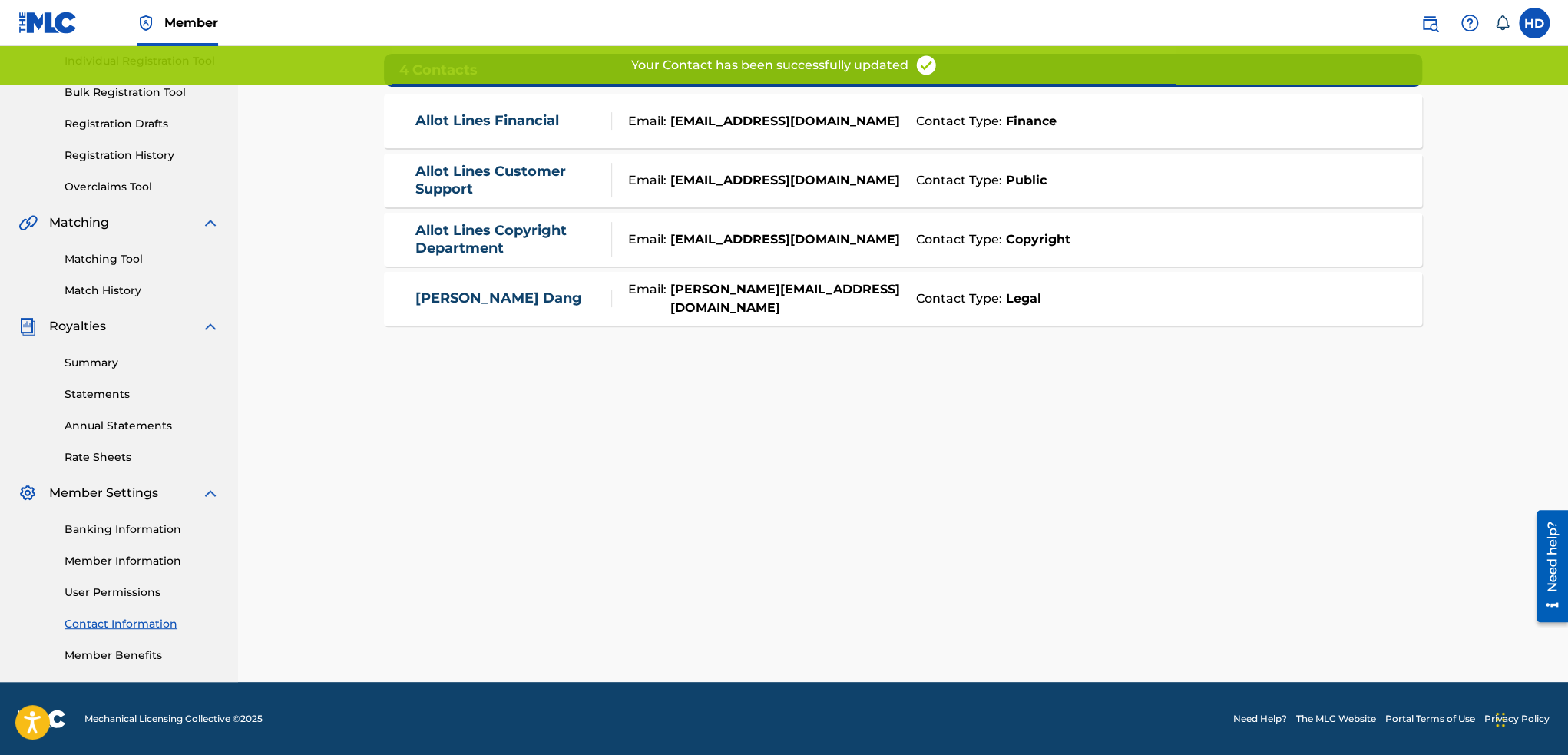
click at [114, 658] on link "Member Benefits" at bounding box center [142, 655] width 155 height 16
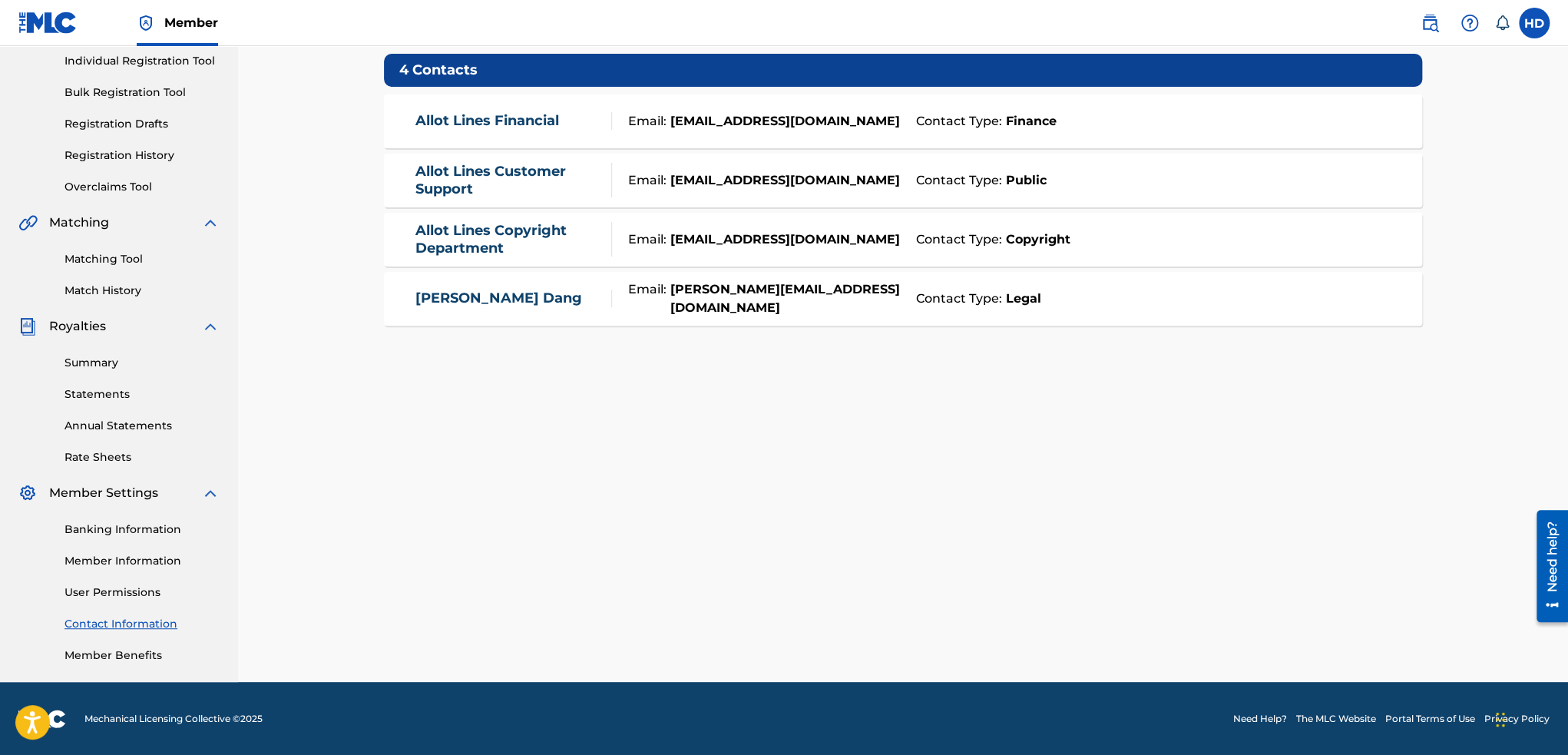
click at [114, 648] on link "Member Benefits" at bounding box center [142, 655] width 155 height 16
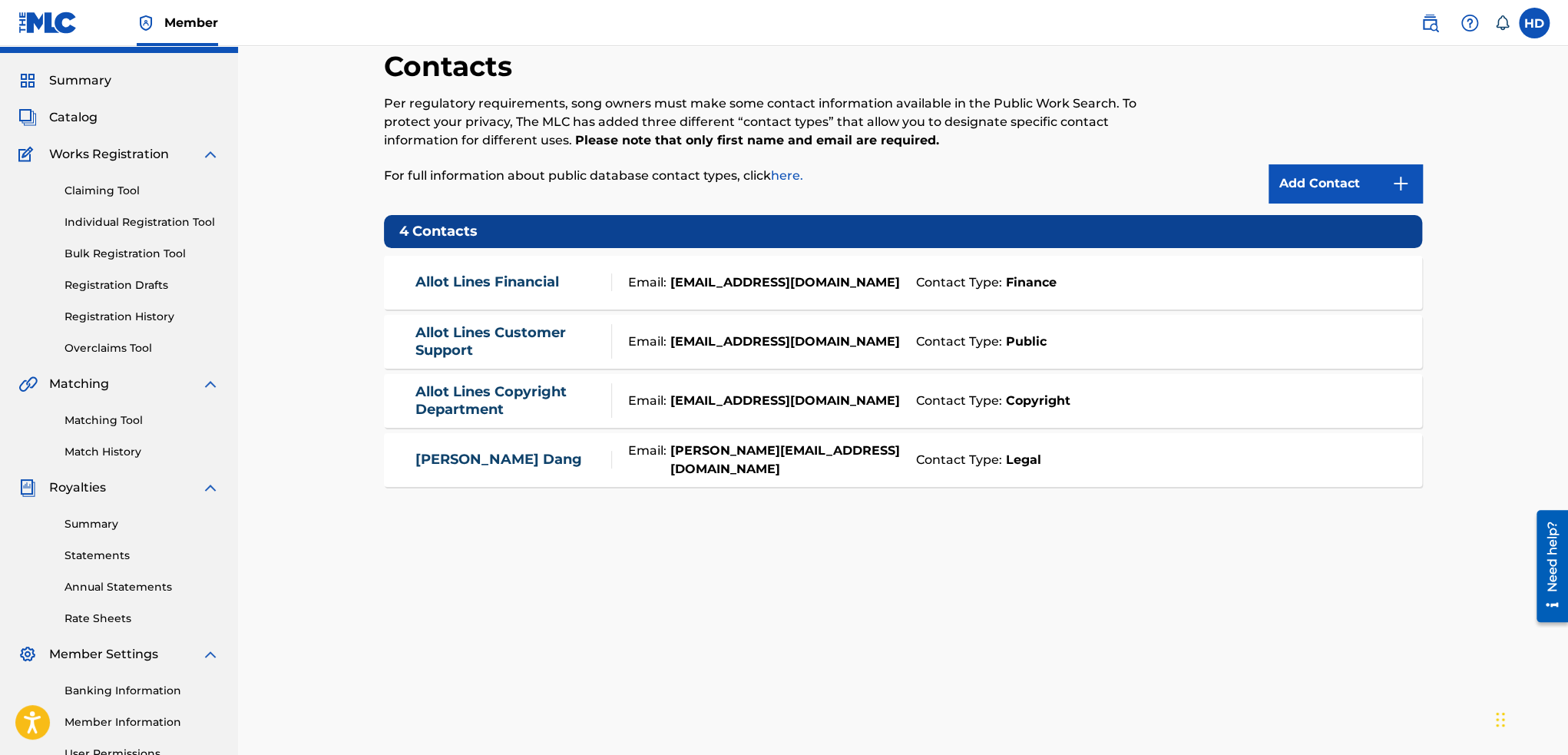
scroll to position [0, 0]
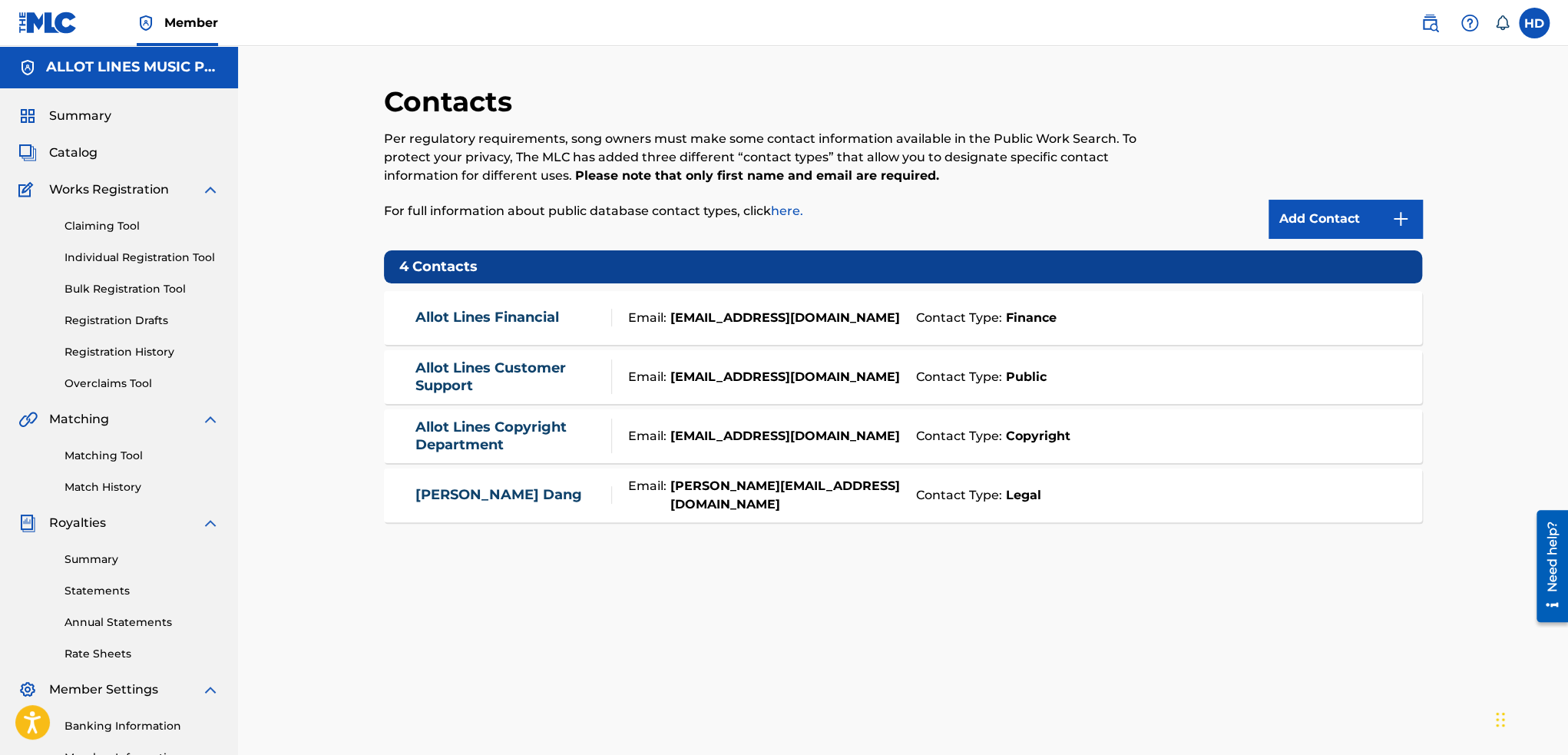
click at [138, 343] on div "Claiming Tool Individual Registration Tool Bulk Registration Tool Registration …" at bounding box center [119, 295] width 201 height 193
click at [138, 344] on link "Registration History" at bounding box center [142, 352] width 155 height 16
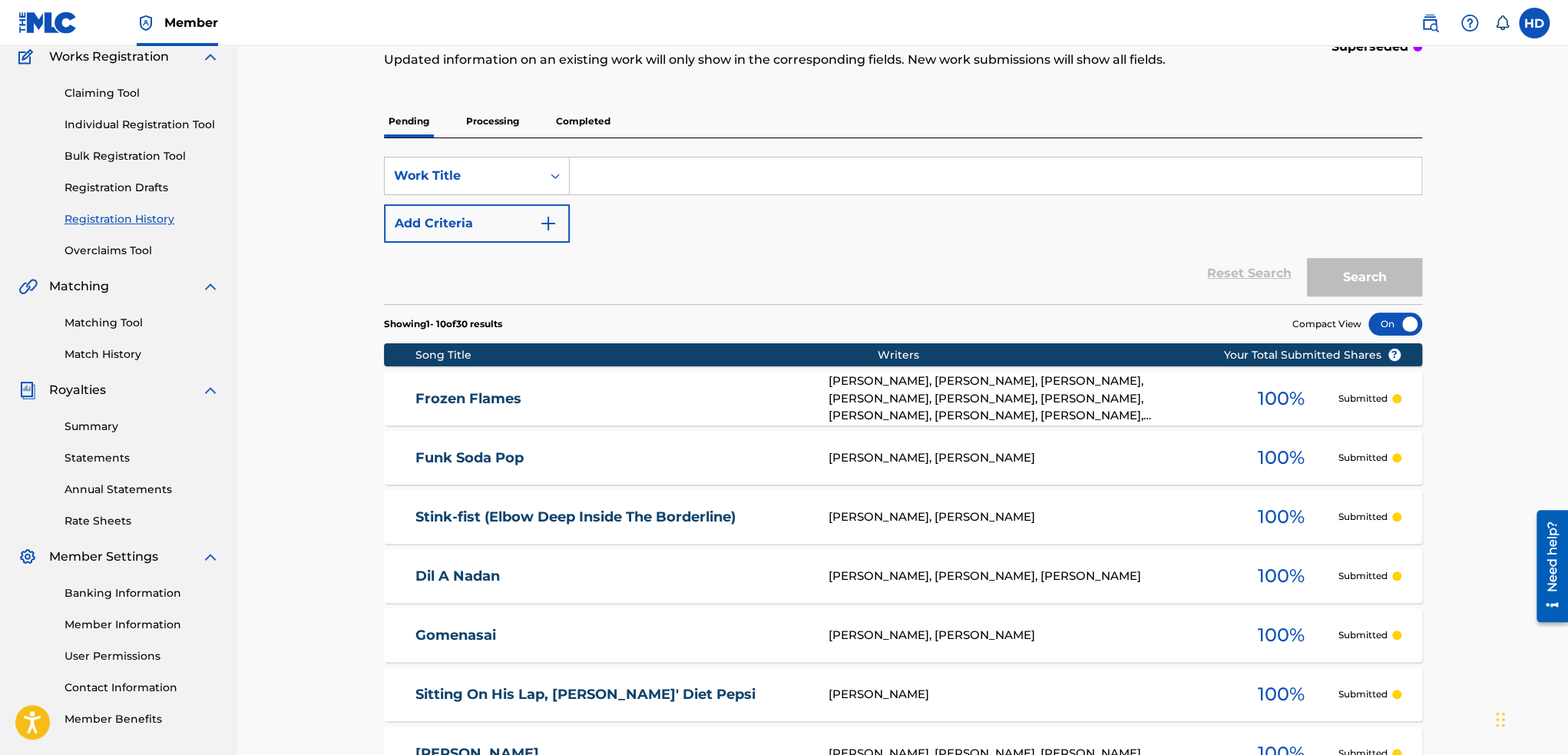
scroll to position [128, 0]
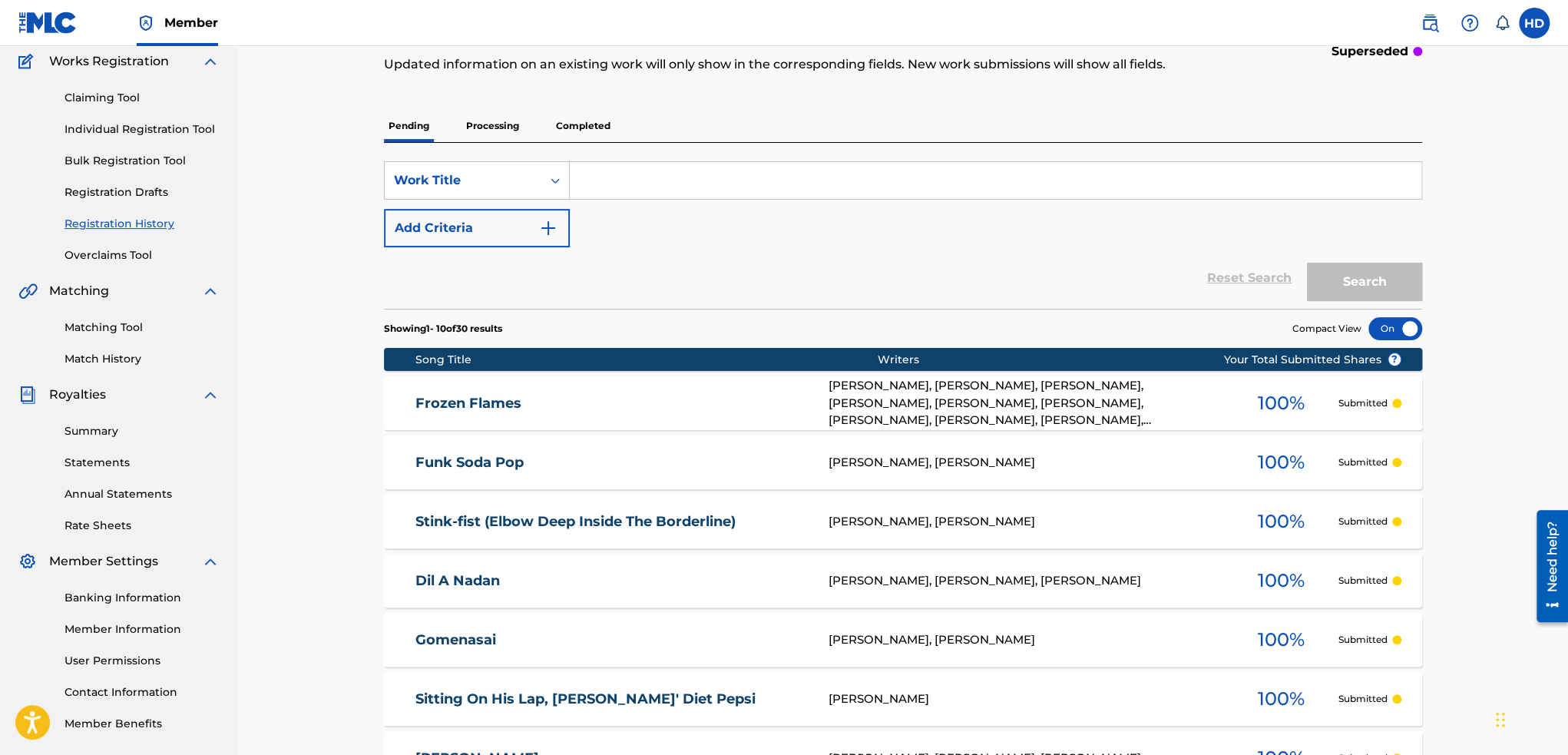
click at [484, 118] on p "Processing" at bounding box center [492, 126] width 62 height 32
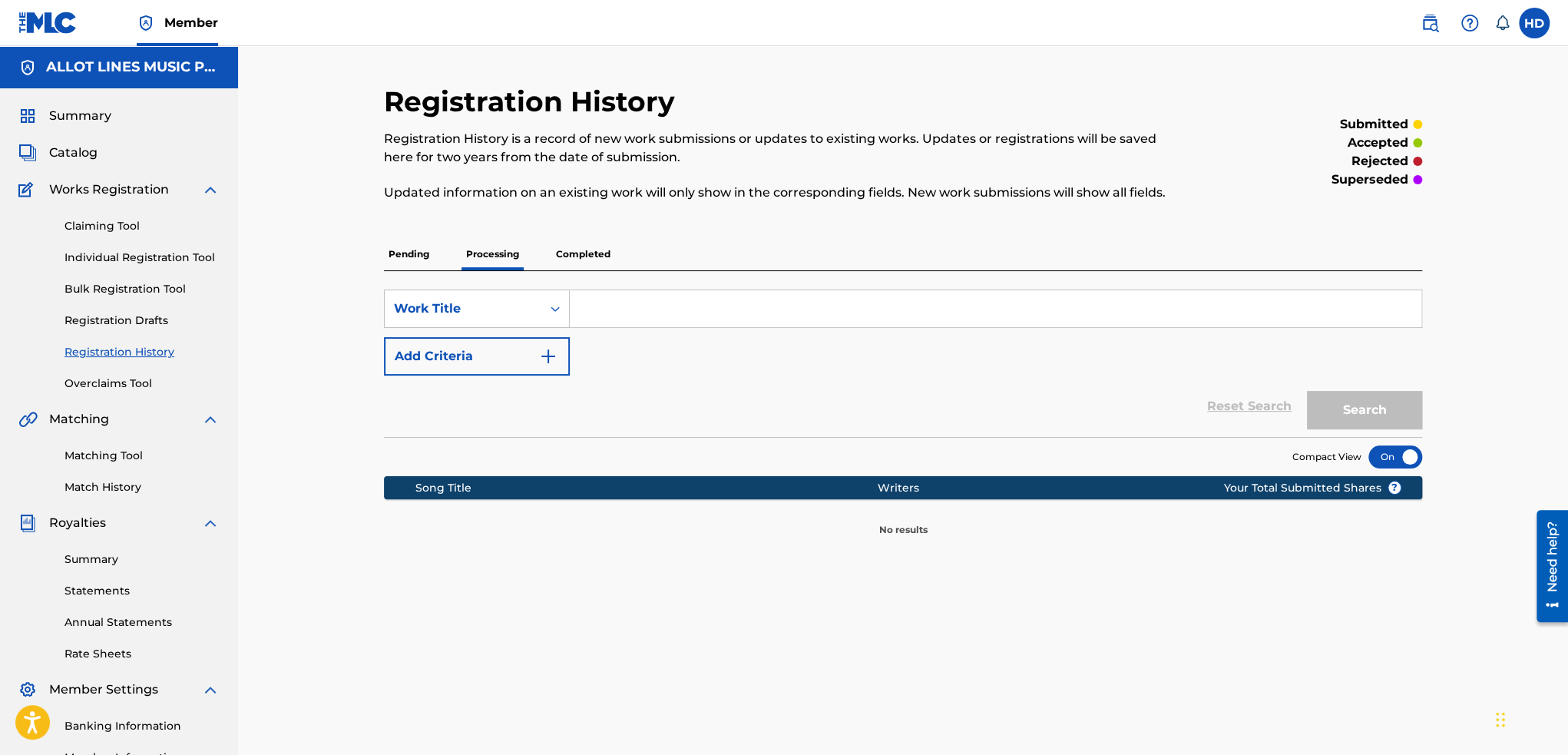
click at [563, 248] on p "Completed" at bounding box center [583, 254] width 64 height 32
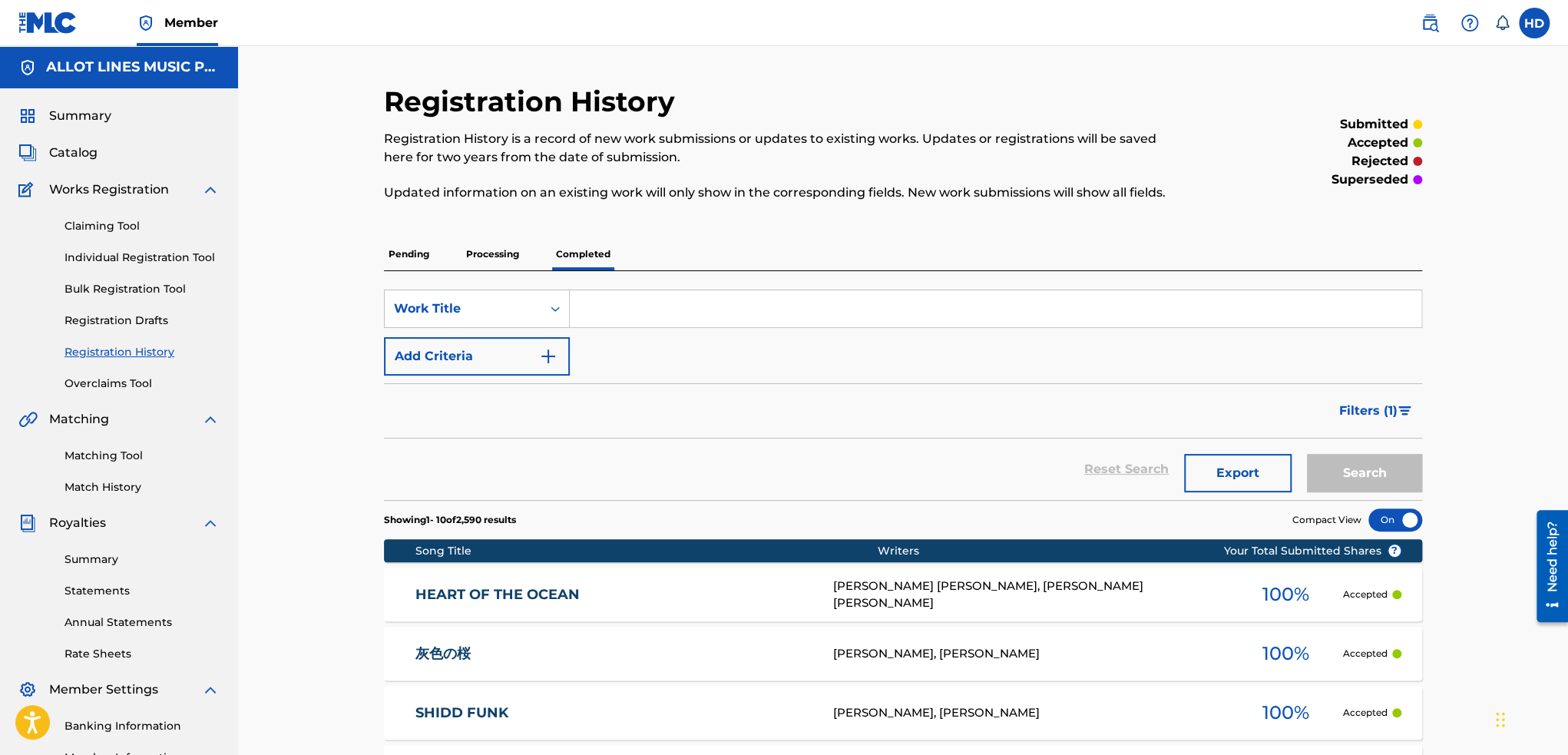
click at [414, 251] on p "Pending" at bounding box center [409, 254] width 50 height 32
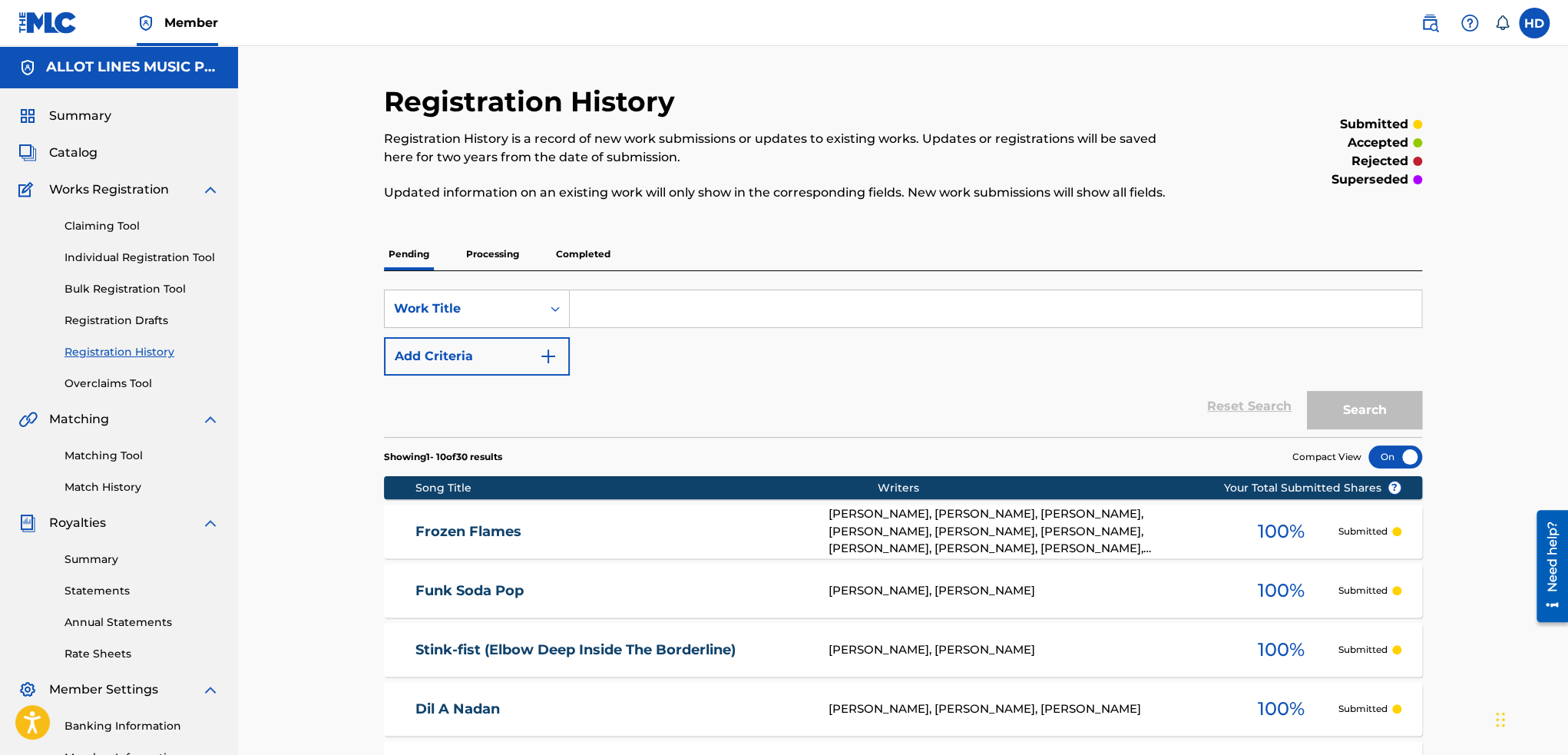
click at [109, 382] on link "Overclaims Tool" at bounding box center [142, 384] width 155 height 16
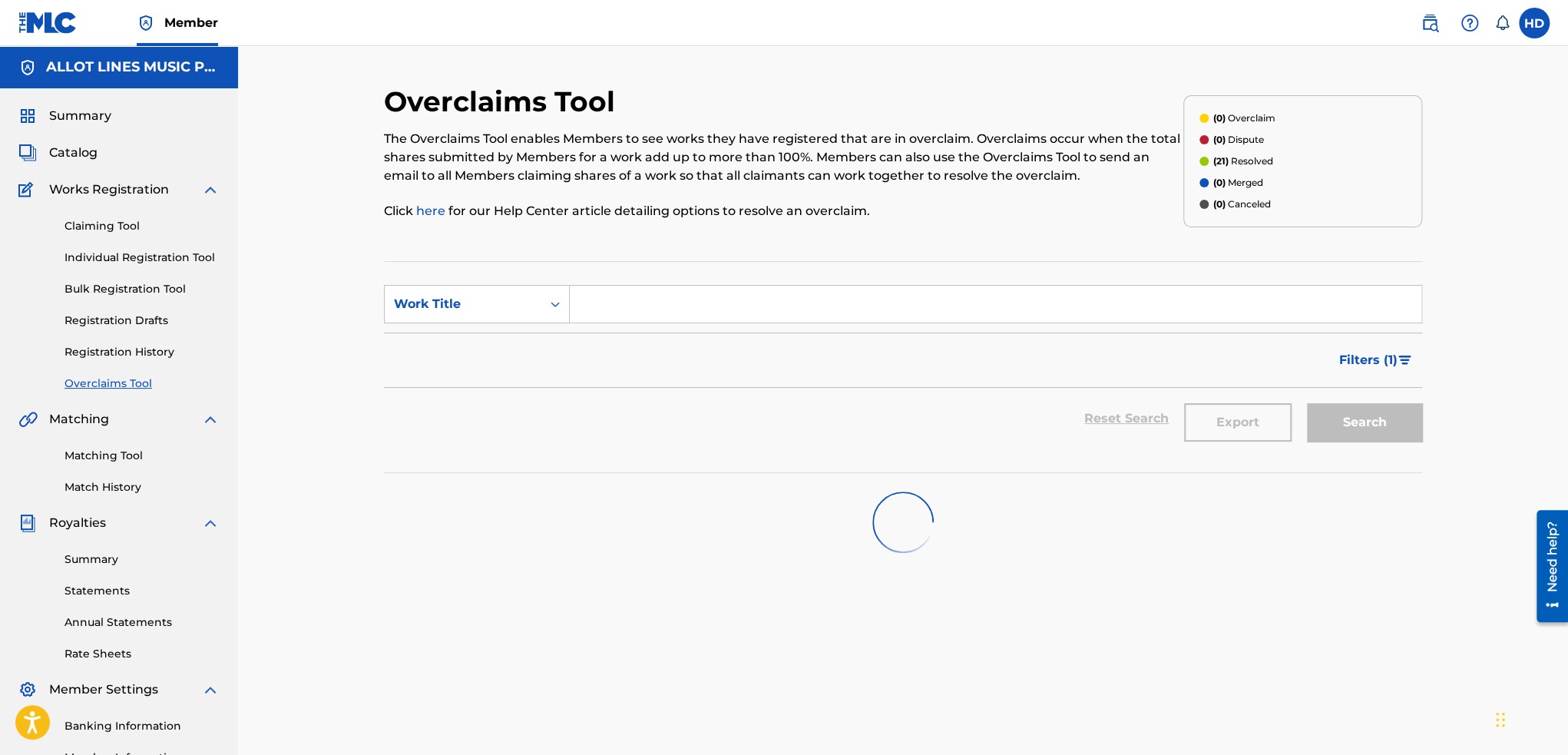
click at [89, 227] on link "Claiming Tool" at bounding box center [142, 226] width 155 height 16
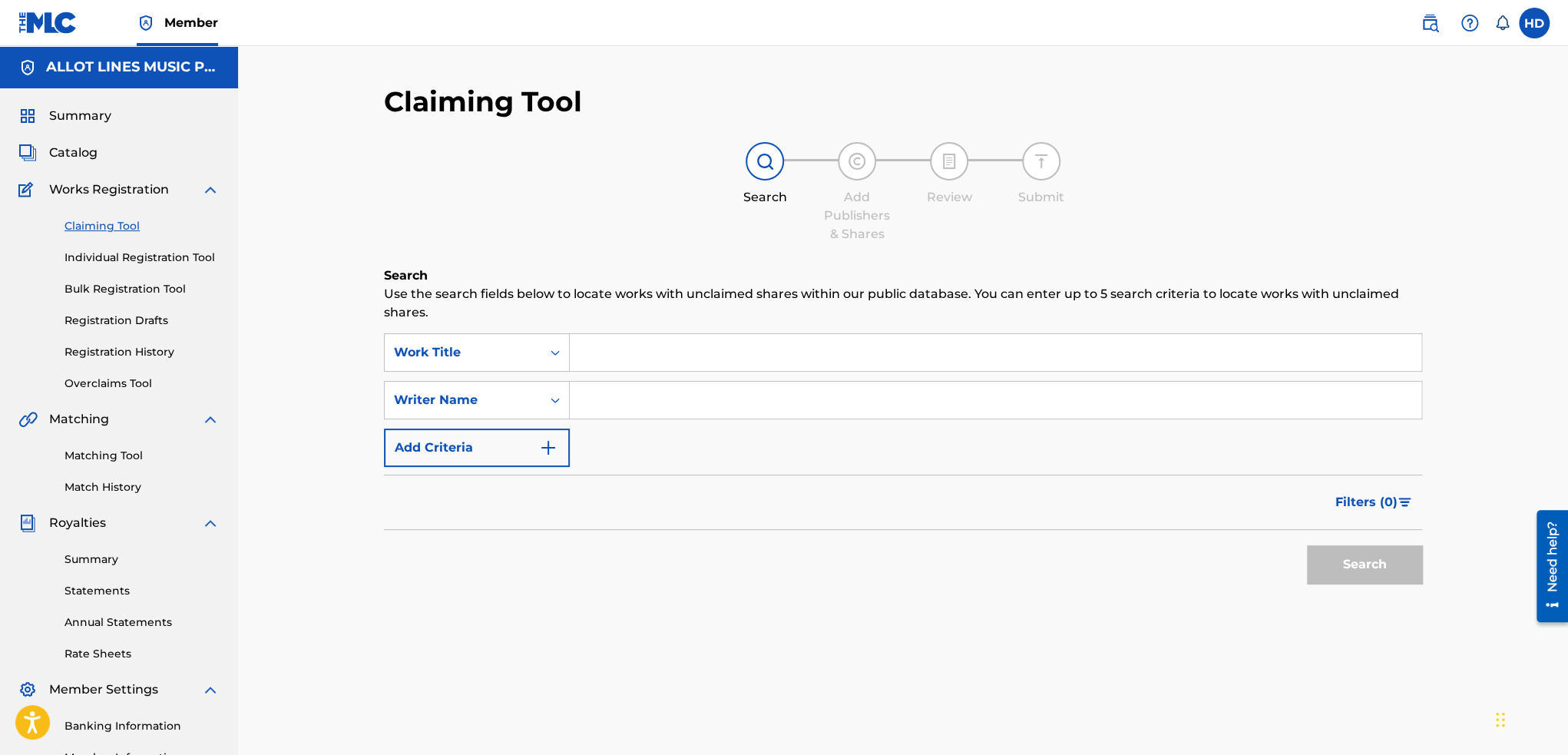
click at [99, 463] on link "Matching Tool" at bounding box center [142, 456] width 155 height 16
